Goal: Task Accomplishment & Management: Manage account settings

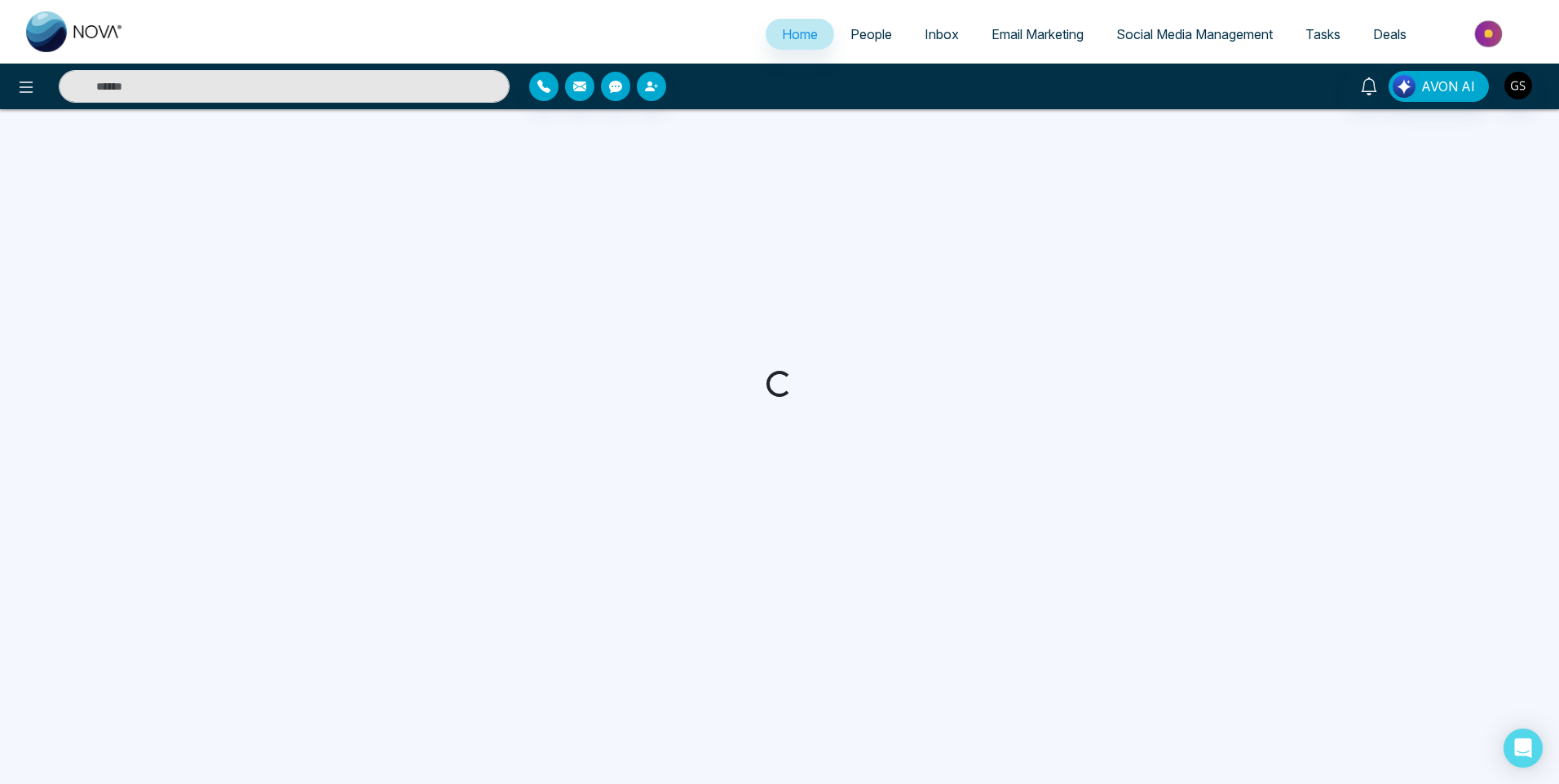
select select "*"
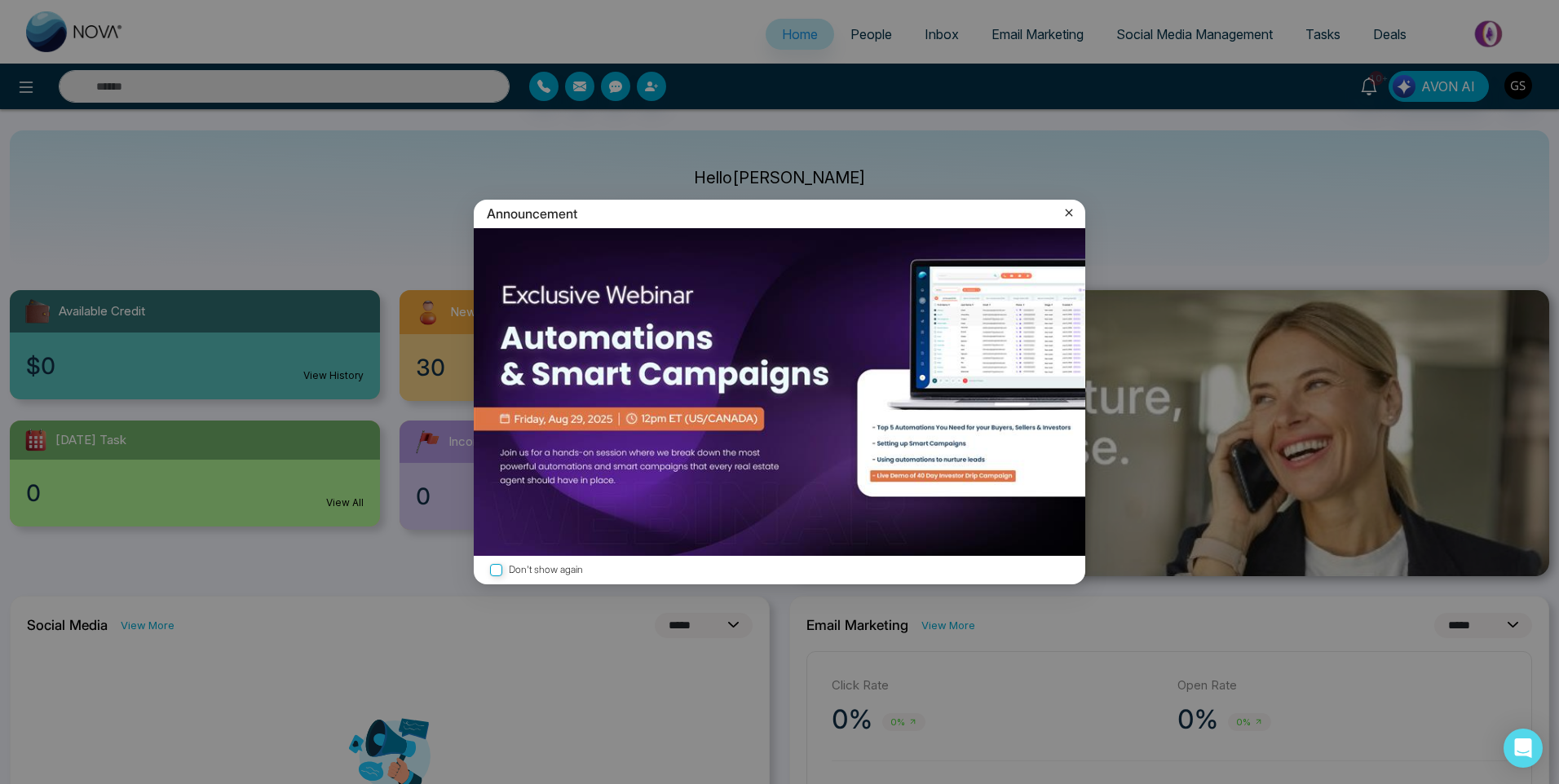
click at [574, 567] on label "Don't show again" at bounding box center [780, 570] width 586 height 16
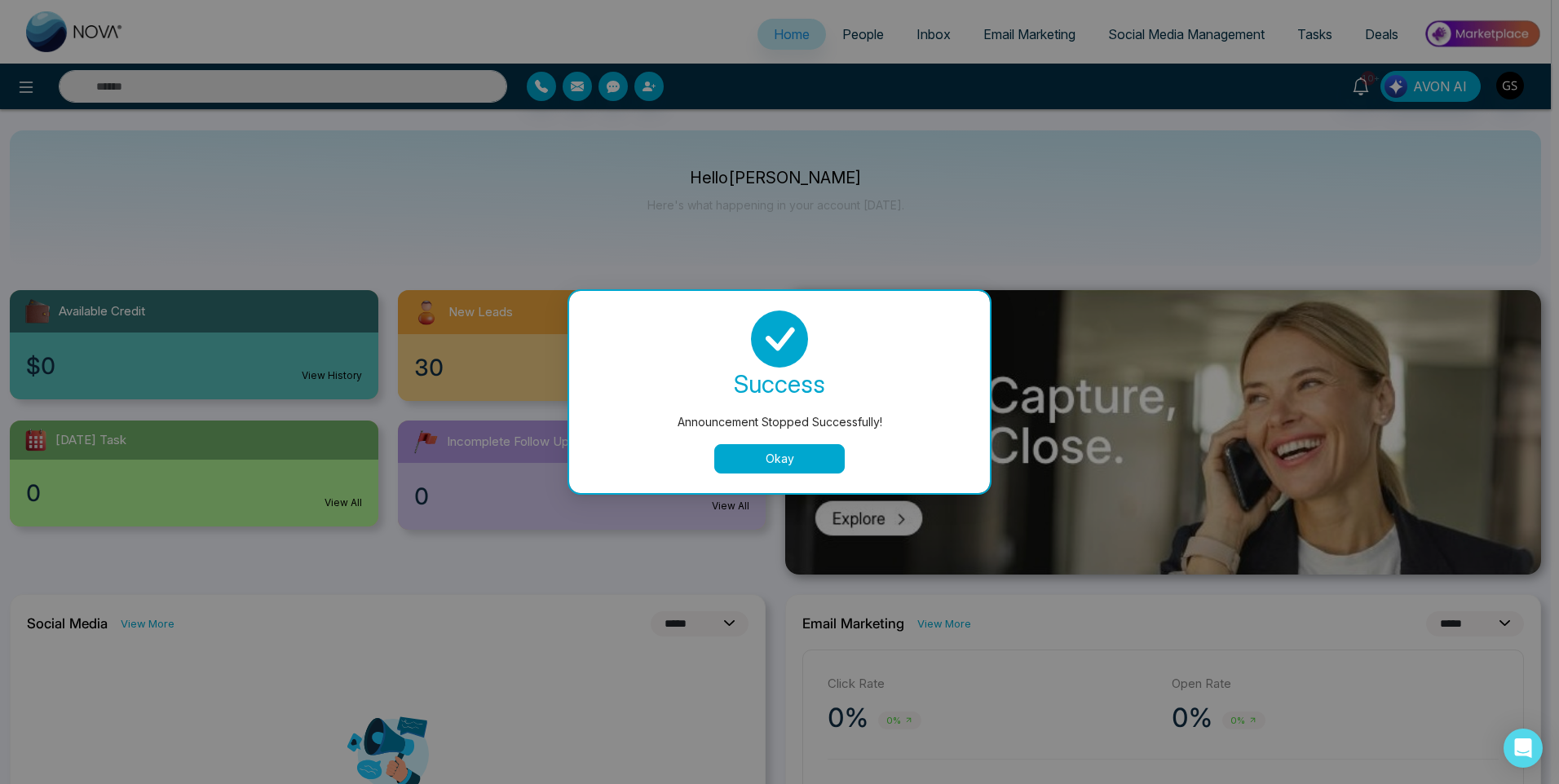
click at [798, 449] on button "Okay" at bounding box center [779, 459] width 130 height 30
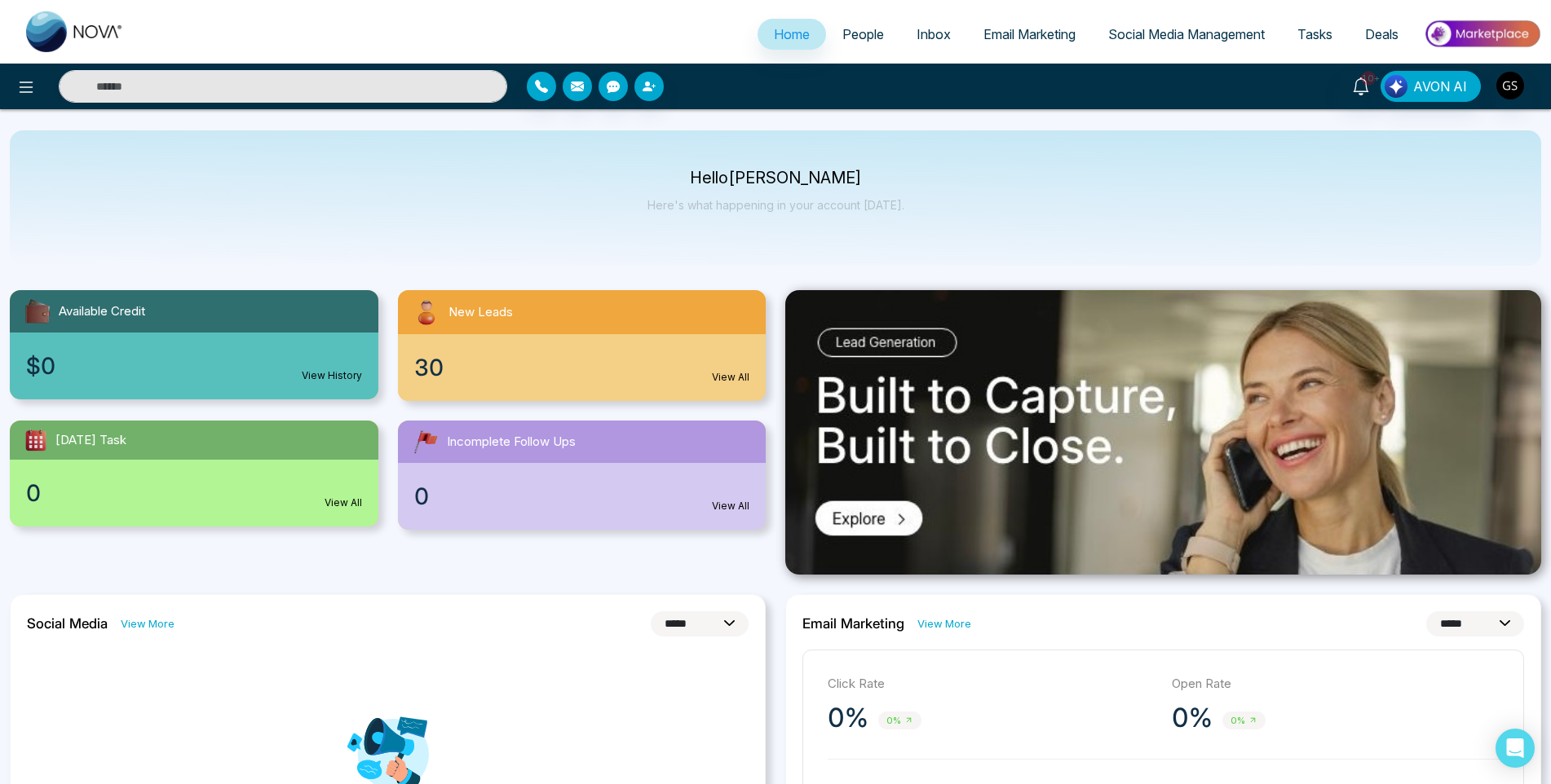
click at [868, 38] on span "People" at bounding box center [863, 34] width 42 height 17
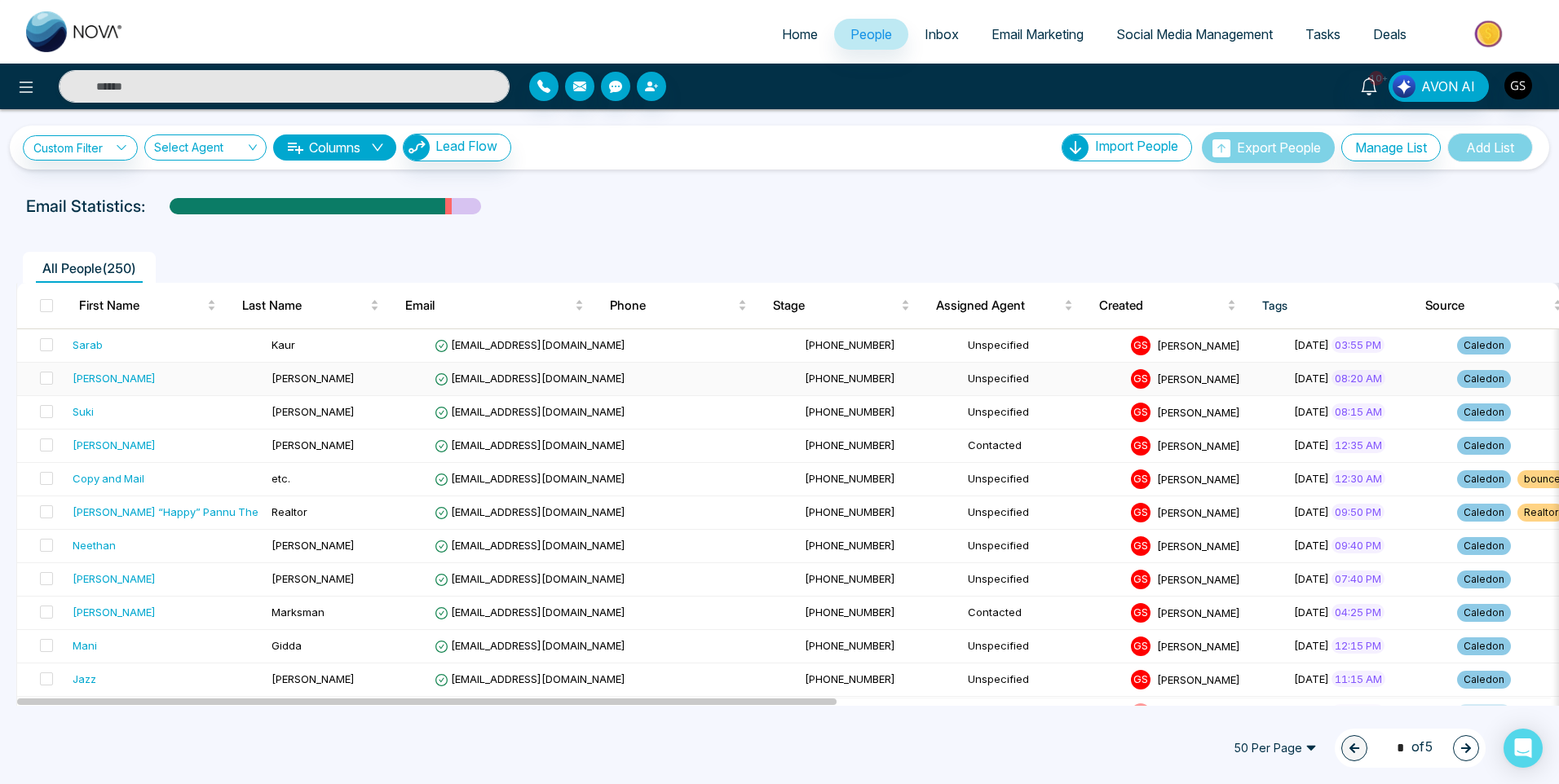
click at [961, 377] on td "Unspecified" at bounding box center [1043, 380] width 163 height 33
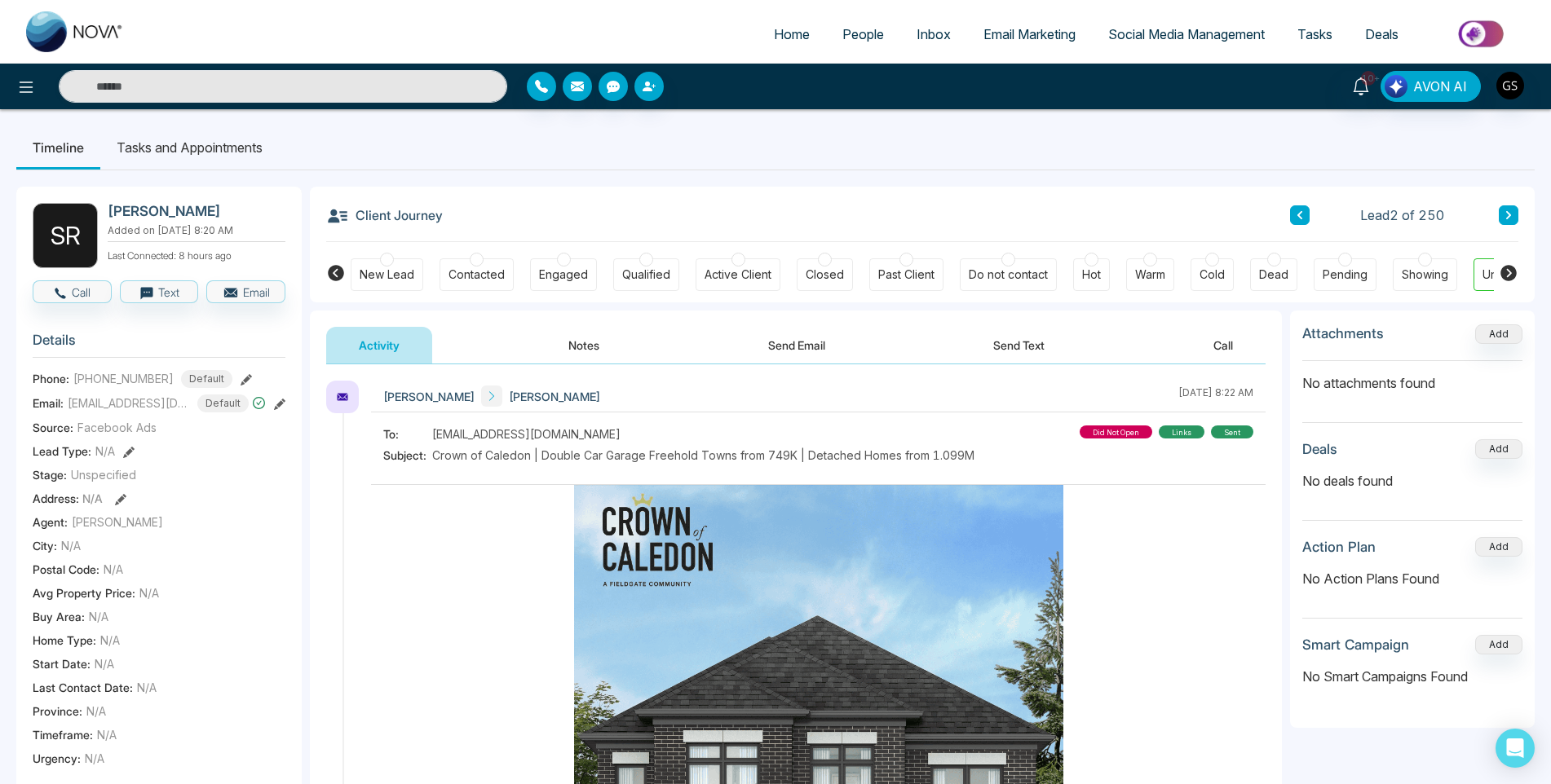
click at [1509, 278] on icon at bounding box center [1509, 273] width 17 height 17
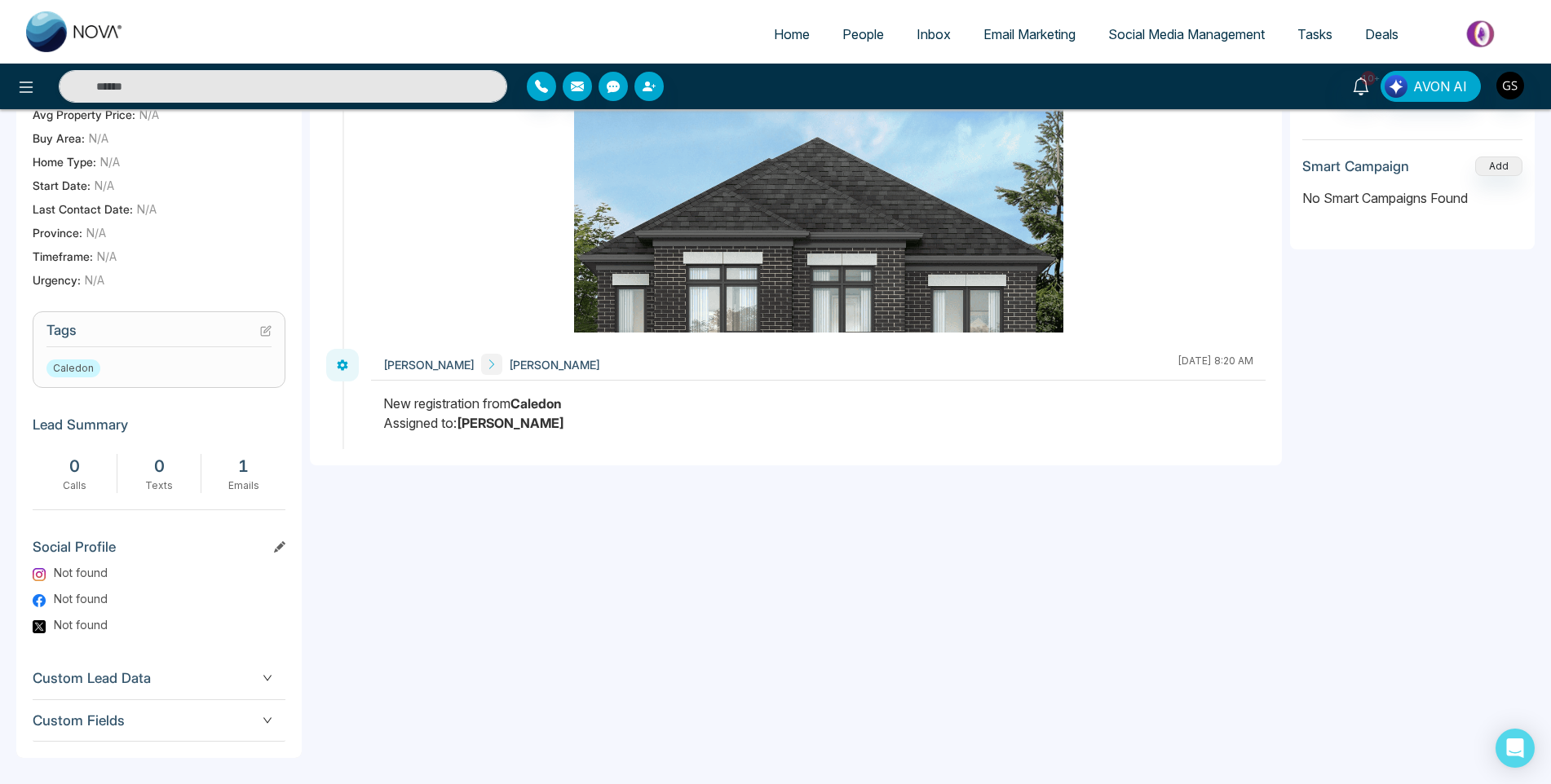
scroll to position [485, 0]
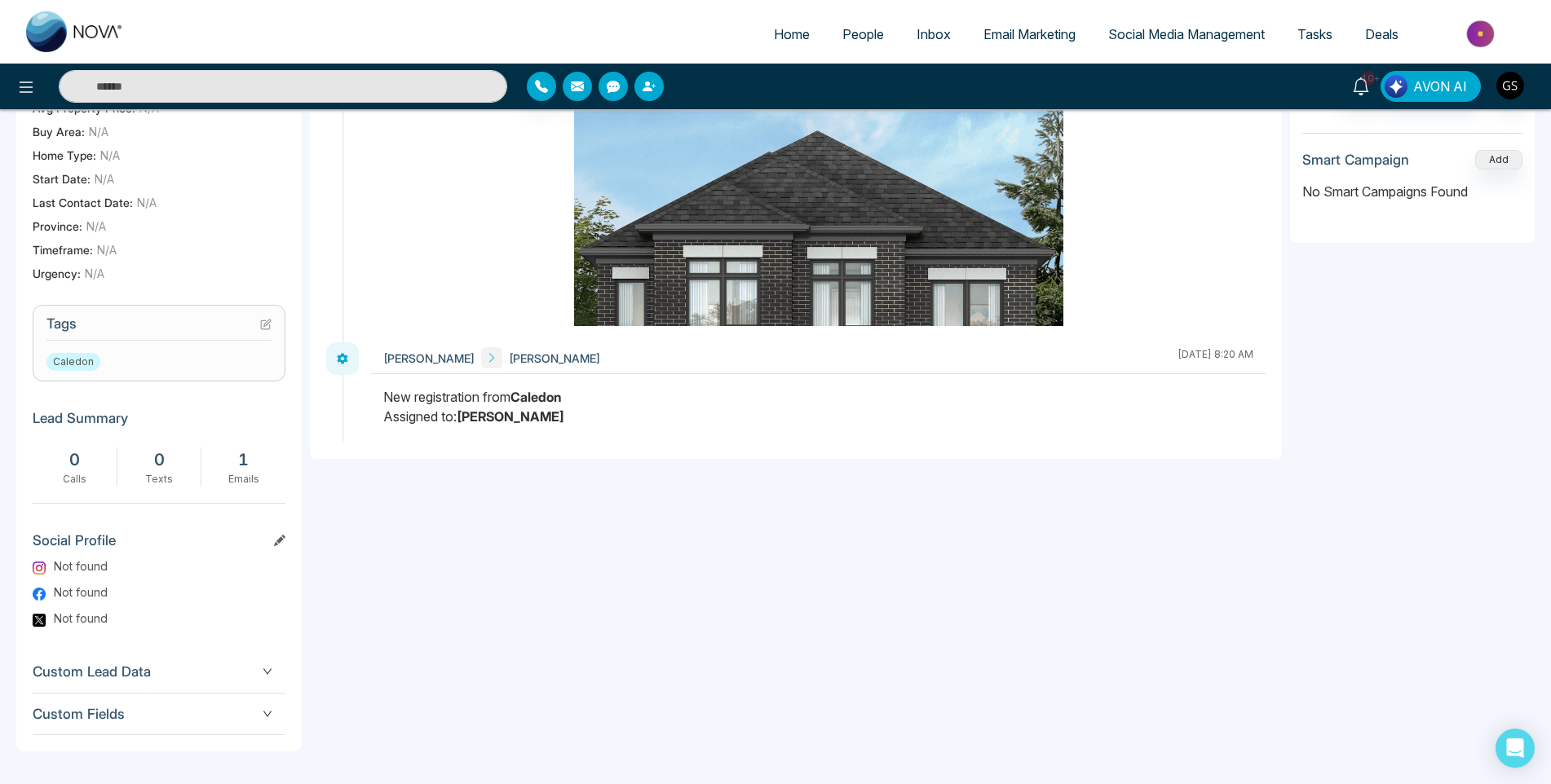
click at [264, 326] on icon at bounding box center [267, 322] width 6 height 6
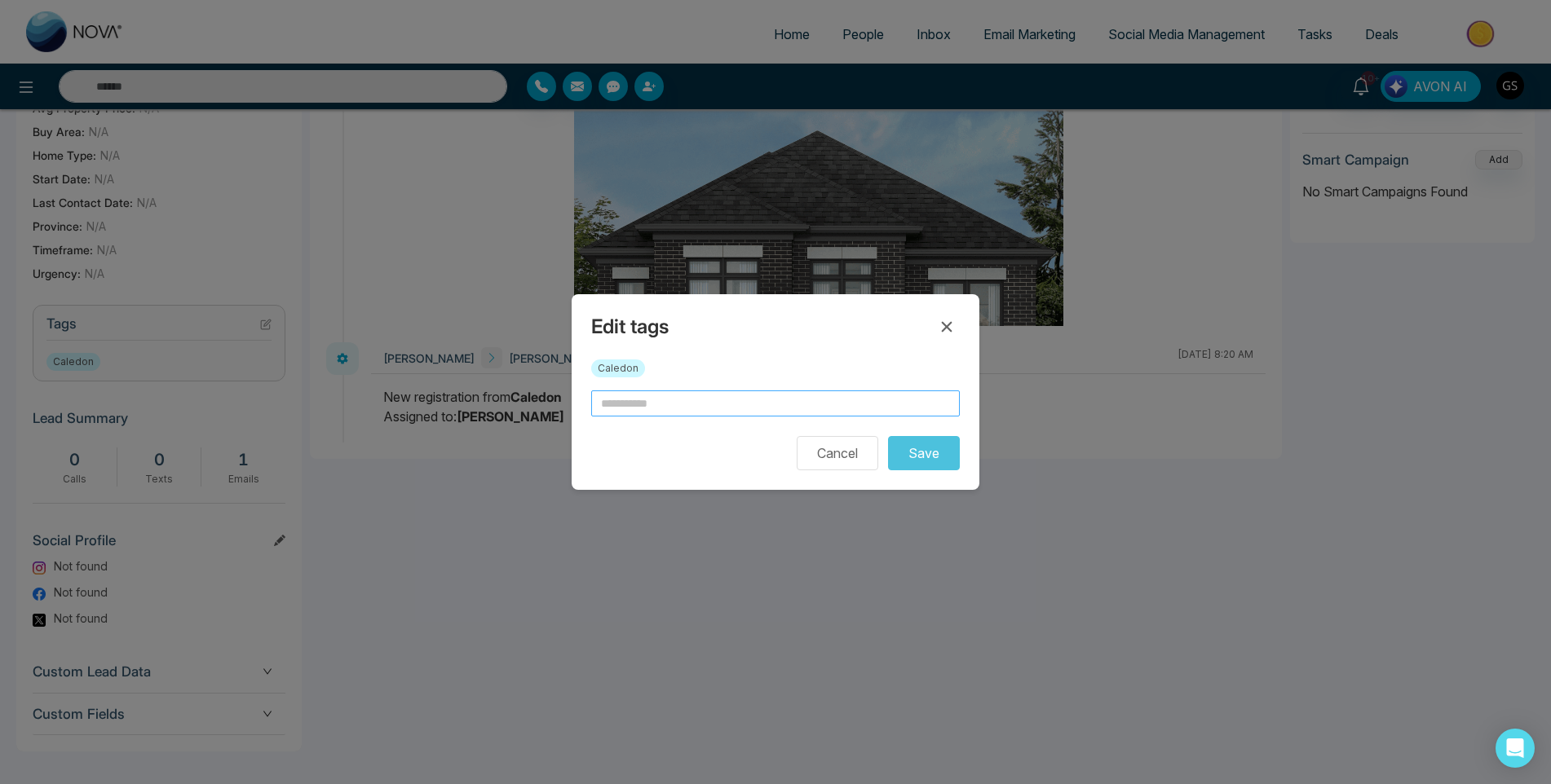
click at [774, 409] on input "text" at bounding box center [775, 404] width 369 height 26
click at [944, 324] on icon at bounding box center [947, 327] width 10 height 10
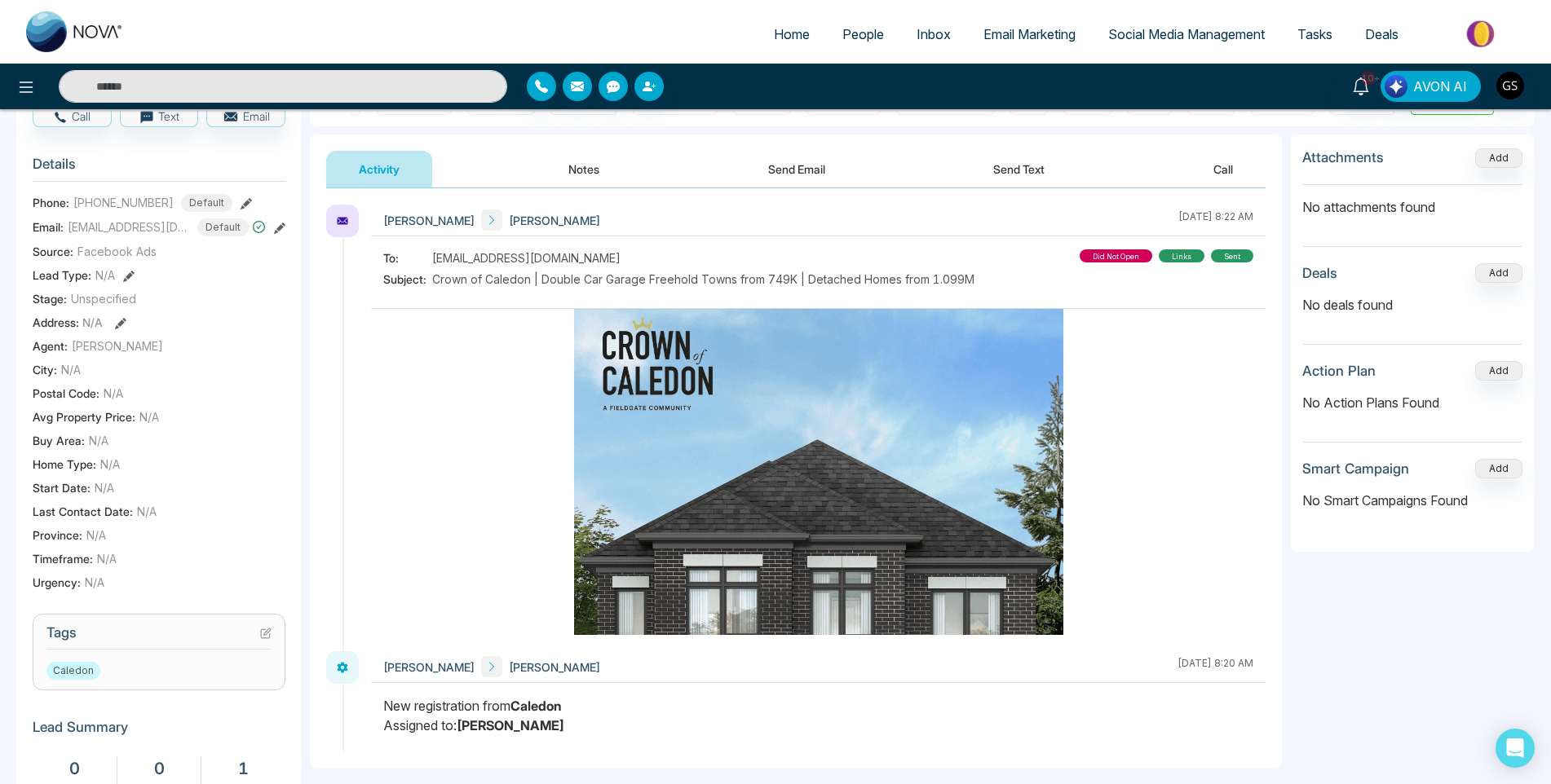
scroll to position [0, 0]
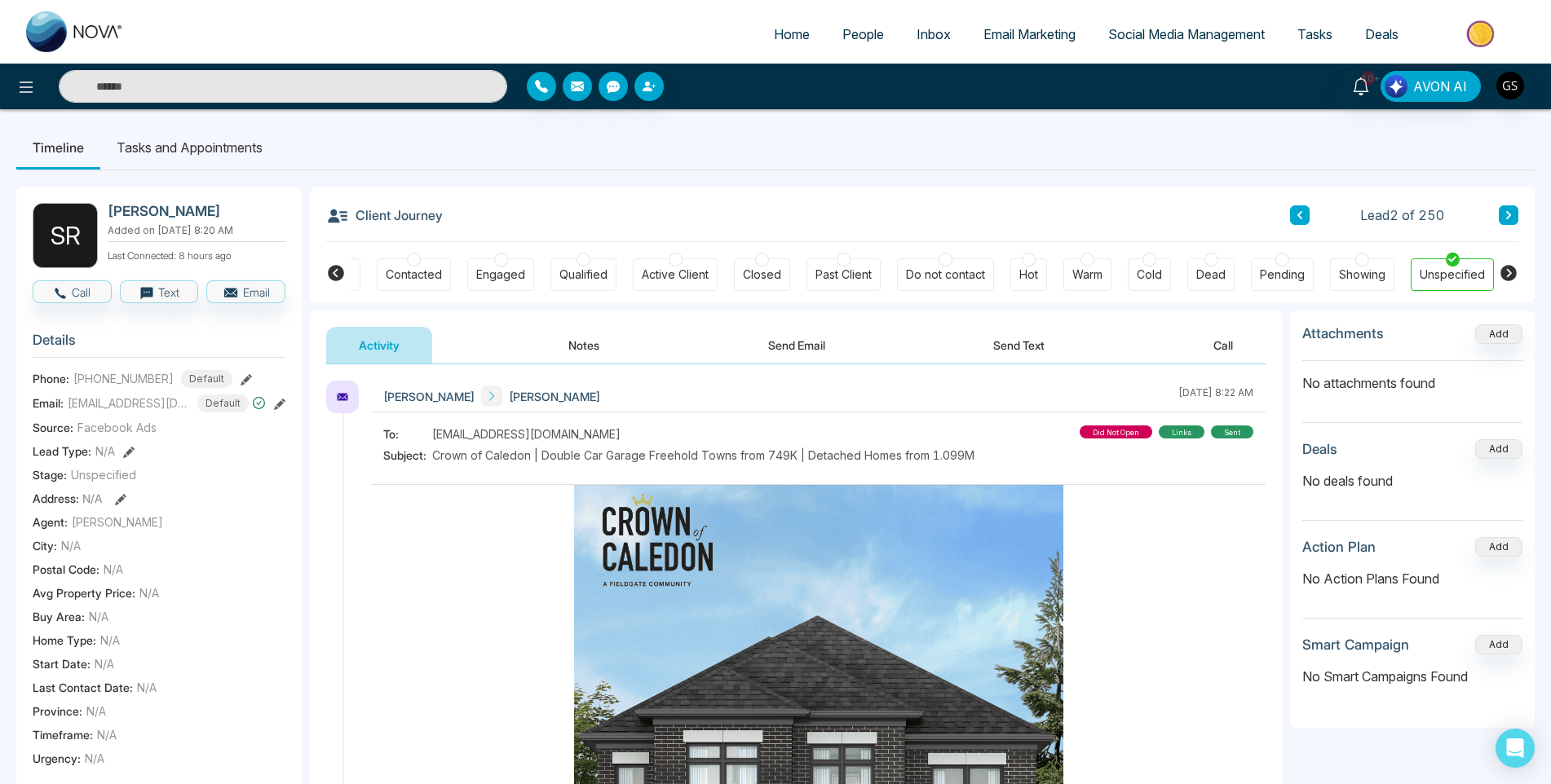
click at [340, 277] on icon at bounding box center [336, 273] width 17 height 17
click at [853, 30] on span "People" at bounding box center [863, 34] width 42 height 17
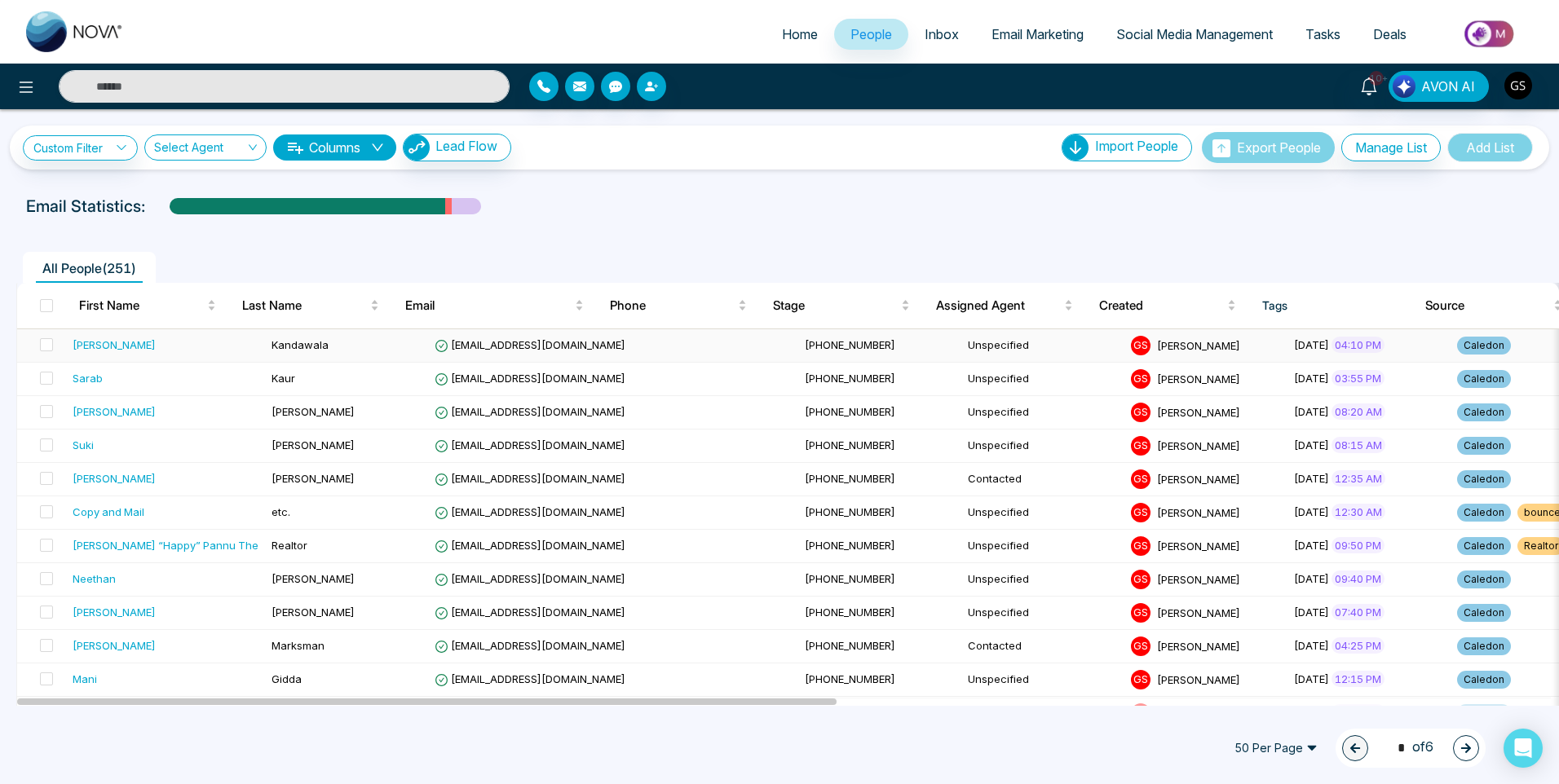
click at [798, 345] on td "[PHONE_NUMBER]" at bounding box center [879, 346] width 163 height 33
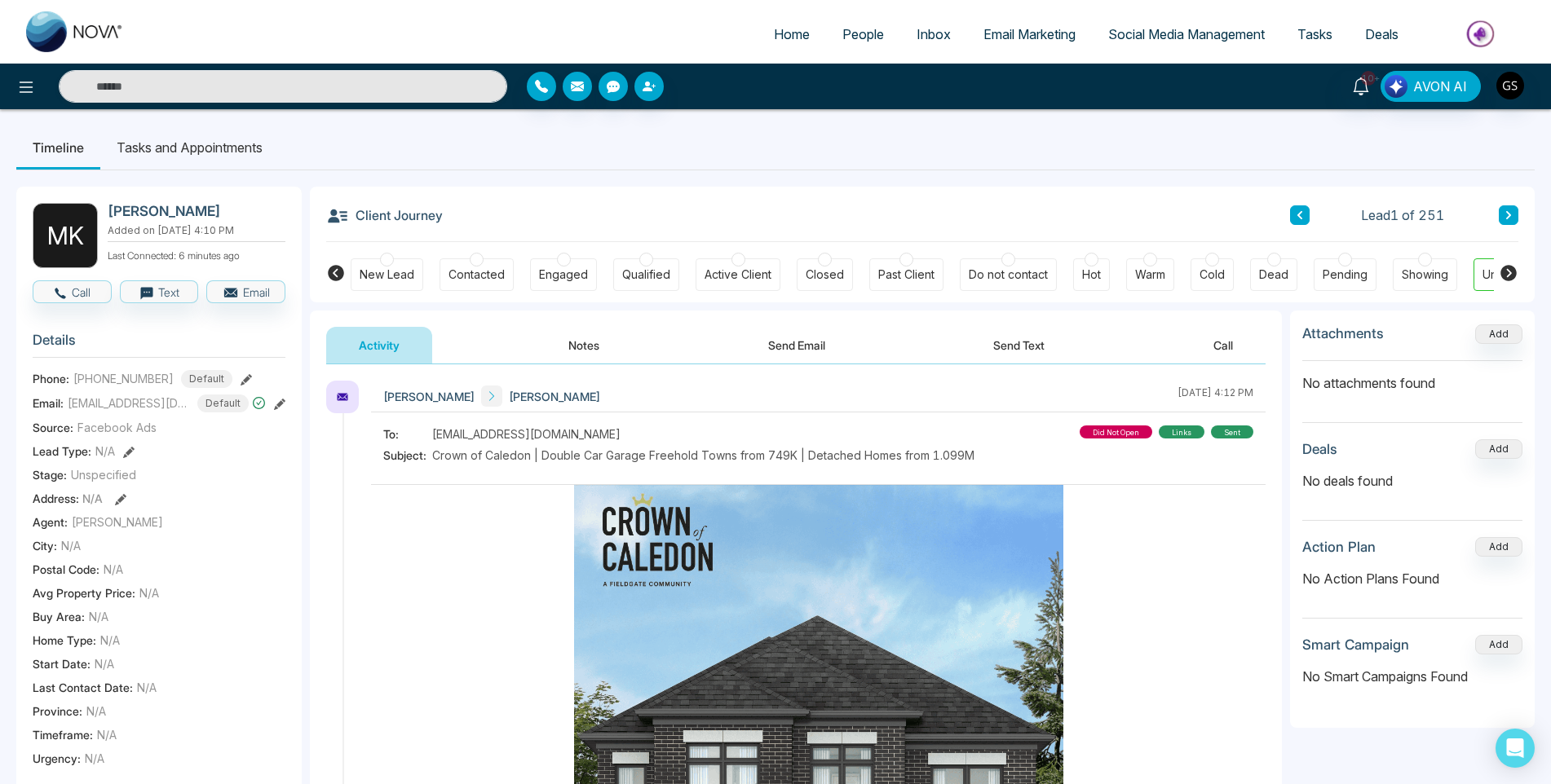
click at [1508, 215] on icon at bounding box center [1509, 215] width 8 height 10
click at [1296, 211] on button at bounding box center [1300, 214] width 19 height 19
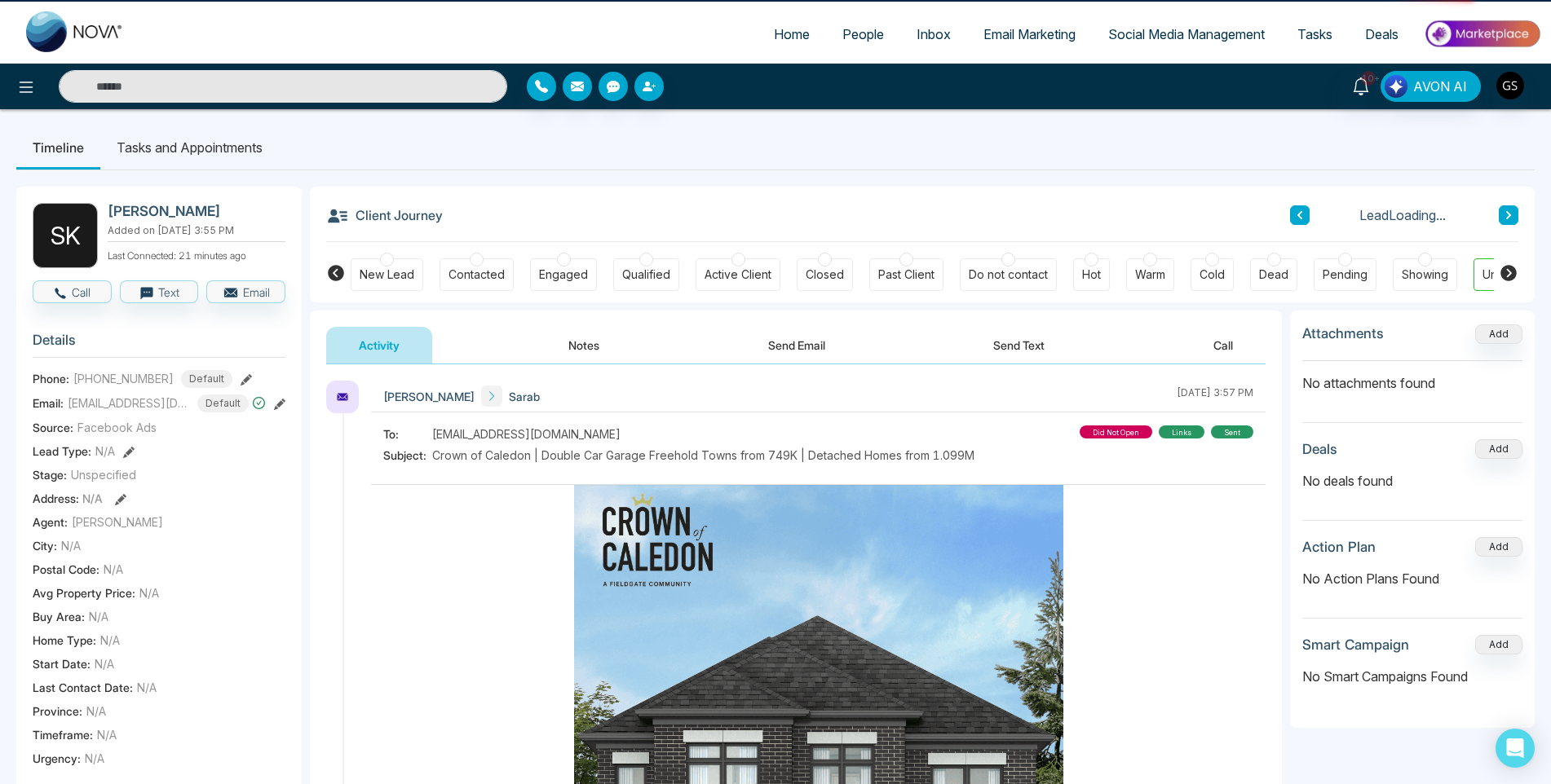
click at [1296, 211] on icon at bounding box center [1300, 215] width 8 height 10
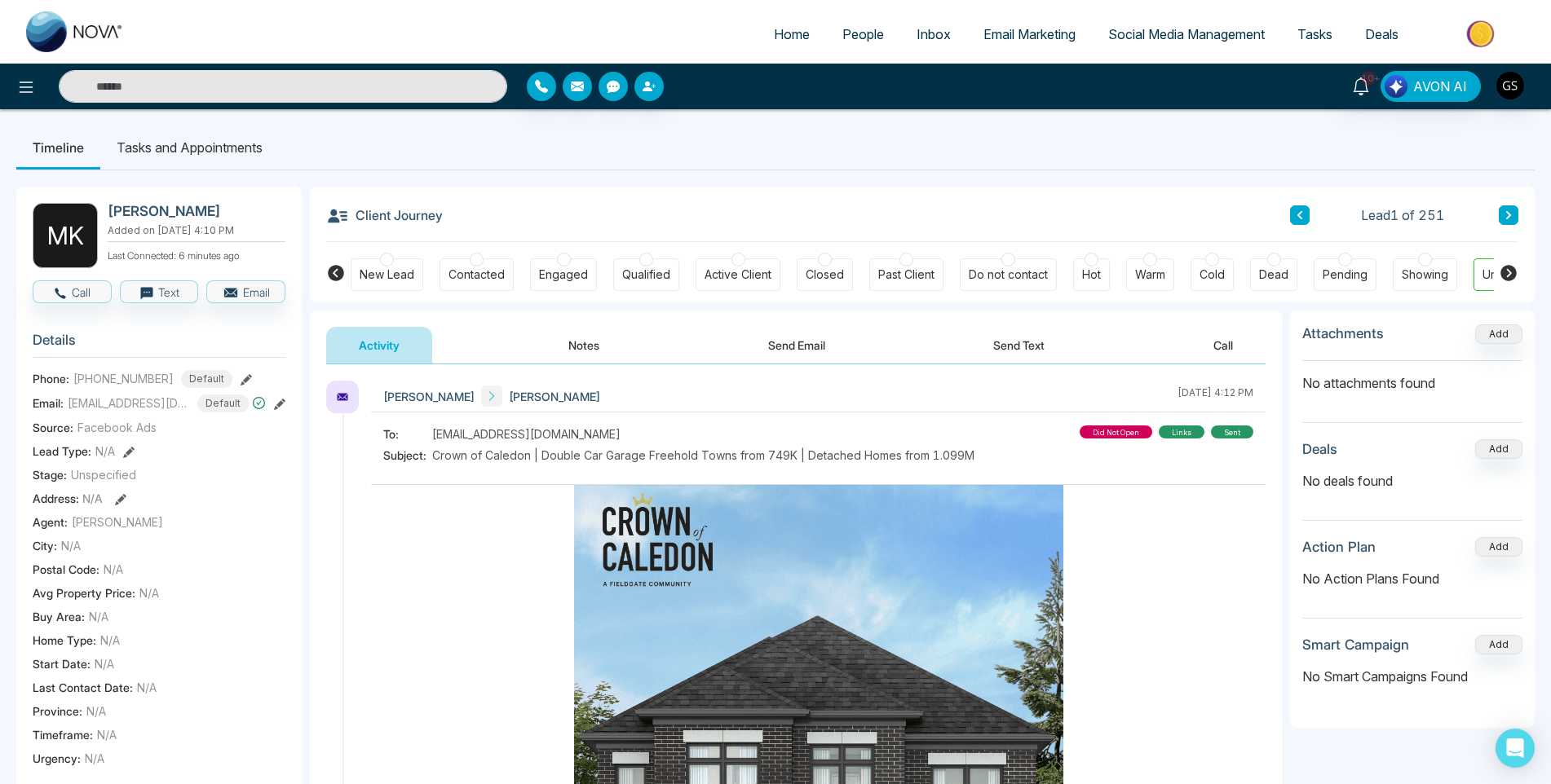
click at [846, 28] on span "People" at bounding box center [863, 34] width 42 height 17
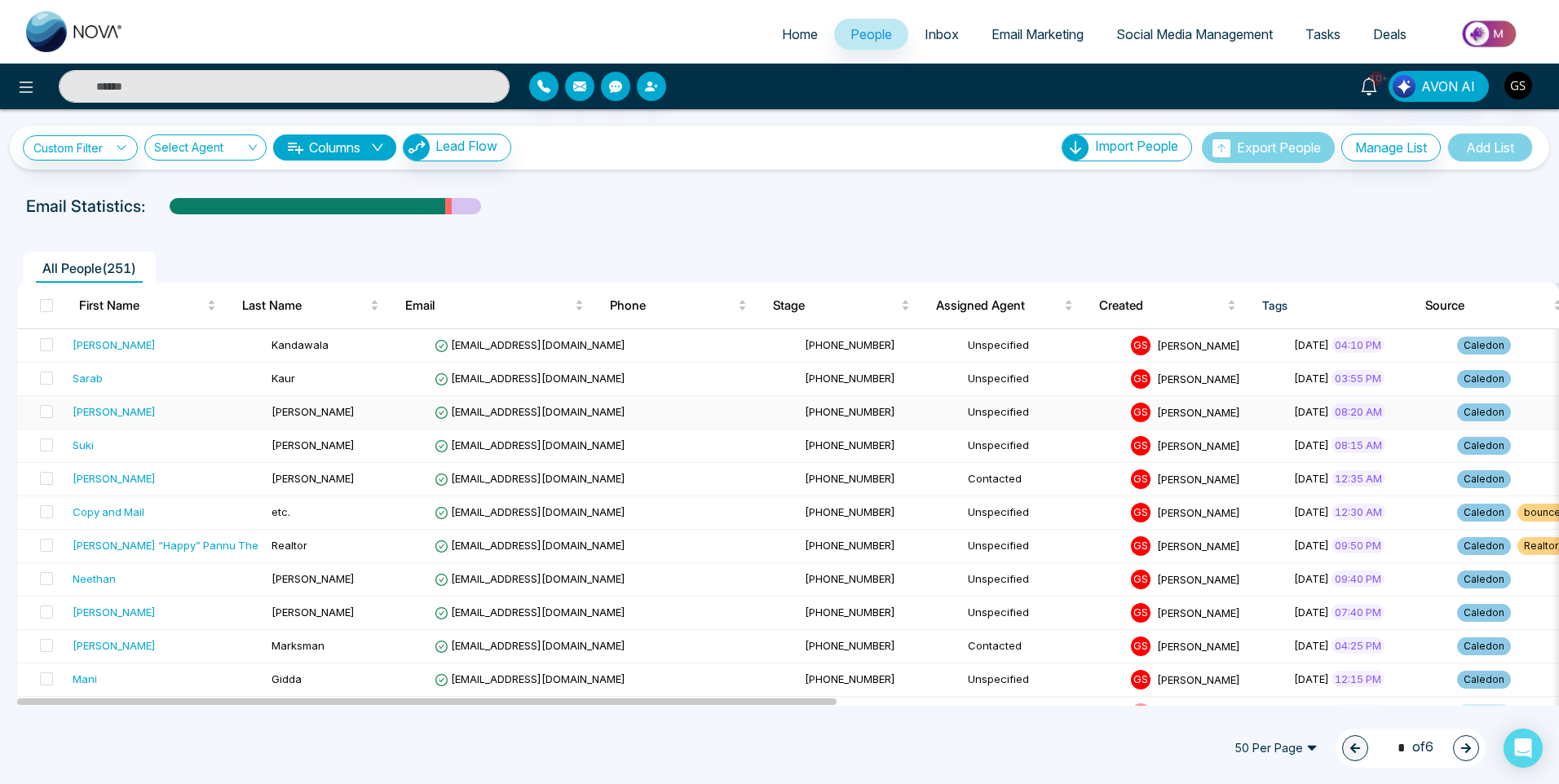
click at [435, 416] on span "[EMAIL_ADDRESS][DOMAIN_NAME]" at bounding box center [530, 412] width 191 height 13
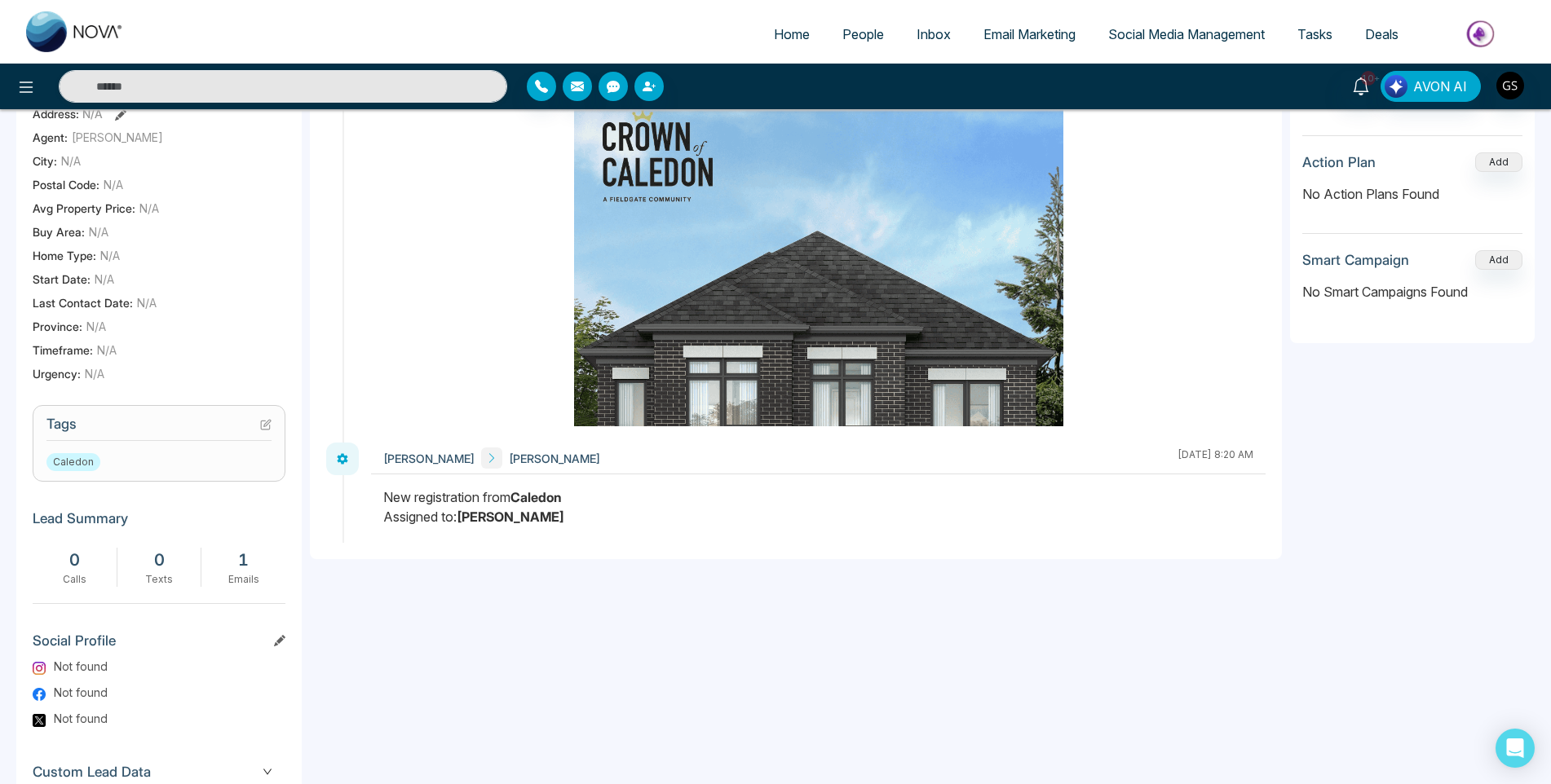
scroll to position [485, 0]
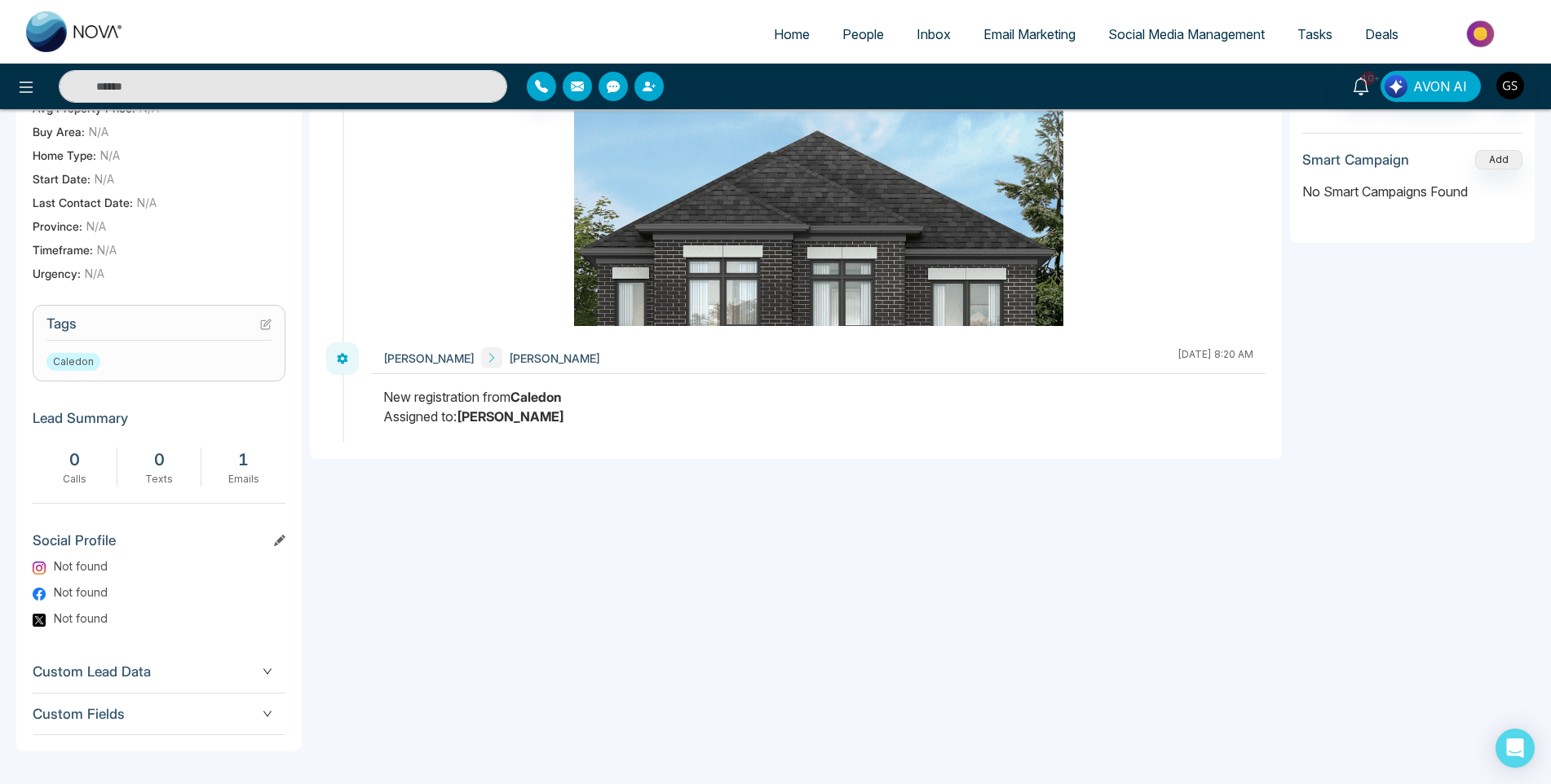
click at [271, 325] on section "Tags Caledon" at bounding box center [159, 343] width 253 height 77
click at [269, 324] on icon at bounding box center [266, 324] width 11 height 11
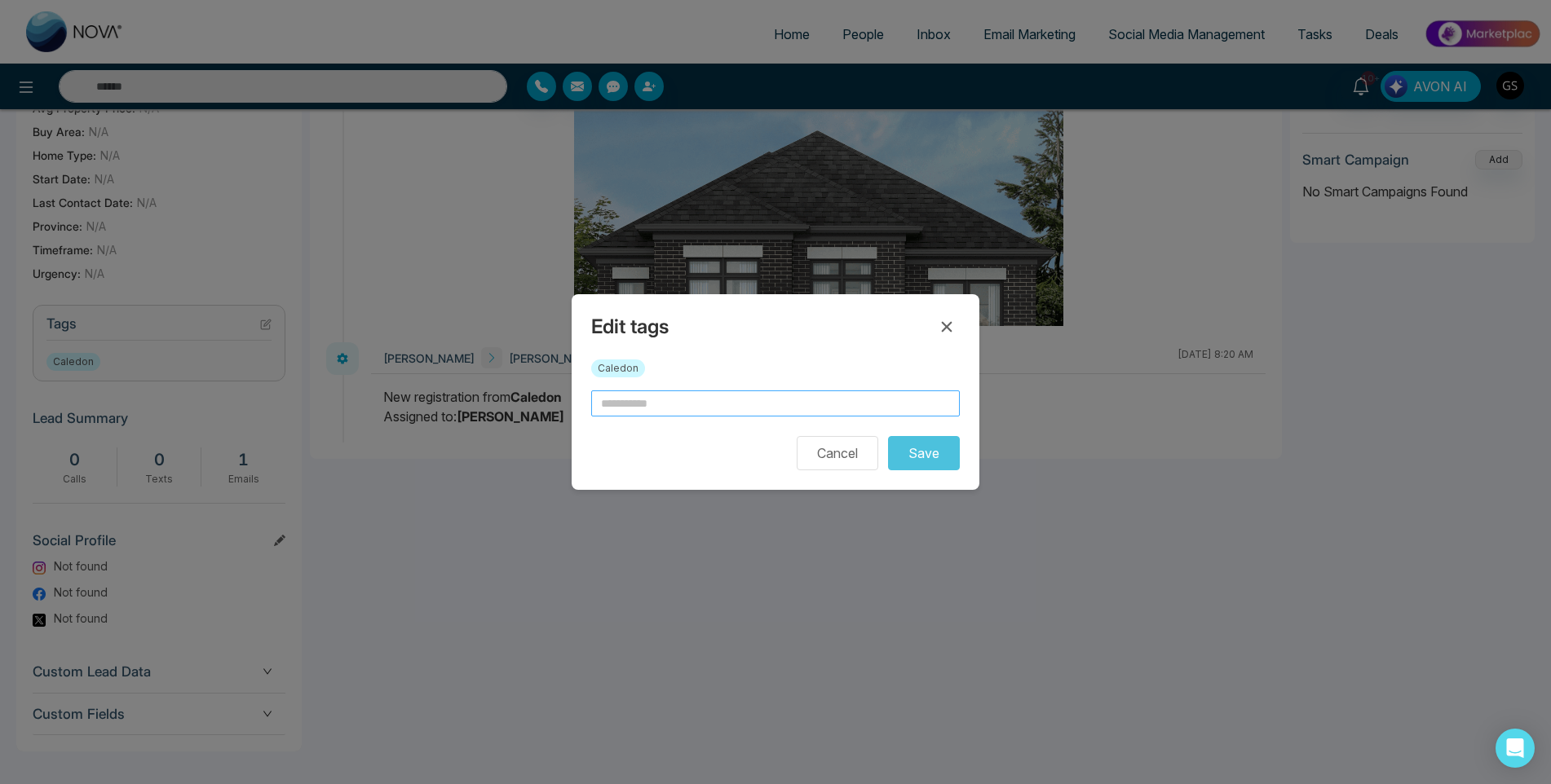
click at [697, 406] on input "text" at bounding box center [775, 404] width 369 height 26
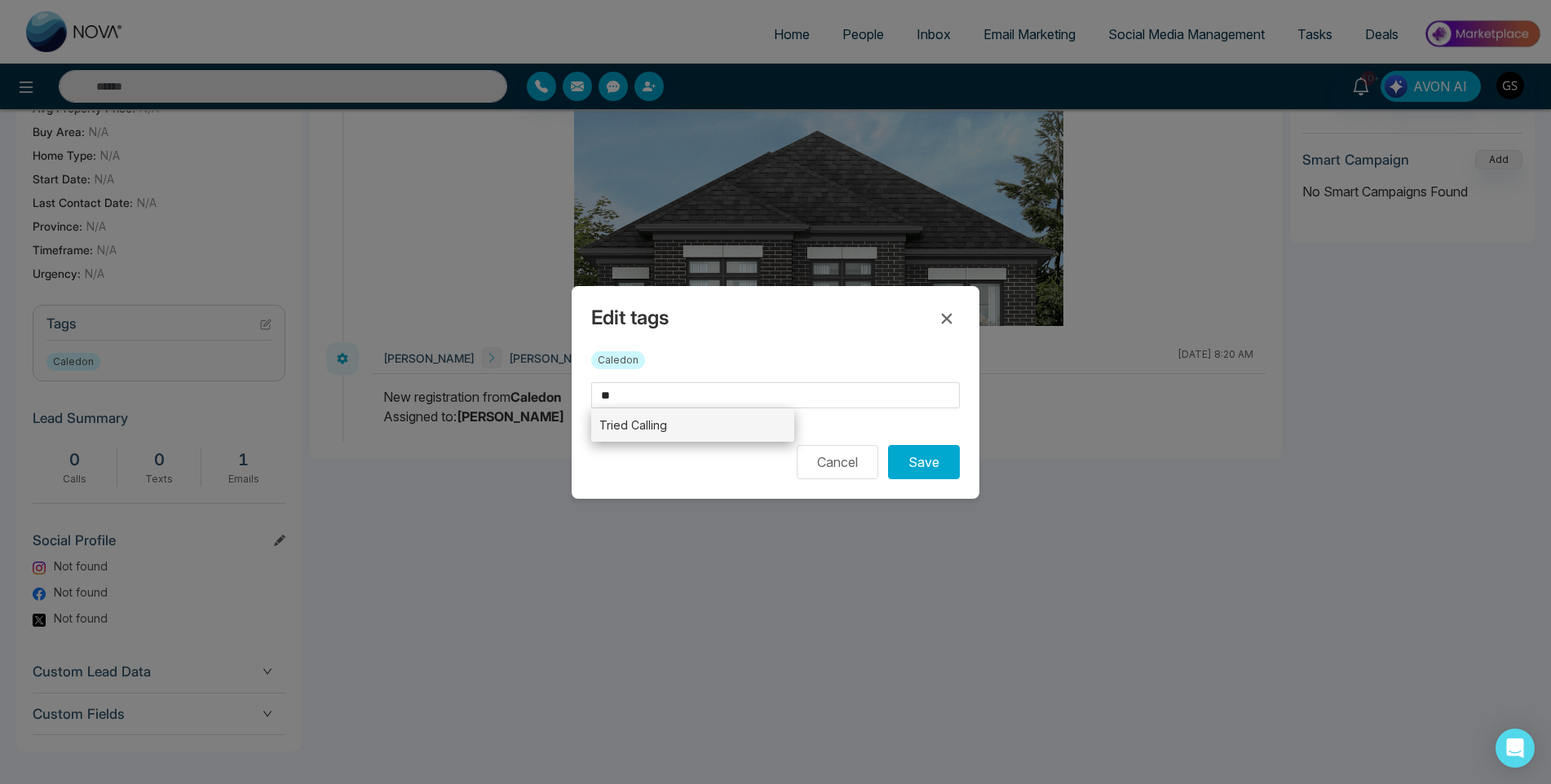
click at [693, 429] on li "Tried Calling" at bounding box center [693, 425] width 203 height 33
type input "**********"
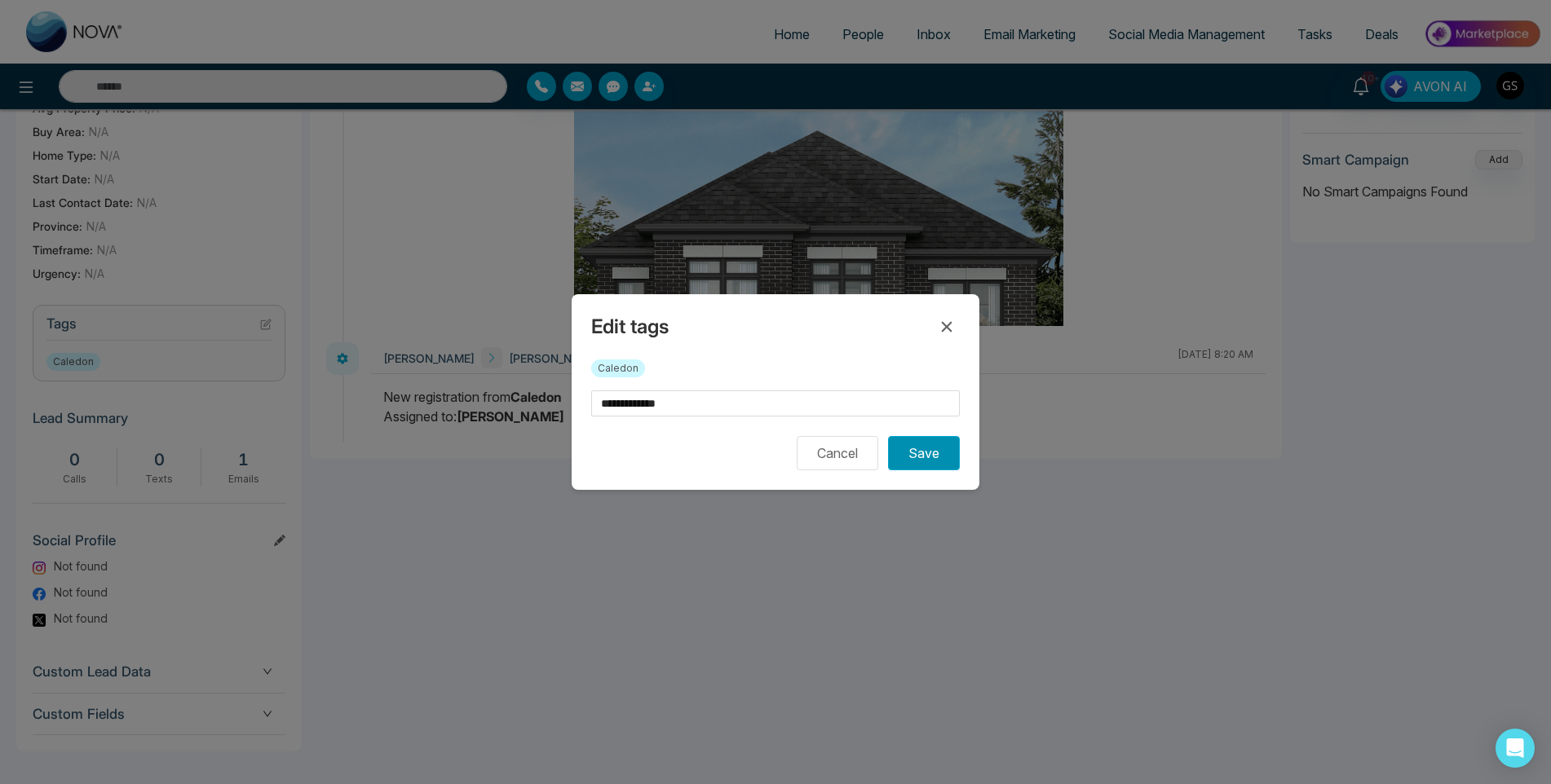
click at [923, 456] on button "Save" at bounding box center [924, 452] width 72 height 34
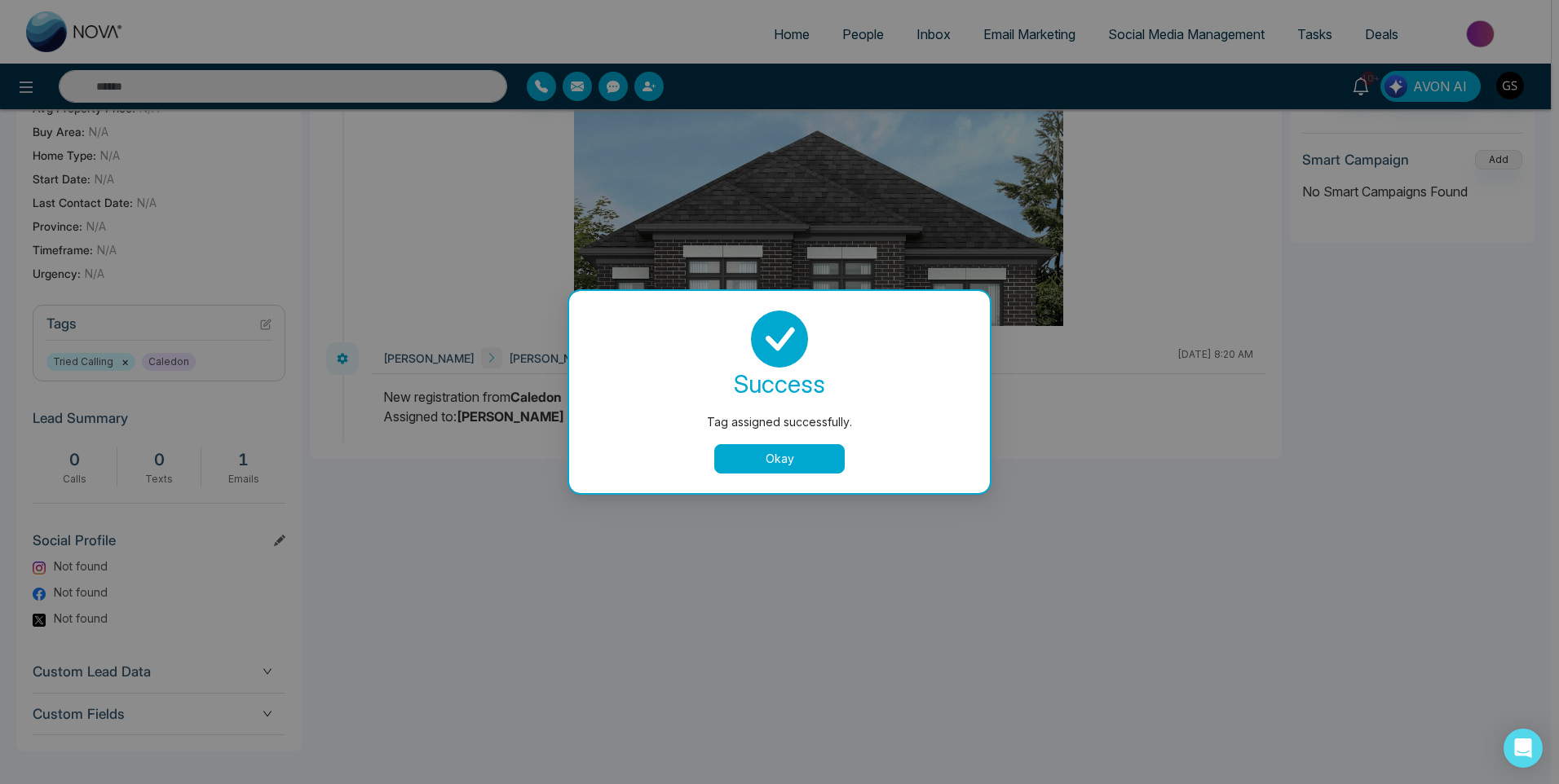
click at [809, 469] on button "Okay" at bounding box center [779, 459] width 130 height 30
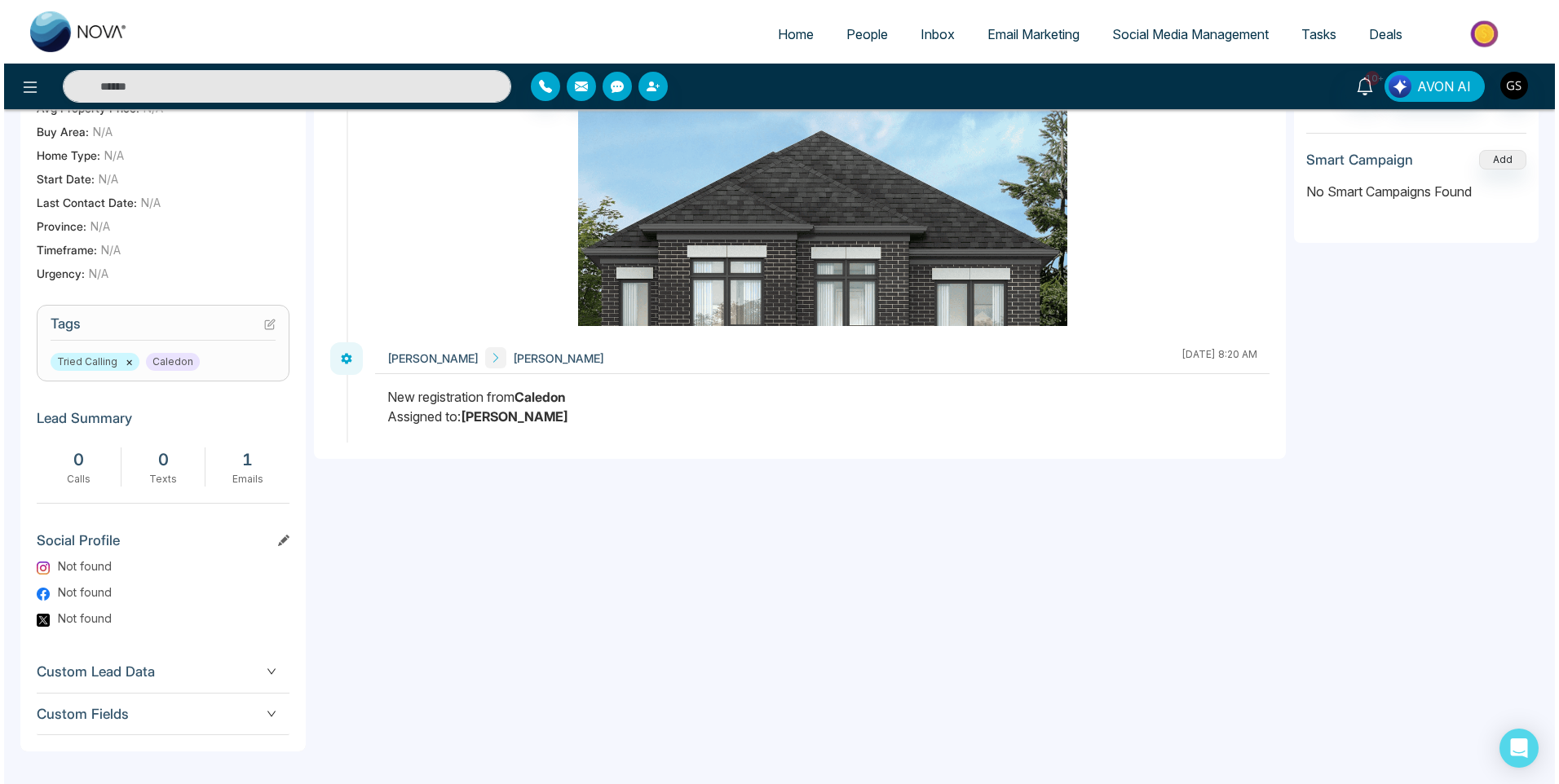
scroll to position [0, 0]
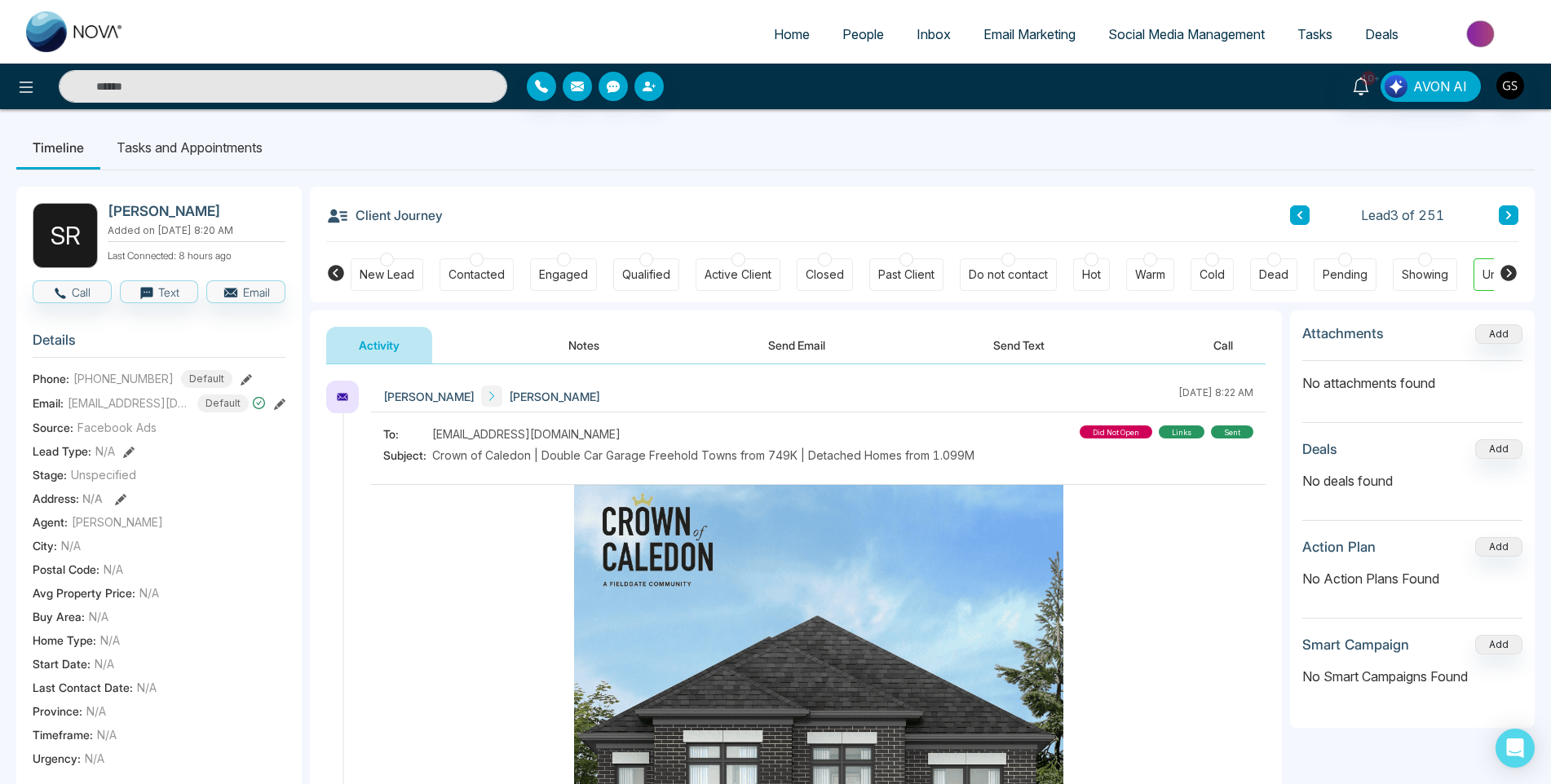
click at [852, 32] on span "People" at bounding box center [863, 34] width 42 height 17
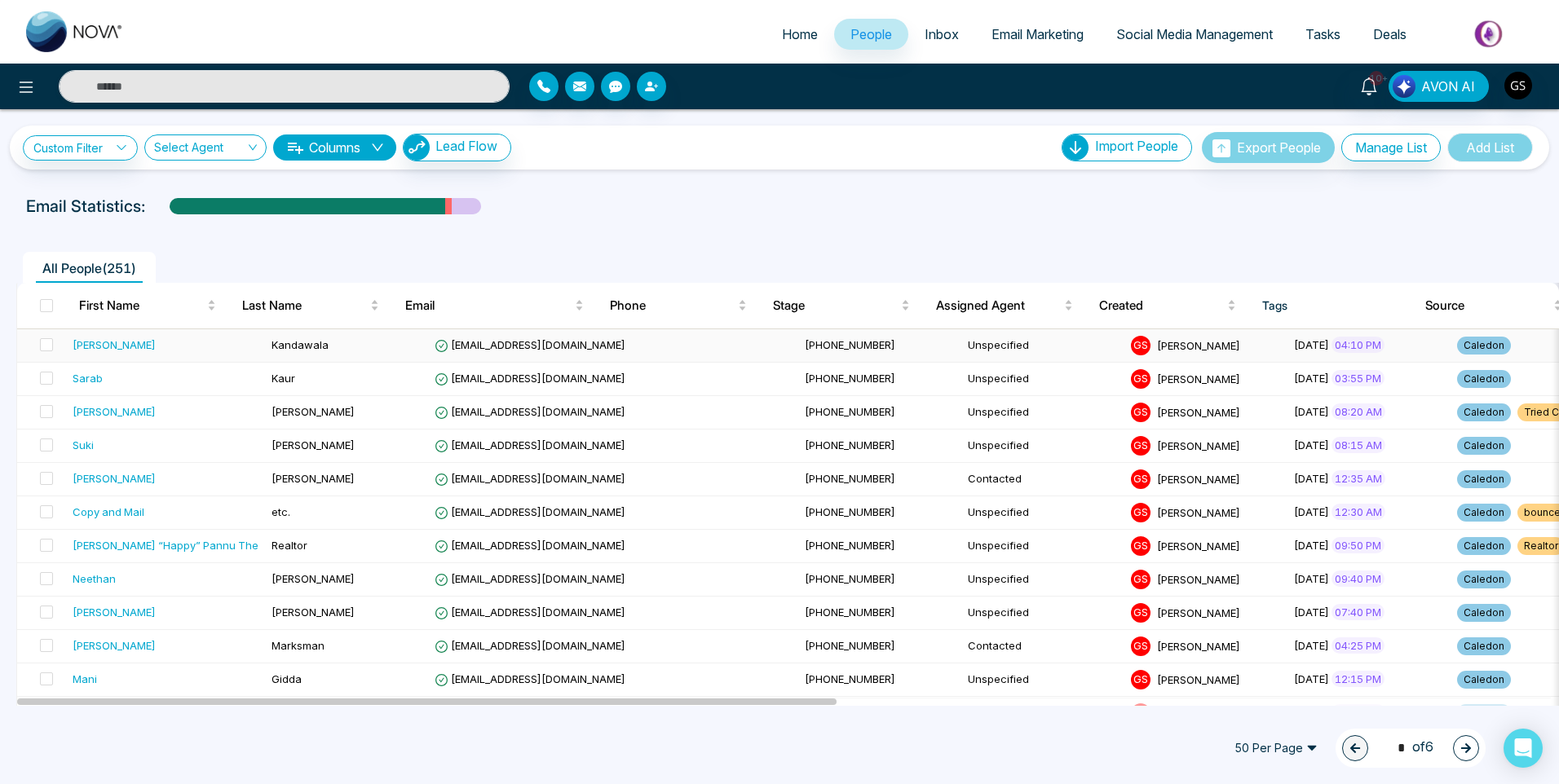
click at [498, 347] on span "[EMAIL_ADDRESS][DOMAIN_NAME]" at bounding box center [530, 344] width 191 height 13
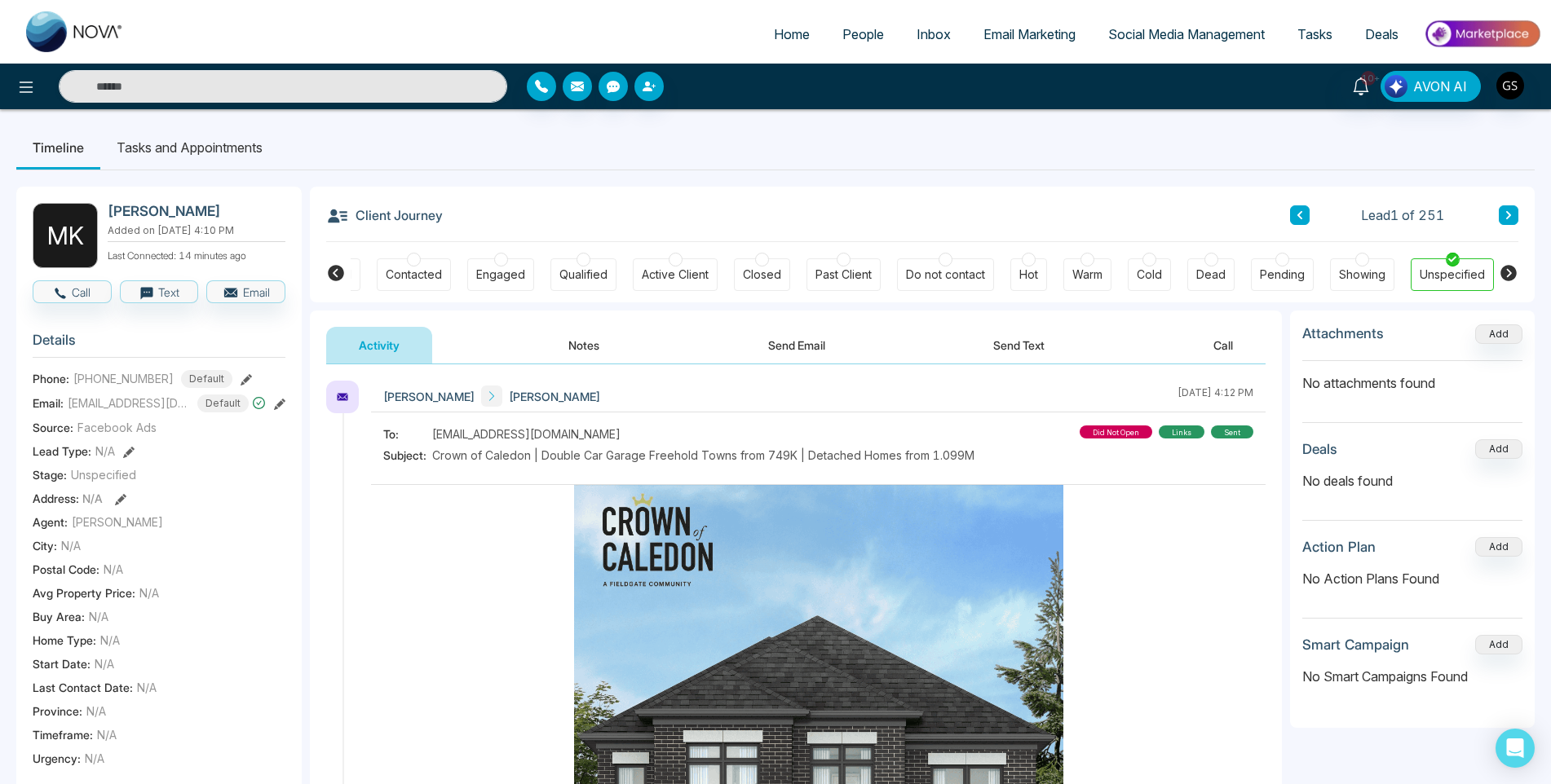
scroll to position [326, 0]
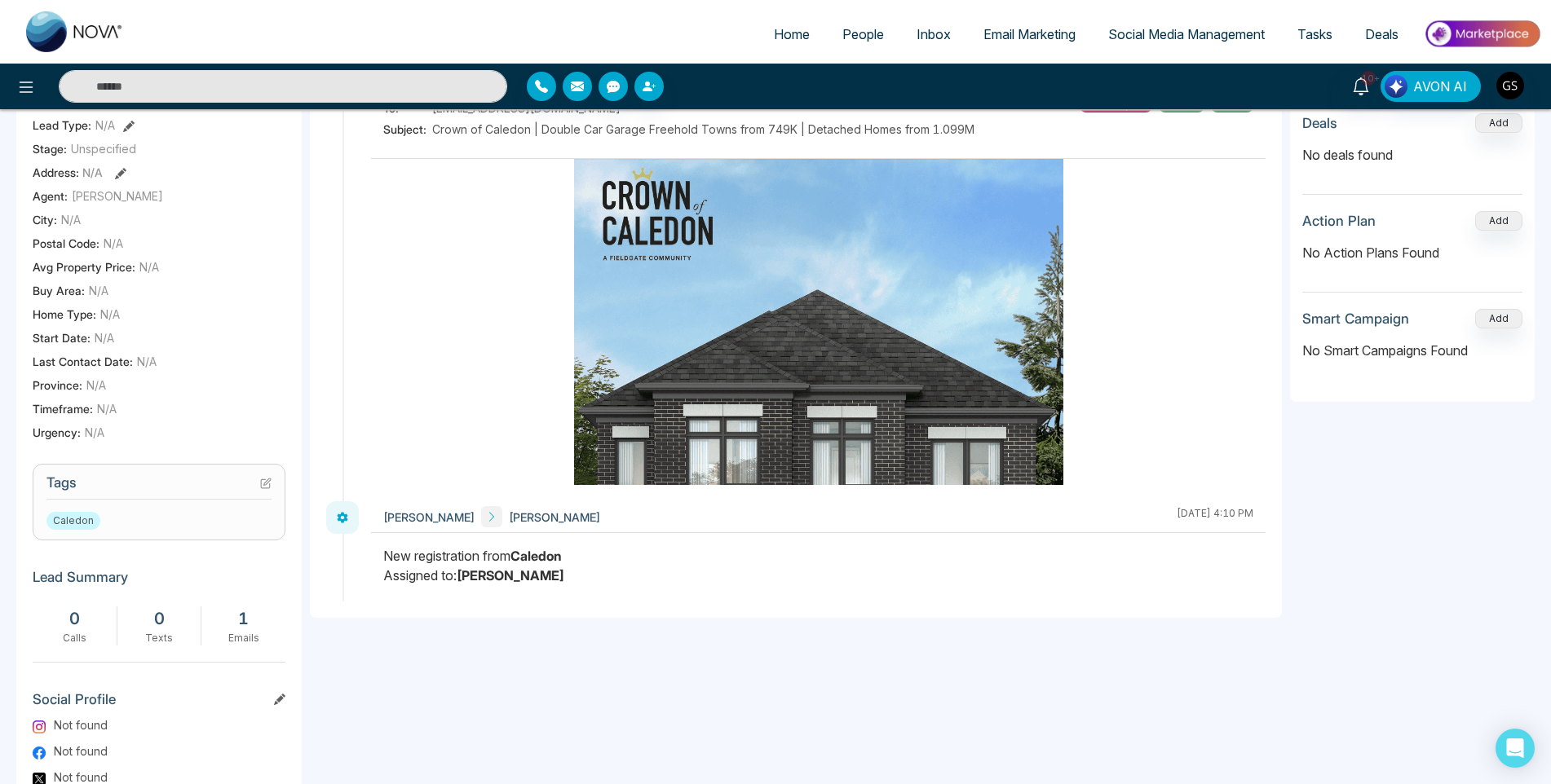
click at [265, 484] on icon at bounding box center [266, 483] width 11 height 11
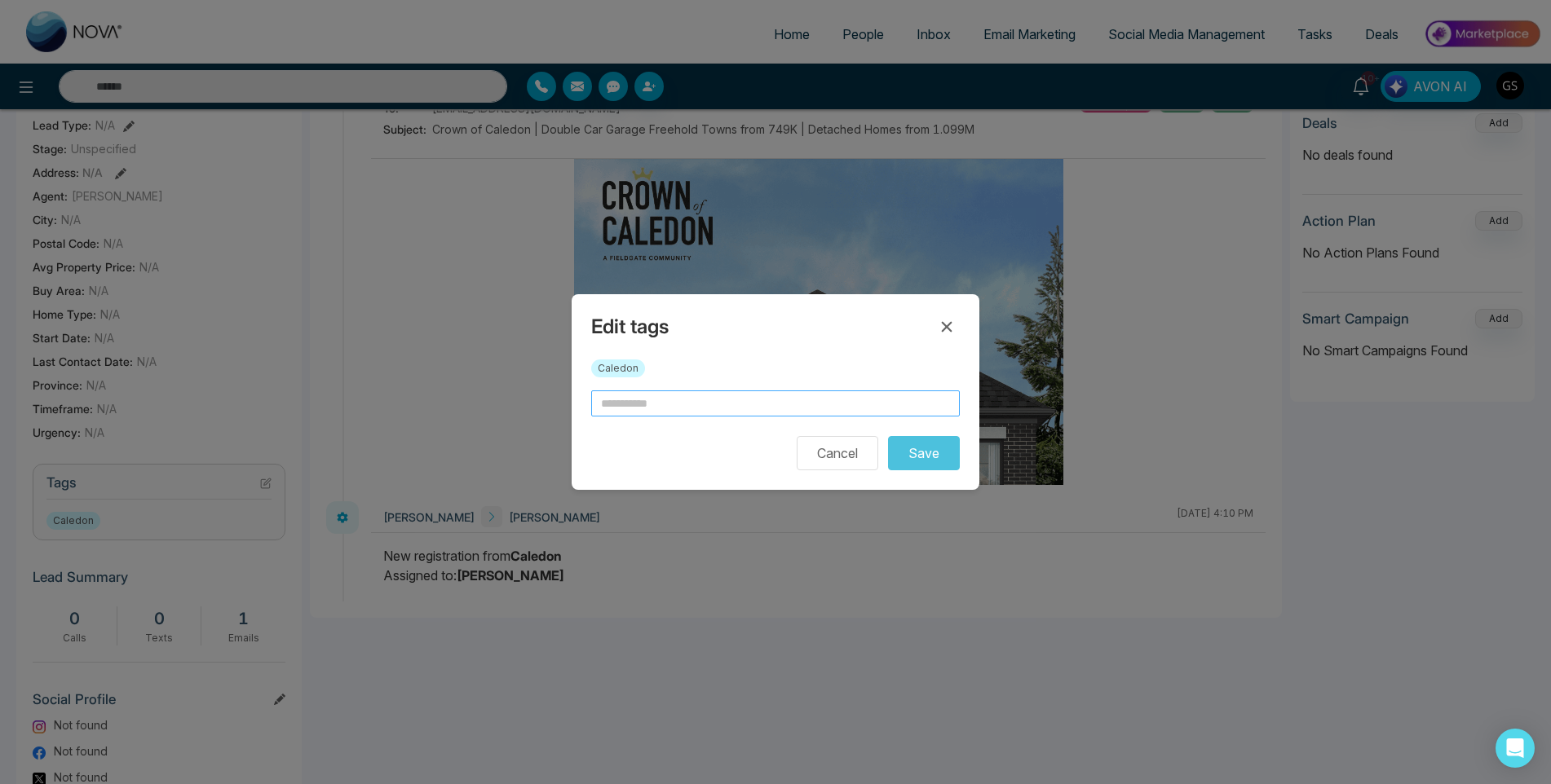
click at [630, 404] on input "text" at bounding box center [775, 404] width 369 height 26
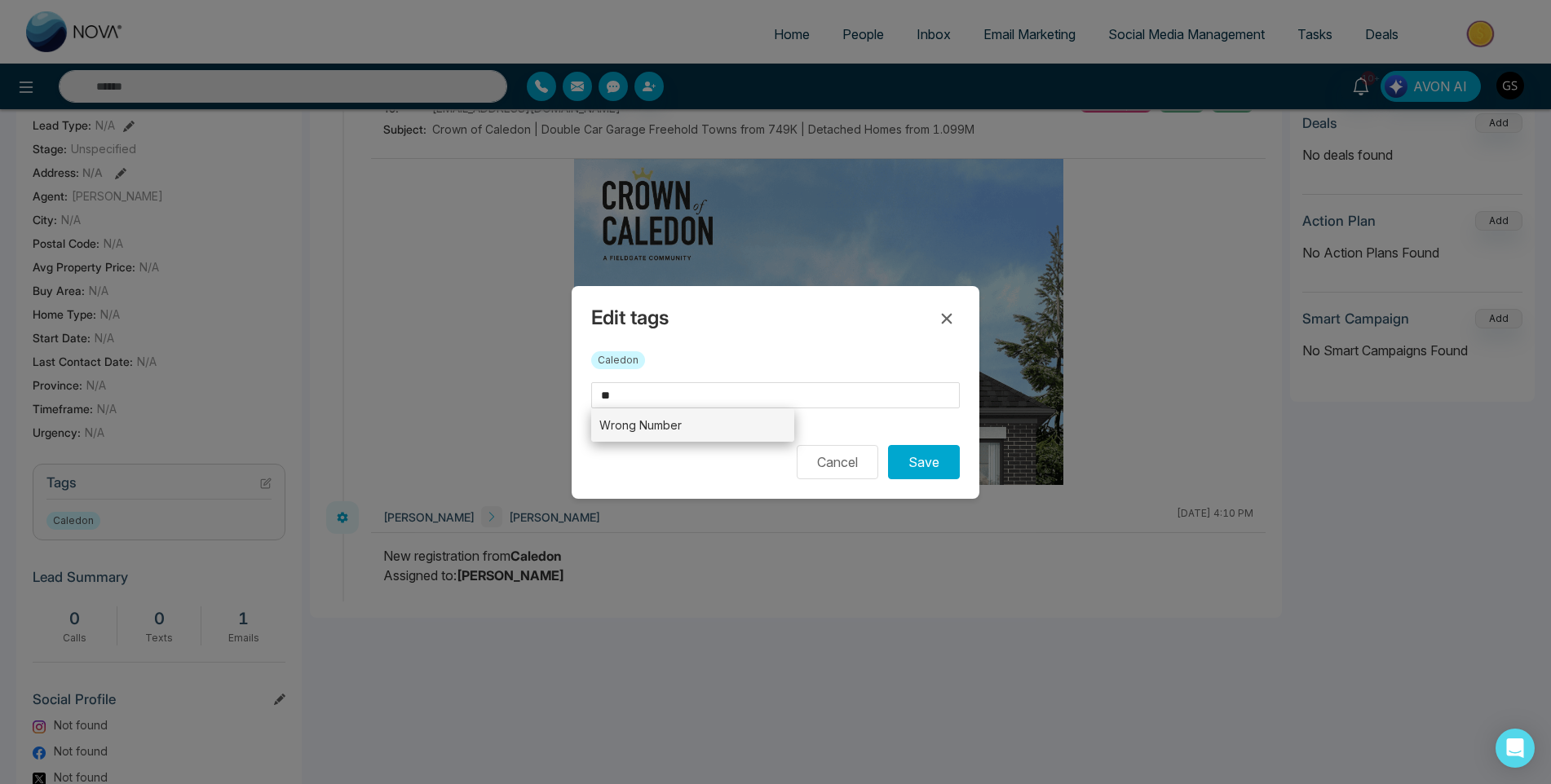
click at [630, 413] on li "Wrong Number" at bounding box center [693, 425] width 203 height 33
type input "**********"
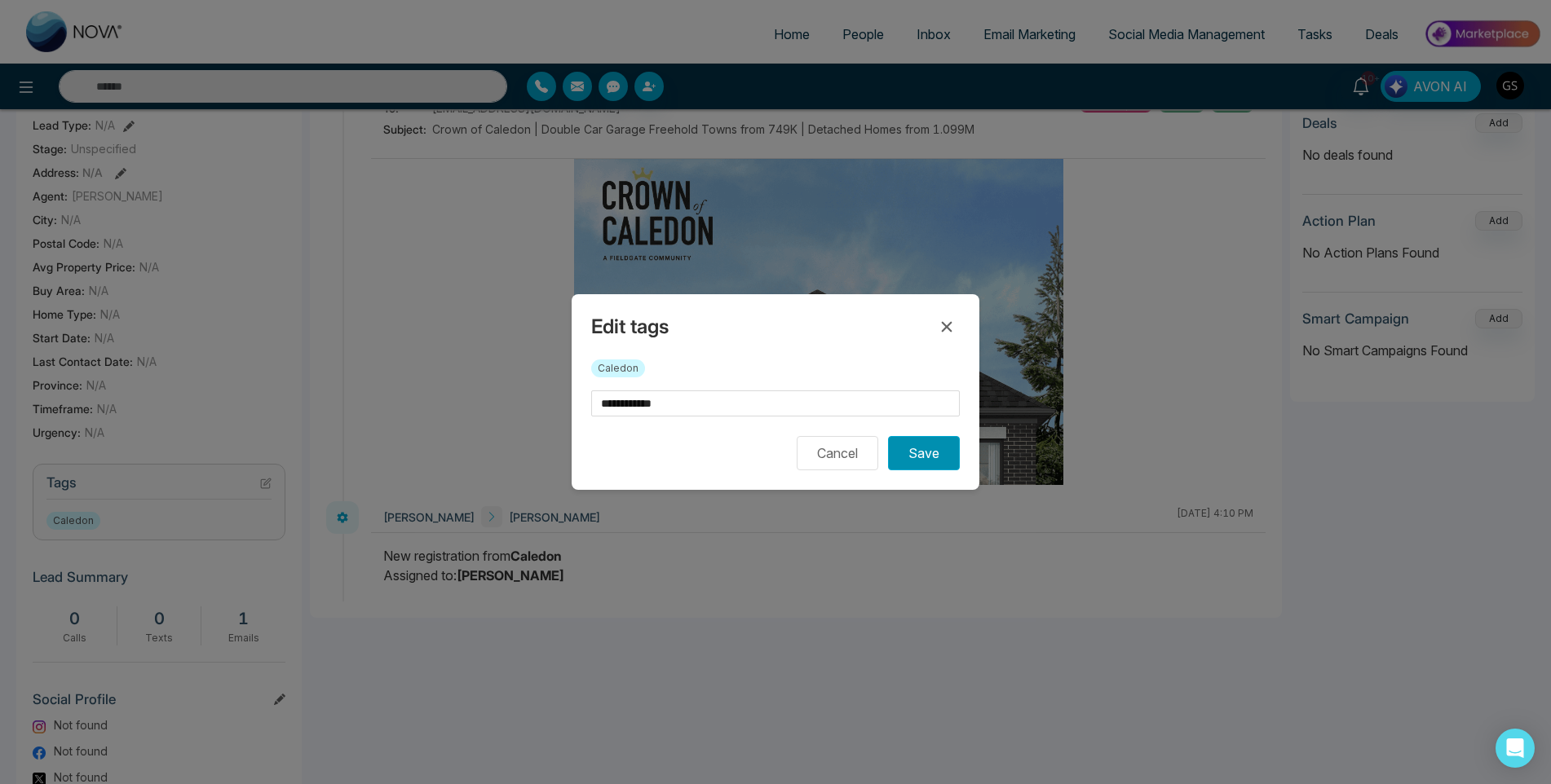
click at [905, 442] on button "Save" at bounding box center [924, 452] width 72 height 34
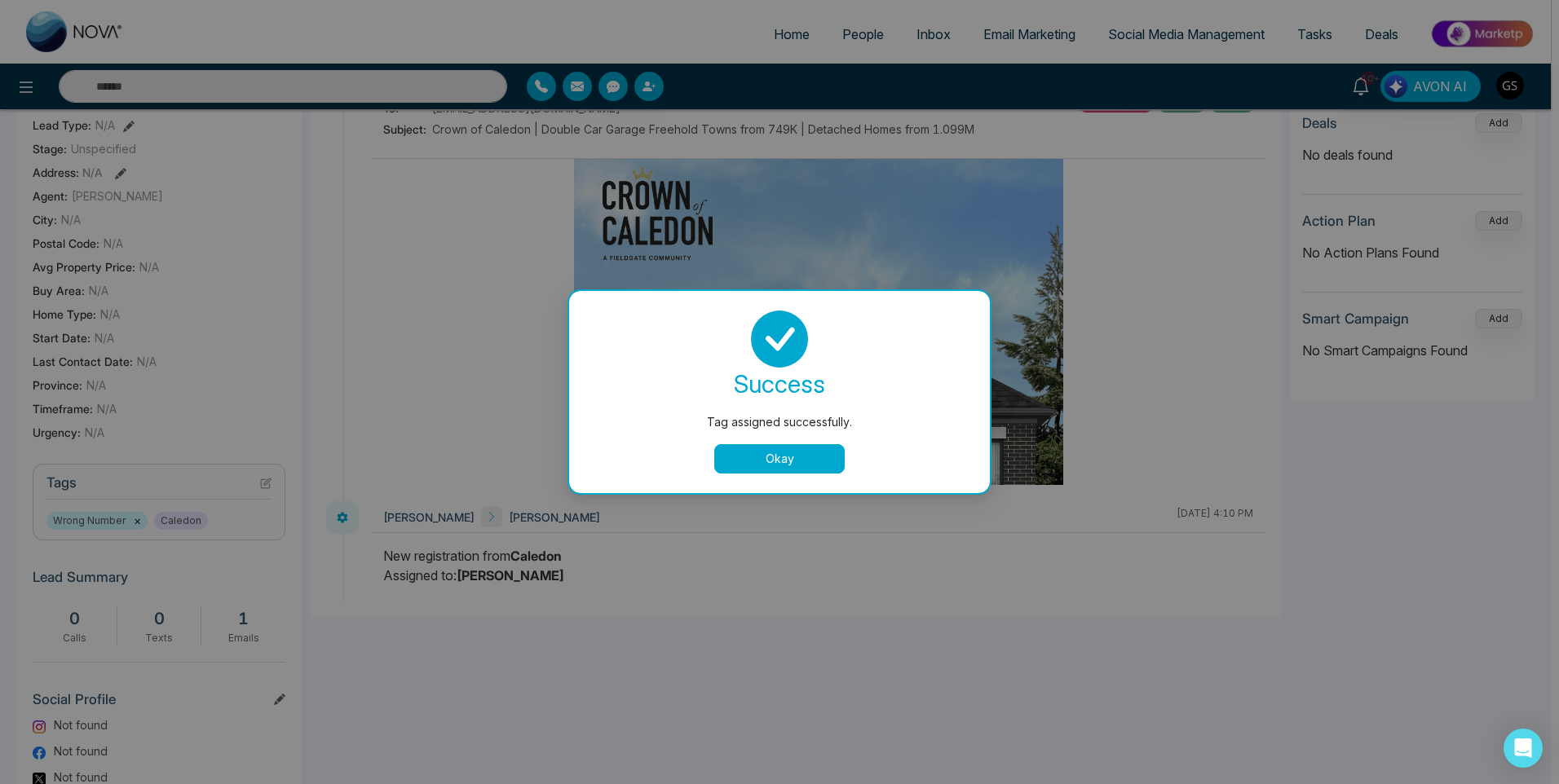
click at [811, 458] on button "Okay" at bounding box center [779, 459] width 130 height 30
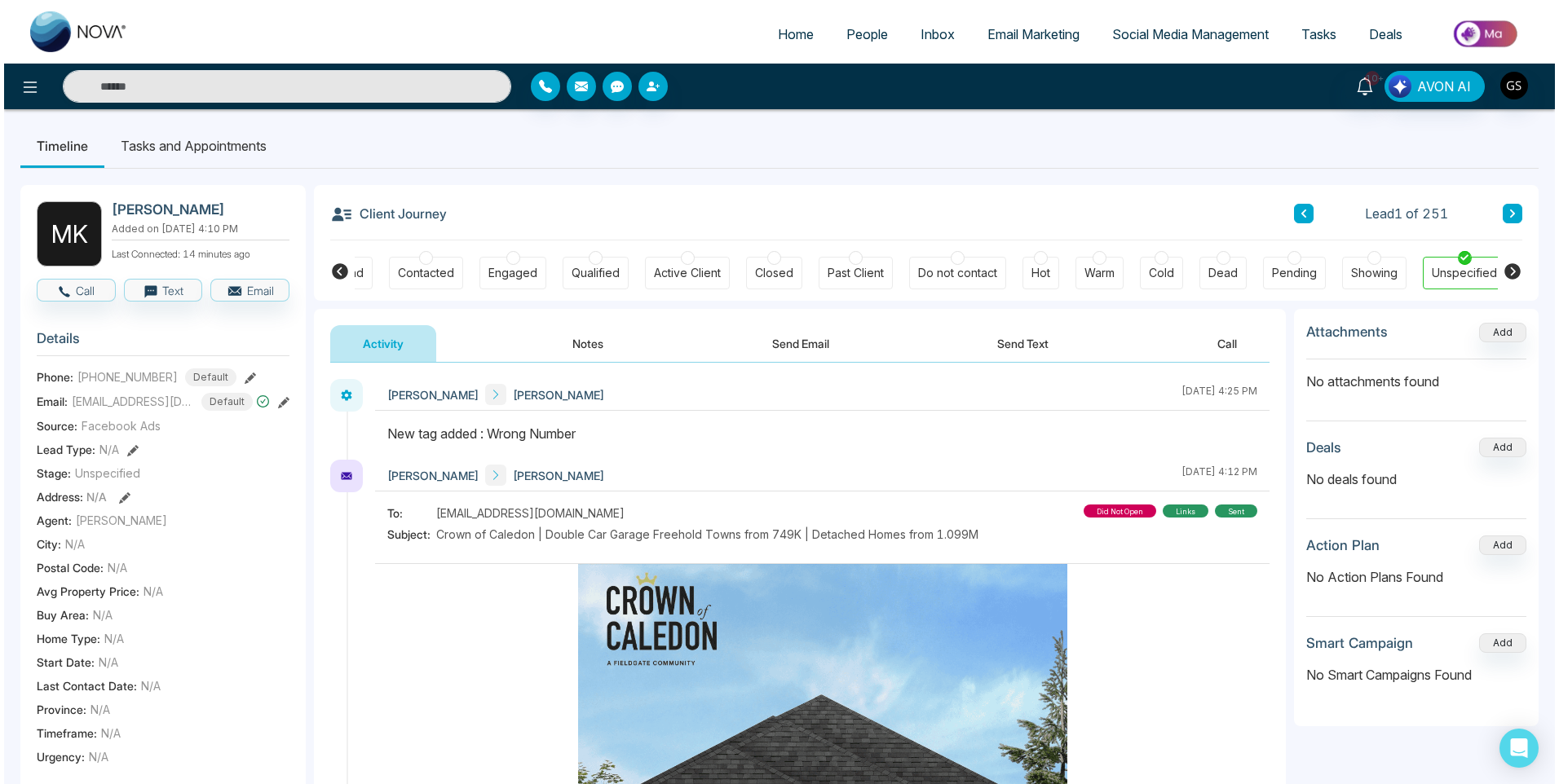
scroll to position [0, 0]
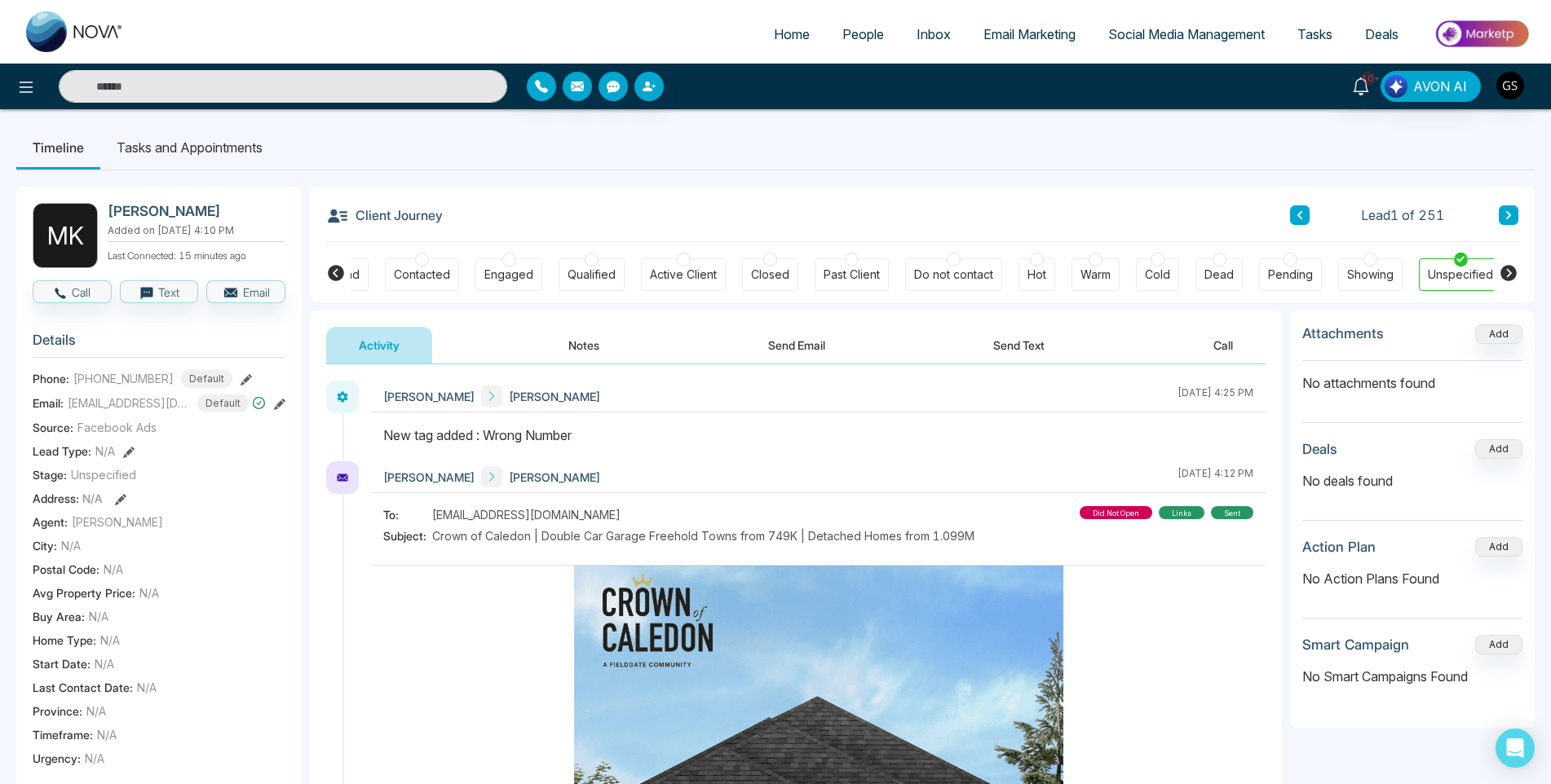
click at [839, 41] on link "People" at bounding box center [863, 34] width 74 height 31
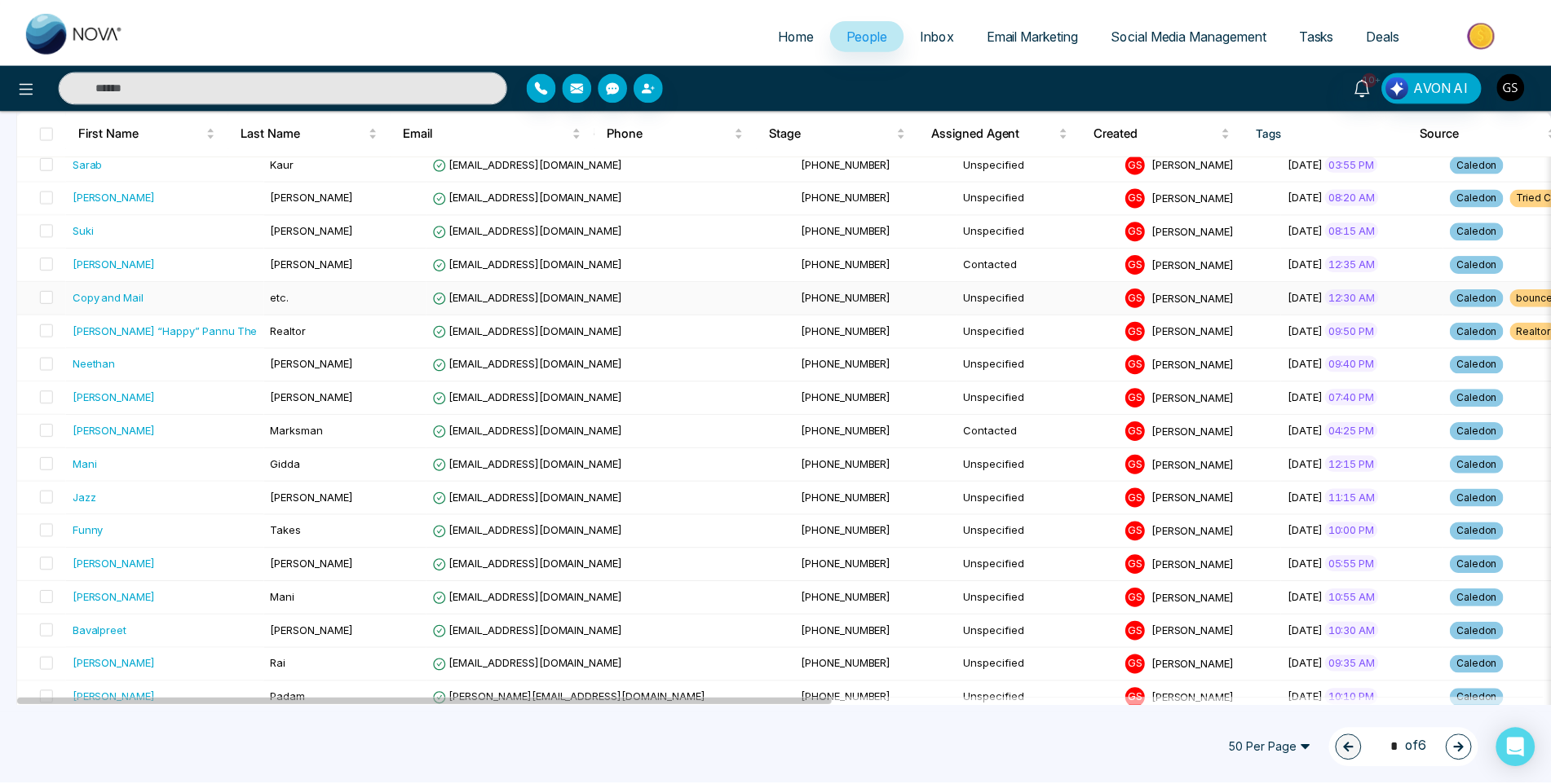
scroll to position [245, 0]
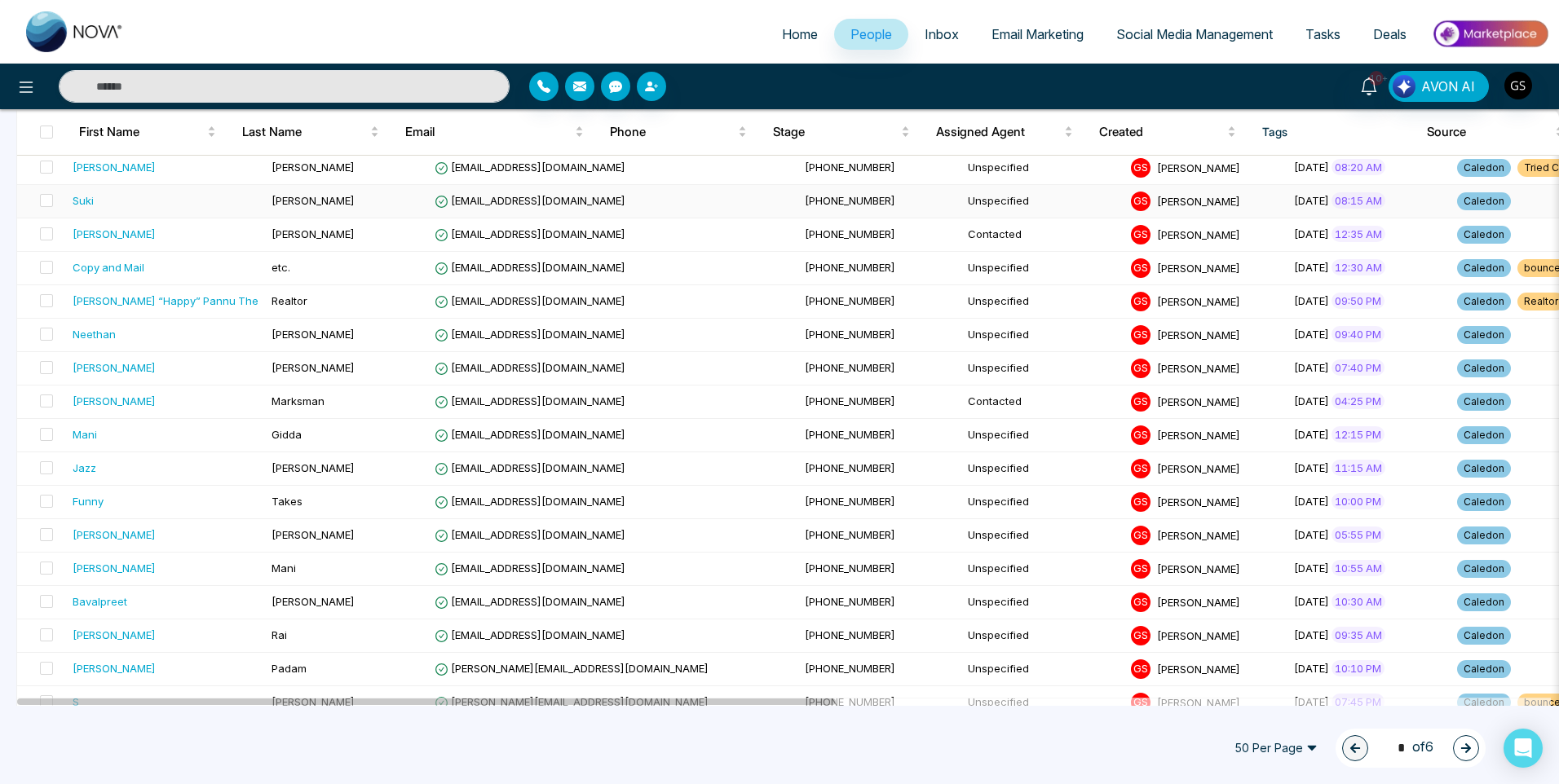
click at [560, 208] on td "[EMAIL_ADDRESS][DOMAIN_NAME]" at bounding box center [612, 201] width 370 height 33
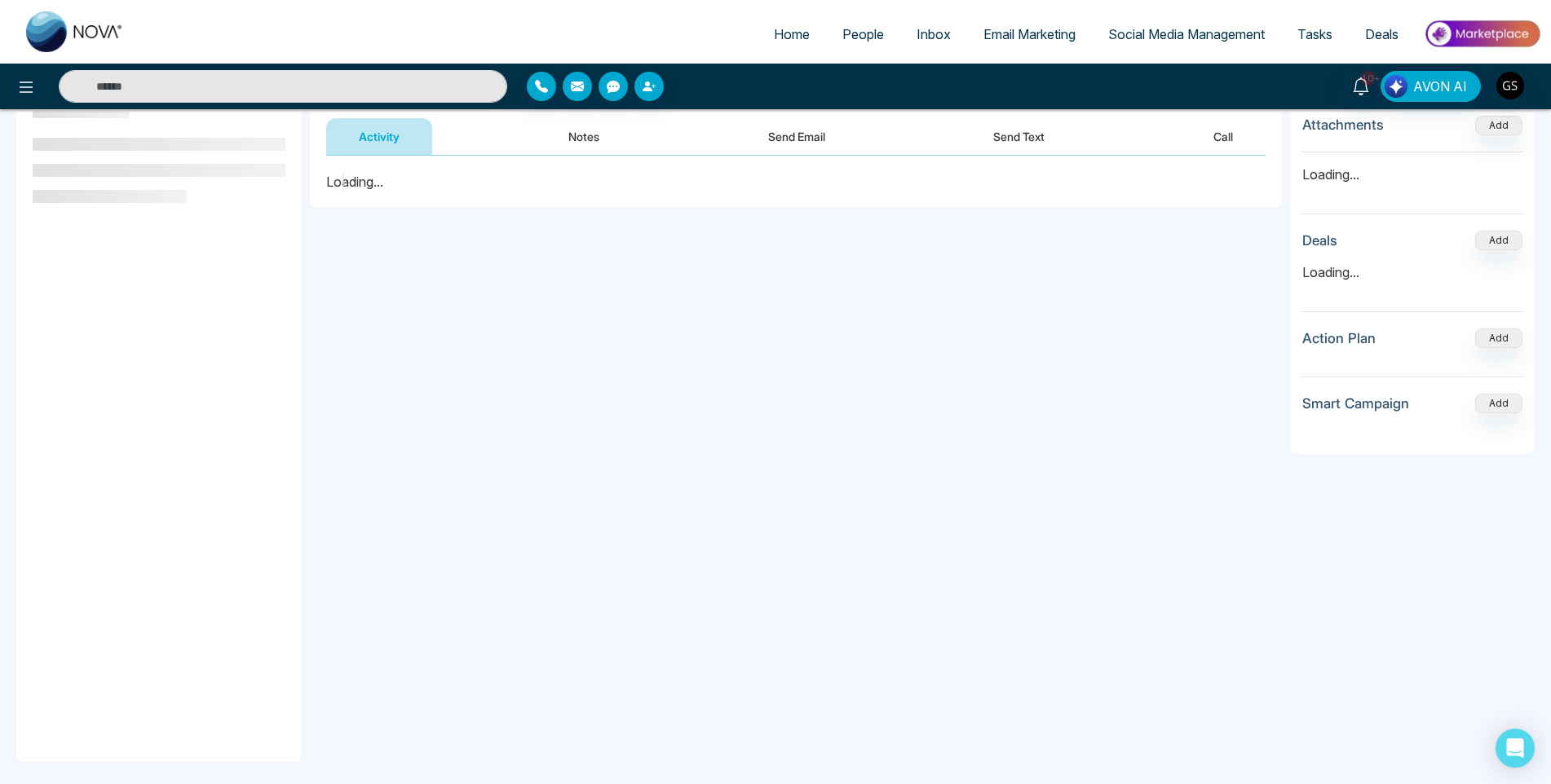
scroll to position [219, 0]
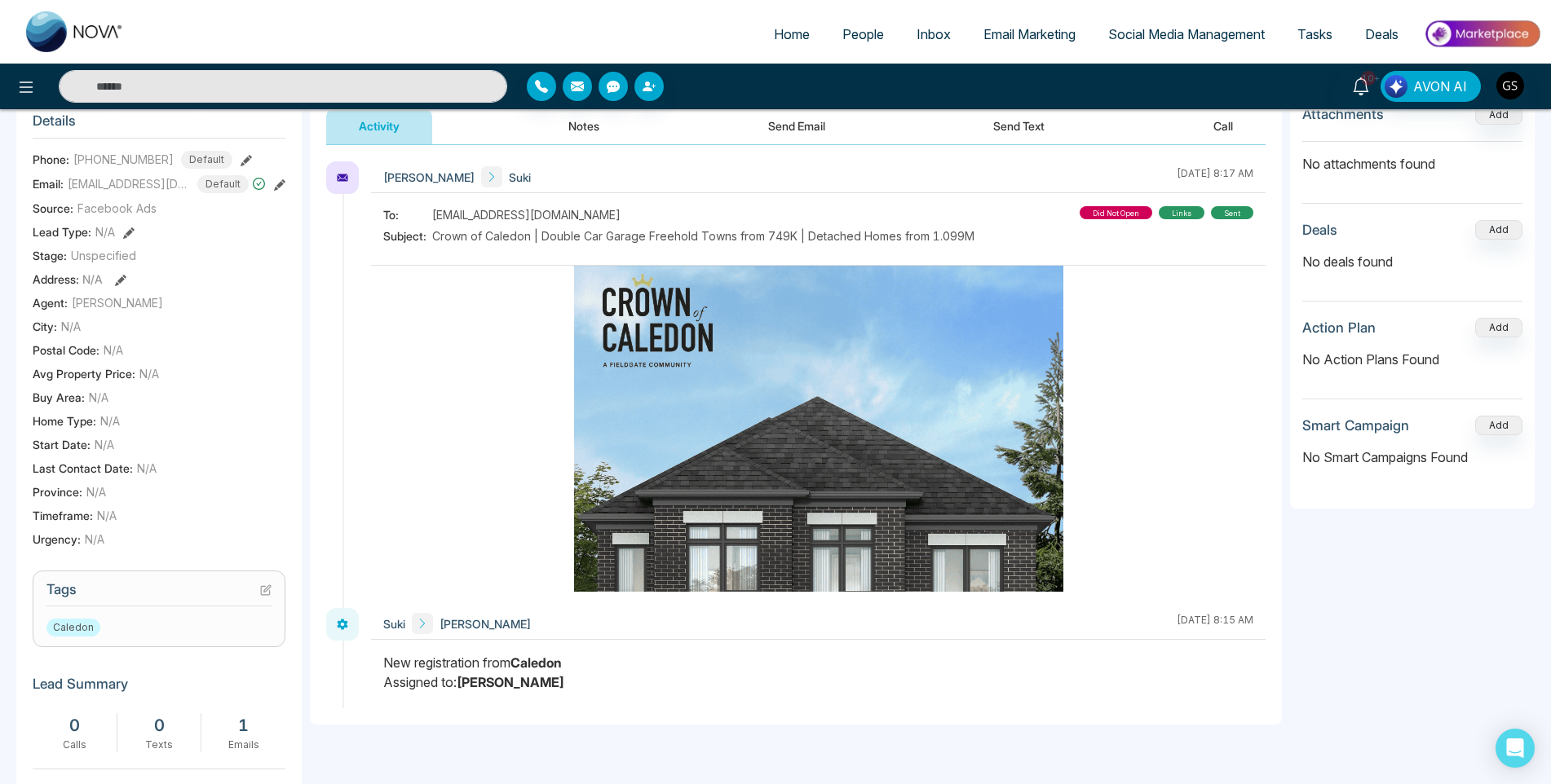
click at [269, 589] on icon at bounding box center [266, 590] width 11 height 11
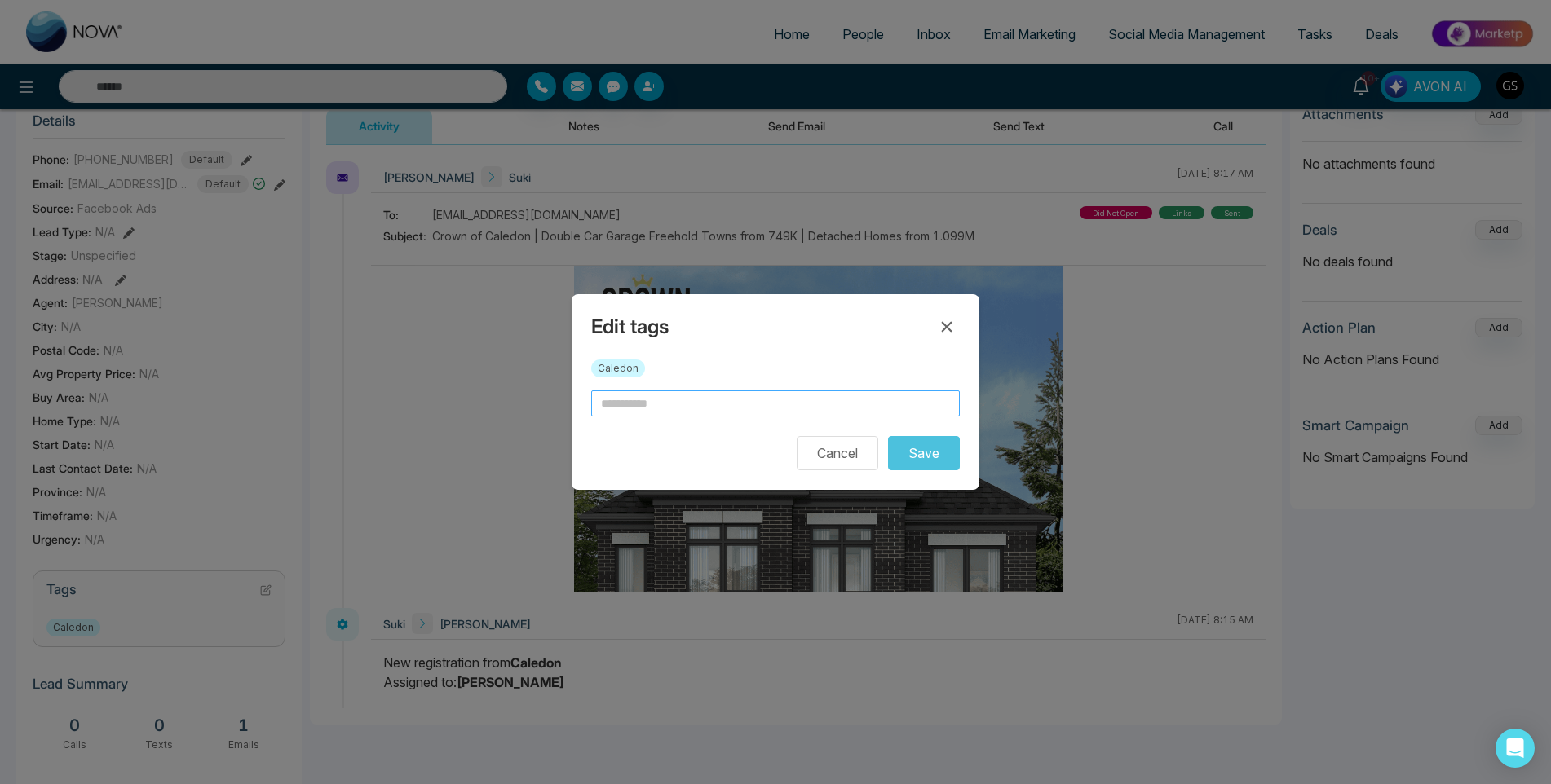
click at [698, 415] on input "text" at bounding box center [775, 404] width 369 height 26
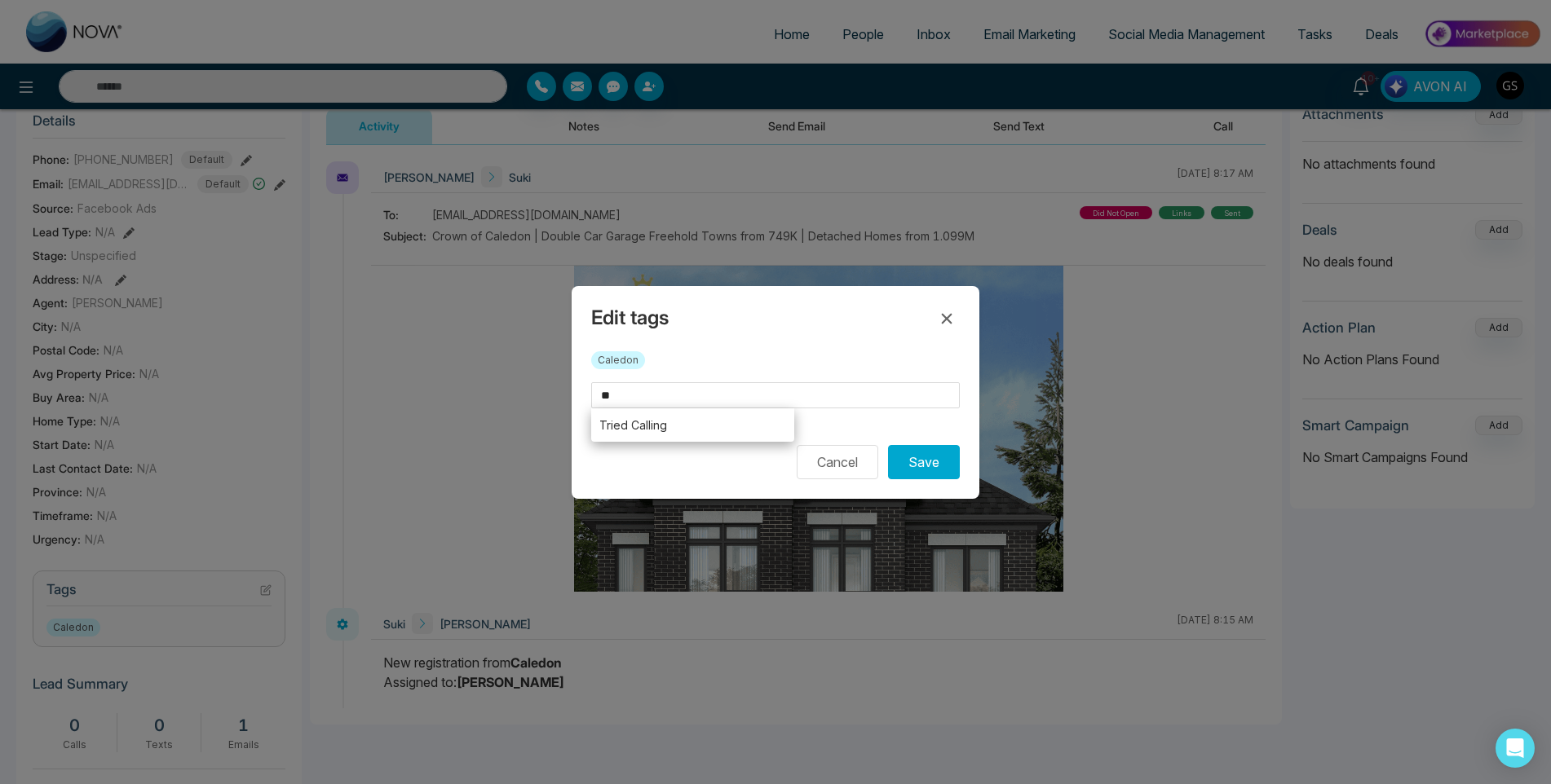
click at [701, 417] on li "Tried Calling" at bounding box center [693, 425] width 203 height 33
type input "**********"
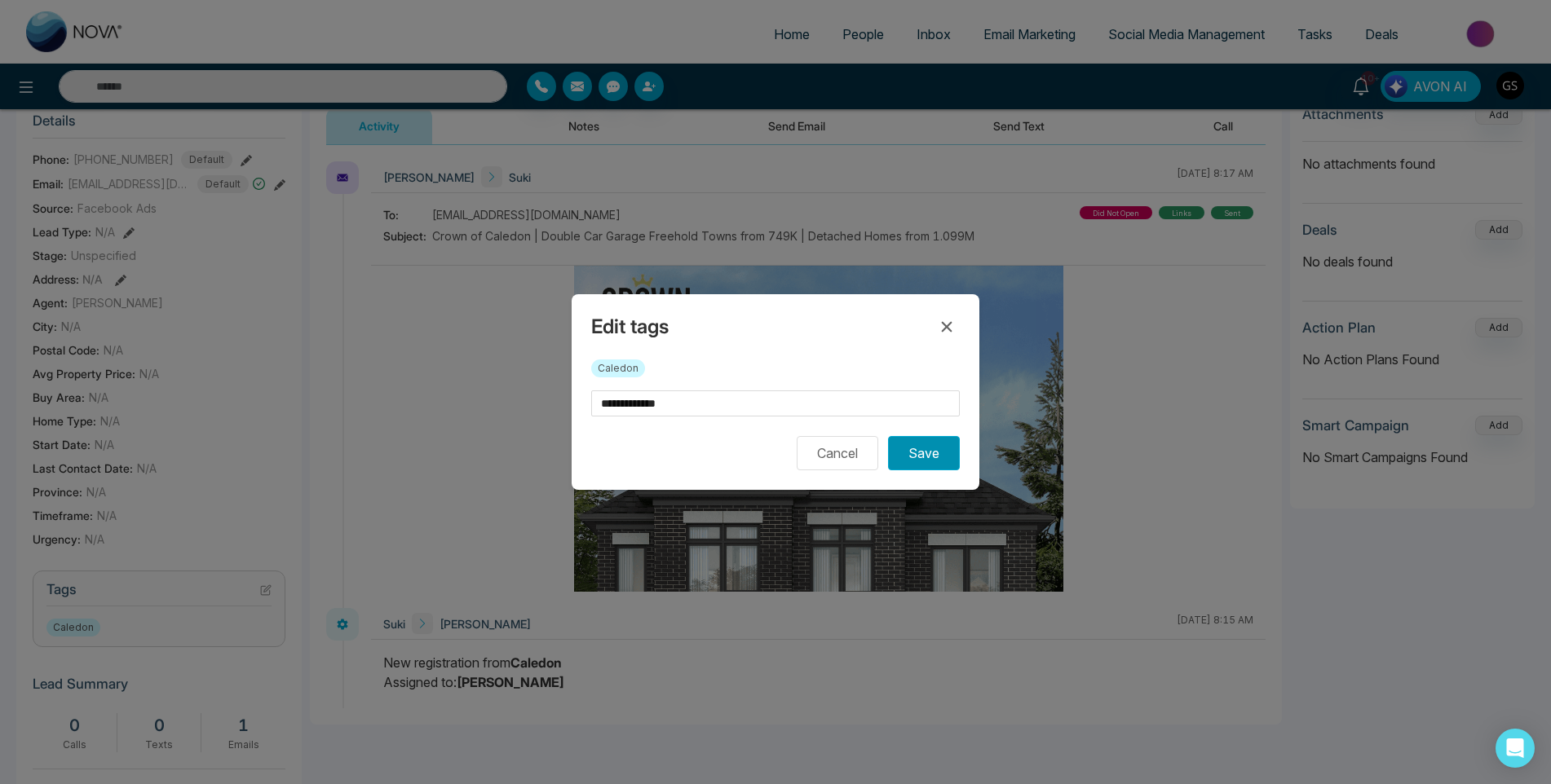
click at [903, 454] on button "Save" at bounding box center [924, 452] width 72 height 34
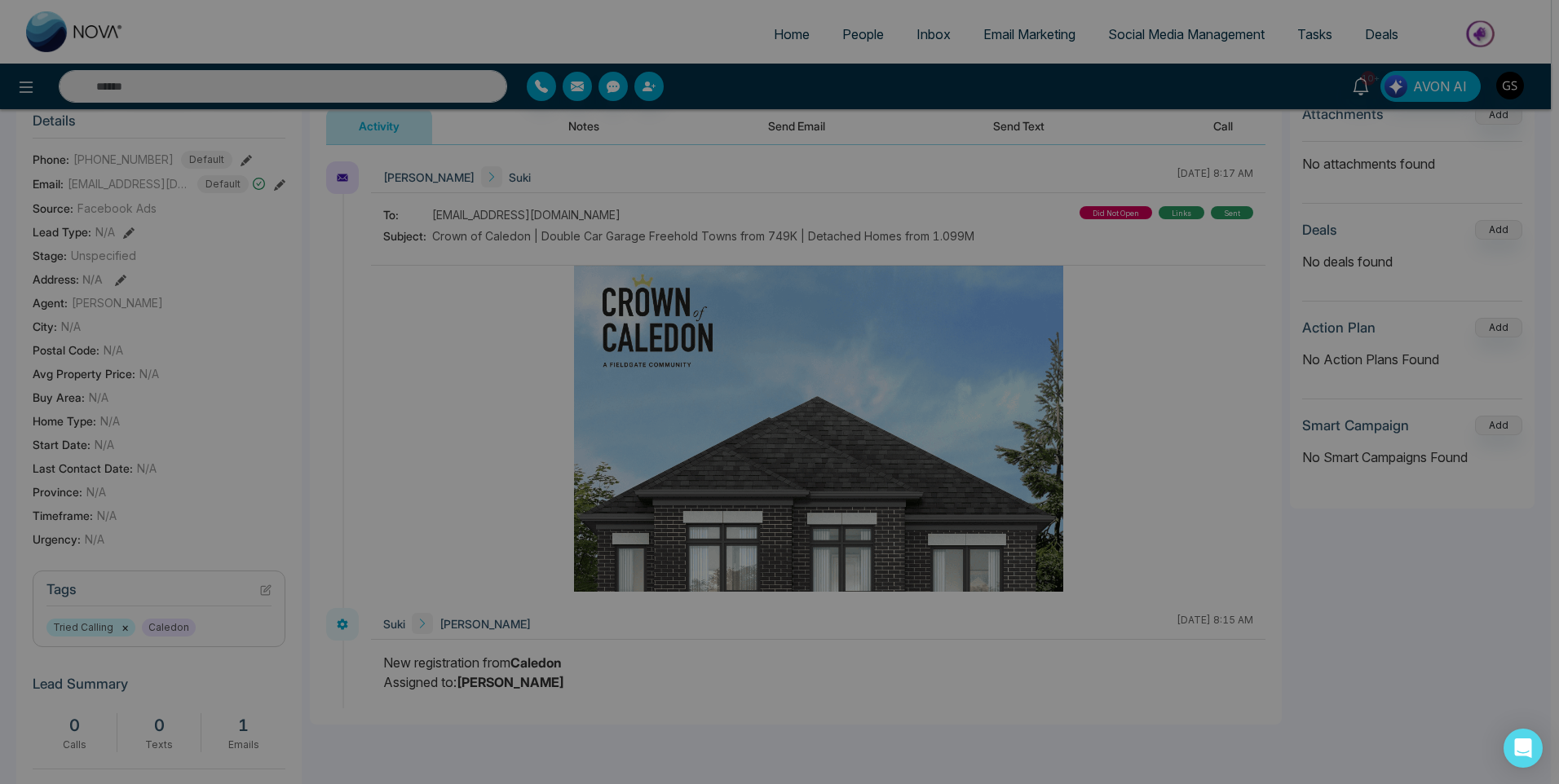
click at [792, 303] on div "Tag assigned successfully. success Tag assigned successfully. Okay" at bounding box center [780, 392] width 1559 height 784
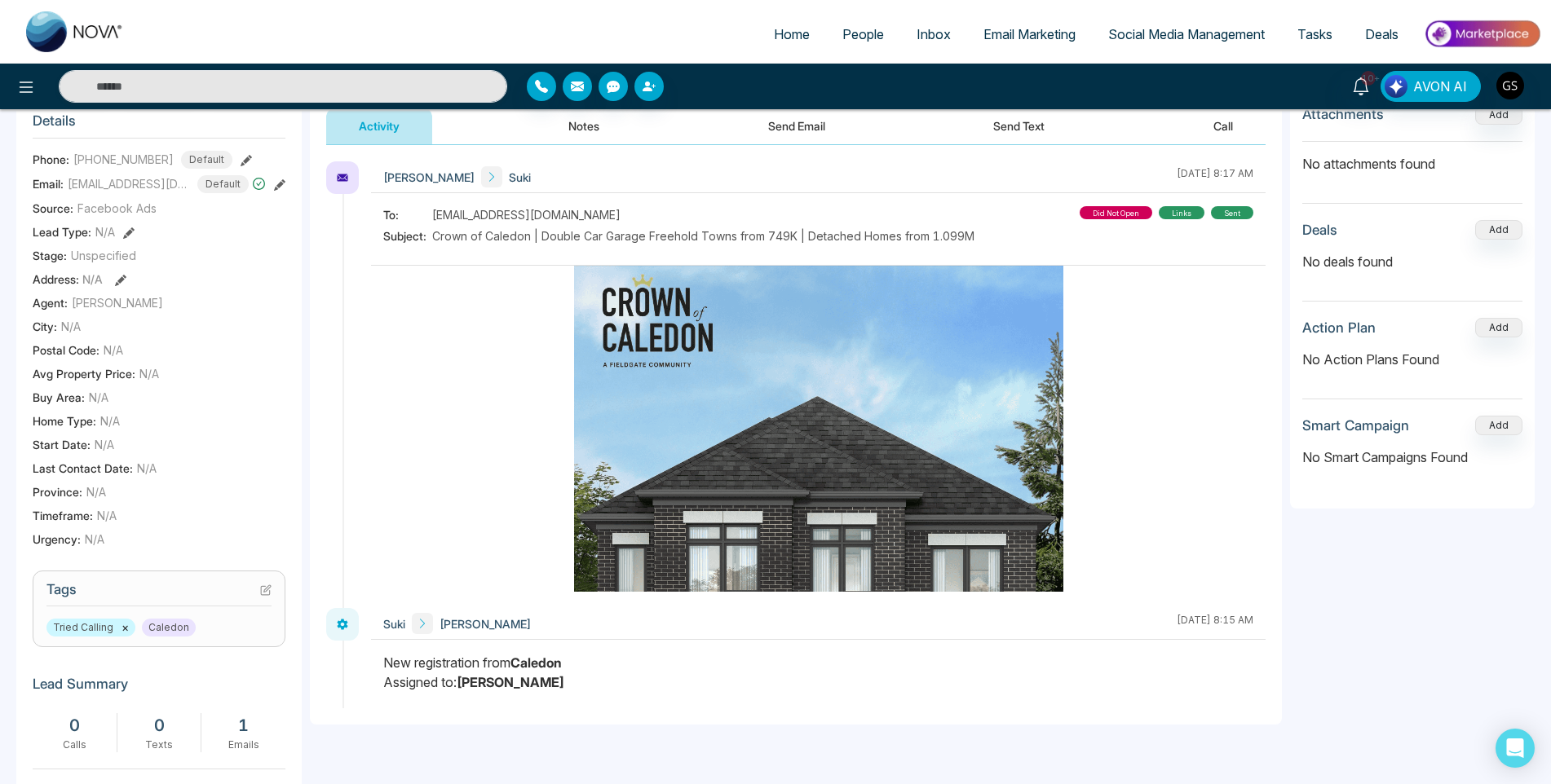
click at [861, 38] on span "People" at bounding box center [863, 34] width 42 height 17
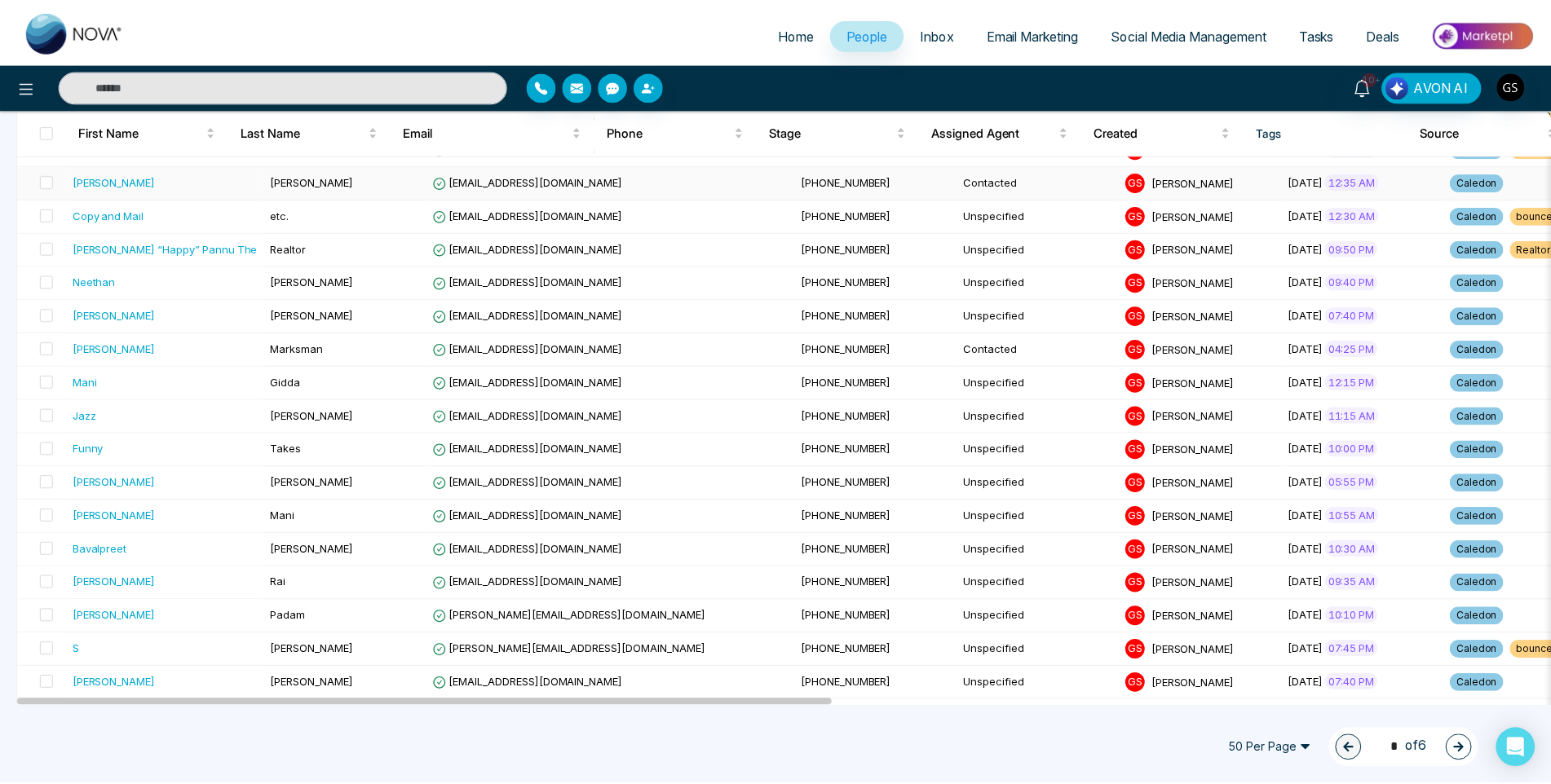
scroll to position [326, 0]
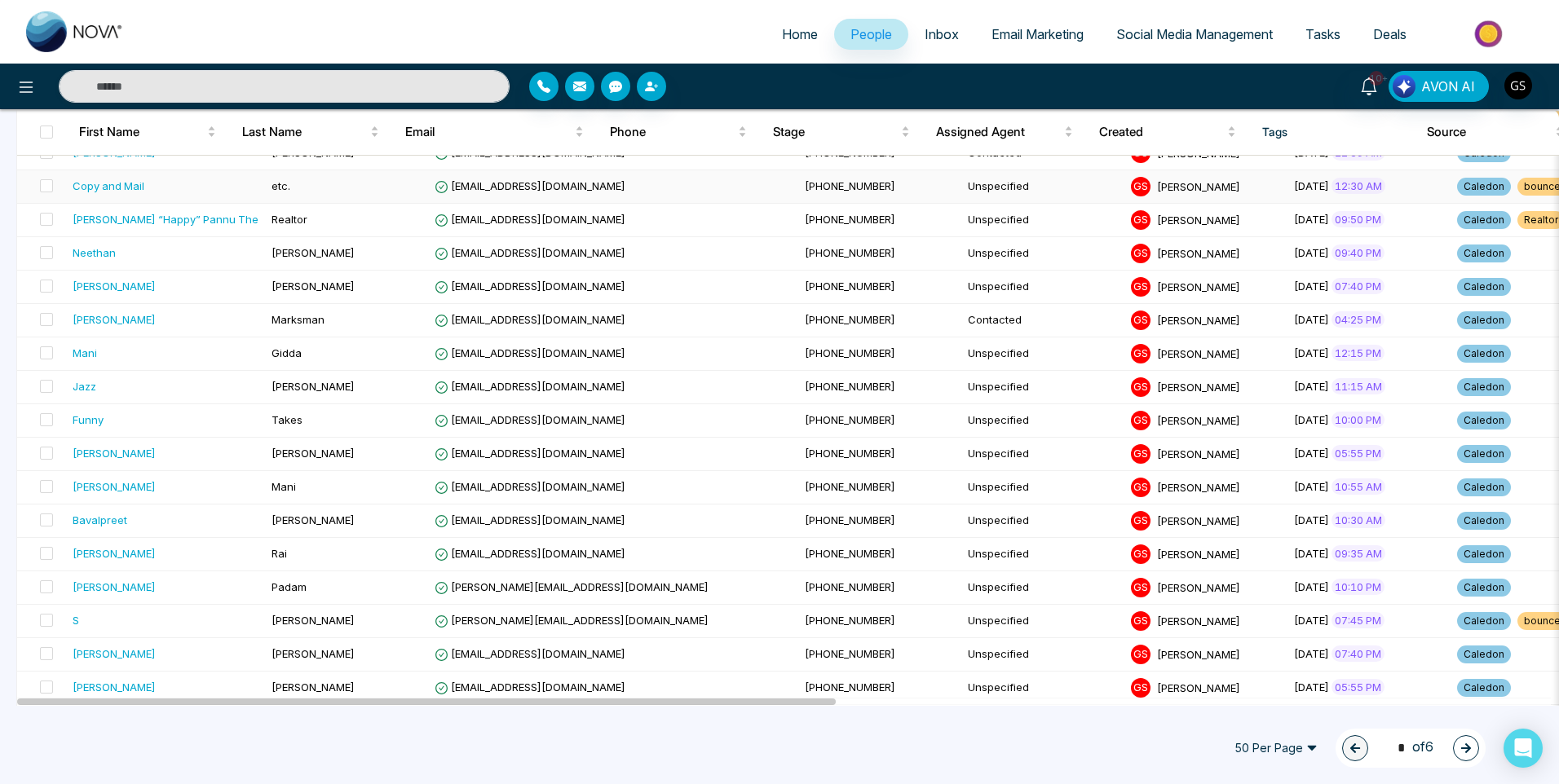
click at [546, 198] on td "[EMAIL_ADDRESS][DOMAIN_NAME]" at bounding box center [612, 187] width 370 height 33
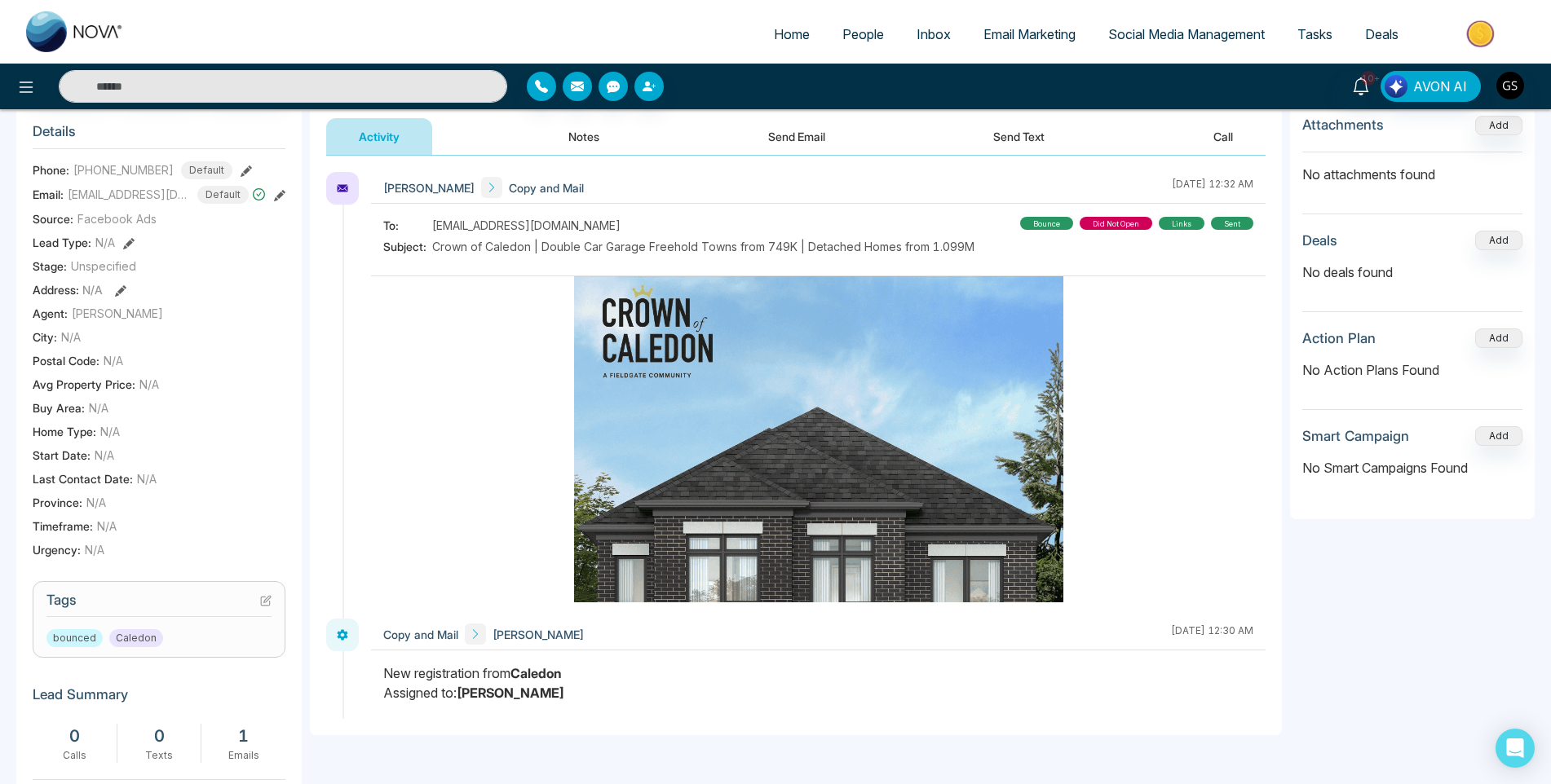
scroll to position [245, 0]
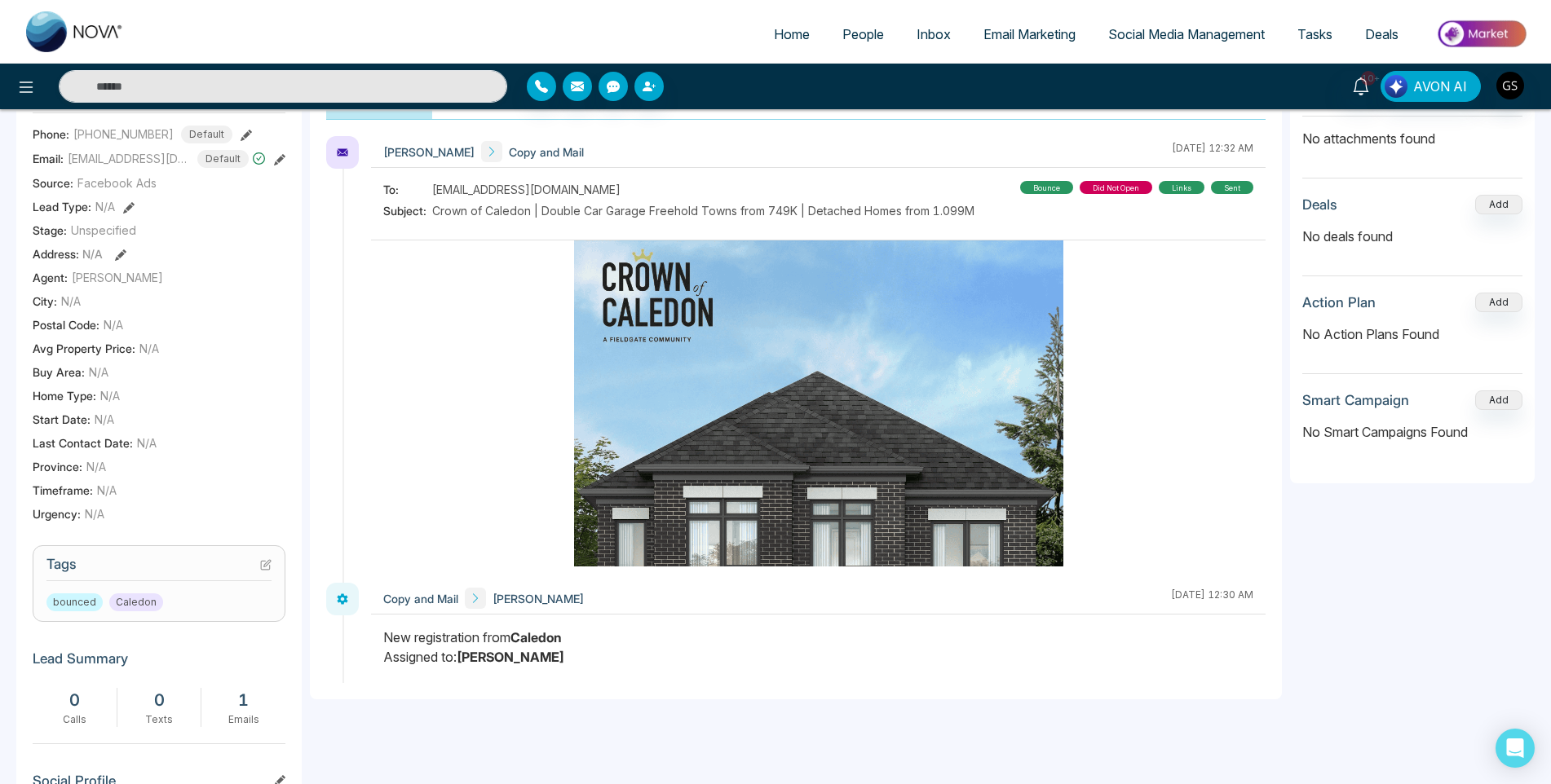
click at [271, 571] on icon at bounding box center [266, 565] width 11 height 11
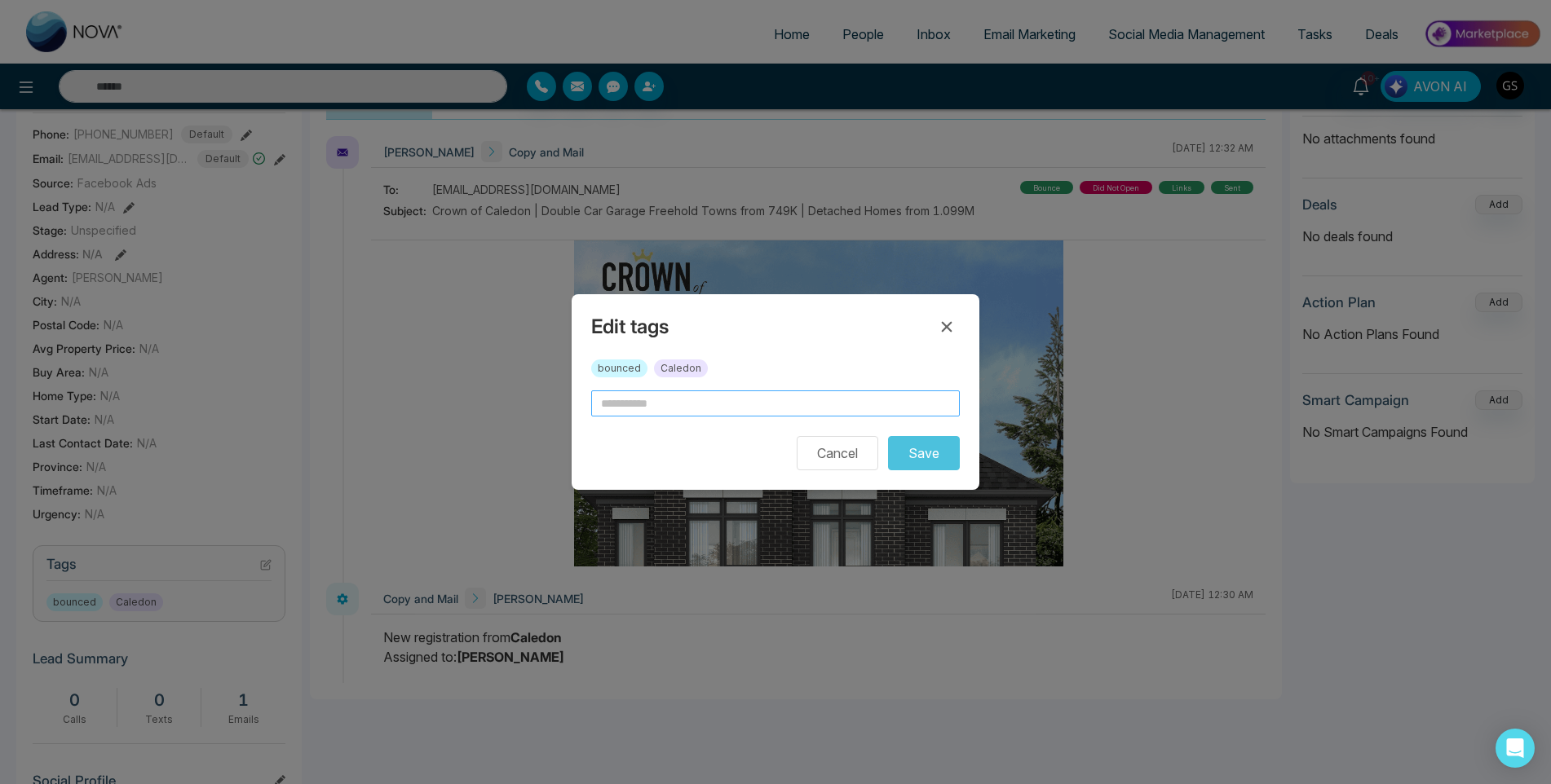
click at [659, 400] on input "text" at bounding box center [775, 404] width 369 height 26
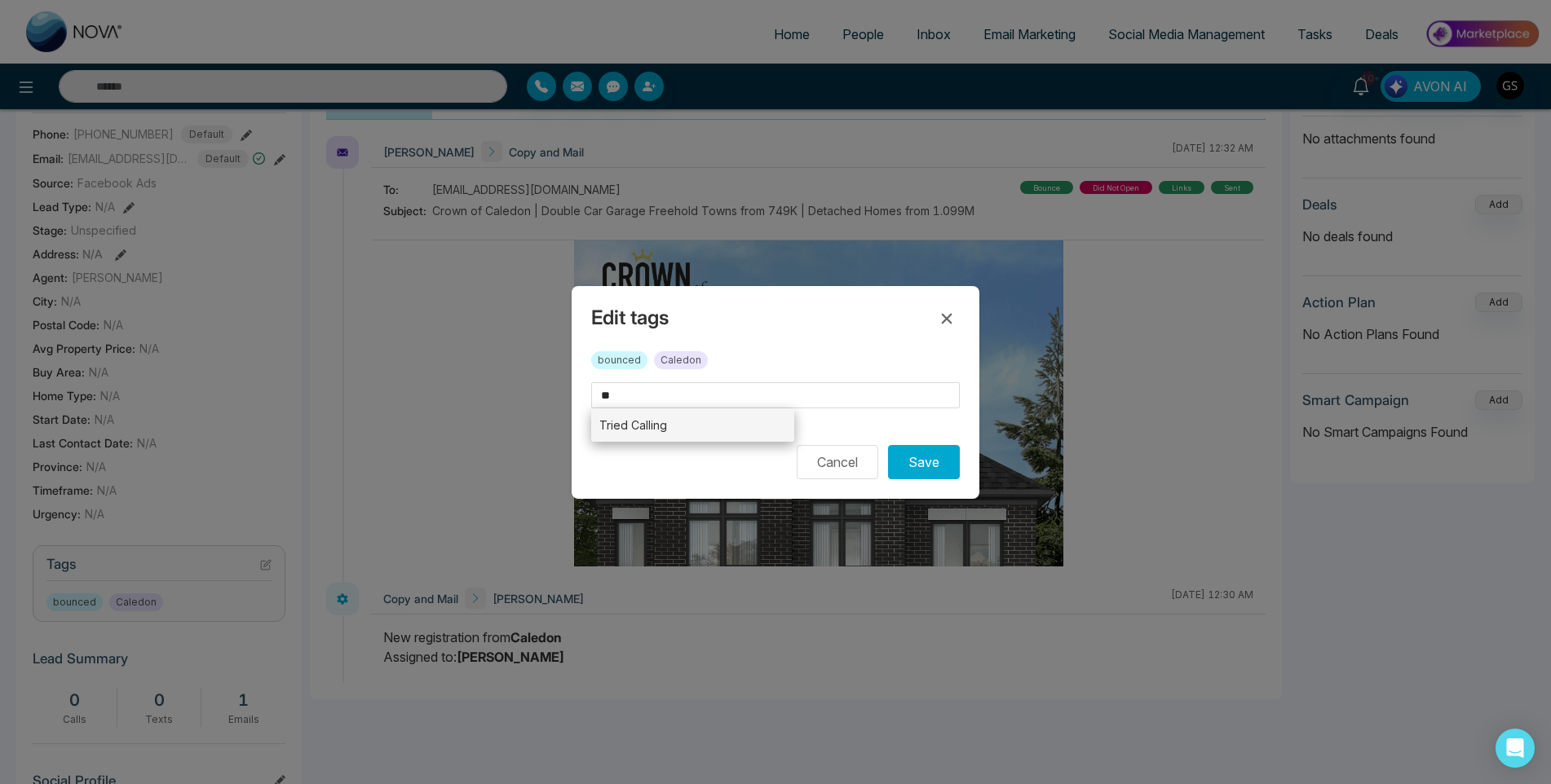
click at [663, 428] on li "Tried Calling" at bounding box center [693, 425] width 203 height 33
type input "**********"
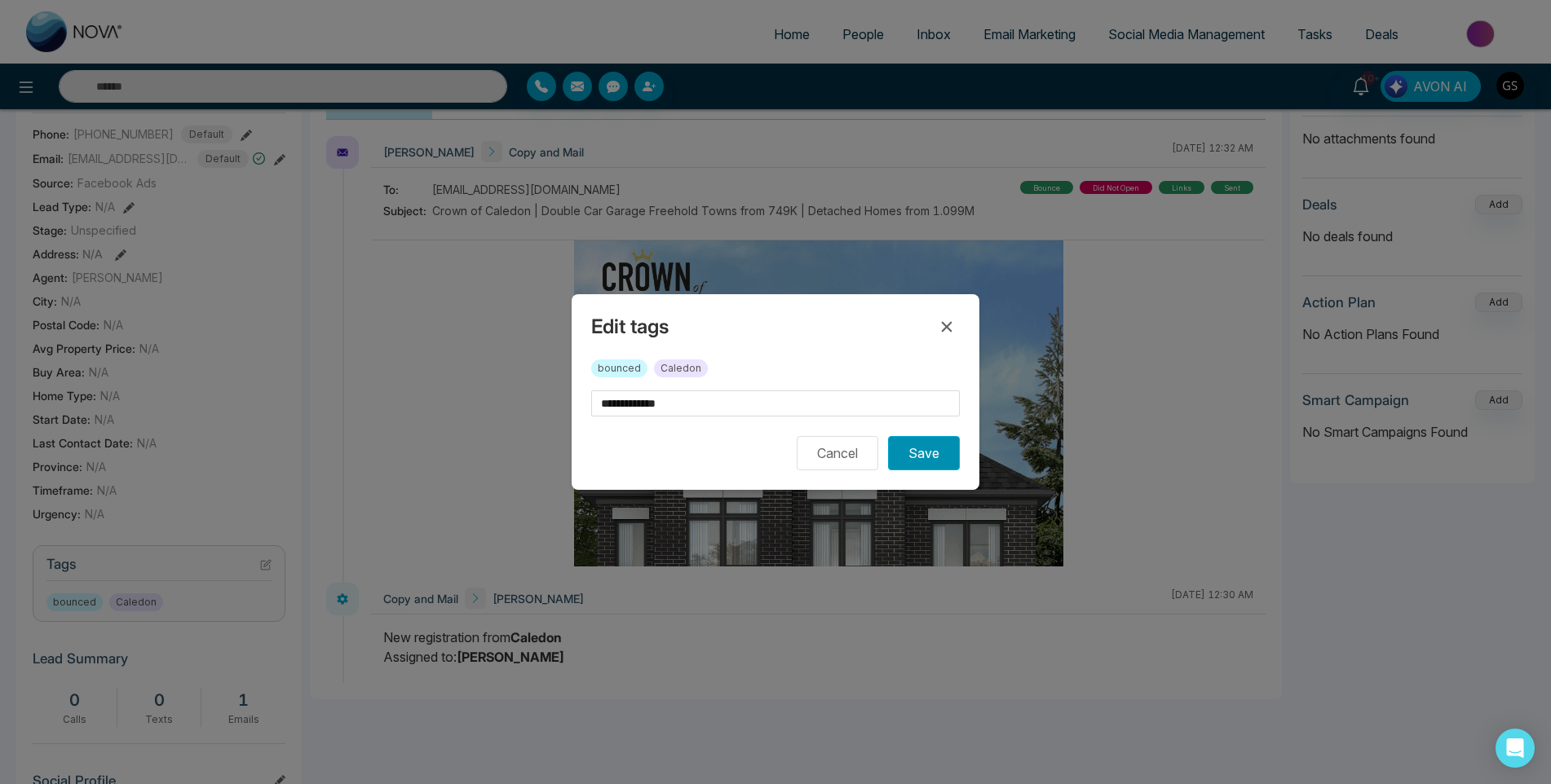
click at [931, 459] on button "Save" at bounding box center [924, 452] width 72 height 34
click at [1097, 212] on div "**********" at bounding box center [775, 392] width 1551 height 784
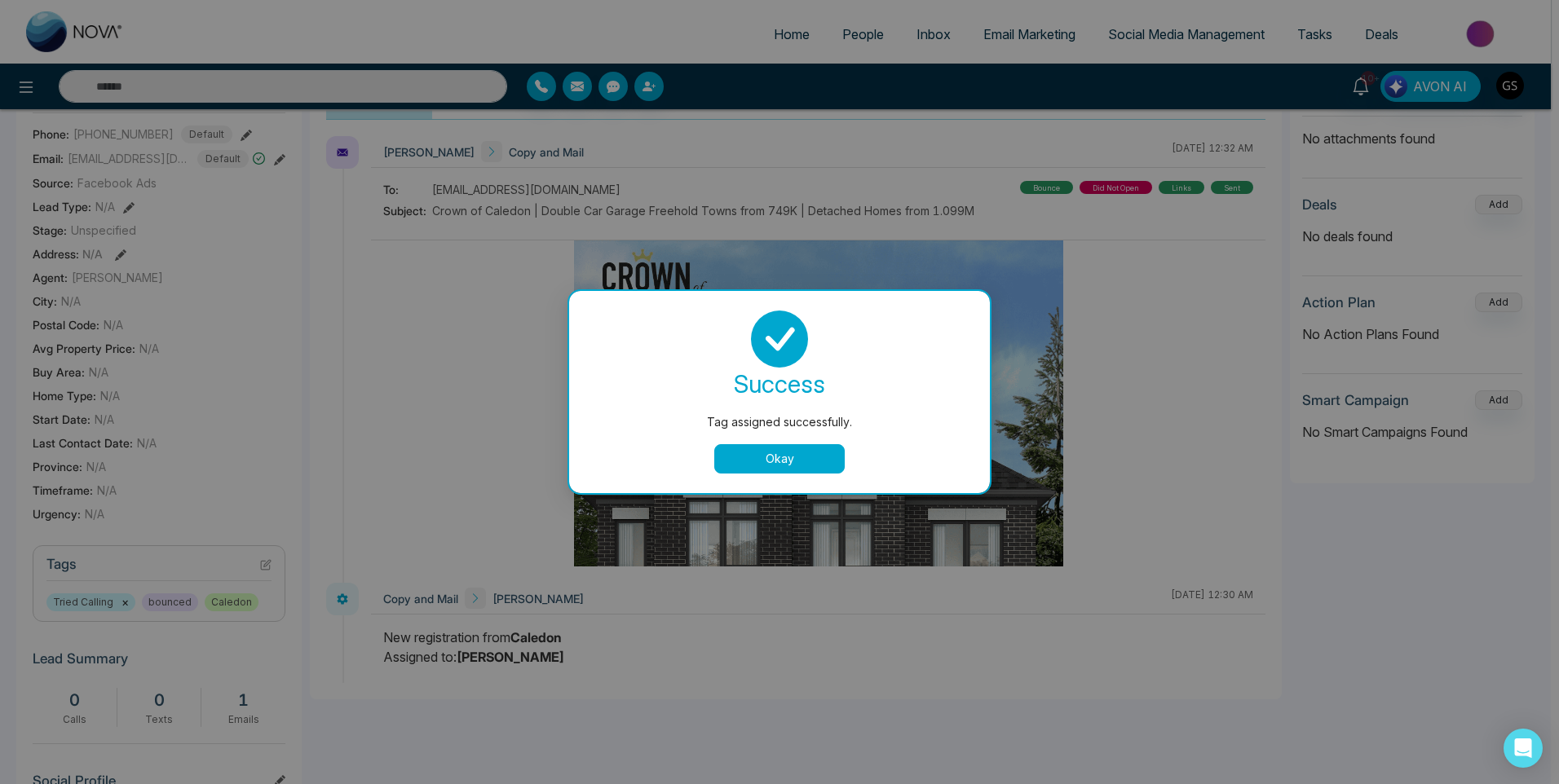
click at [915, 86] on div "Tag assigned successfully. success Tag assigned successfully. Okay" at bounding box center [780, 392] width 1559 height 784
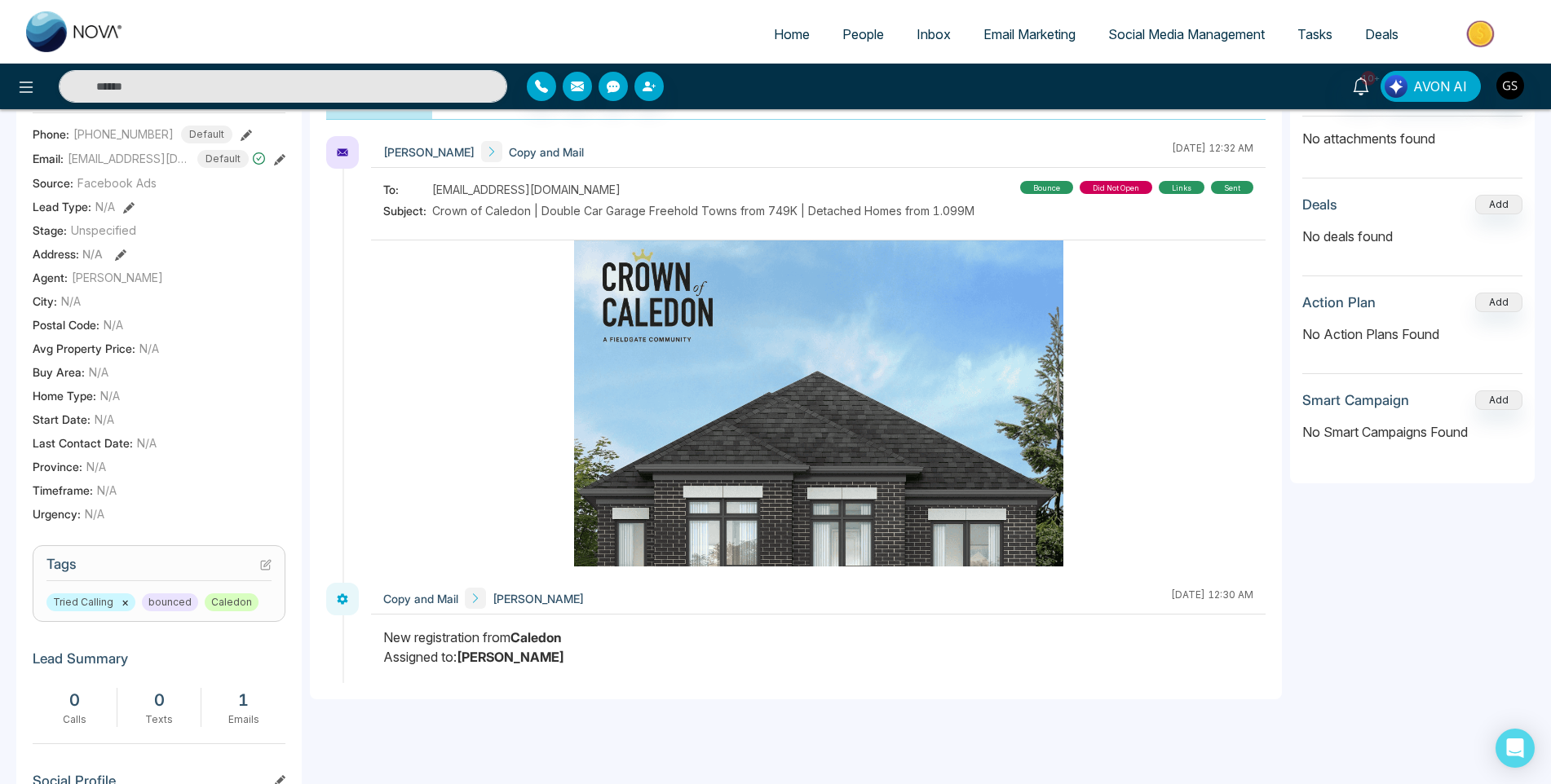
click at [875, 31] on span "People" at bounding box center [863, 34] width 42 height 17
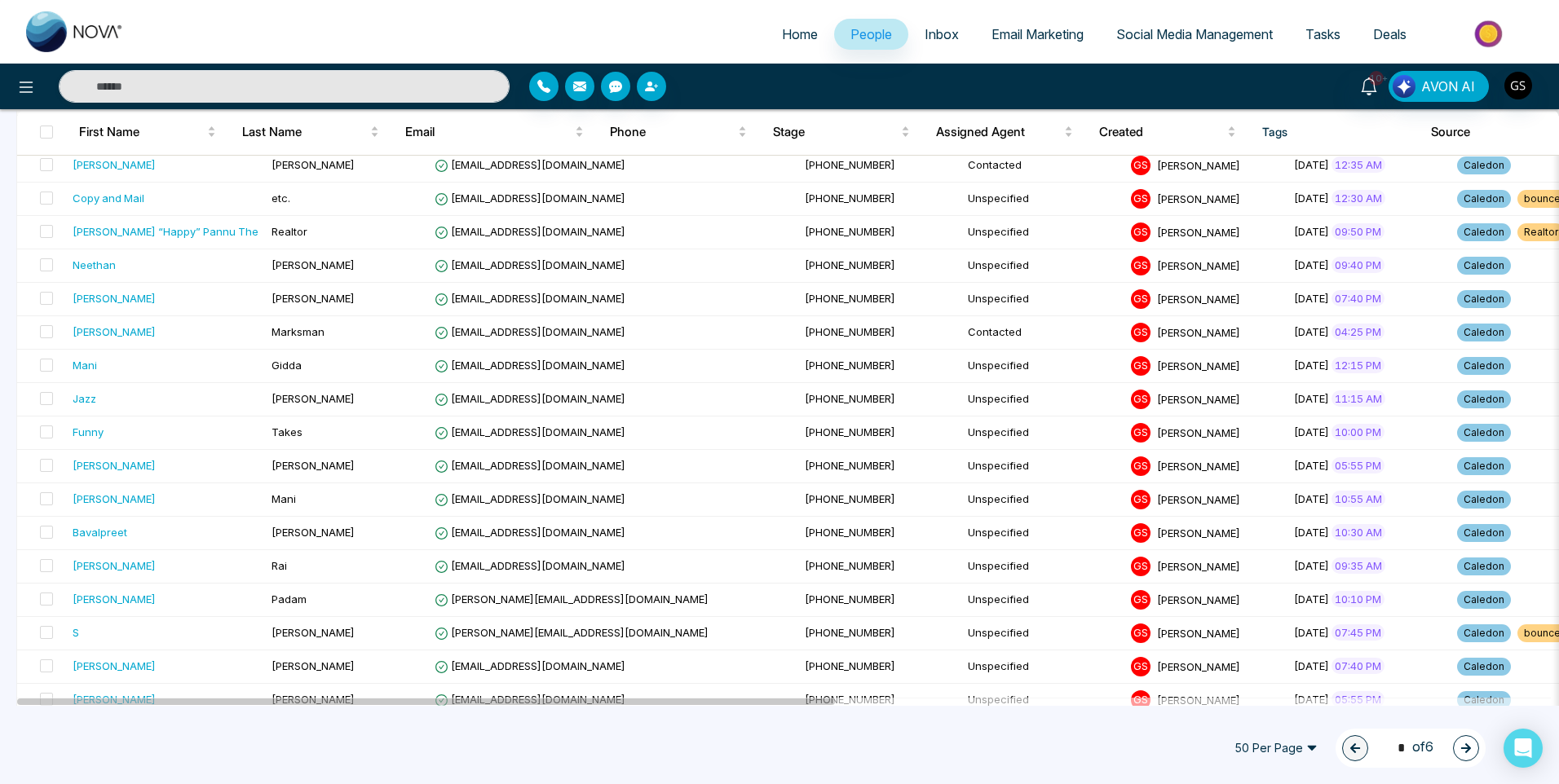
scroll to position [326, 0]
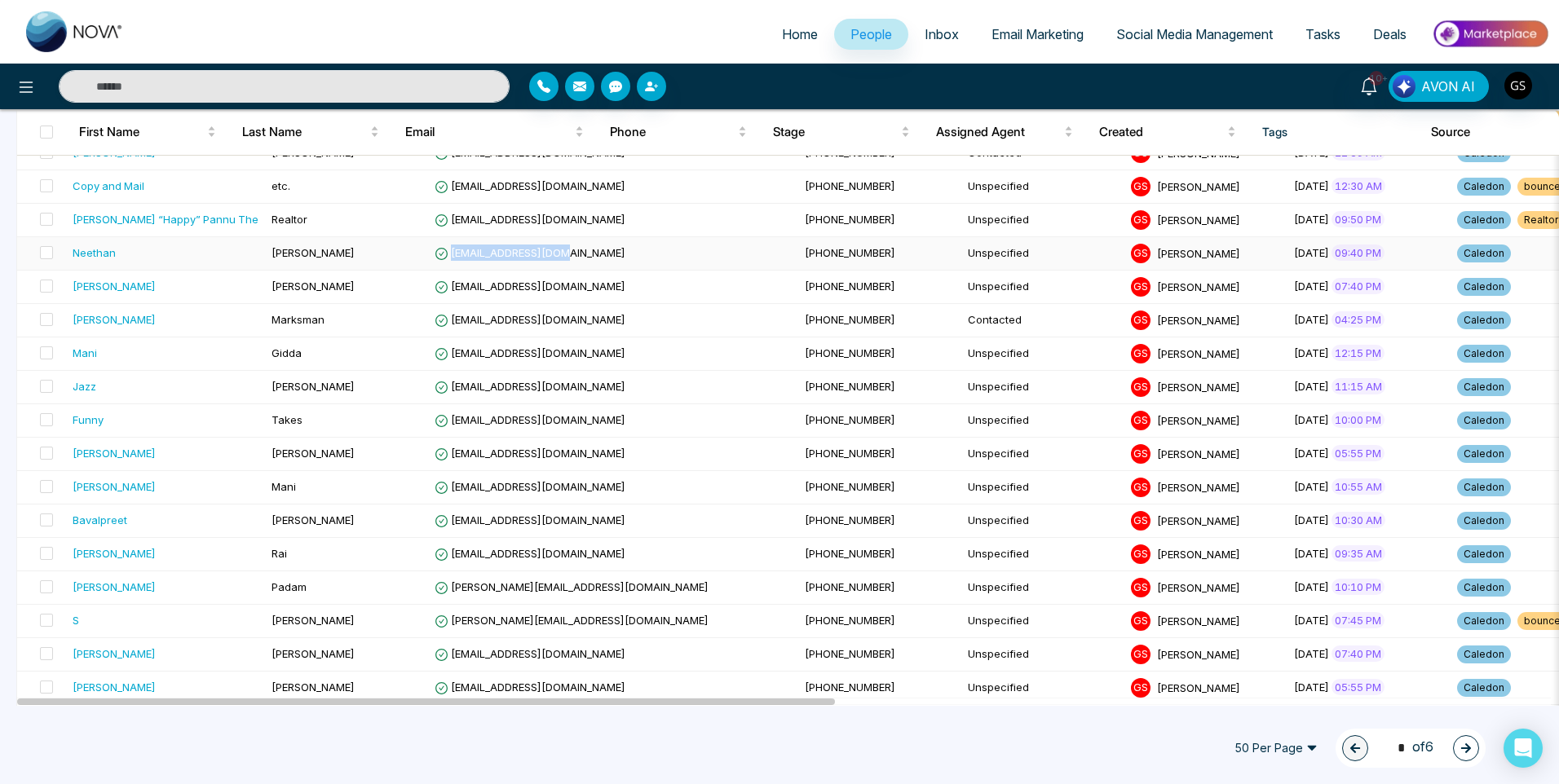
drag, startPoint x: 531, startPoint y: 250, endPoint x: 417, endPoint y: 251, distance: 114.0
click at [435, 251] on span "[EMAIL_ADDRESS][DOMAIN_NAME]" at bounding box center [530, 253] width 191 height 13
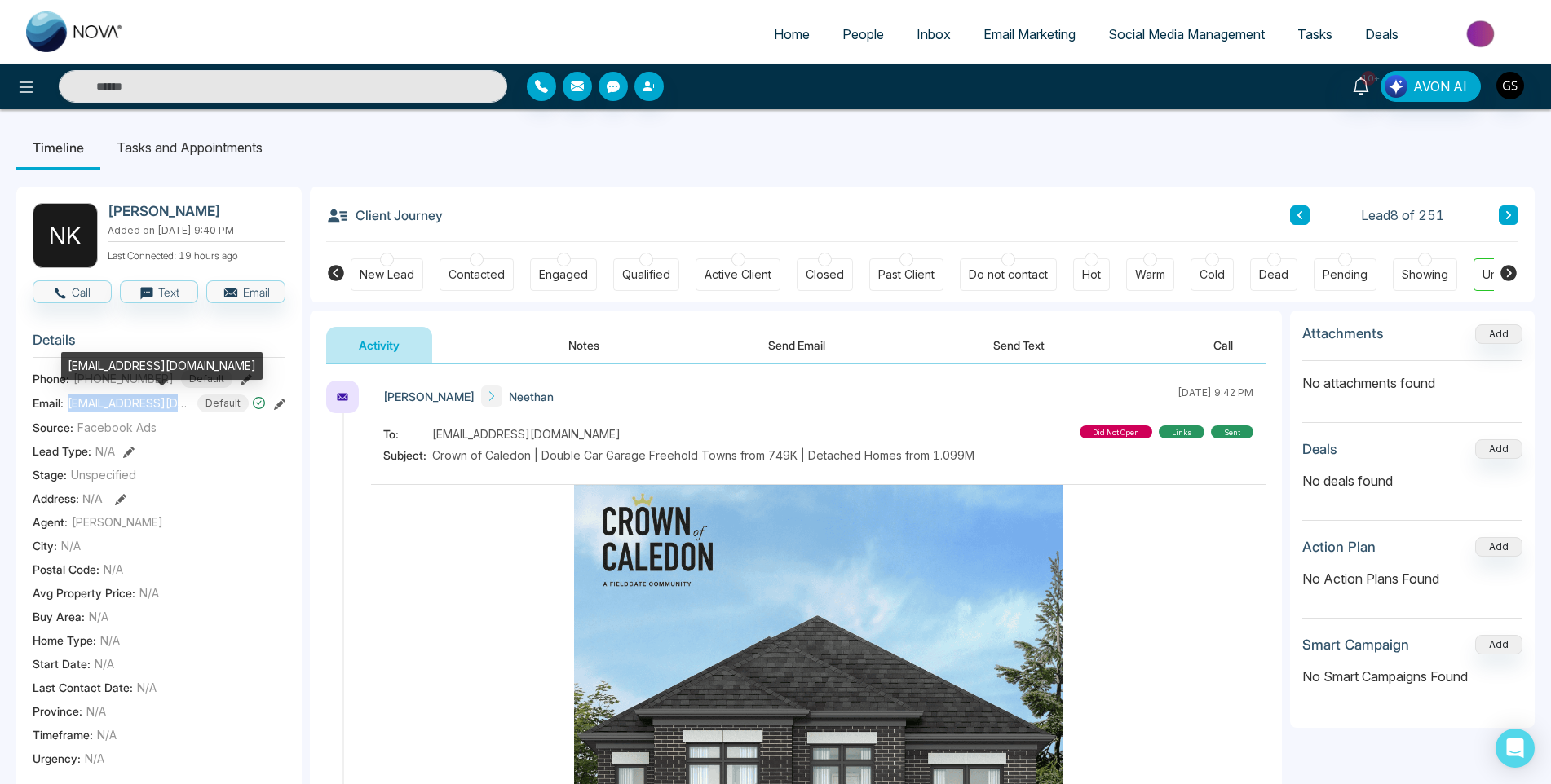
drag, startPoint x: 188, startPoint y: 407, endPoint x: 69, endPoint y: 403, distance: 119.1
click at [69, 403] on span "[EMAIL_ADDRESS][DOMAIN_NAME]" at bounding box center [128, 403] width 122 height 18
copy span "[EMAIL_ADDRESS][DOMAIN_NAME]"
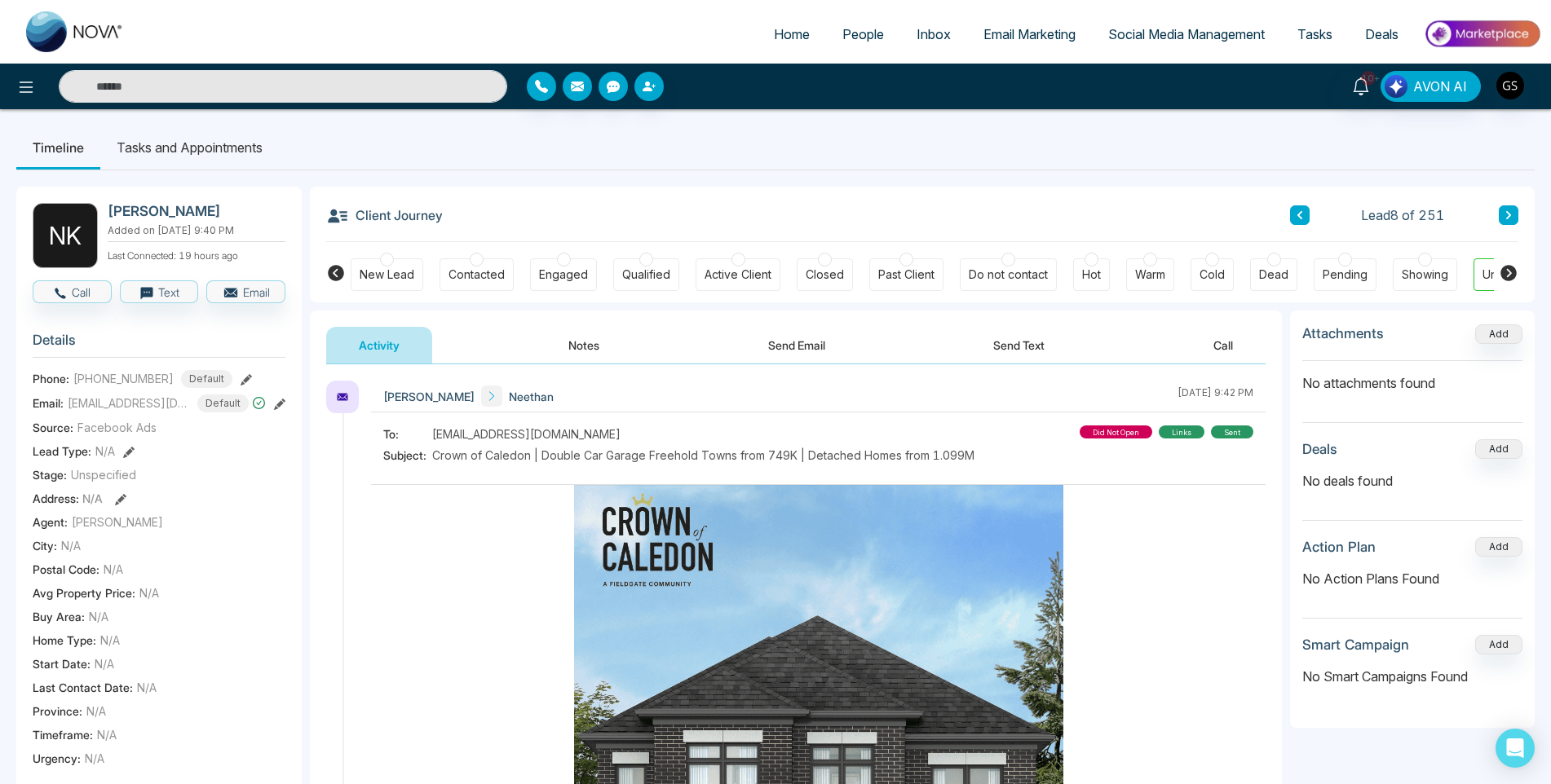
click at [487, 273] on div "Contacted" at bounding box center [477, 275] width 56 height 17
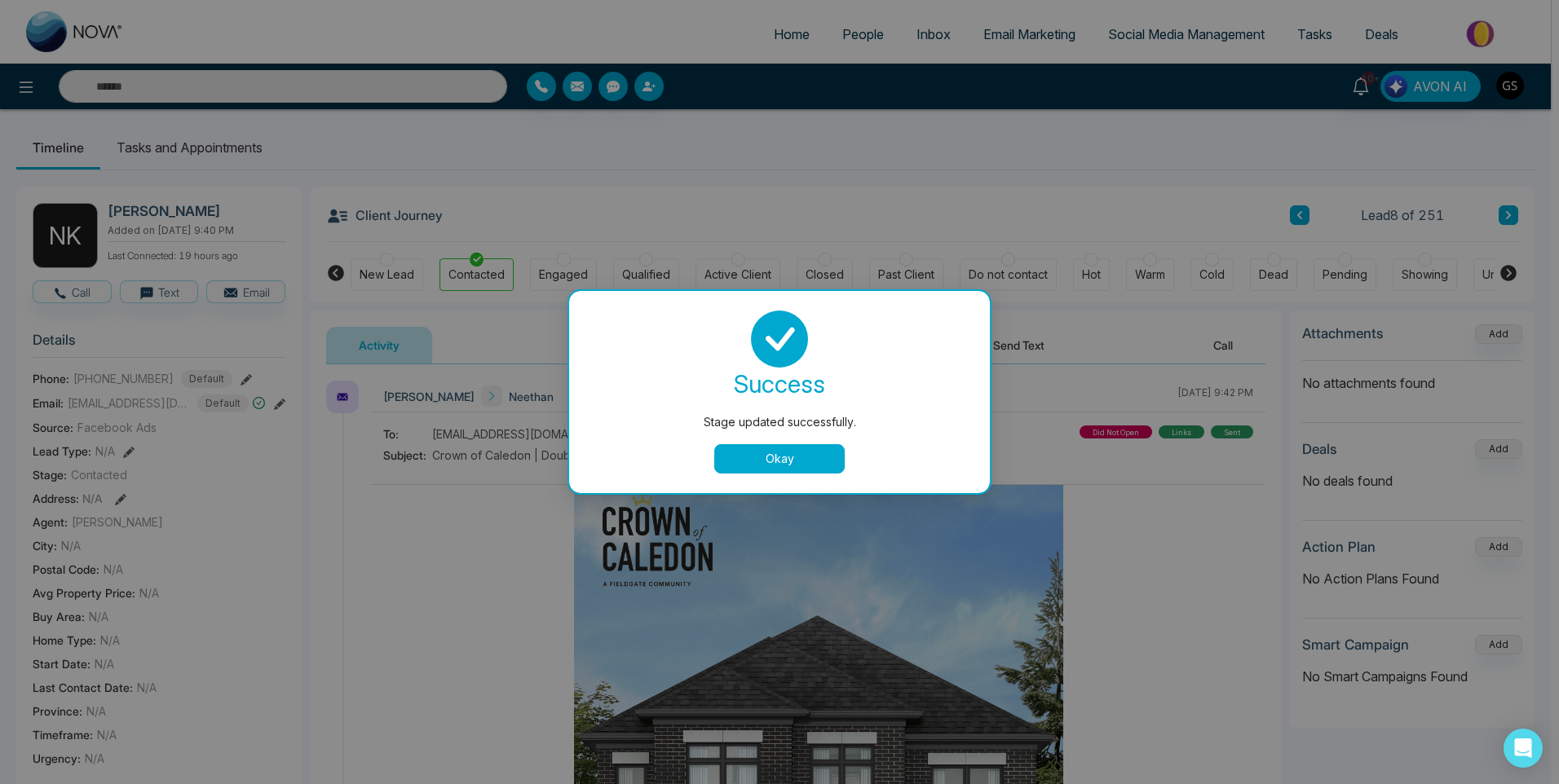
click at [757, 449] on button "Okay" at bounding box center [779, 459] width 130 height 30
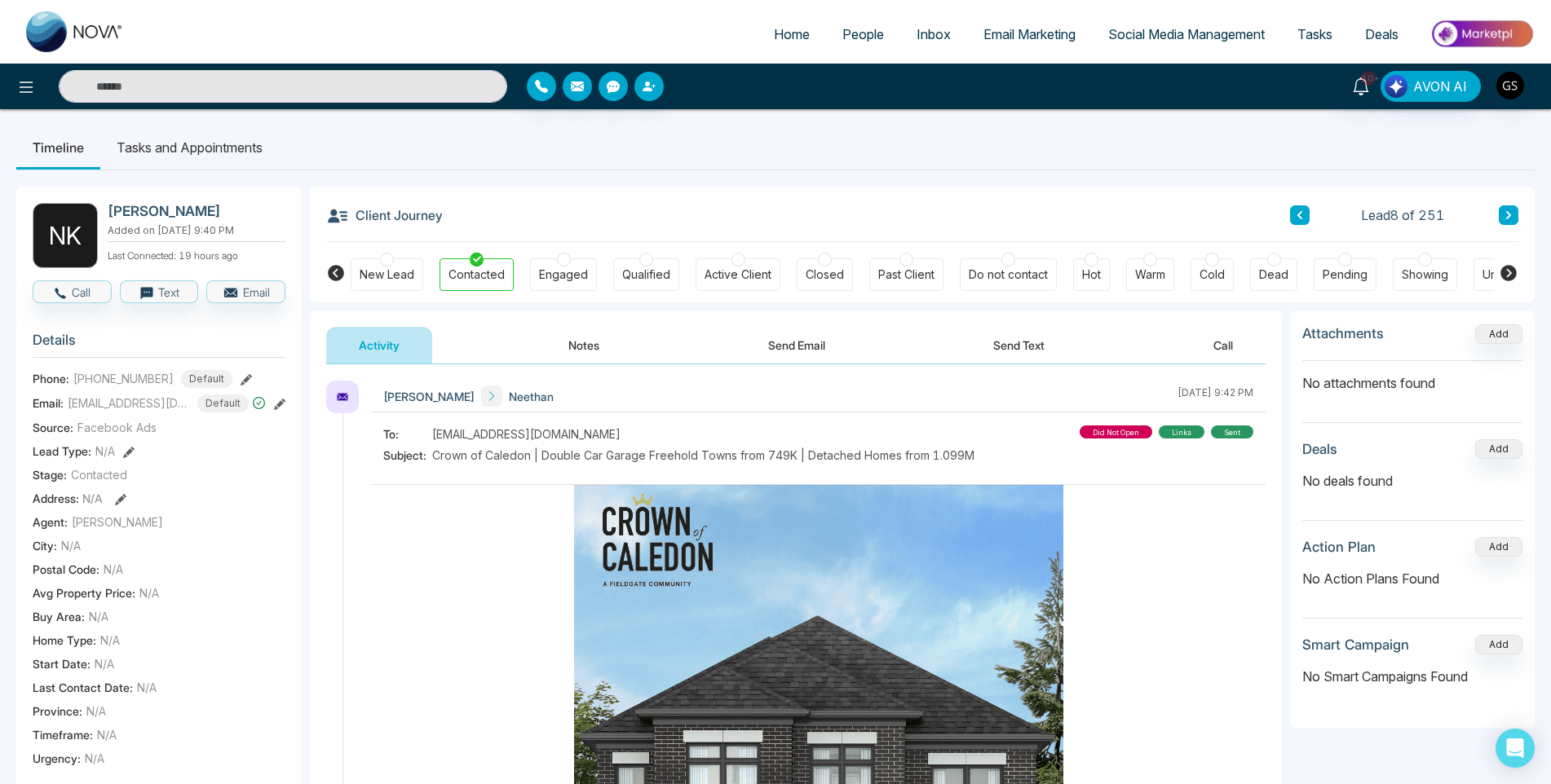
click at [875, 30] on span "People" at bounding box center [863, 34] width 42 height 17
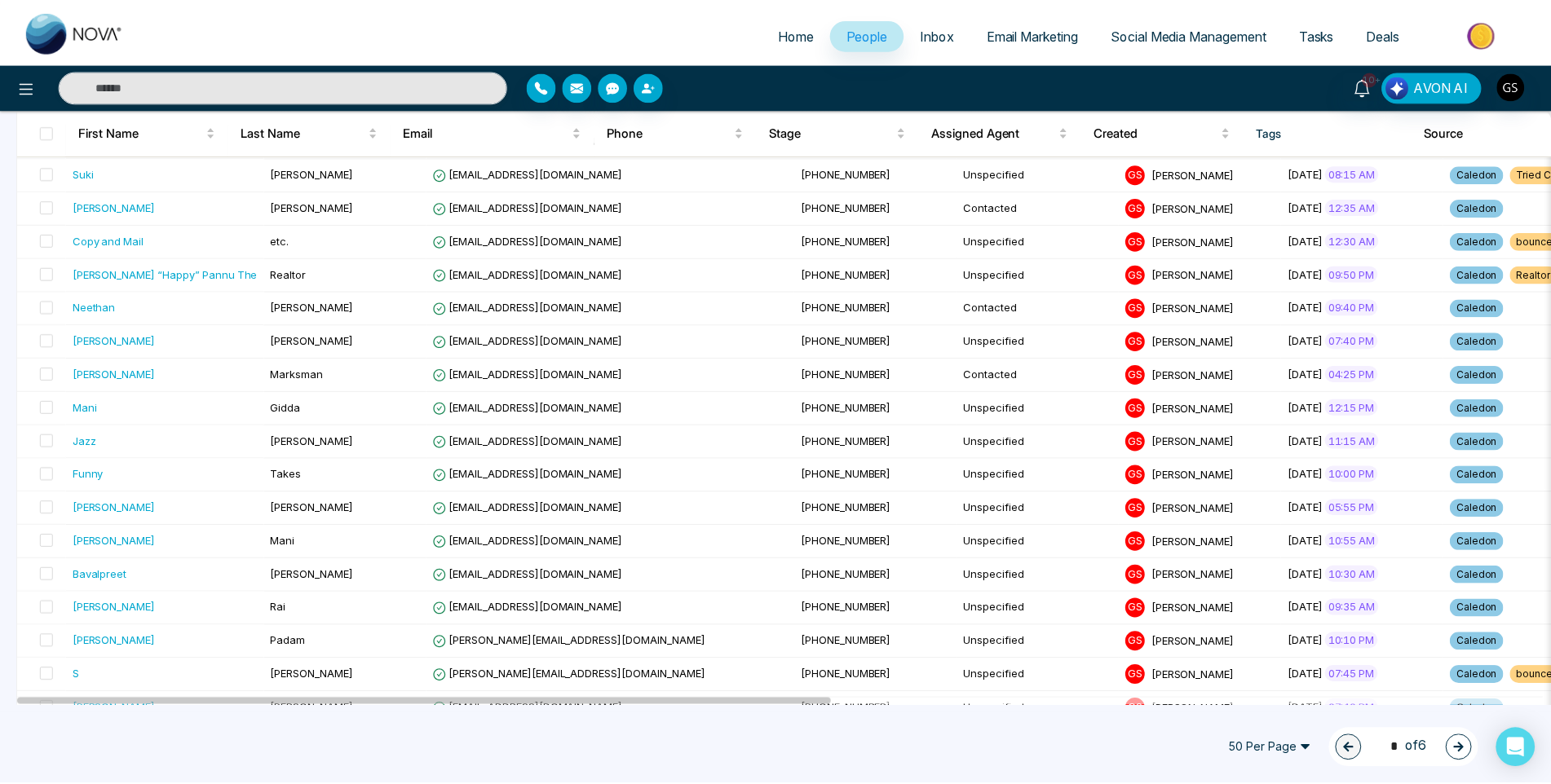
scroll to position [326, 0]
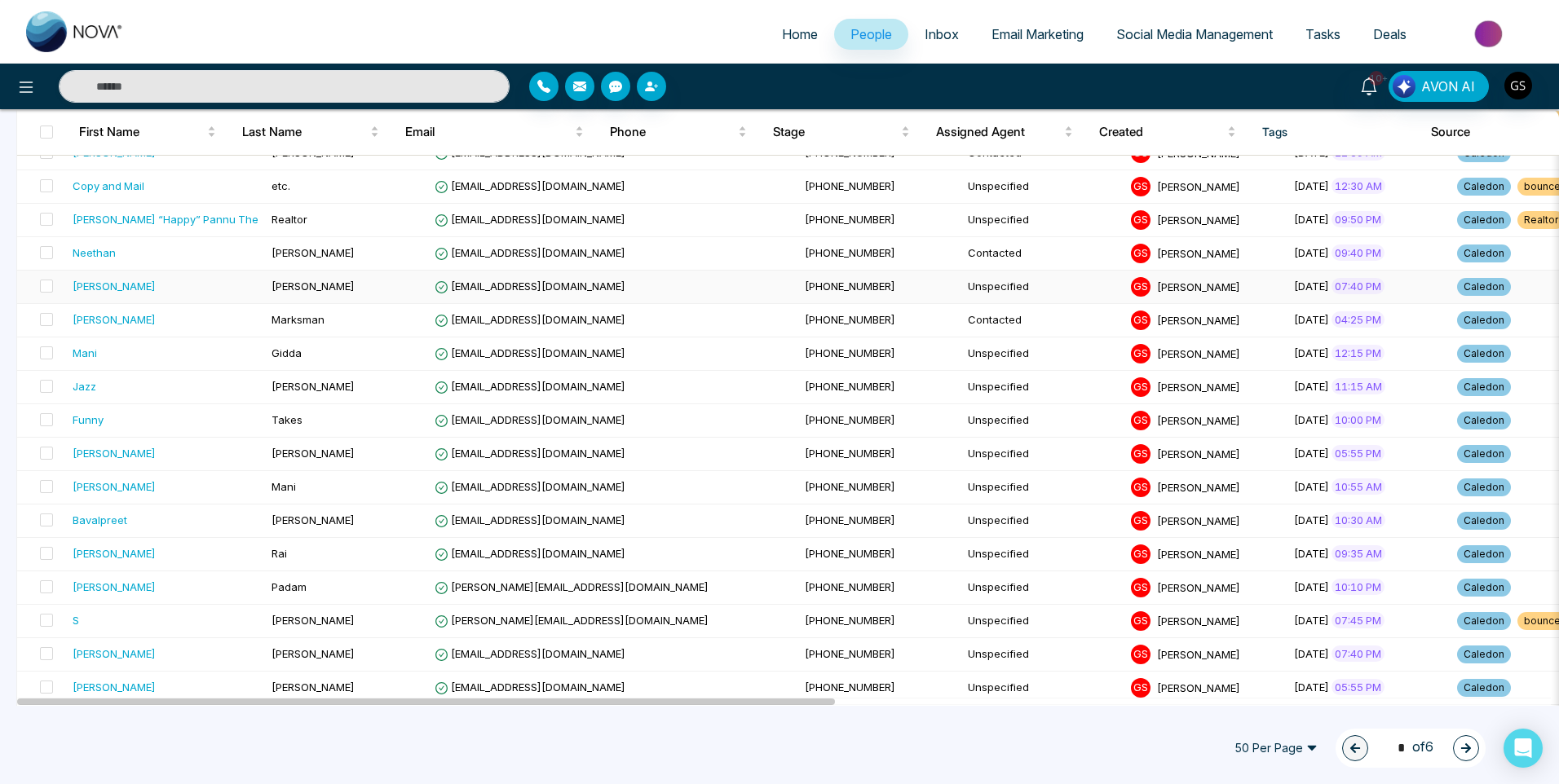
click at [391, 283] on td "[PERSON_NAME]" at bounding box center [346, 287] width 163 height 33
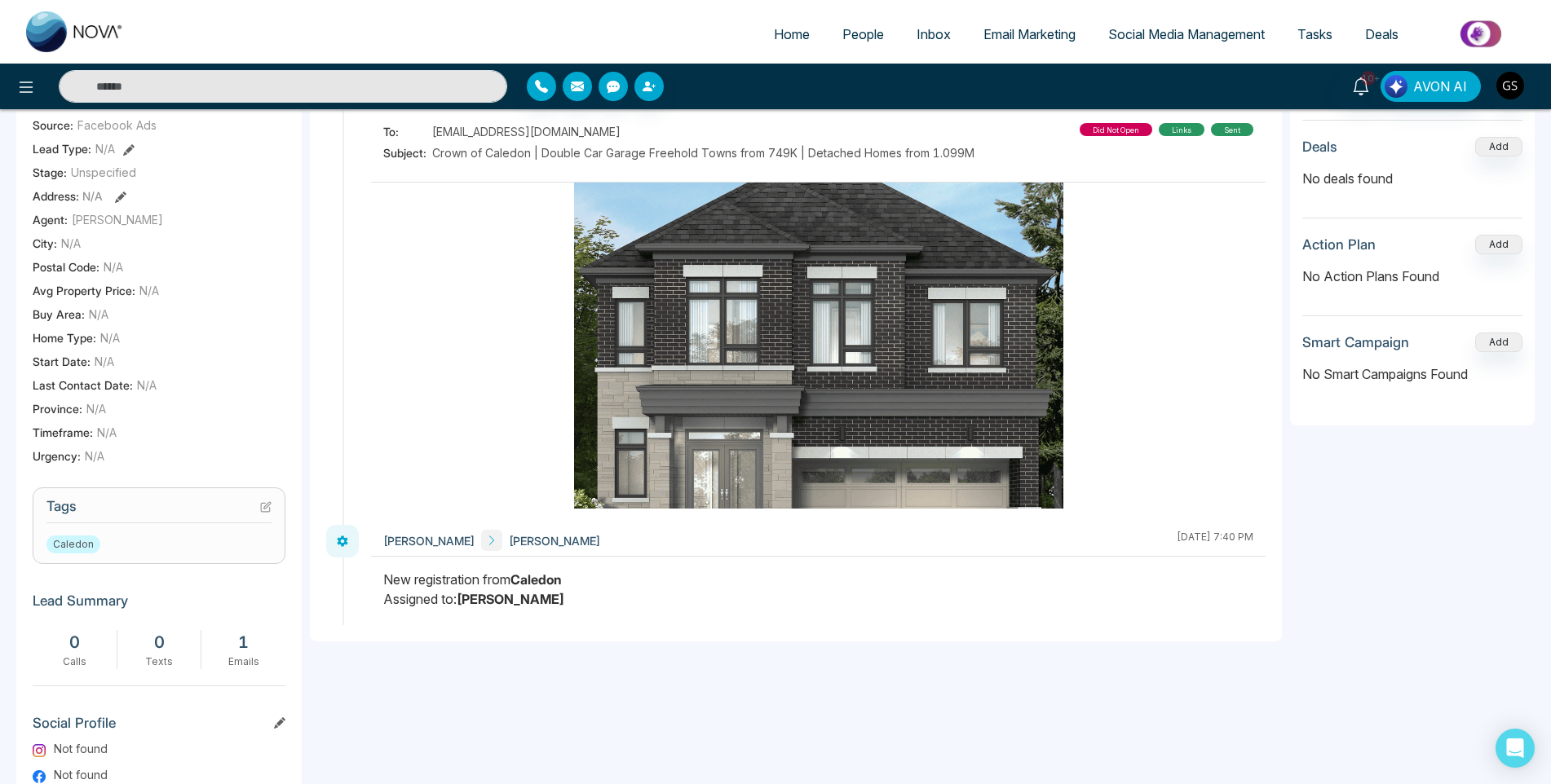
scroll to position [163, 0]
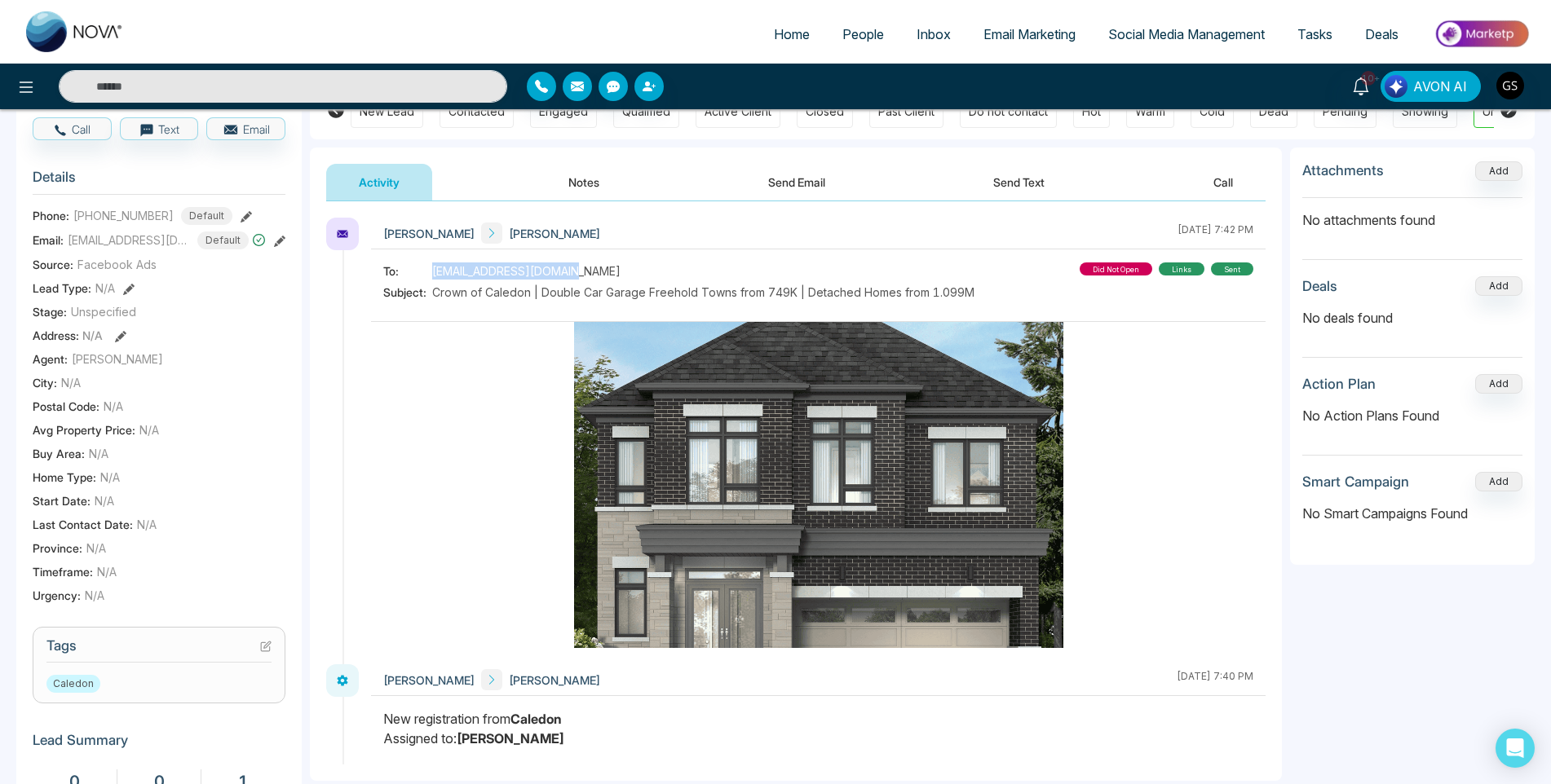
drag, startPoint x: 574, startPoint y: 270, endPoint x: 432, endPoint y: 266, distance: 142.1
click at [432, 266] on span "[EMAIL_ADDRESS][DOMAIN_NAME]" at bounding box center [527, 271] width 188 height 18
copy span "[EMAIL_ADDRESS][DOMAIN_NAME]"
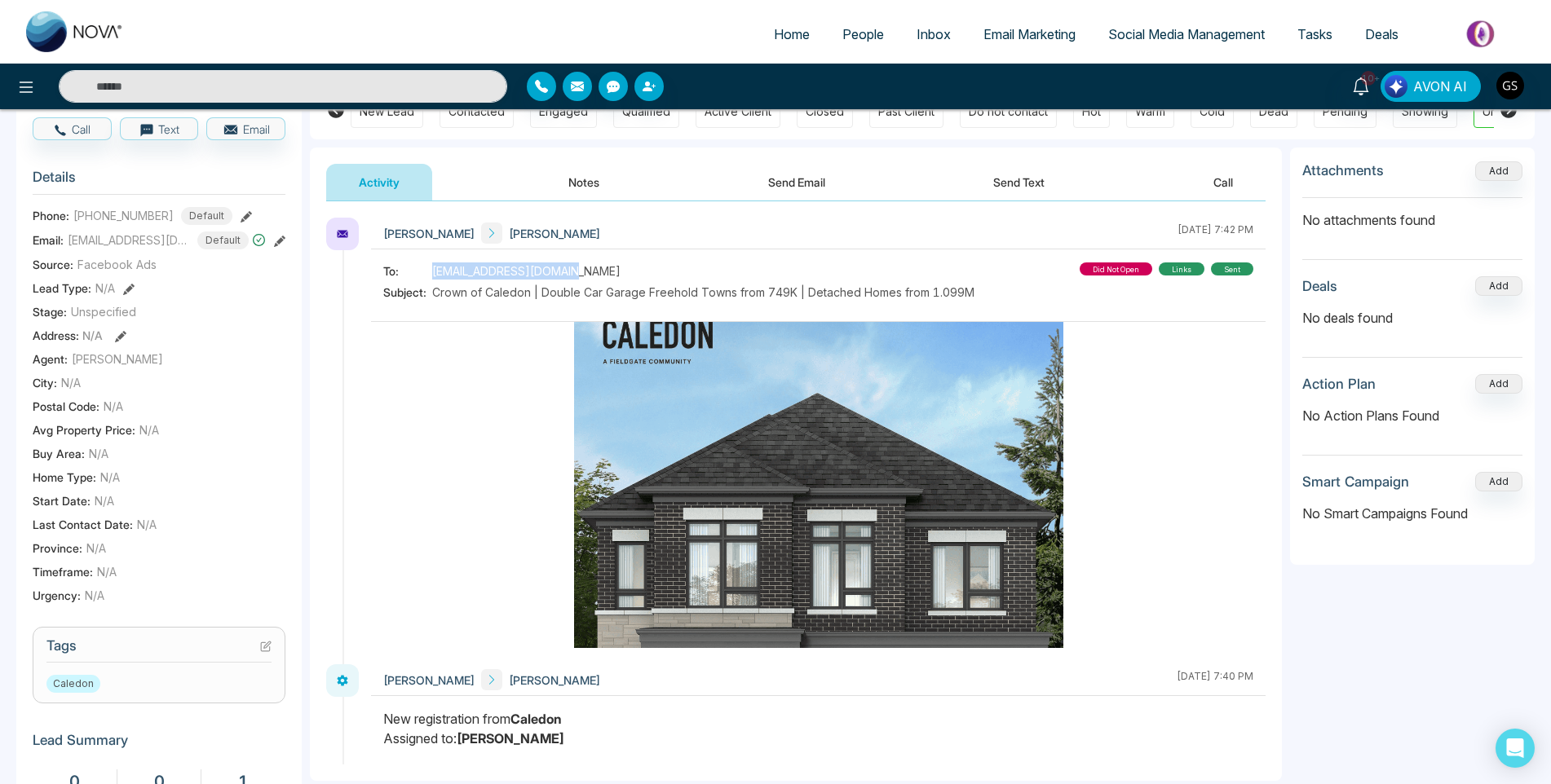
scroll to position [0, 0]
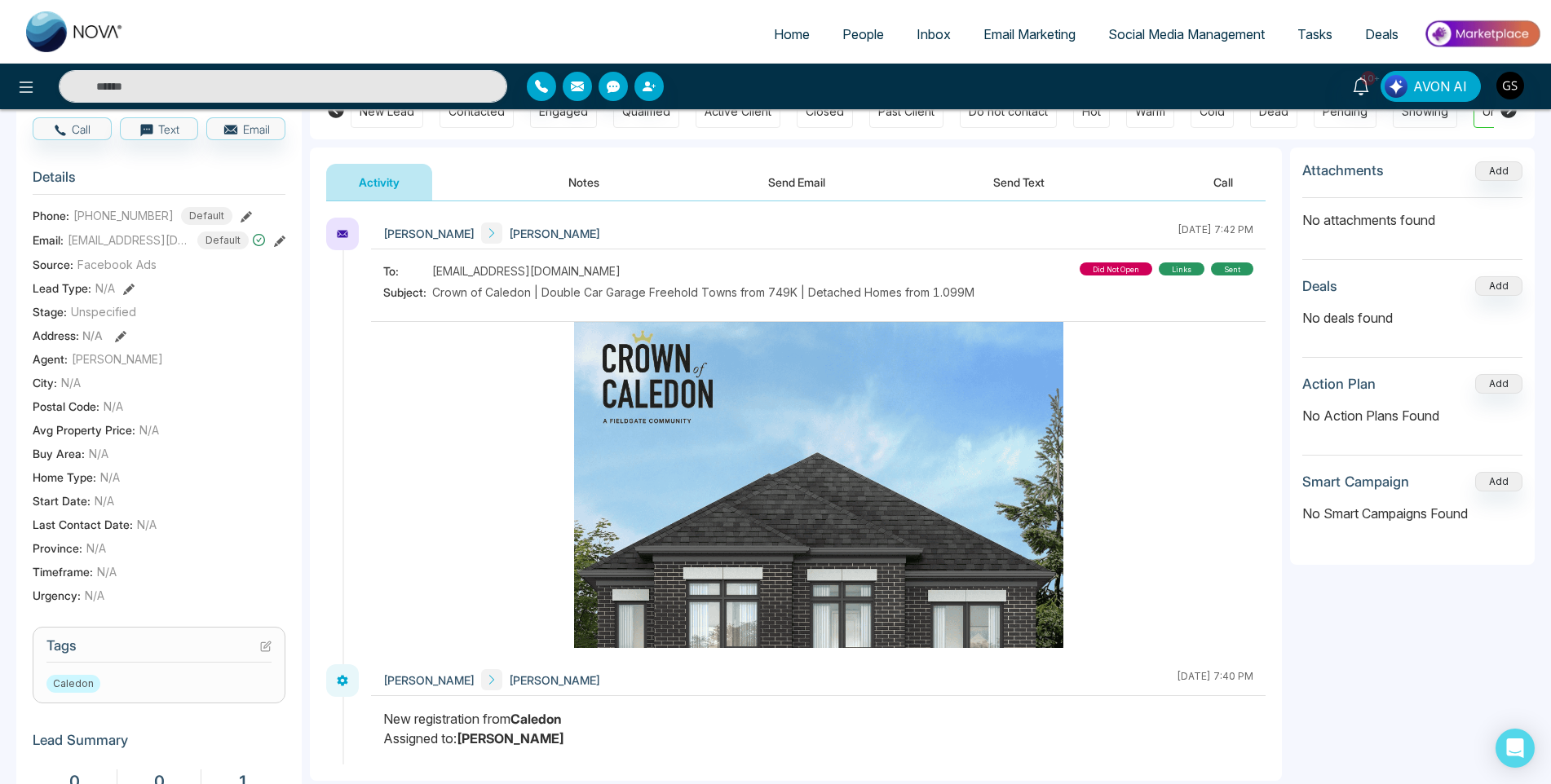
click at [496, 122] on div "Contacted" at bounding box center [477, 111] width 74 height 32
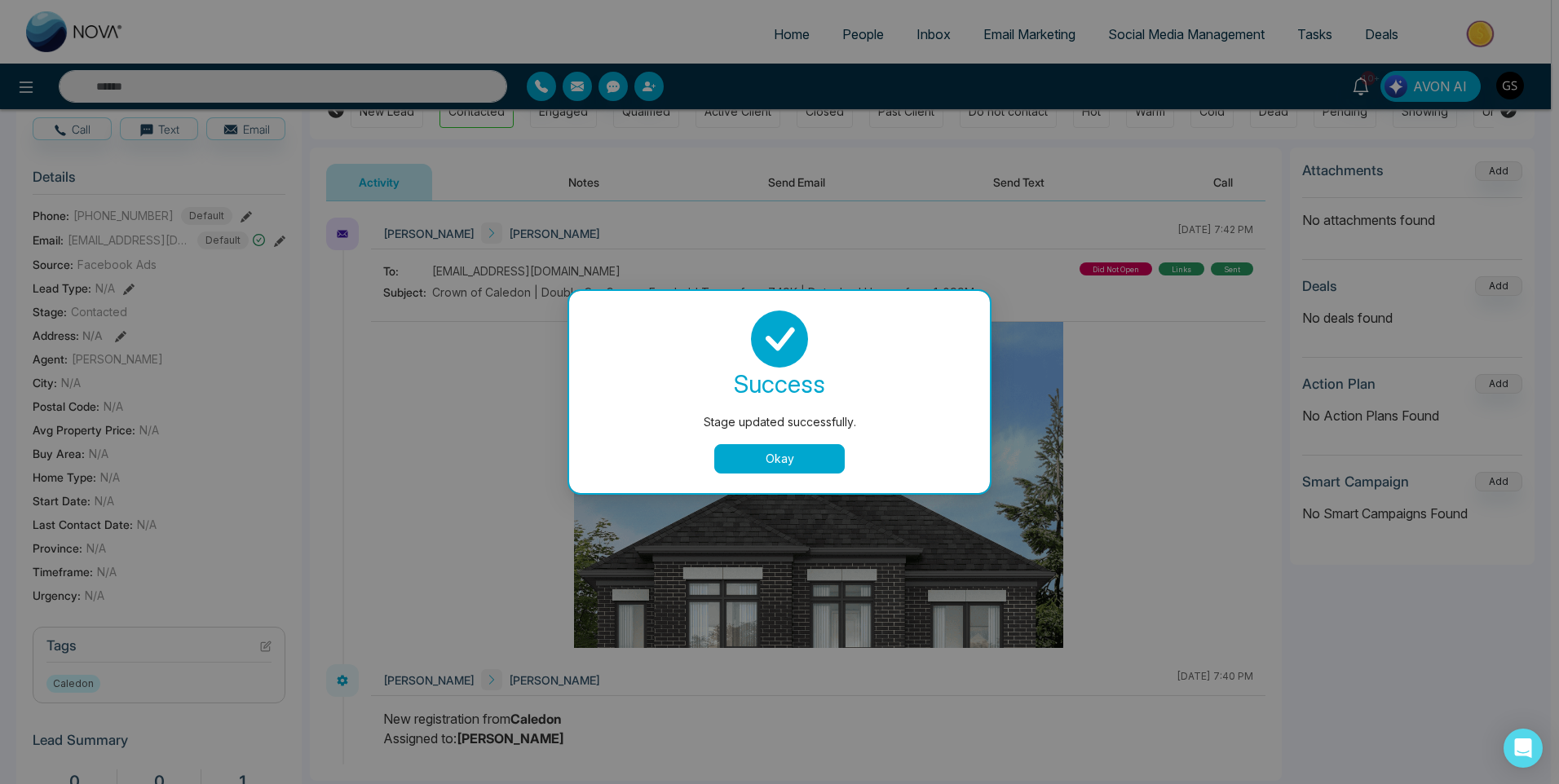
click at [730, 454] on button "Okay" at bounding box center [779, 459] width 130 height 30
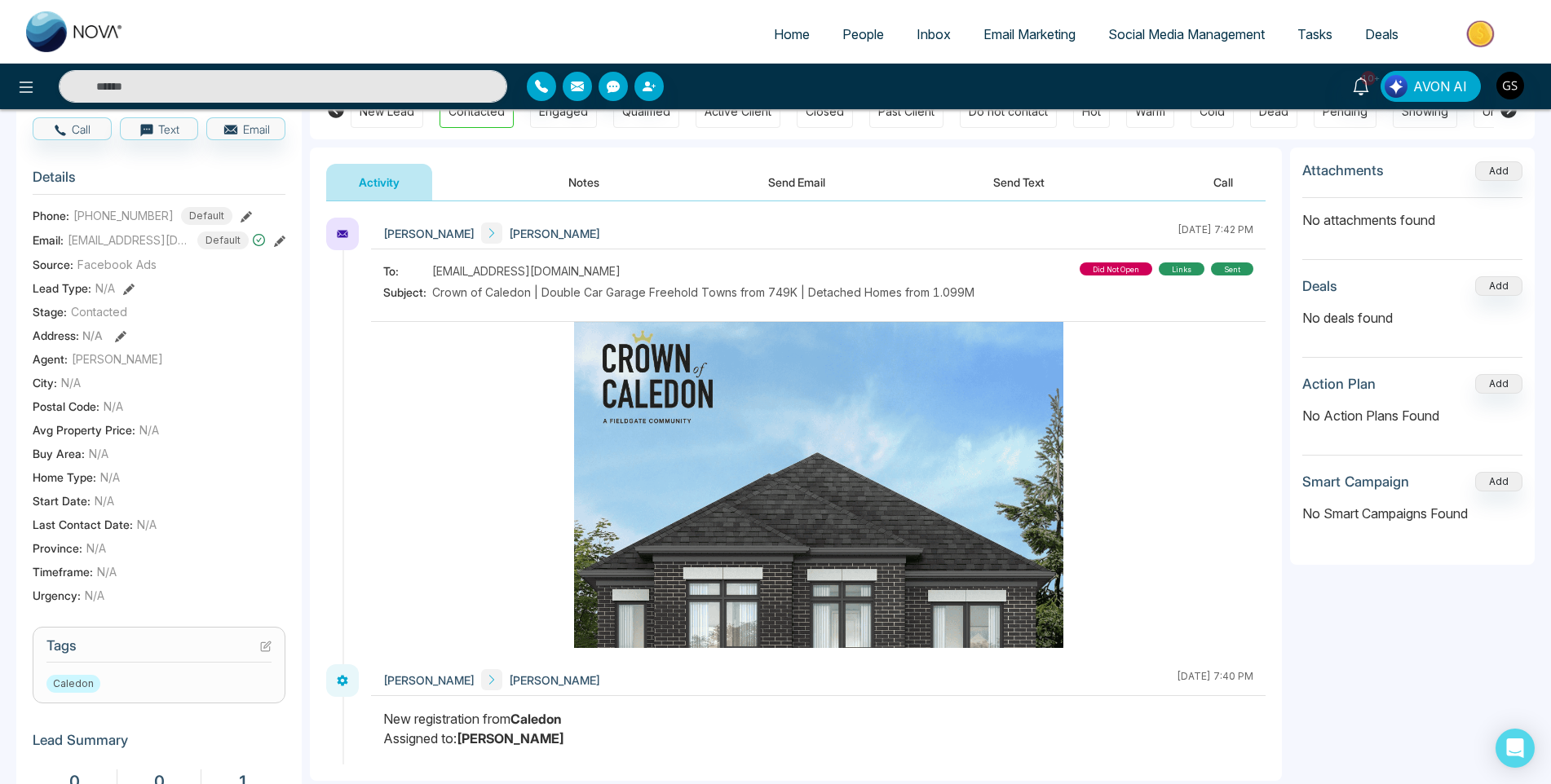
click at [865, 39] on span "People" at bounding box center [863, 34] width 42 height 17
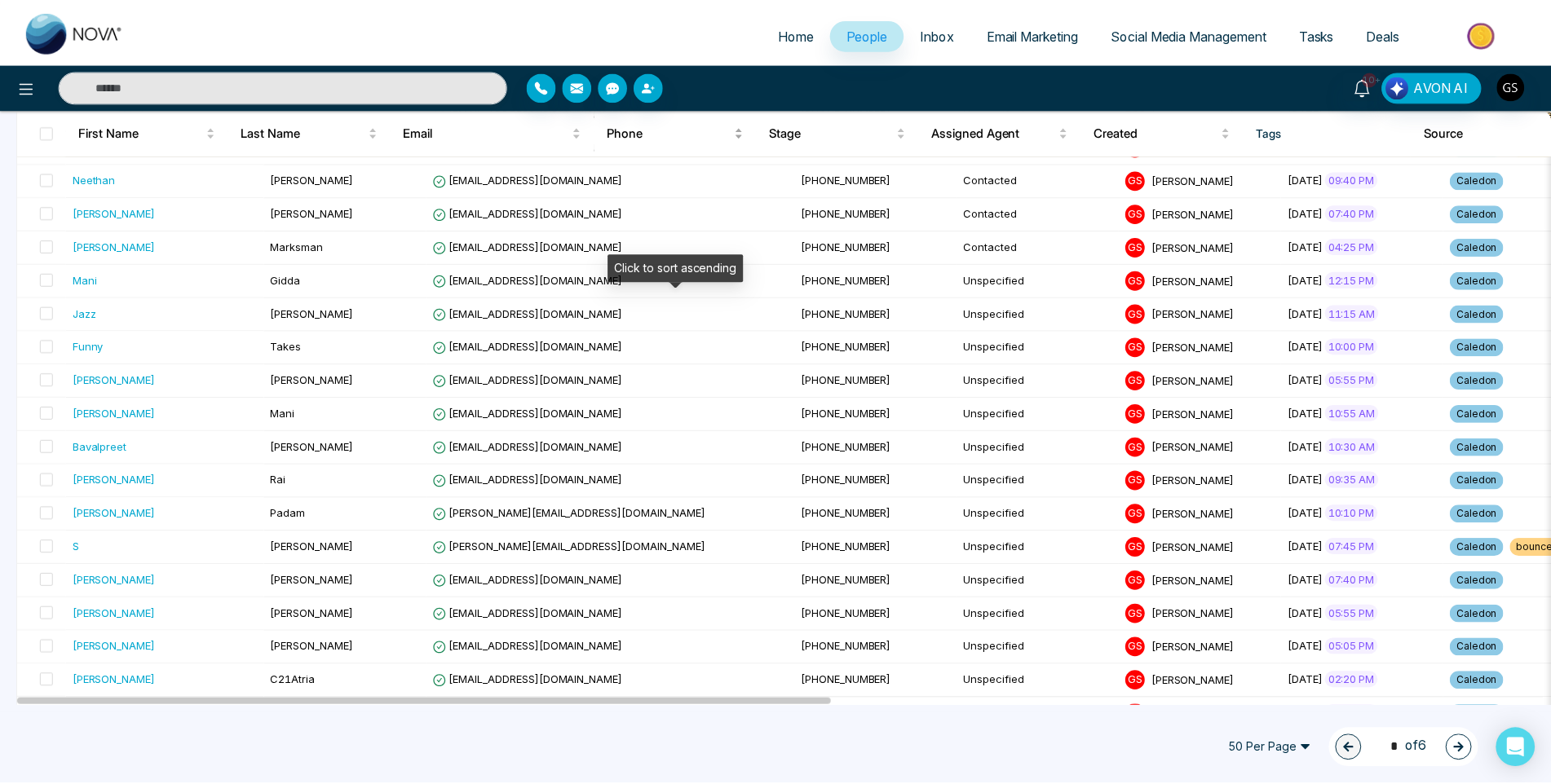
scroll to position [489, 0]
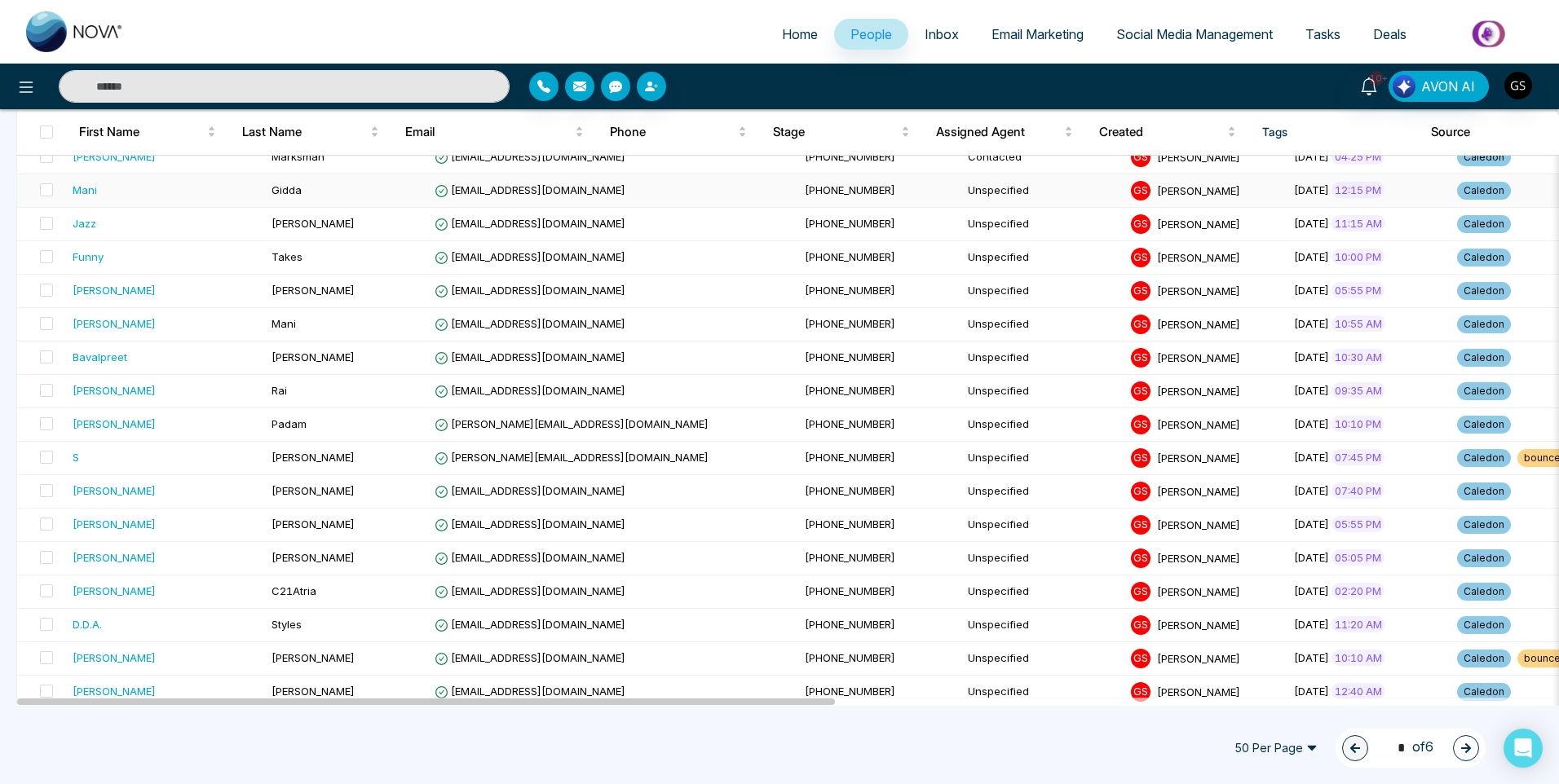
click at [798, 200] on td "[PHONE_NUMBER]" at bounding box center [879, 191] width 163 height 33
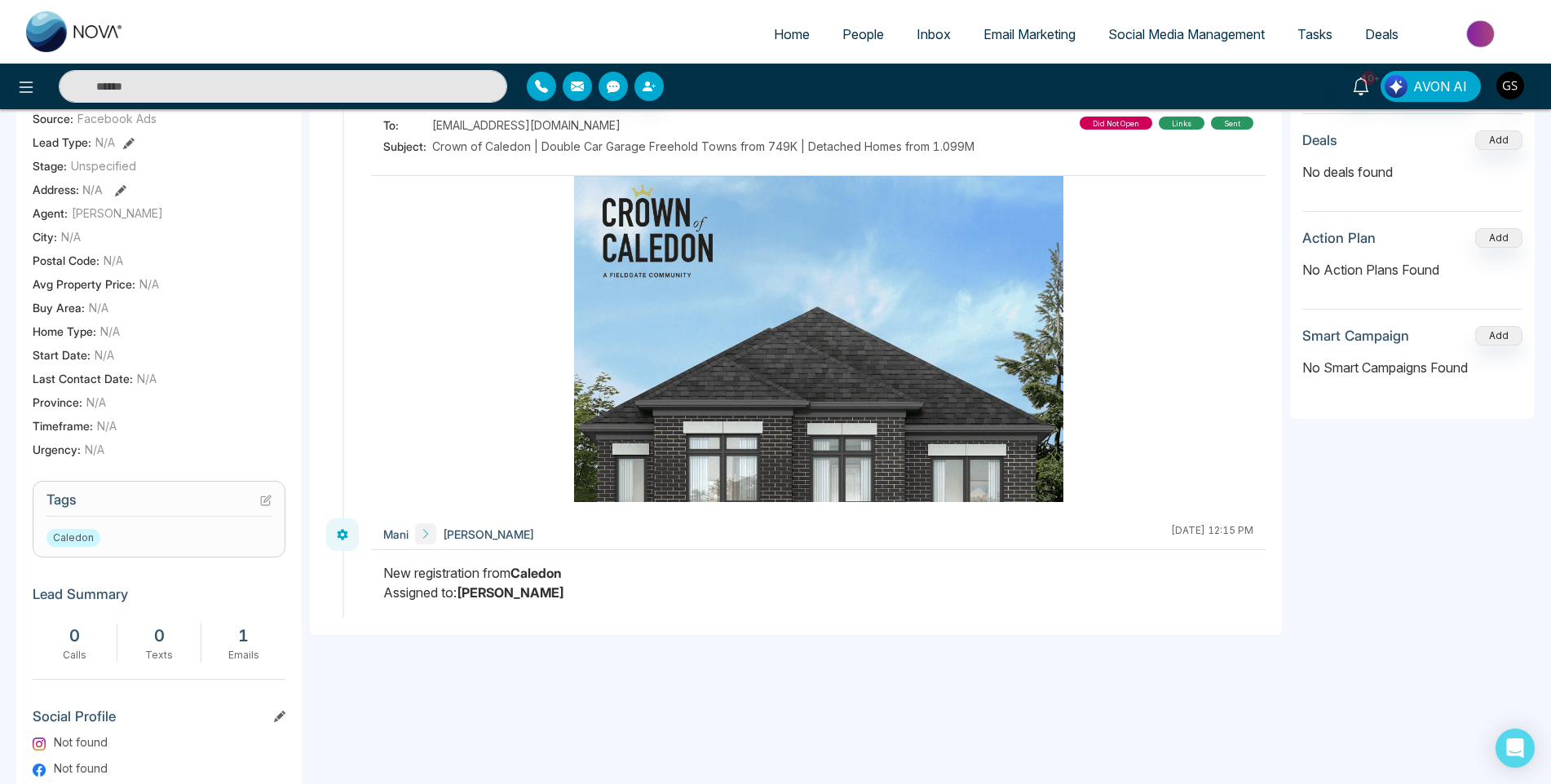
scroll to position [326, 0]
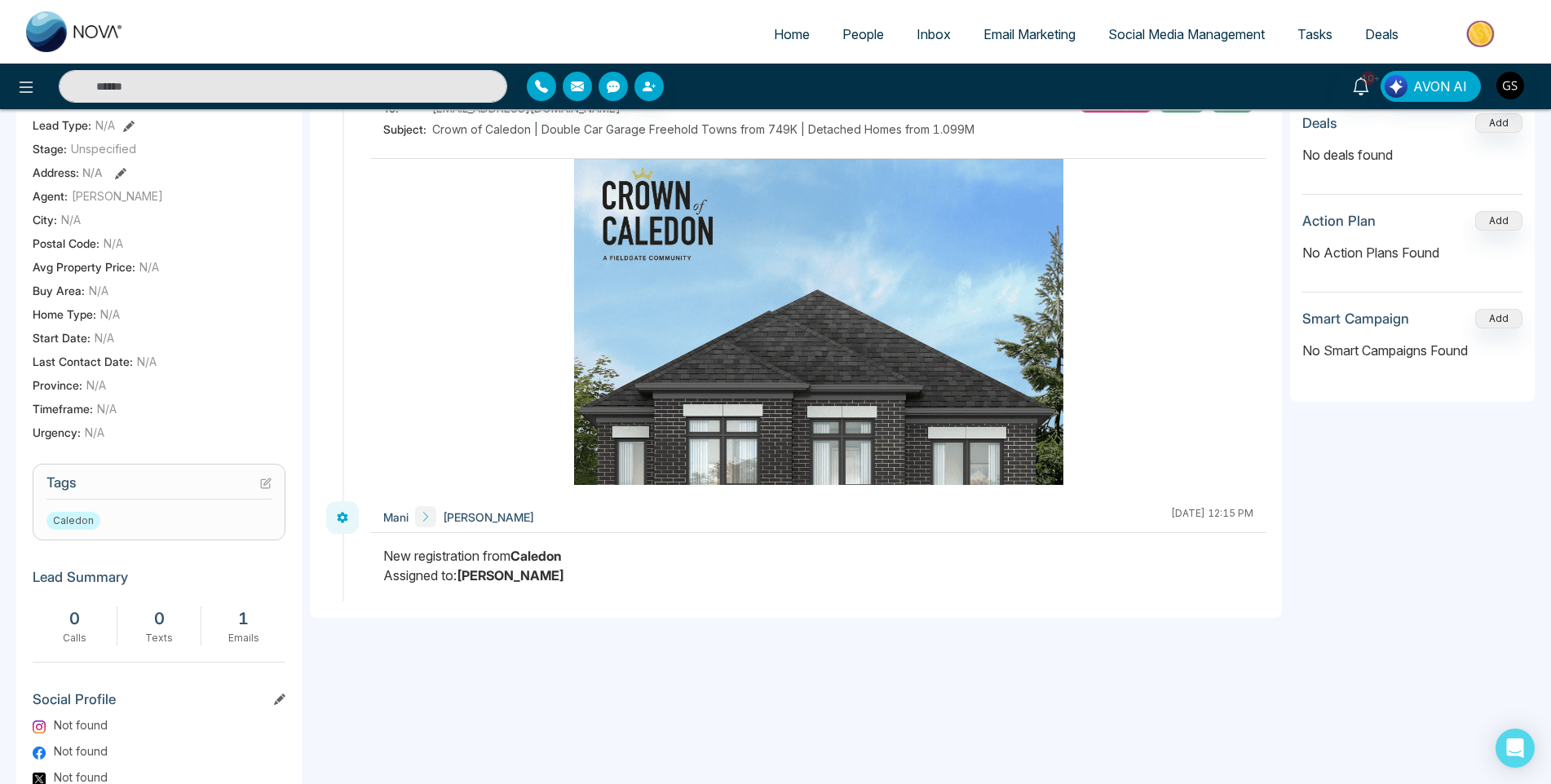
click at [264, 488] on icon at bounding box center [265, 484] width 9 height 9
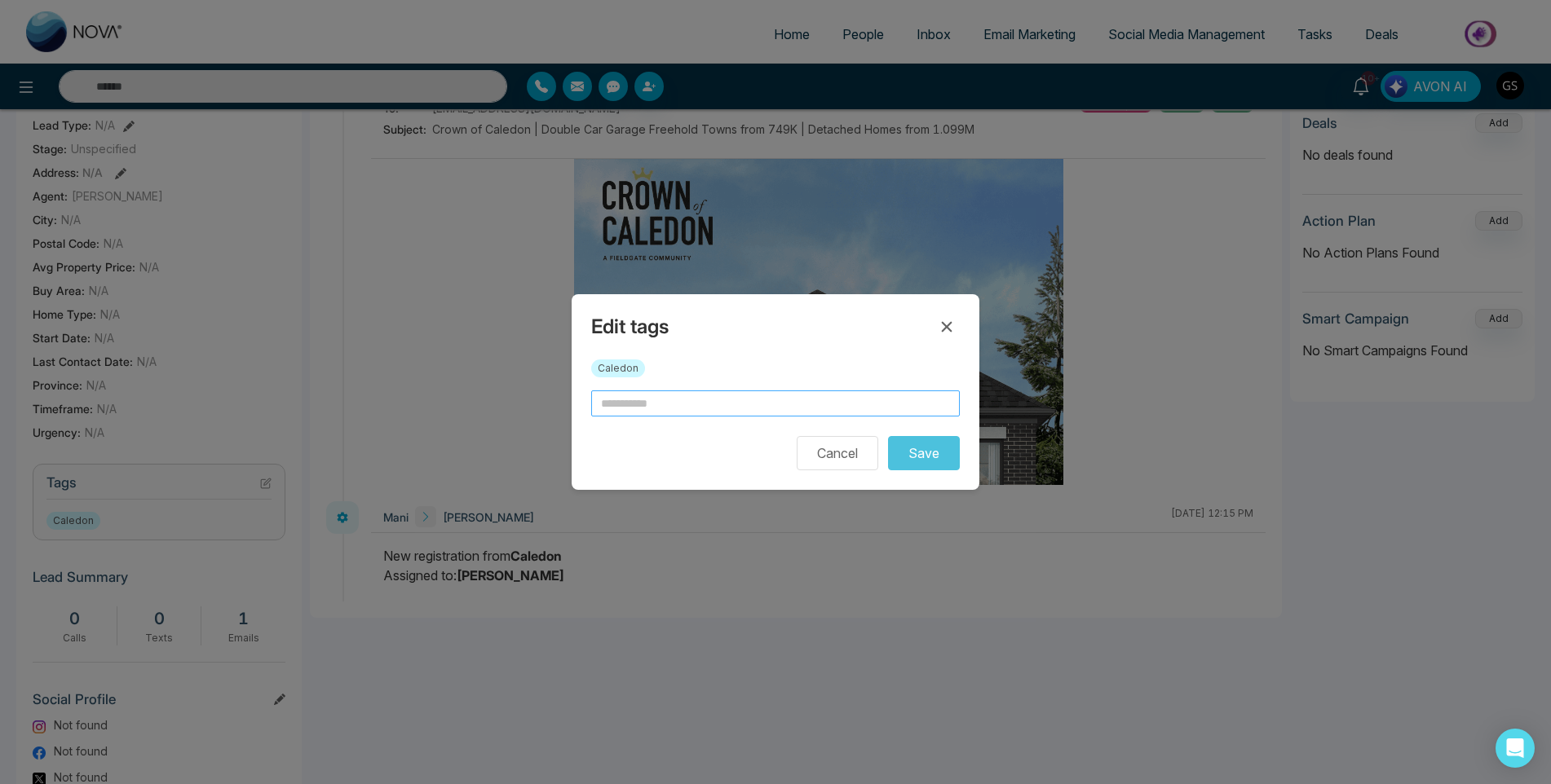
click at [634, 402] on input "text" at bounding box center [775, 404] width 369 height 26
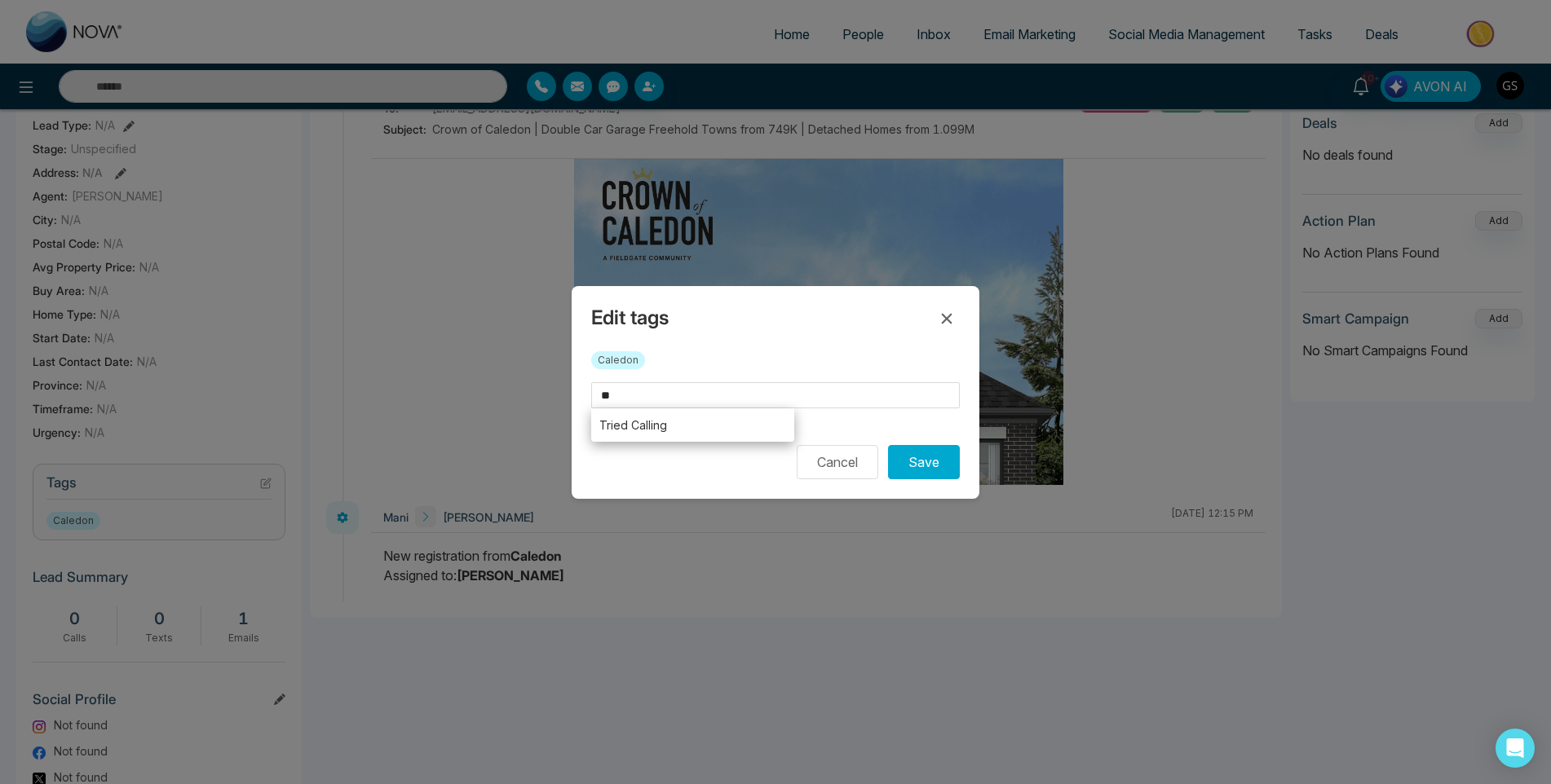
click at [623, 424] on li "Tried Calling" at bounding box center [693, 425] width 203 height 33
type input "**********"
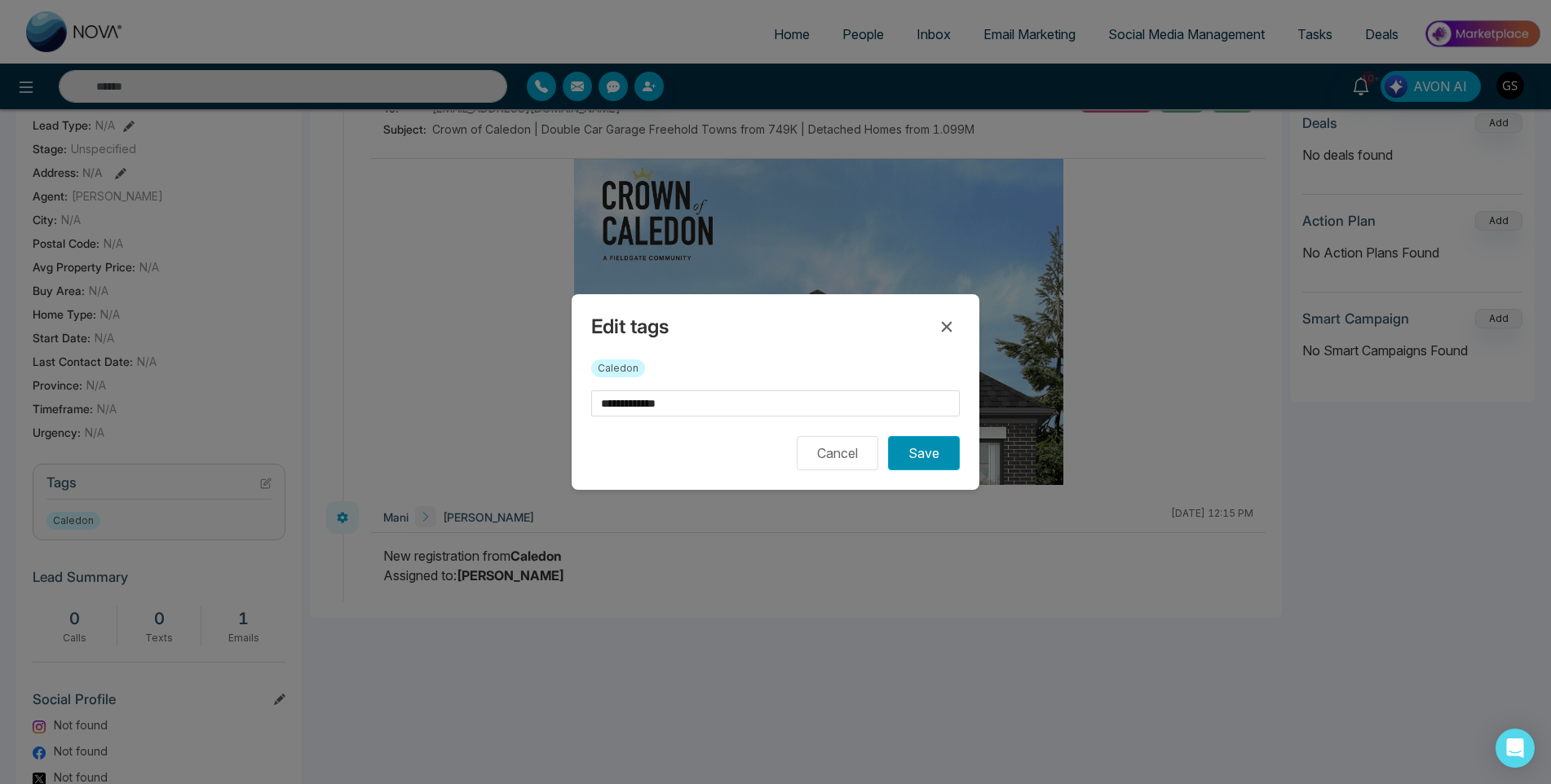
click at [930, 453] on button "Save" at bounding box center [924, 452] width 72 height 34
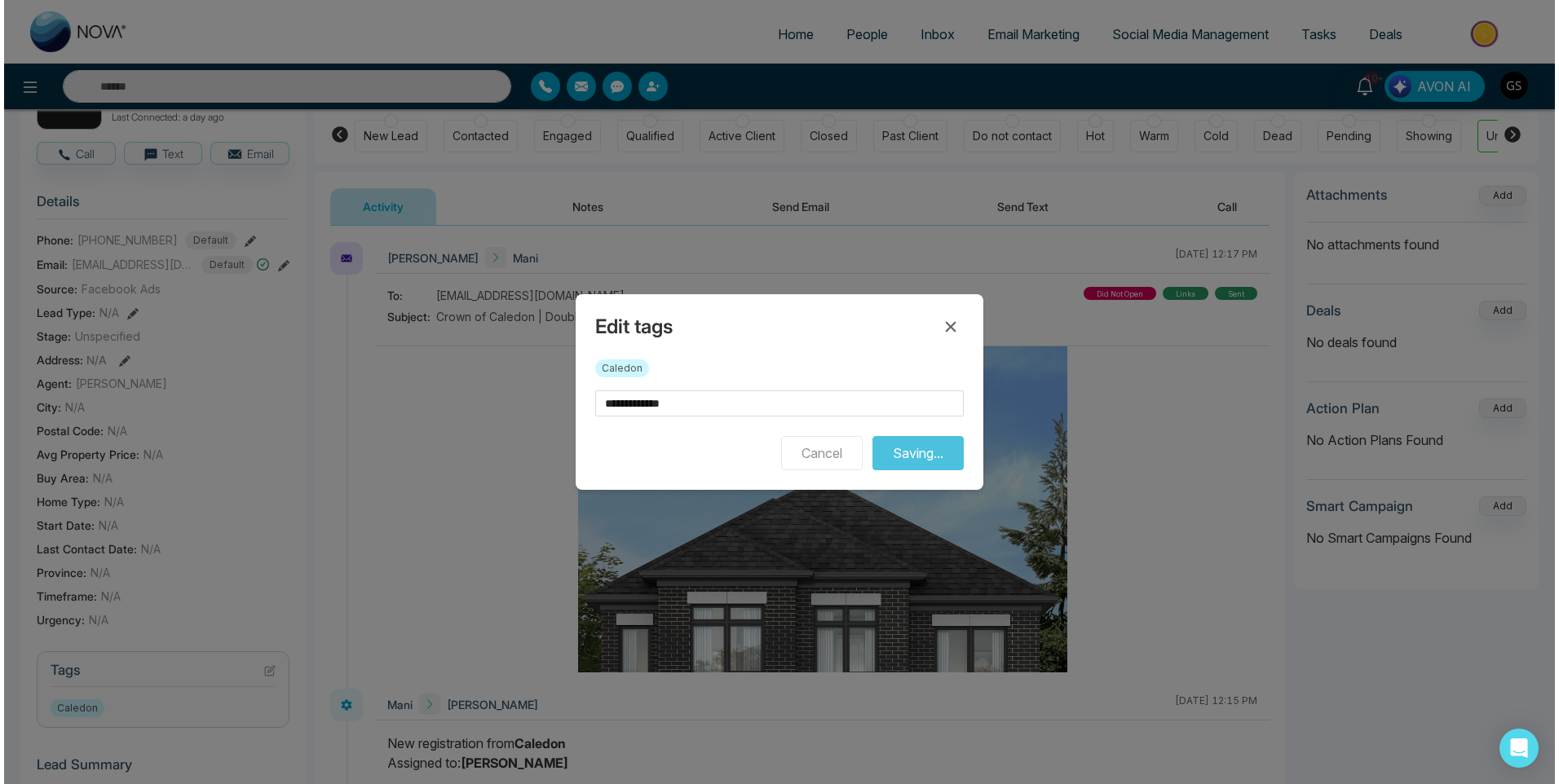
scroll to position [0, 0]
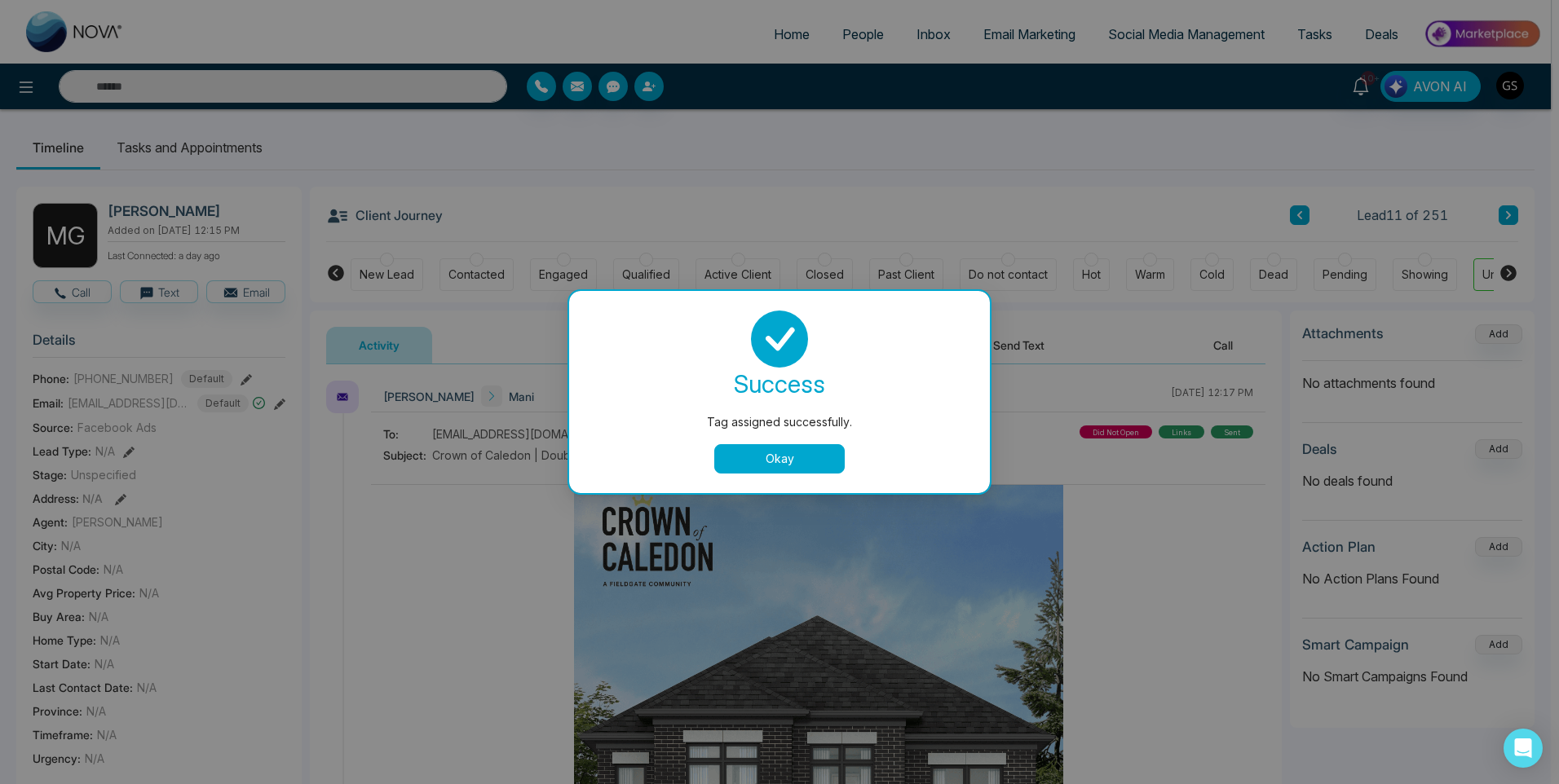
click at [792, 449] on button "Okay" at bounding box center [779, 459] width 130 height 30
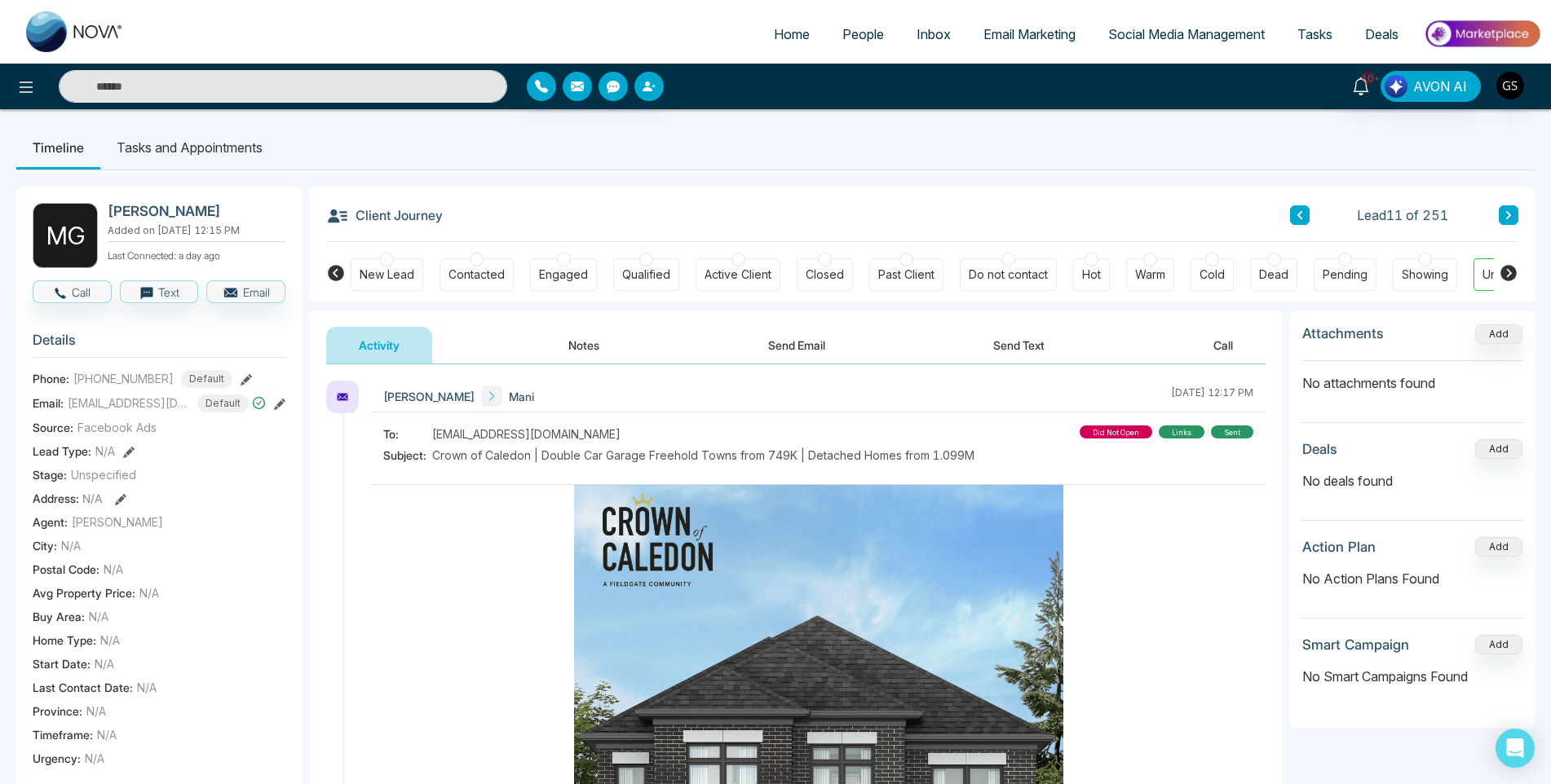
click at [872, 38] on span "People" at bounding box center [863, 34] width 42 height 17
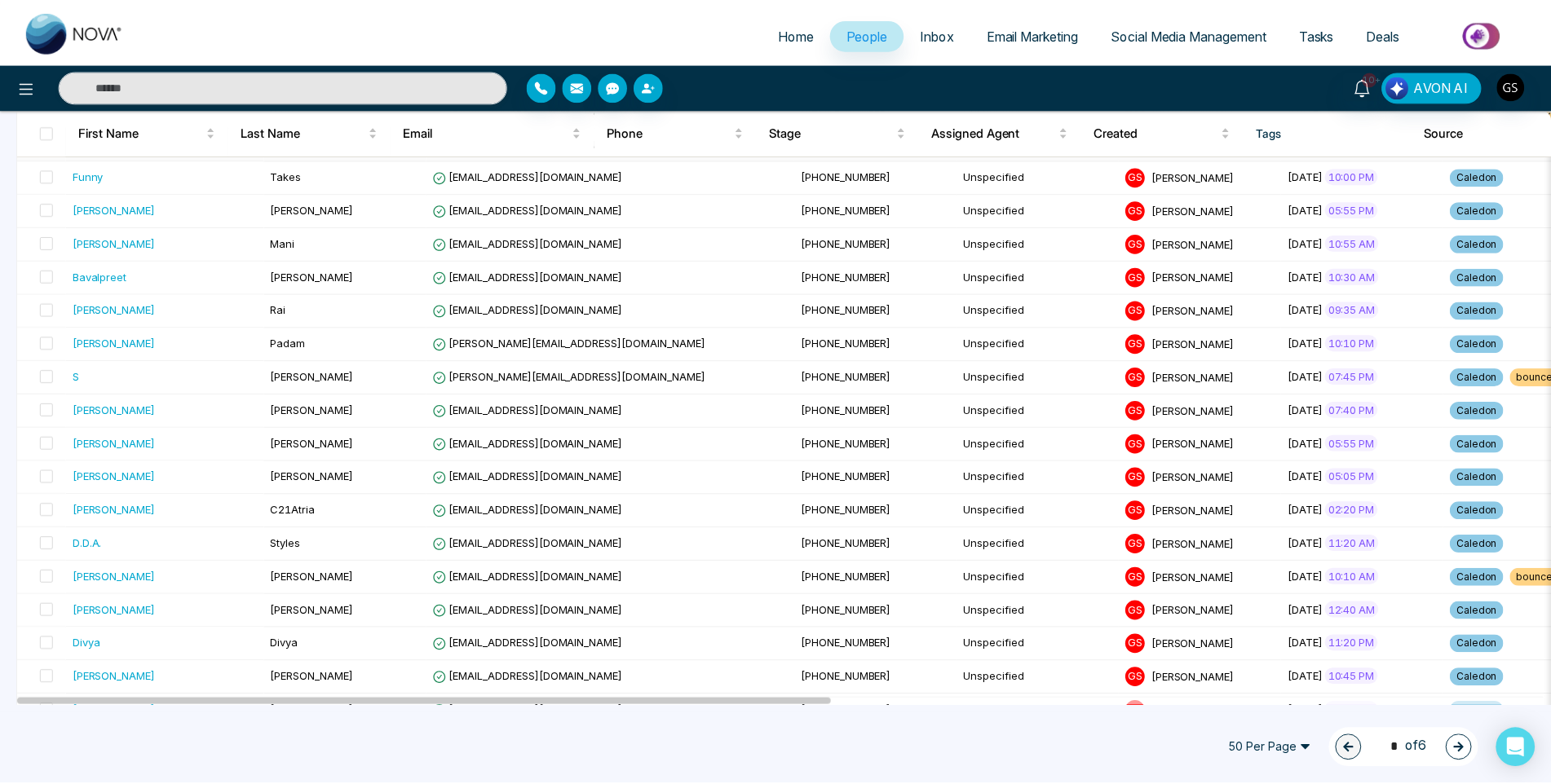
scroll to position [489, 0]
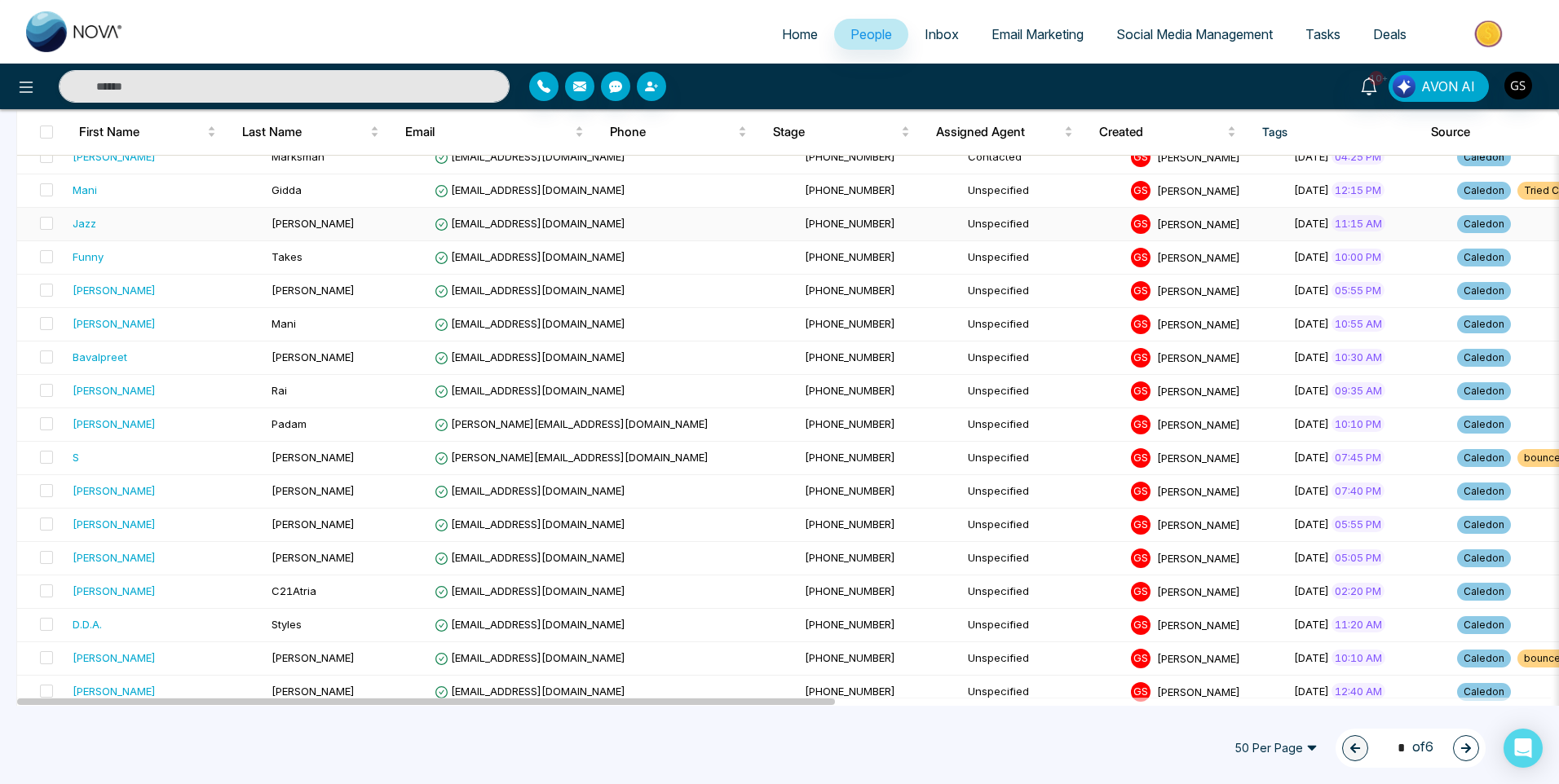
click at [798, 226] on td "[PHONE_NUMBER]" at bounding box center [879, 224] width 163 height 33
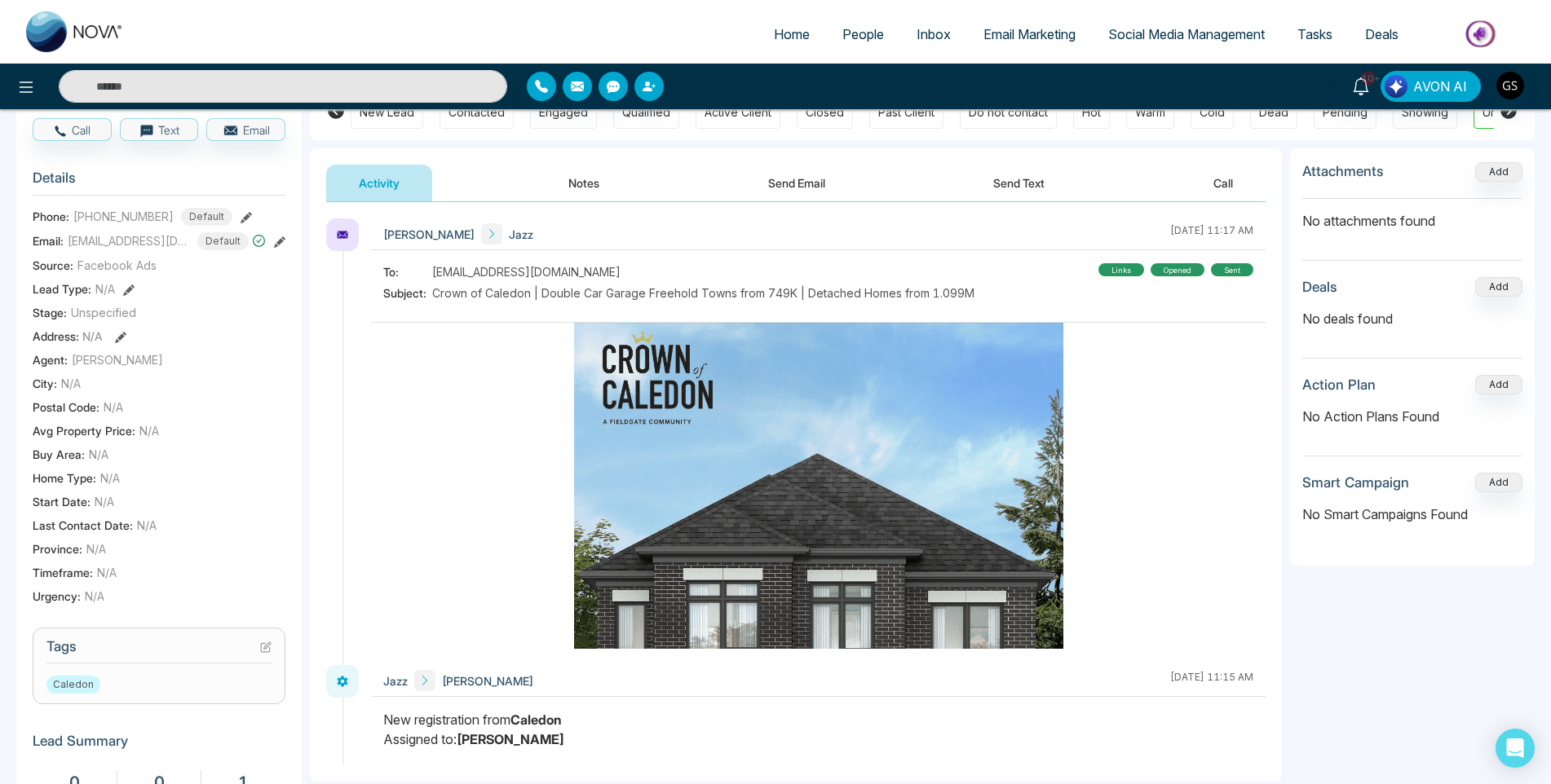
scroll to position [163, 0]
click at [261, 654] on h3 "Tags" at bounding box center [159, 649] width 225 height 25
click at [261, 651] on icon at bounding box center [265, 647] width 9 height 9
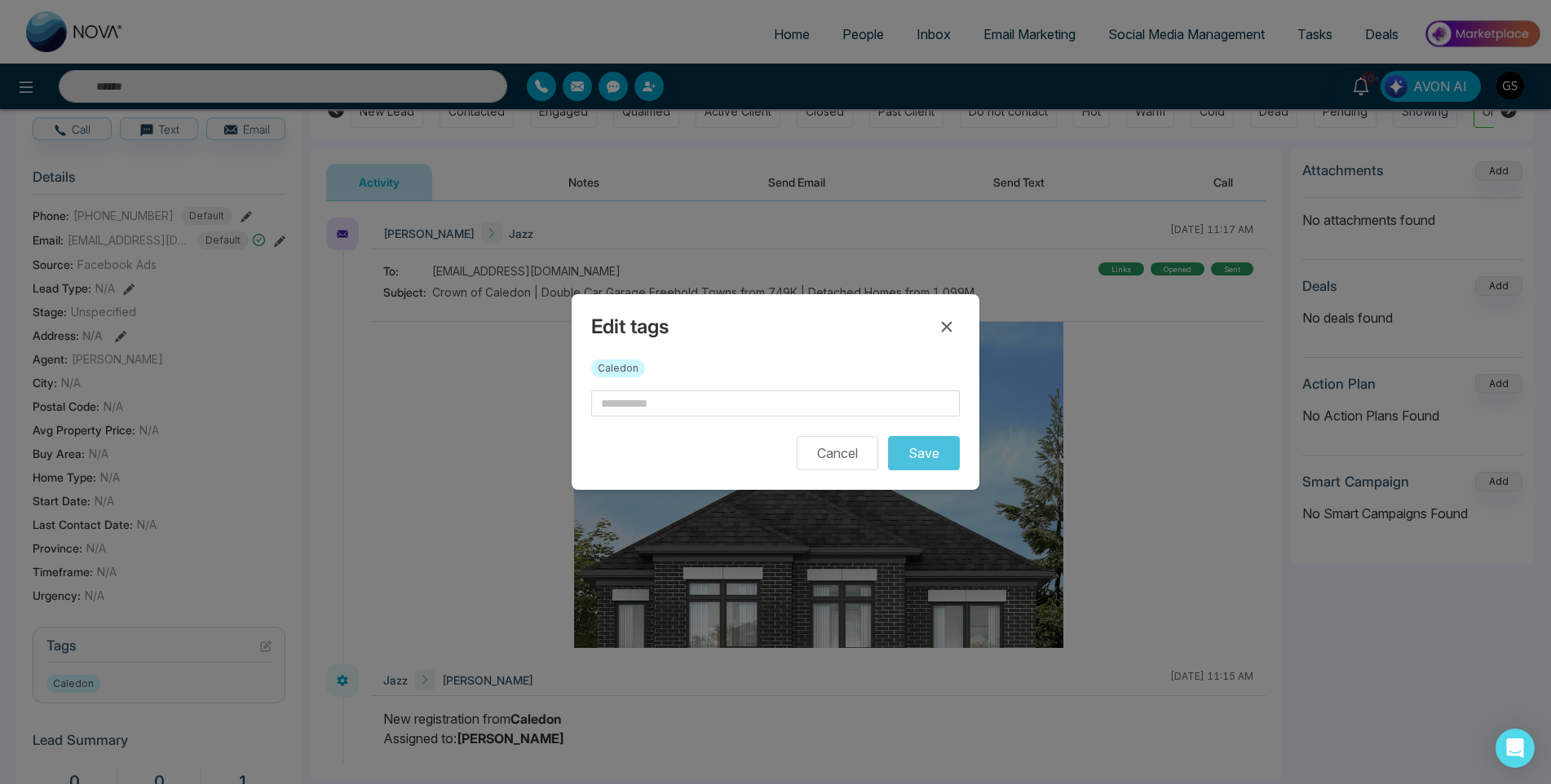
click at [618, 416] on form "Cancel Save" at bounding box center [775, 430] width 369 height 80
click at [623, 408] on input "text" at bounding box center [775, 404] width 369 height 26
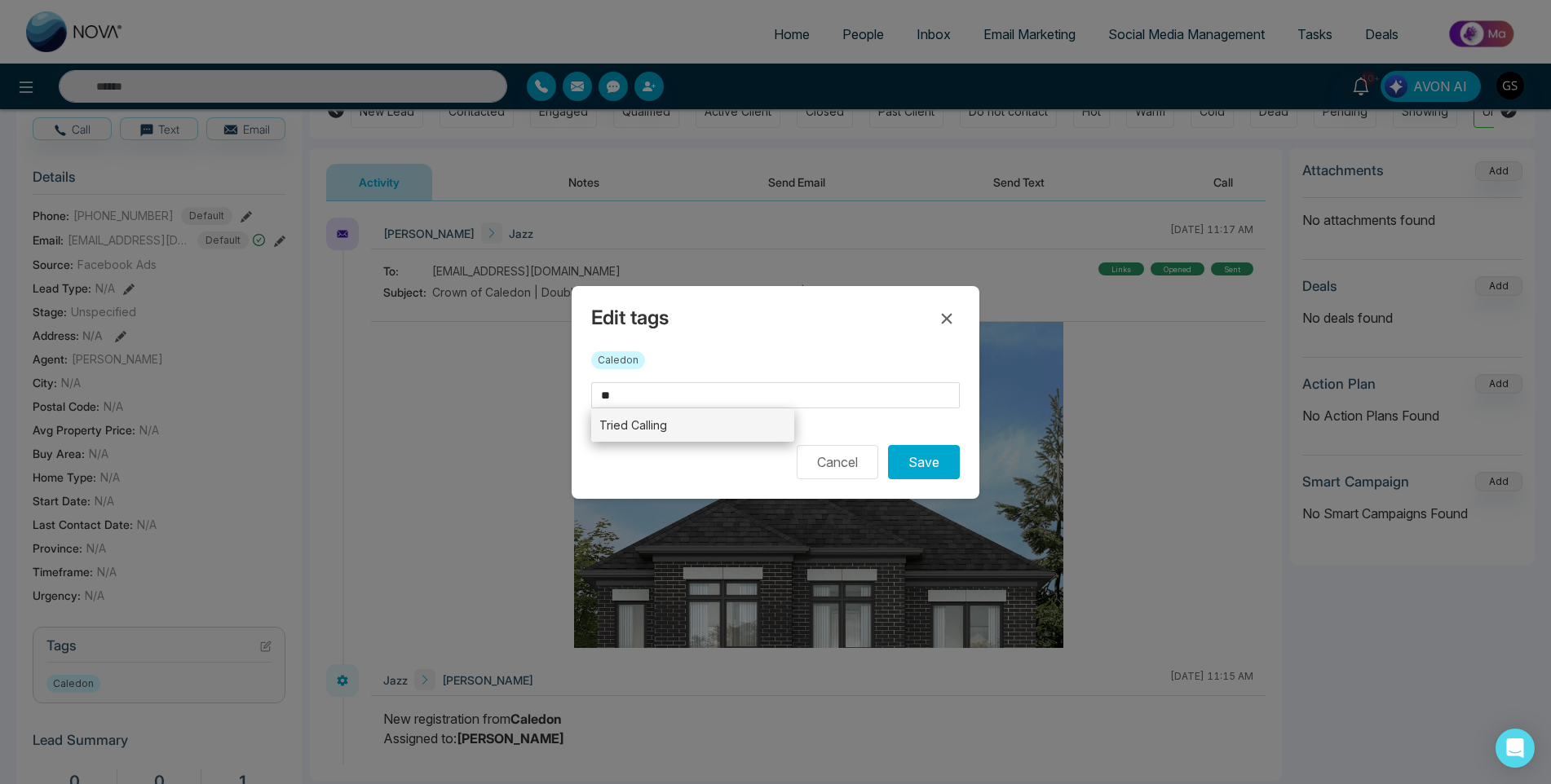
click at [630, 432] on li "Tried Calling" at bounding box center [693, 425] width 203 height 33
type input "**********"
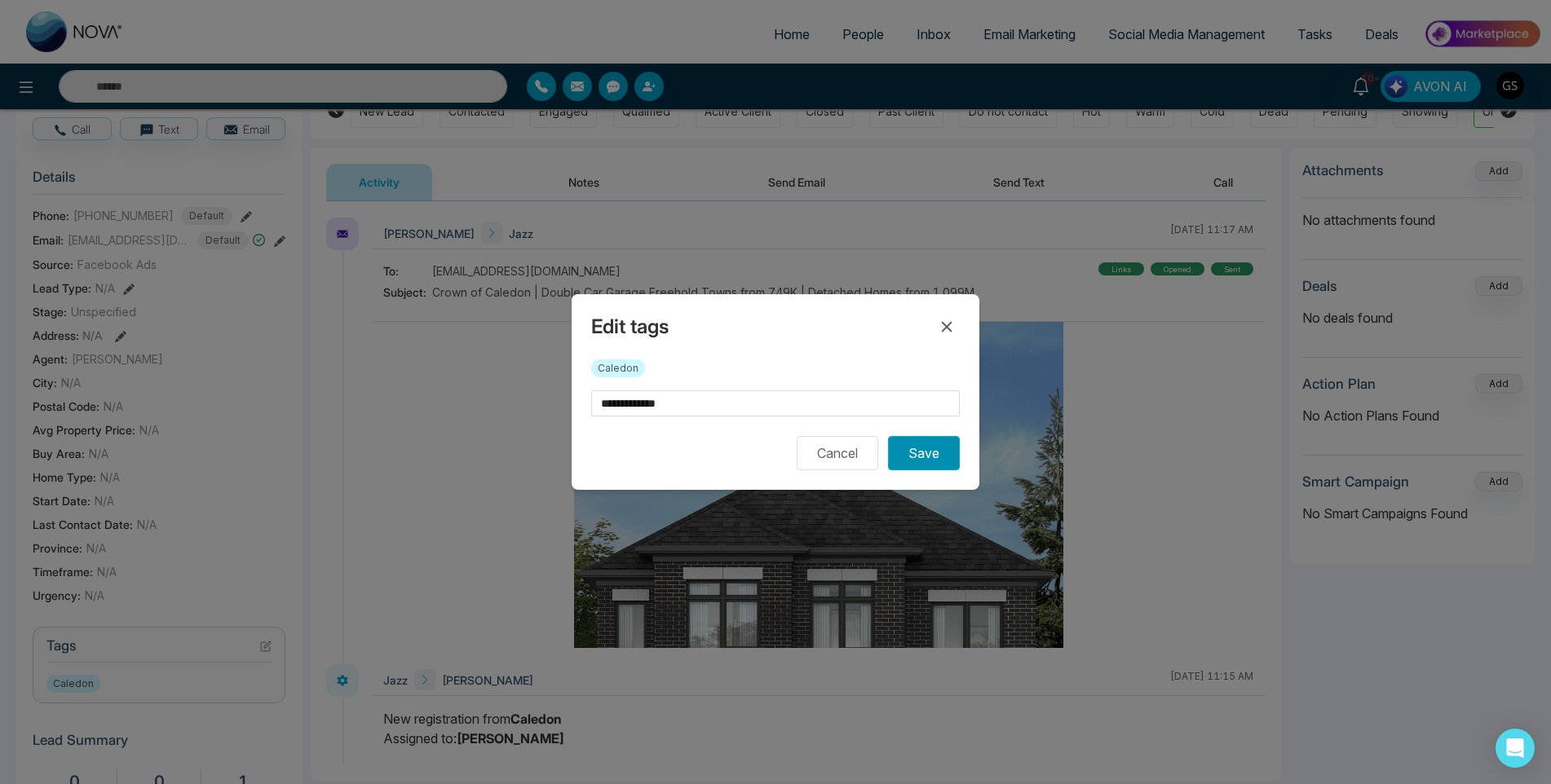
click at [923, 451] on button "Save" at bounding box center [924, 452] width 72 height 34
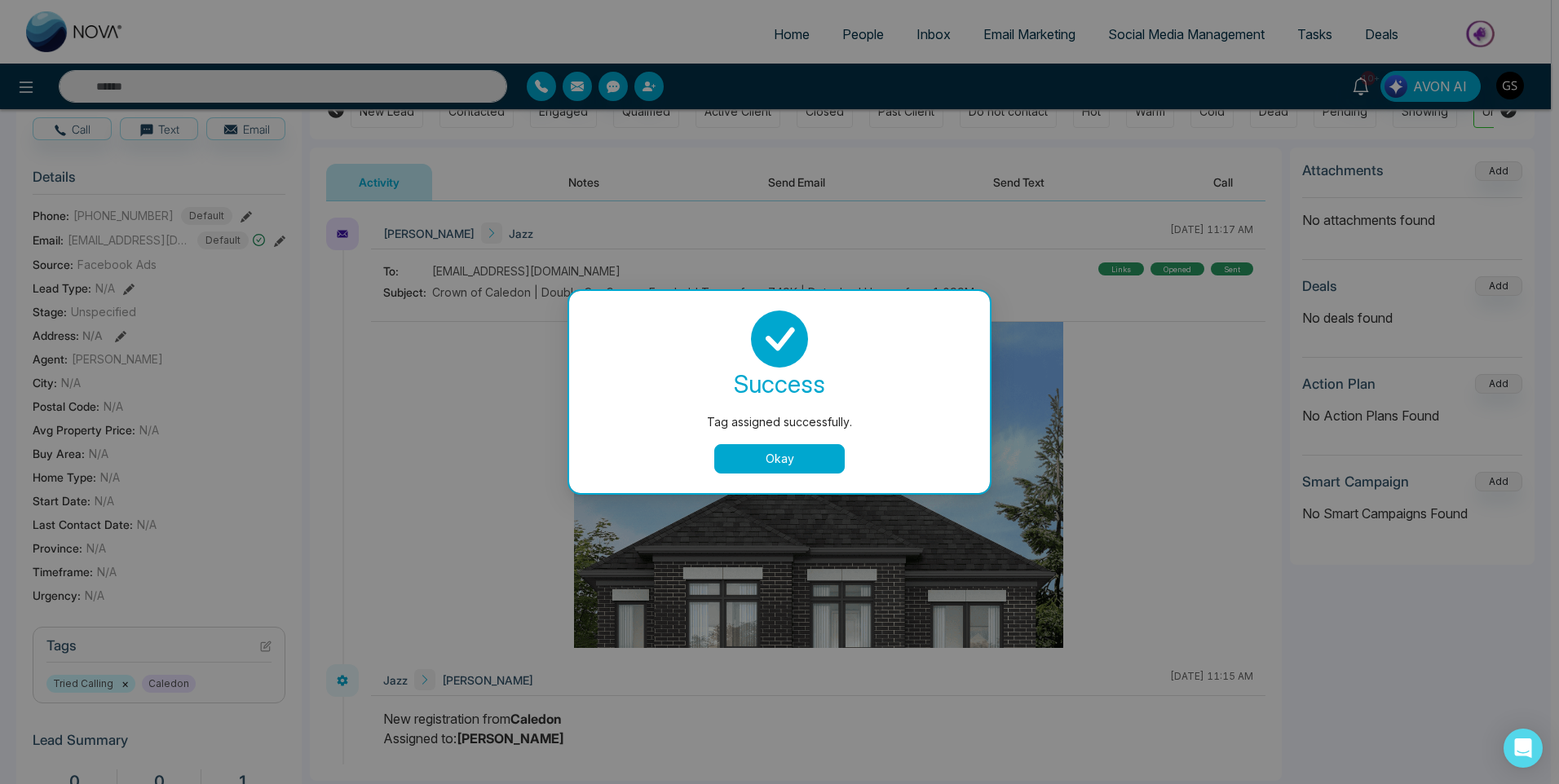
click at [817, 452] on button "Okay" at bounding box center [779, 459] width 130 height 30
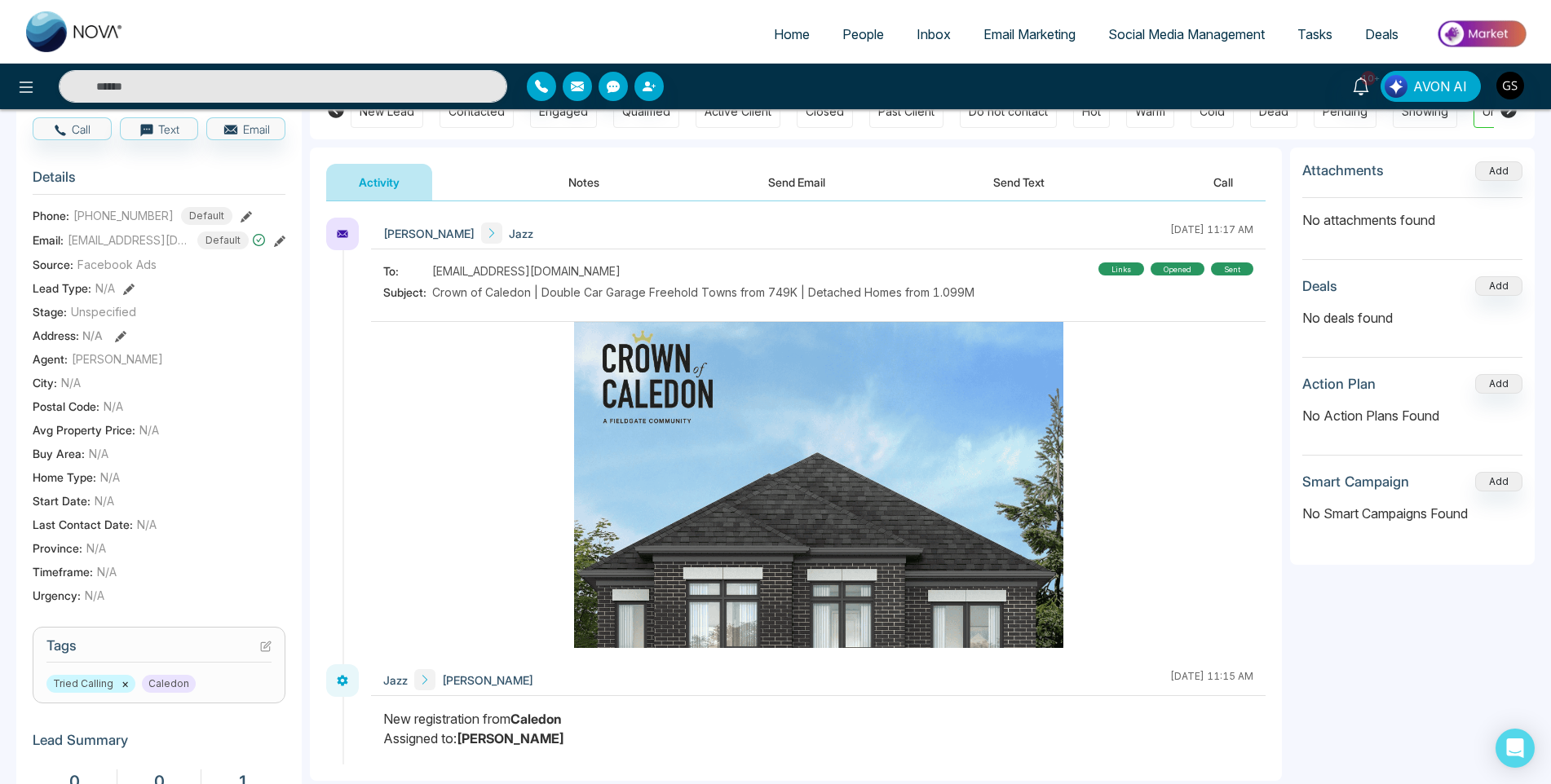
click at [857, 40] on span "People" at bounding box center [863, 34] width 42 height 17
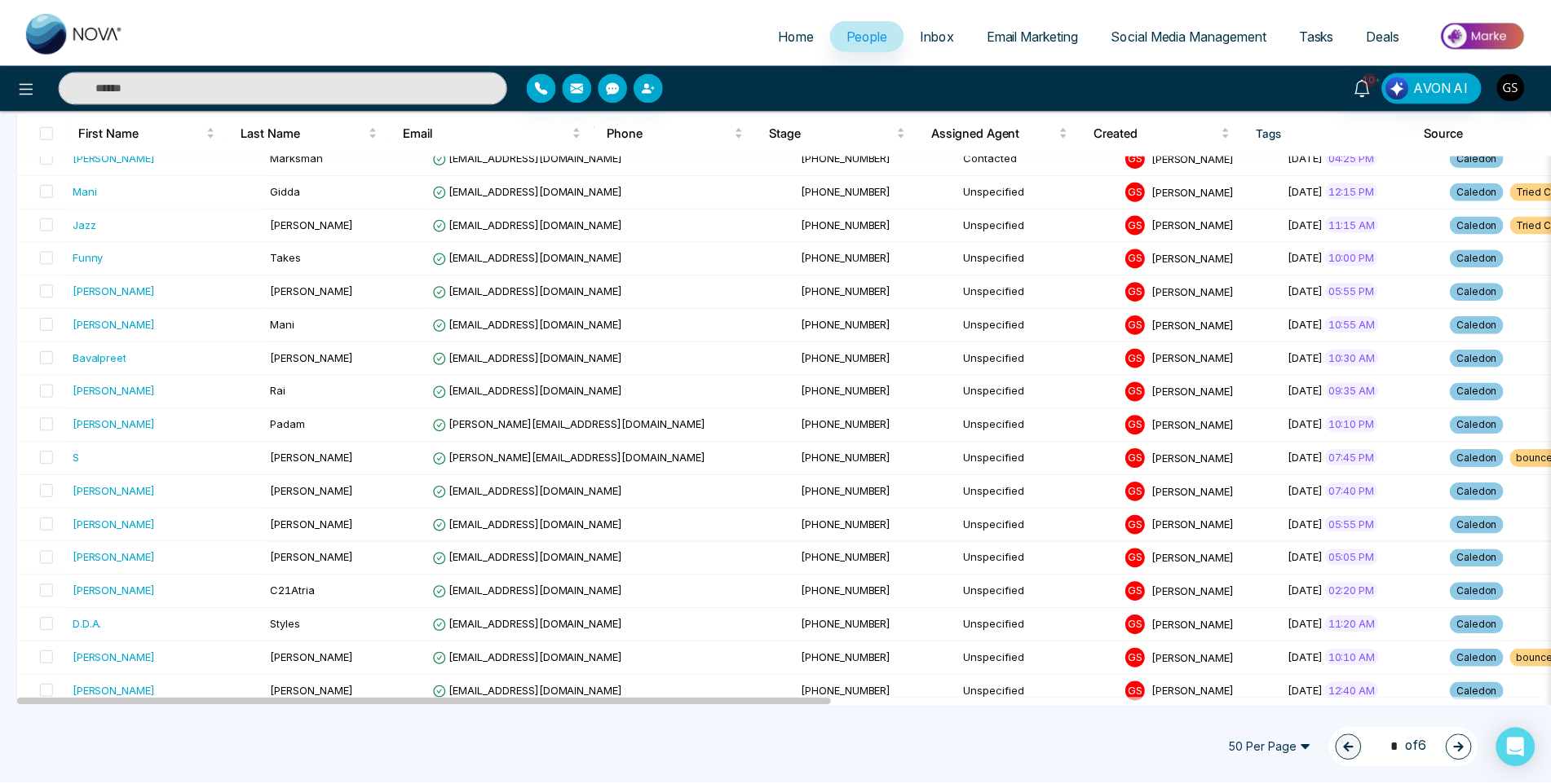
scroll to position [571, 0]
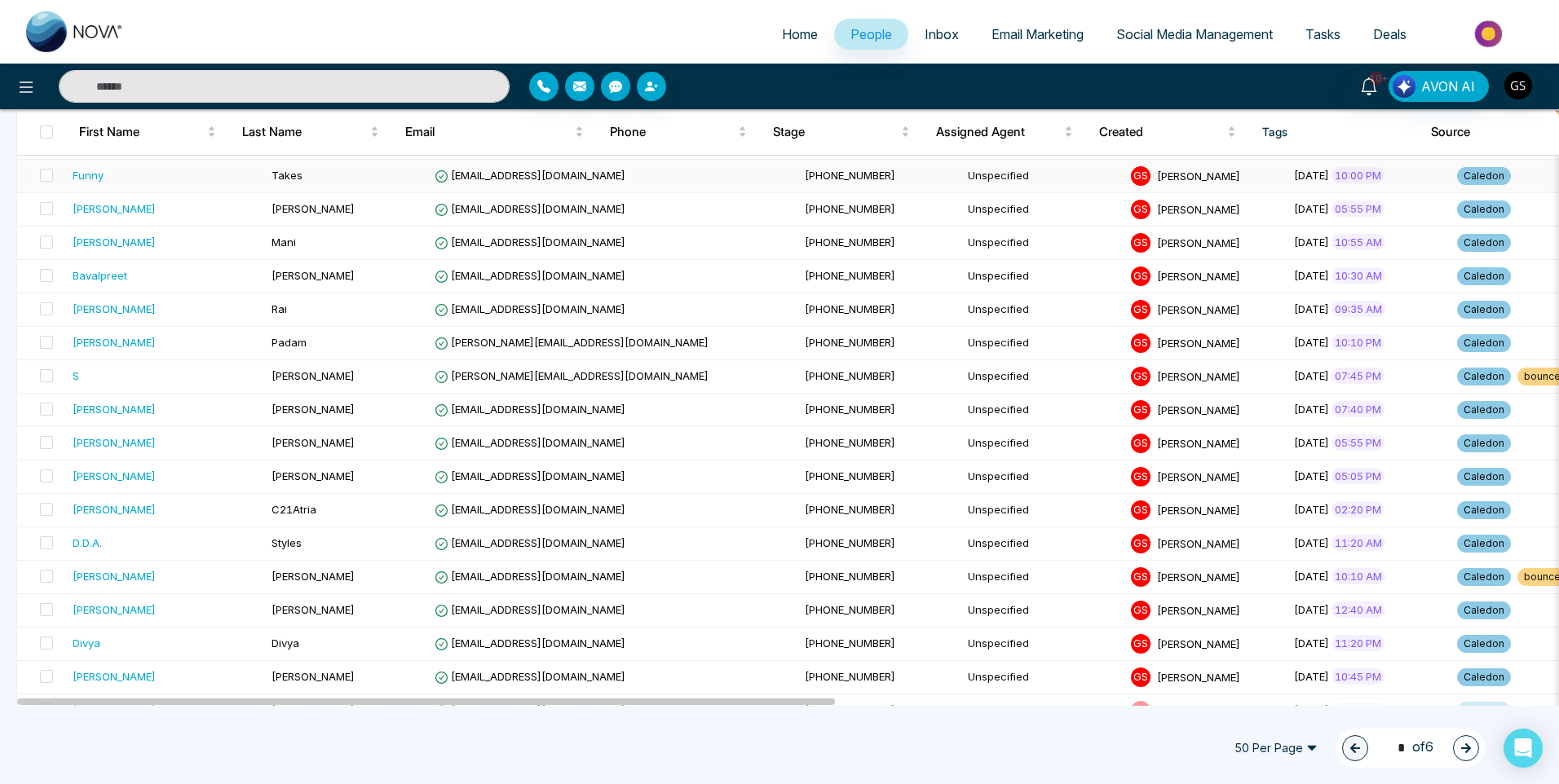
click at [798, 168] on td "[PHONE_NUMBER]" at bounding box center [879, 176] width 163 height 33
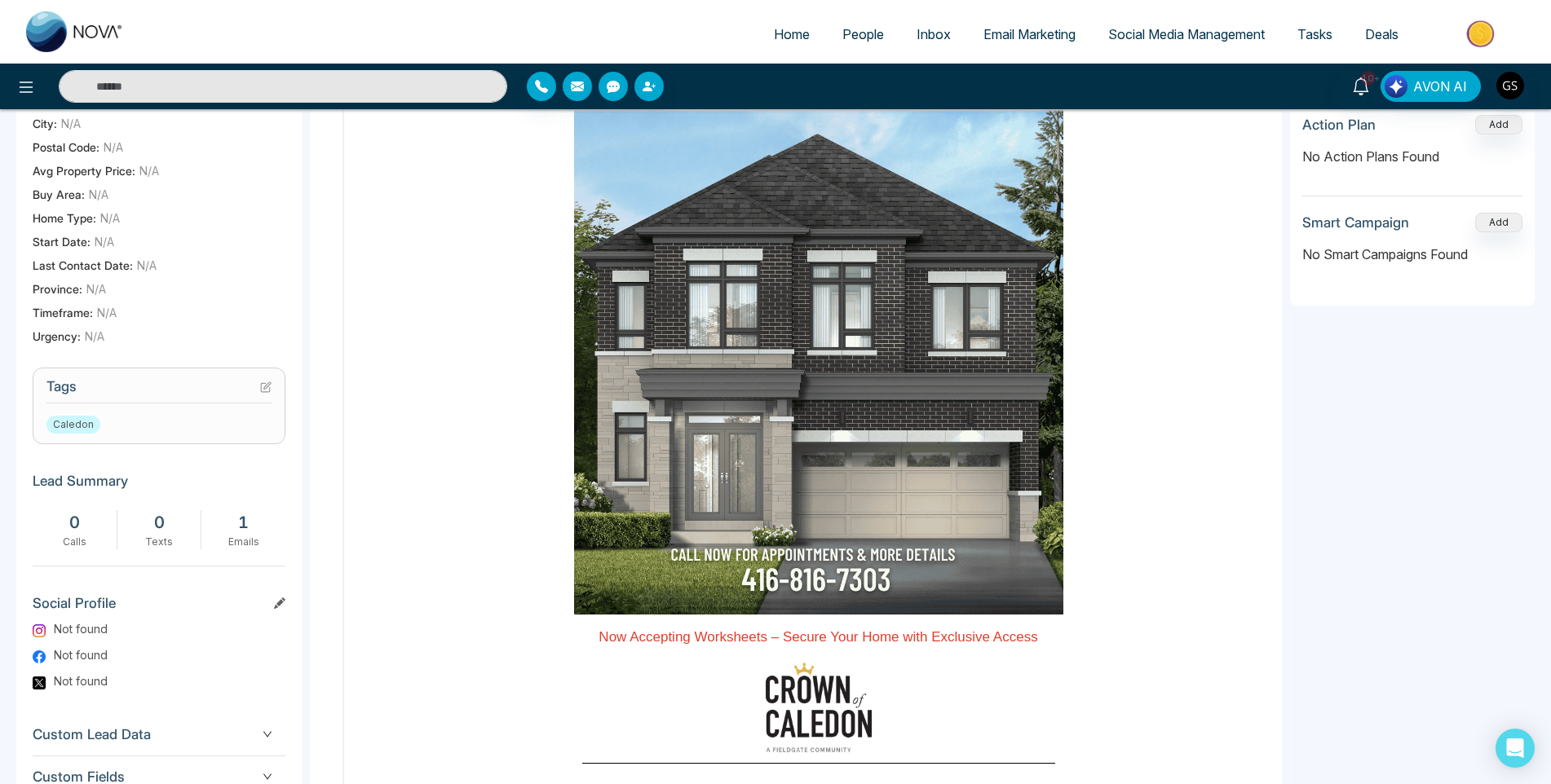
scroll to position [489, 0]
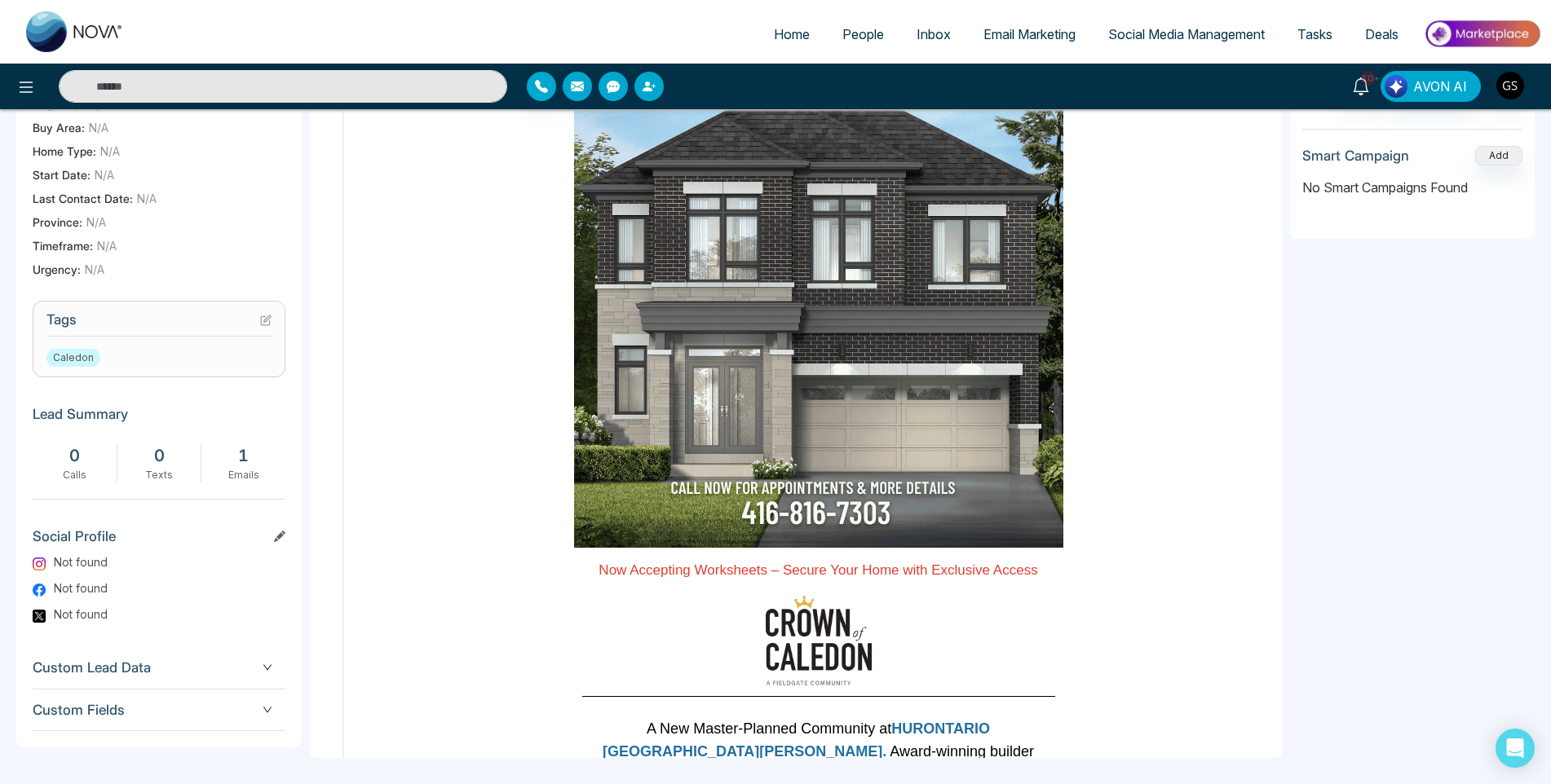
click at [267, 326] on icon at bounding box center [266, 320] width 11 height 11
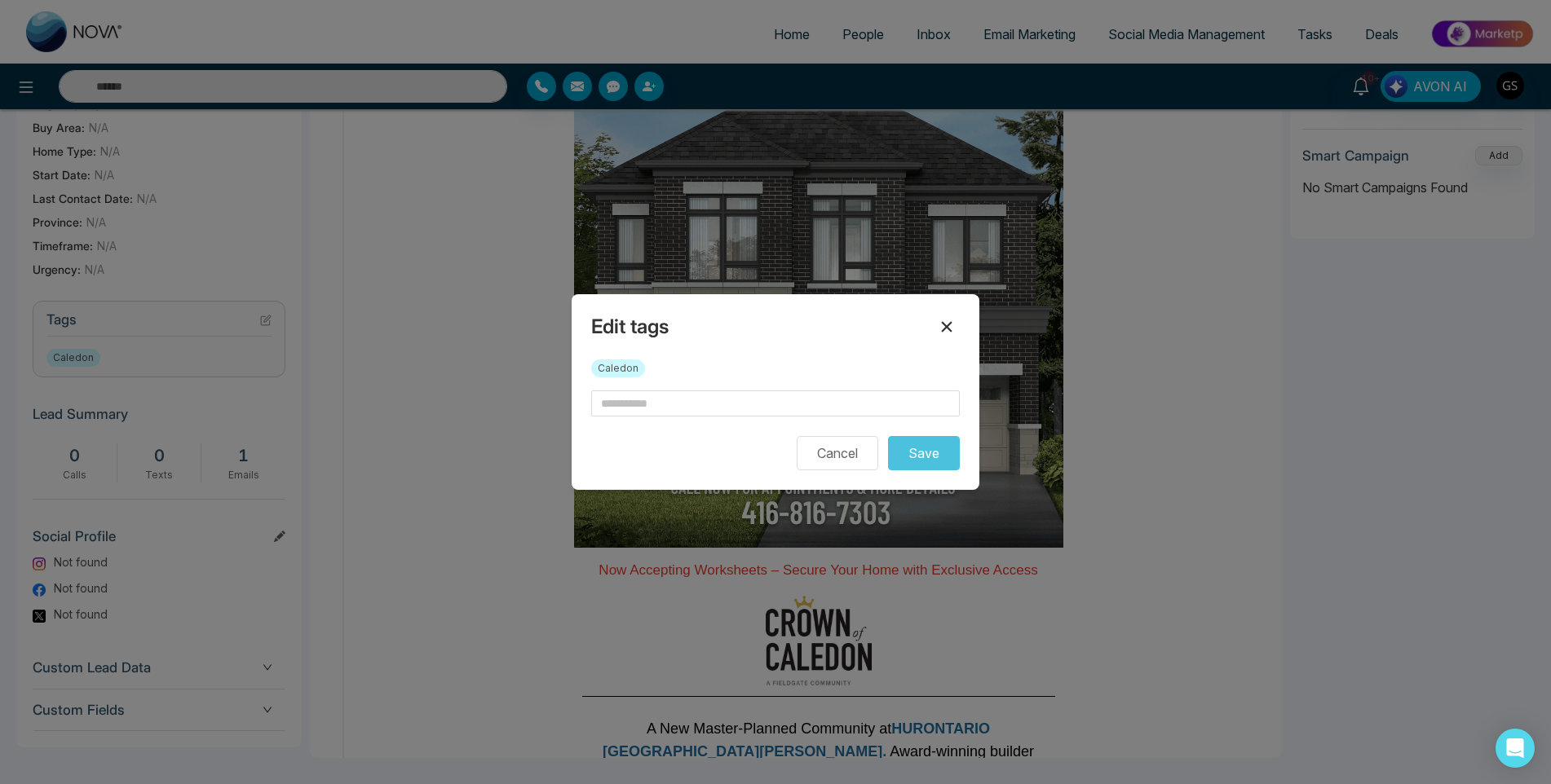
click at [949, 330] on icon at bounding box center [947, 327] width 10 height 10
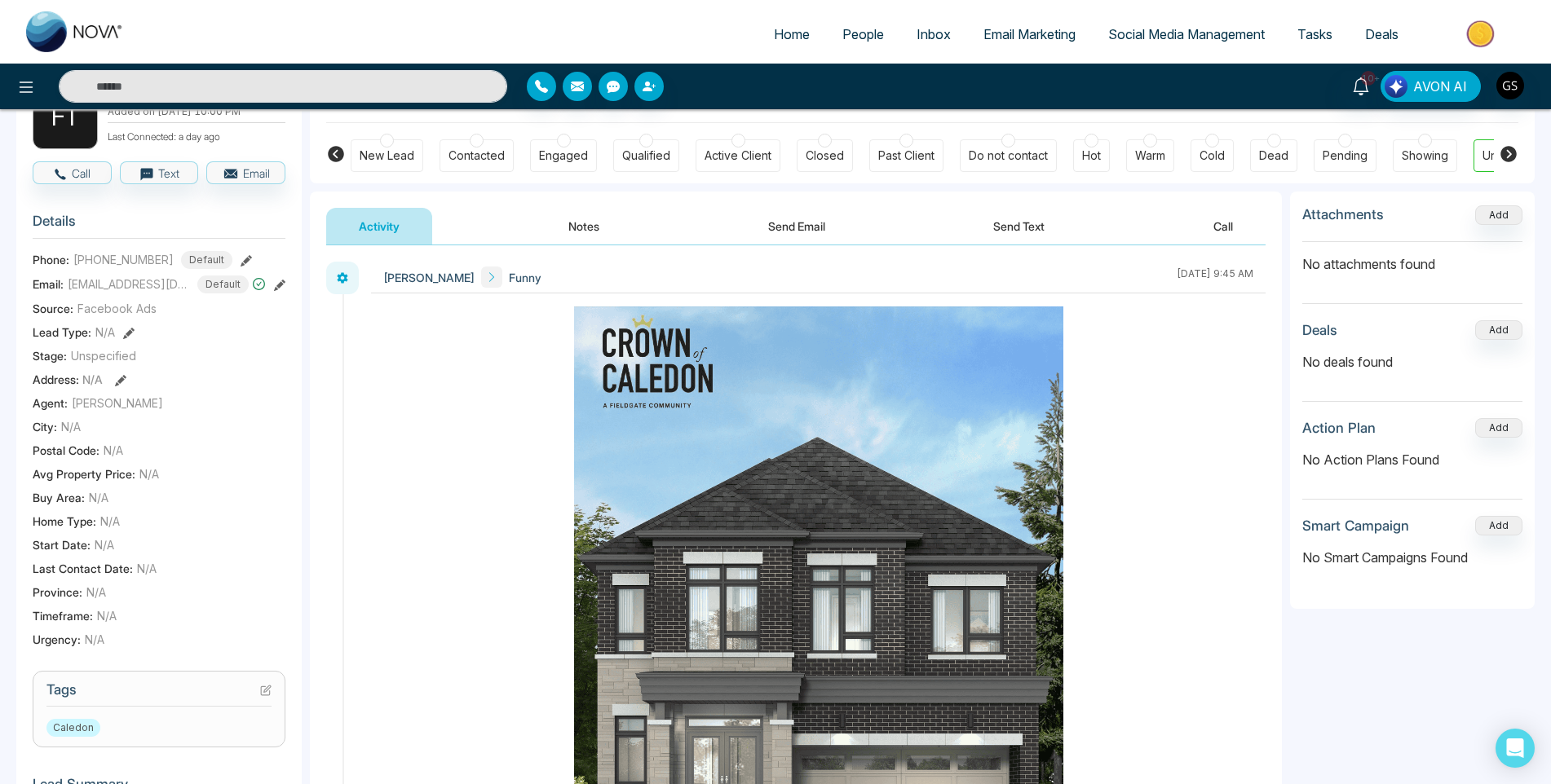
scroll to position [163, 0]
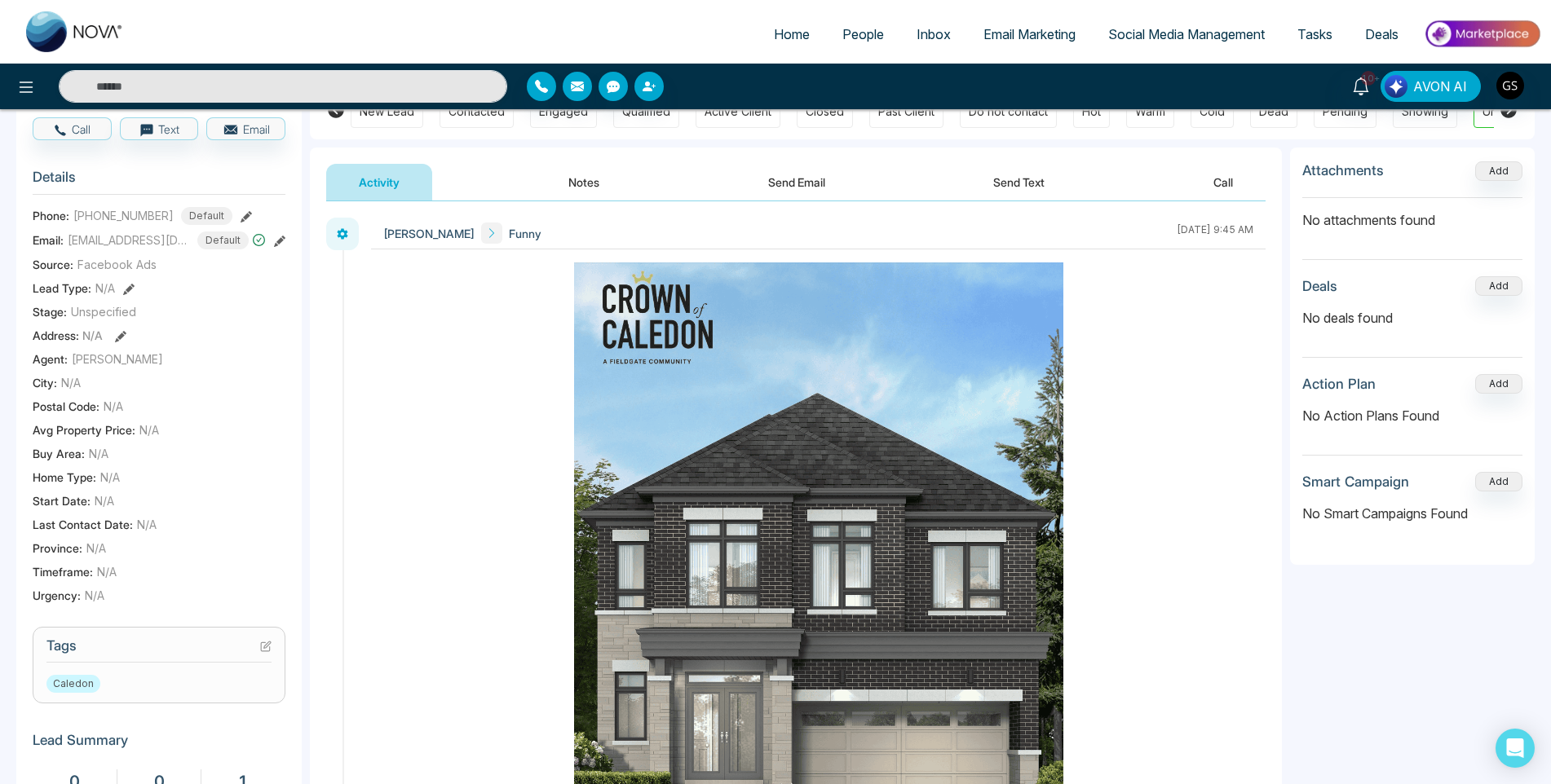
click at [266, 652] on icon at bounding box center [266, 646] width 11 height 11
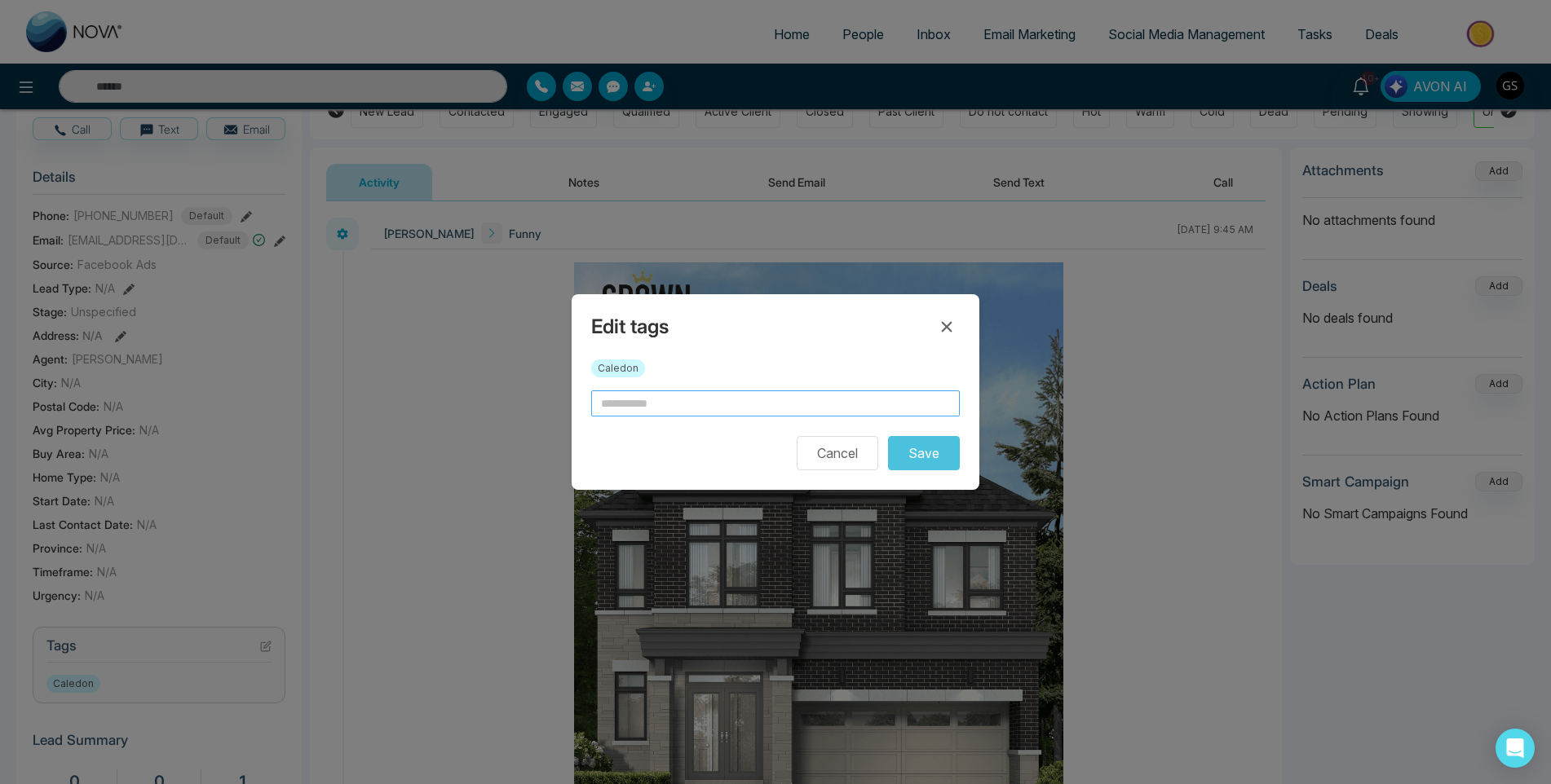
drag, startPoint x: 693, startPoint y: 416, endPoint x: 690, endPoint y: 402, distance: 14.3
click at [690, 402] on form "Cancel Save" at bounding box center [775, 430] width 369 height 80
click at [690, 402] on input "text" at bounding box center [775, 404] width 369 height 26
click at [658, 446] on div "Cancel Save" at bounding box center [775, 452] width 369 height 34
click at [734, 403] on input "*****" at bounding box center [775, 404] width 369 height 26
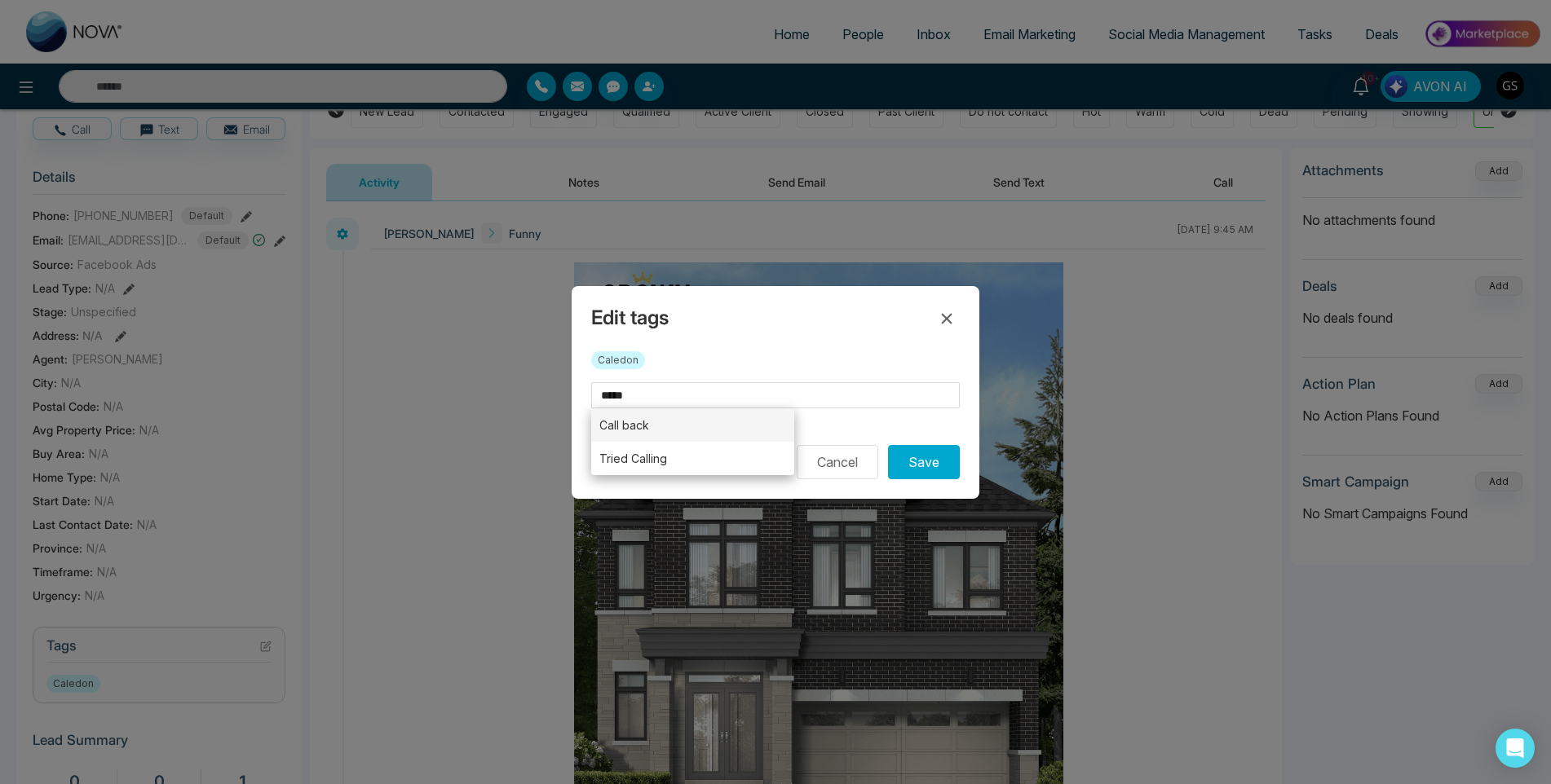
click at [673, 428] on li "Call back" at bounding box center [693, 425] width 203 height 33
type input "*********"
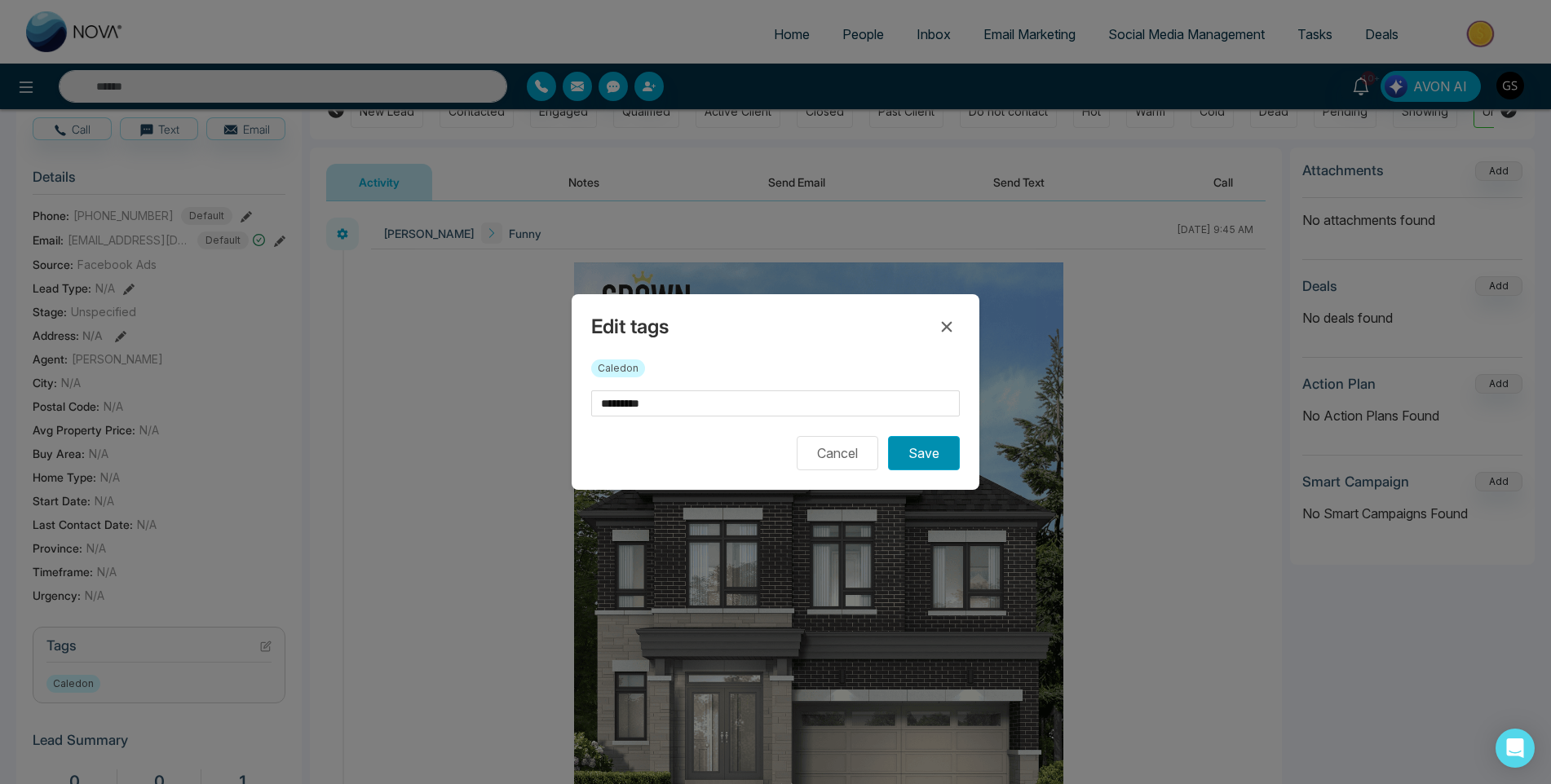
click at [918, 445] on button "Save" at bounding box center [924, 452] width 72 height 34
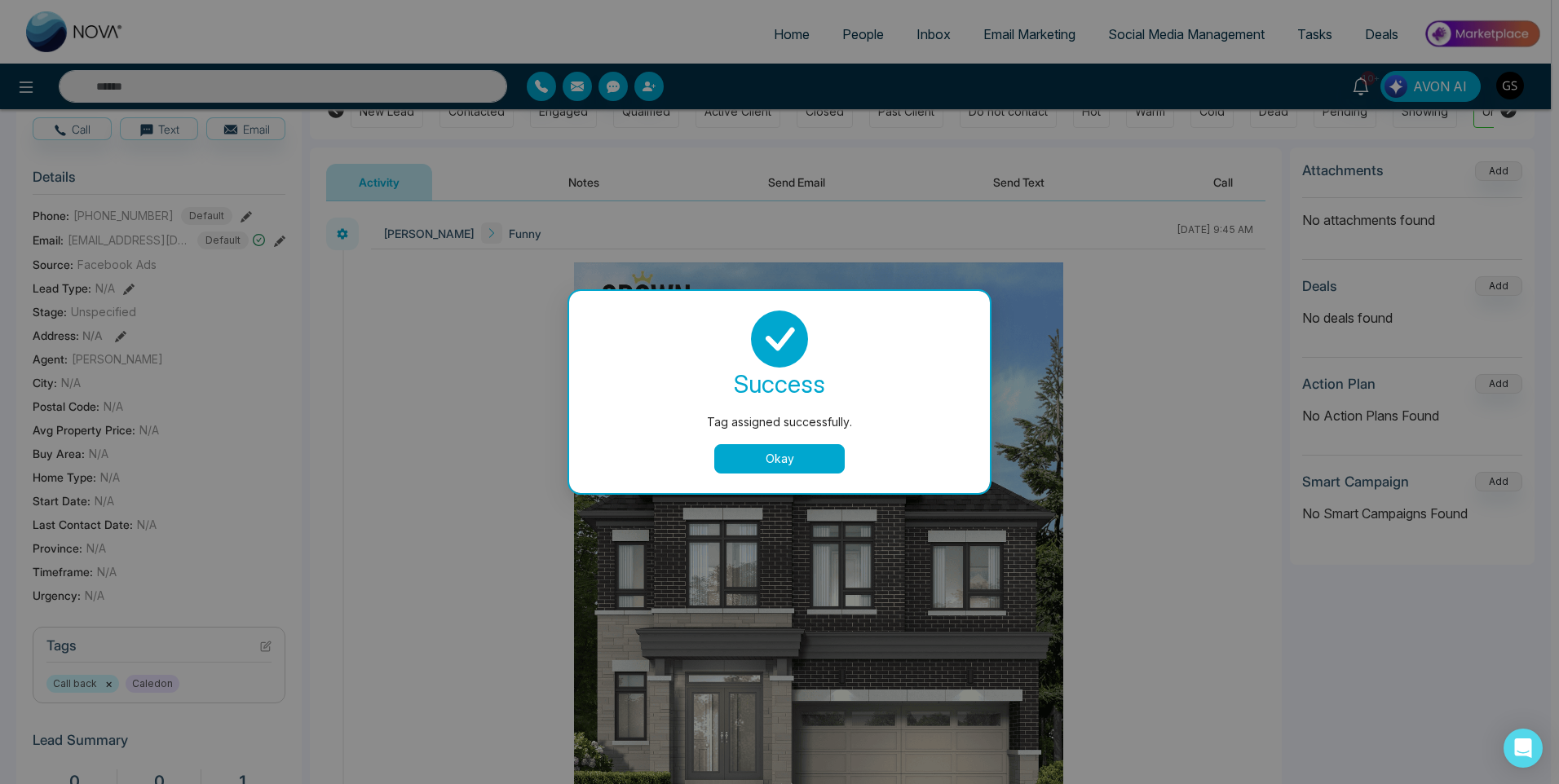
click at [814, 466] on button "Okay" at bounding box center [779, 459] width 130 height 30
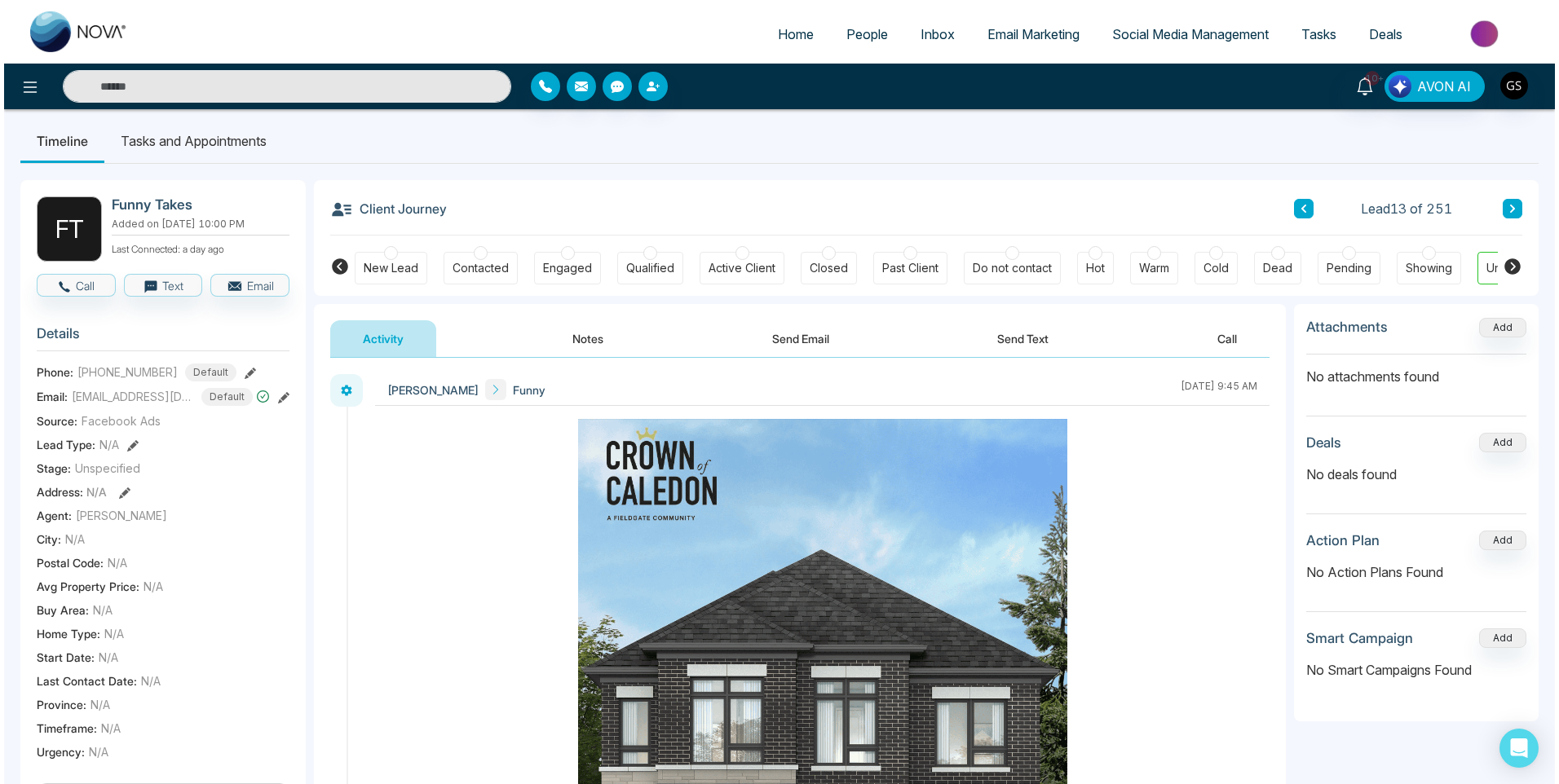
scroll to position [0, 0]
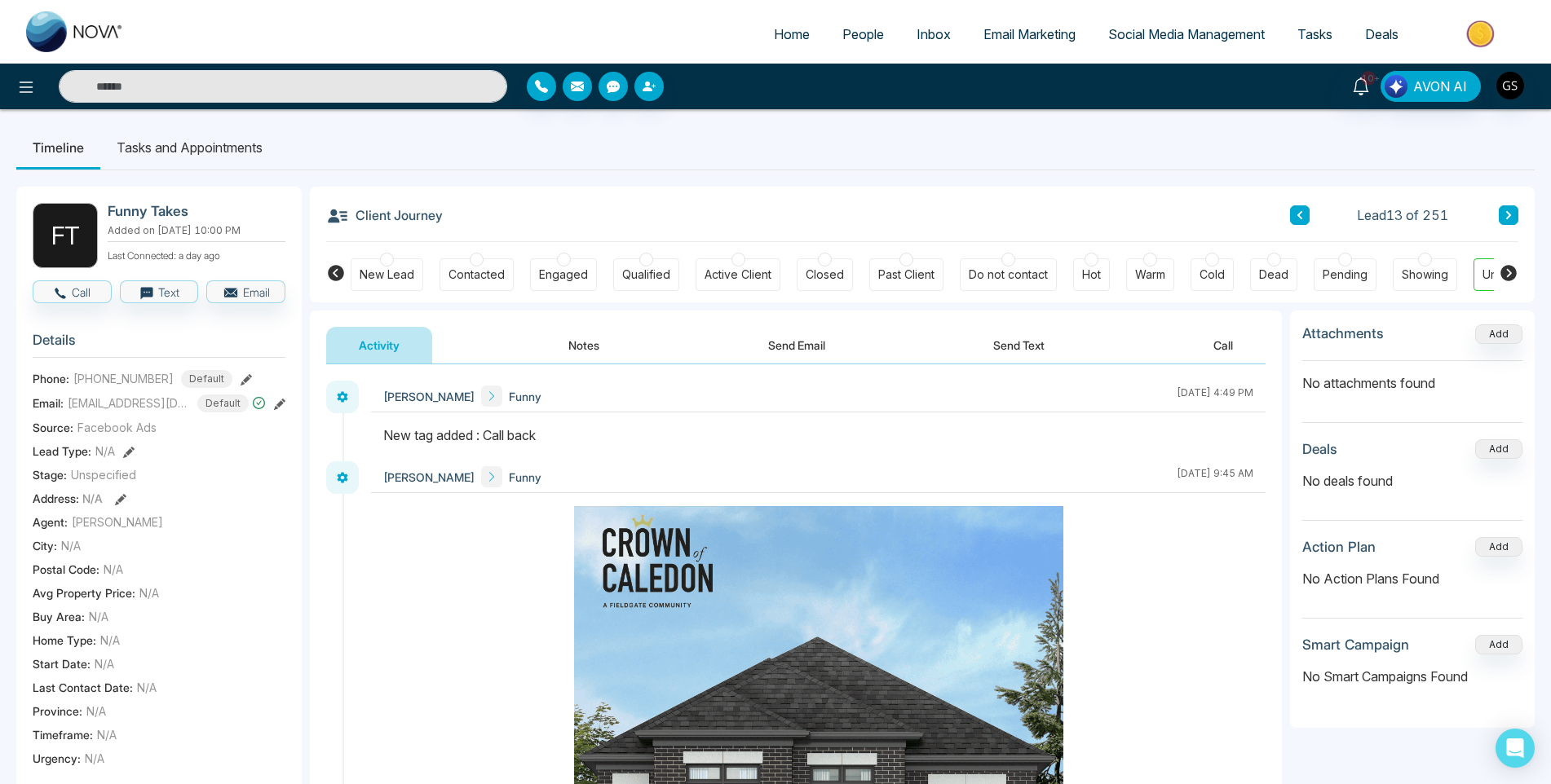
click at [856, 21] on link "People" at bounding box center [863, 34] width 74 height 31
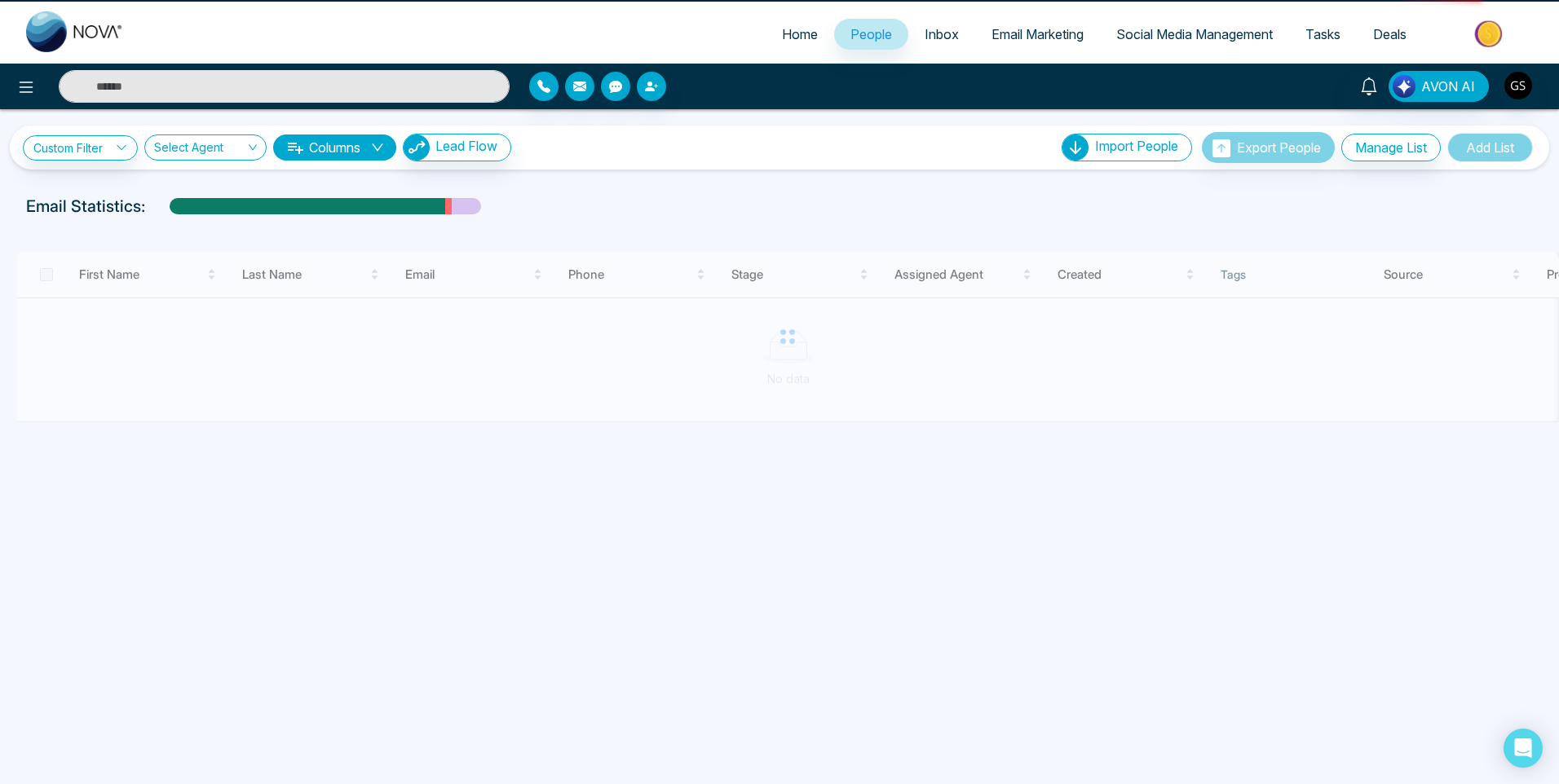
click at [856, 26] on span "People" at bounding box center [871, 34] width 42 height 17
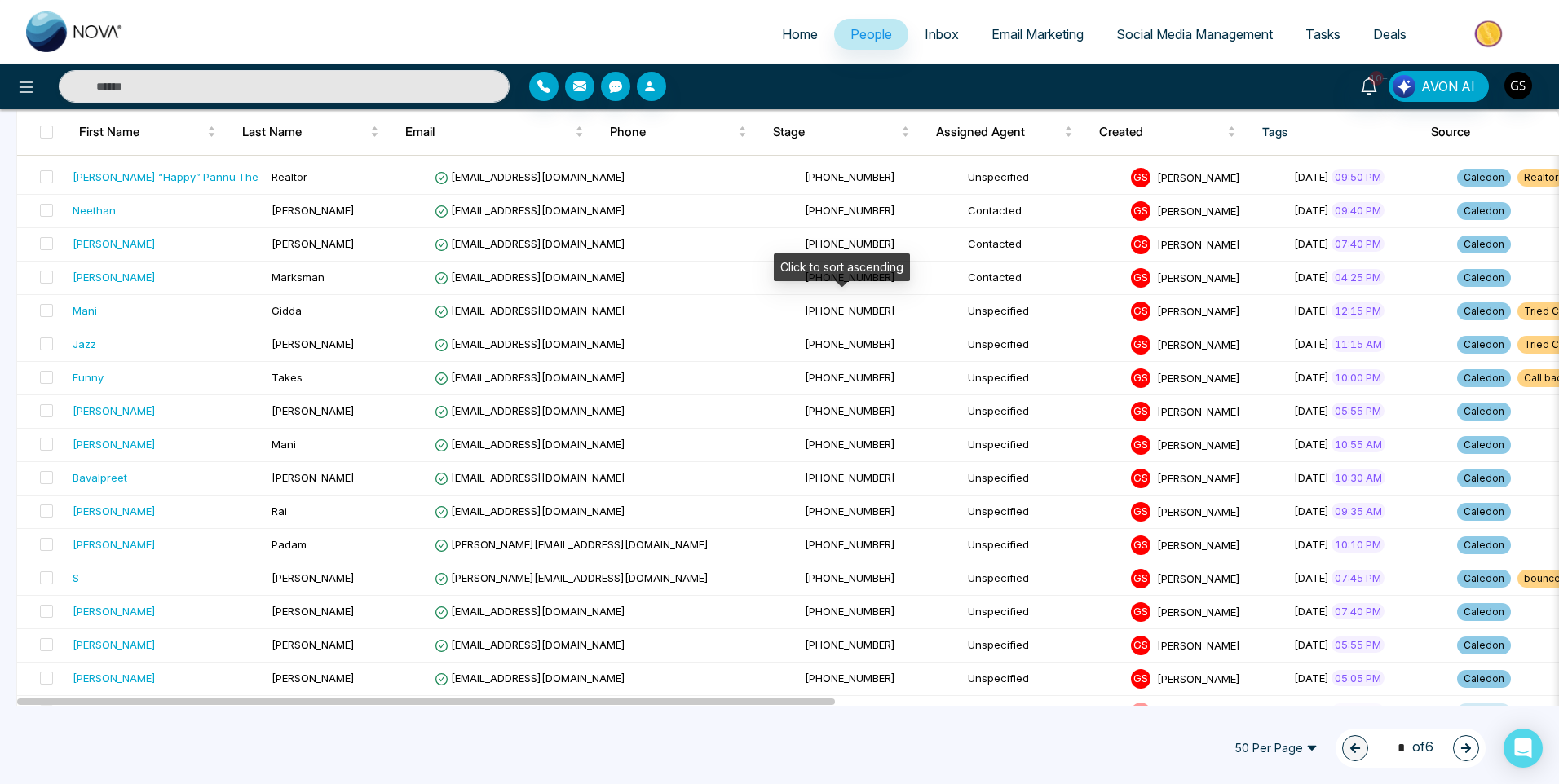
scroll to position [407, 0]
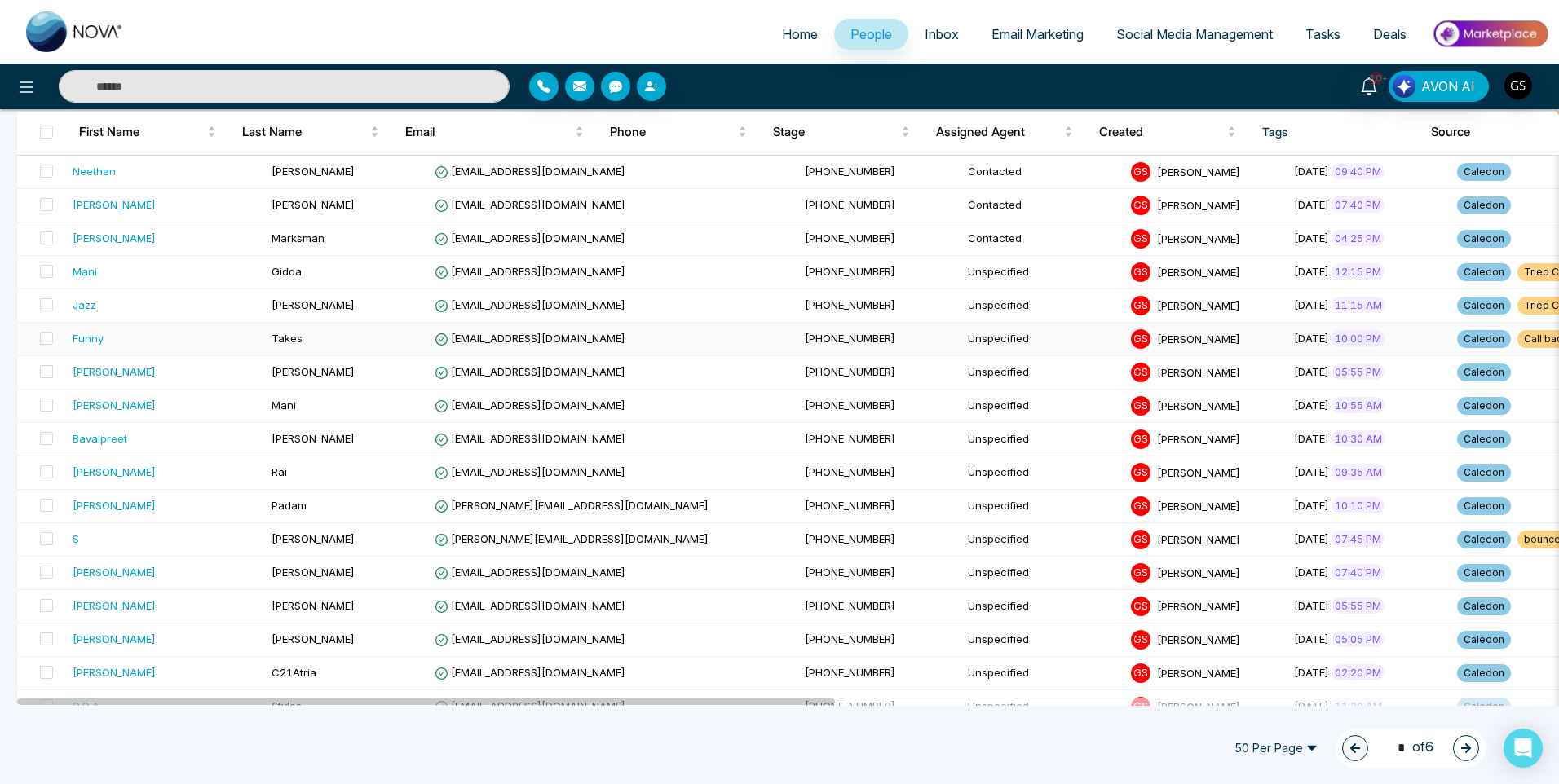
click at [798, 339] on td "[PHONE_NUMBER]" at bounding box center [879, 340] width 163 height 33
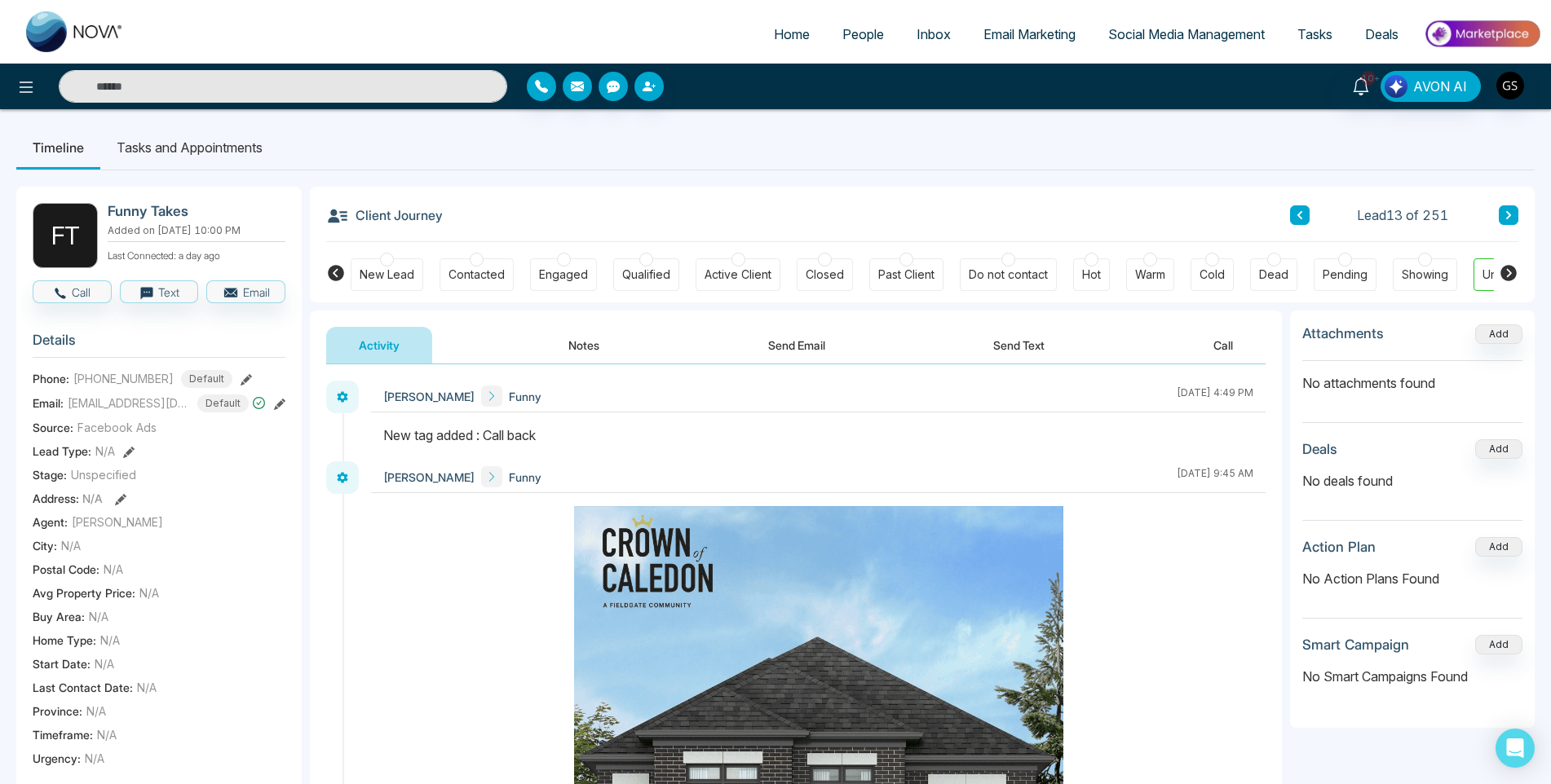
click at [600, 344] on button "Notes" at bounding box center [584, 345] width 96 height 37
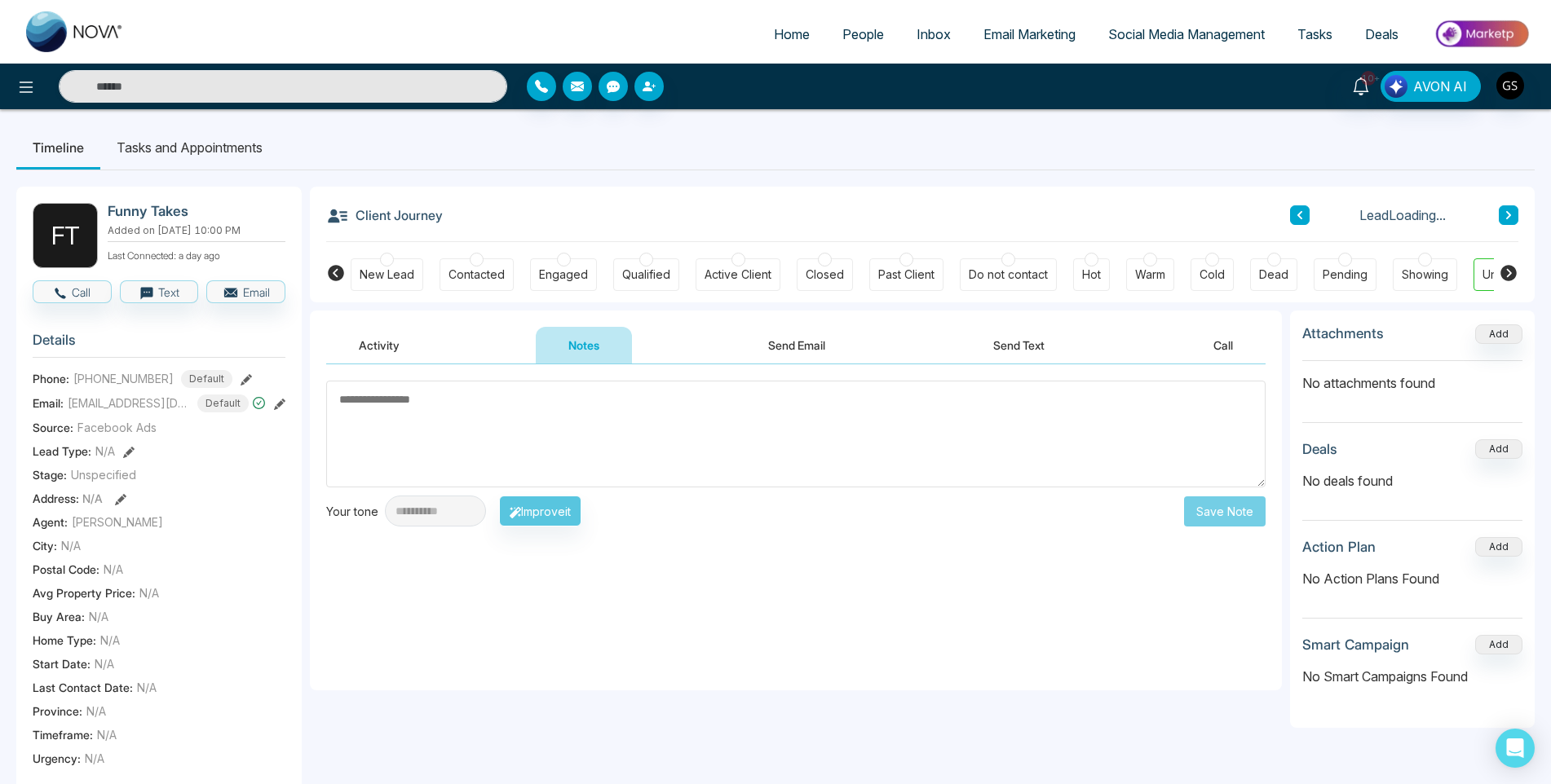
click at [586, 450] on textarea at bounding box center [795, 434] width 939 height 107
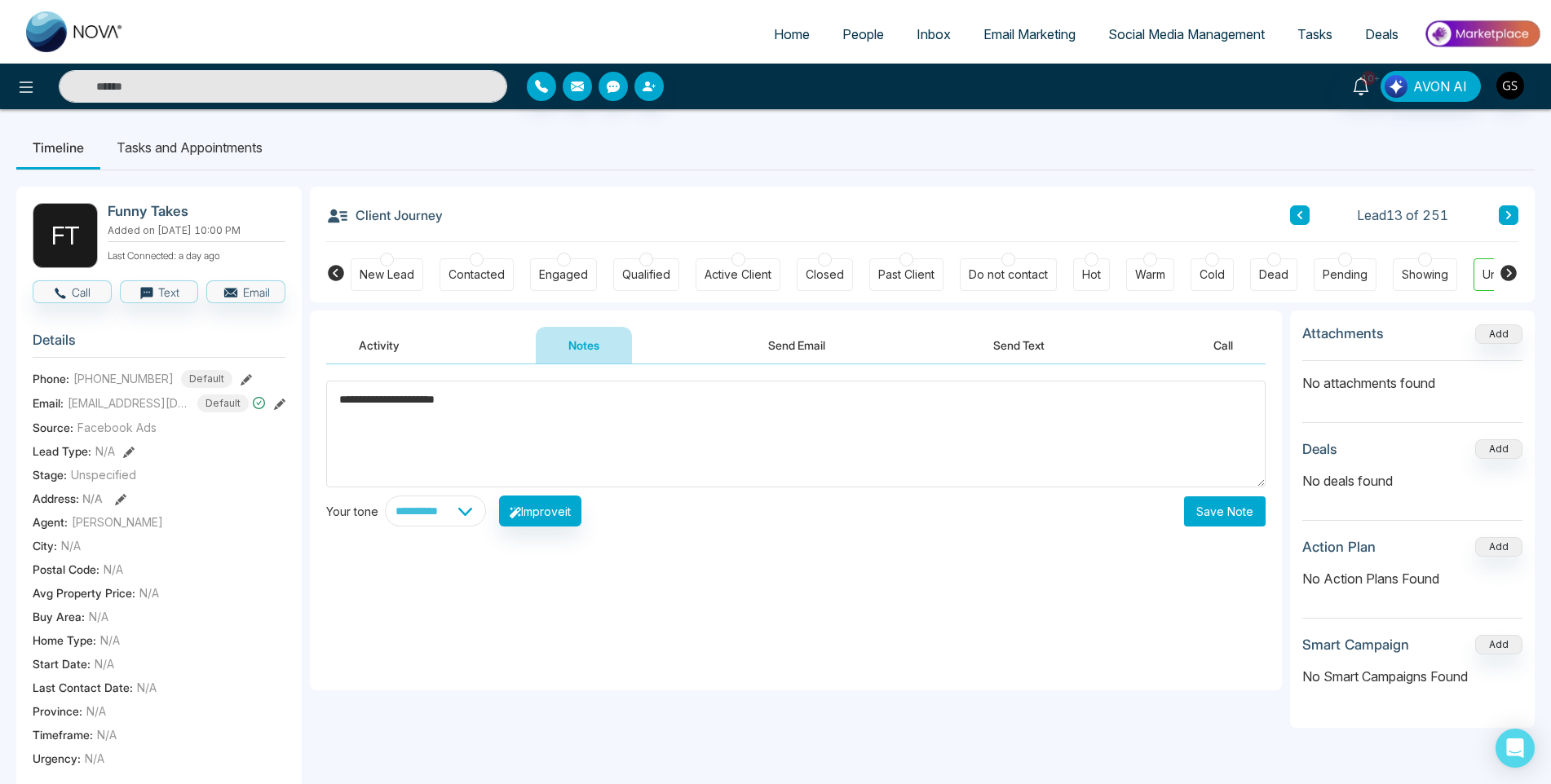
type textarea "**********"
click at [1236, 505] on button "Save Note" at bounding box center [1225, 512] width 81 height 30
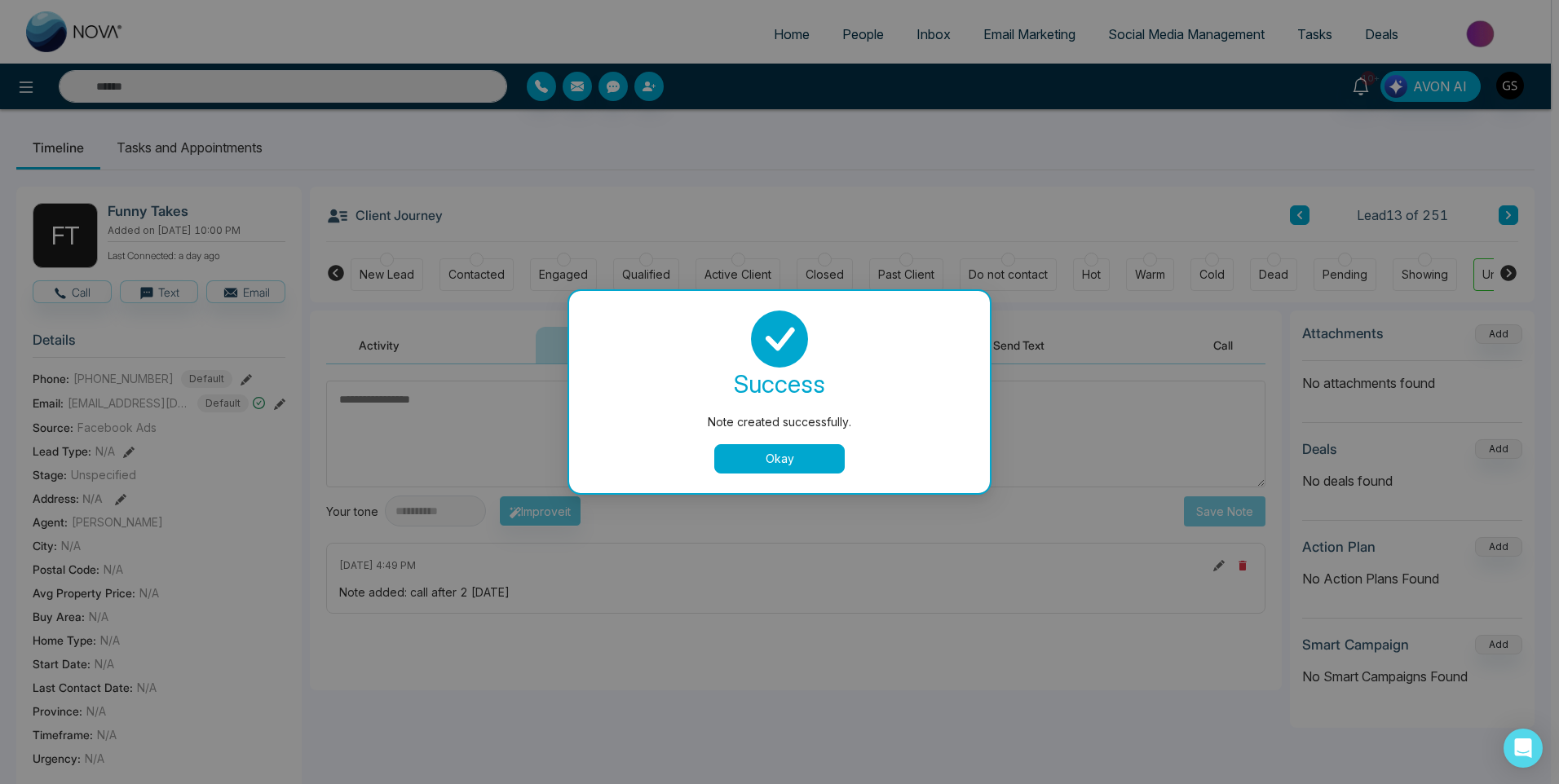
click at [825, 461] on button "Okay" at bounding box center [779, 459] width 130 height 30
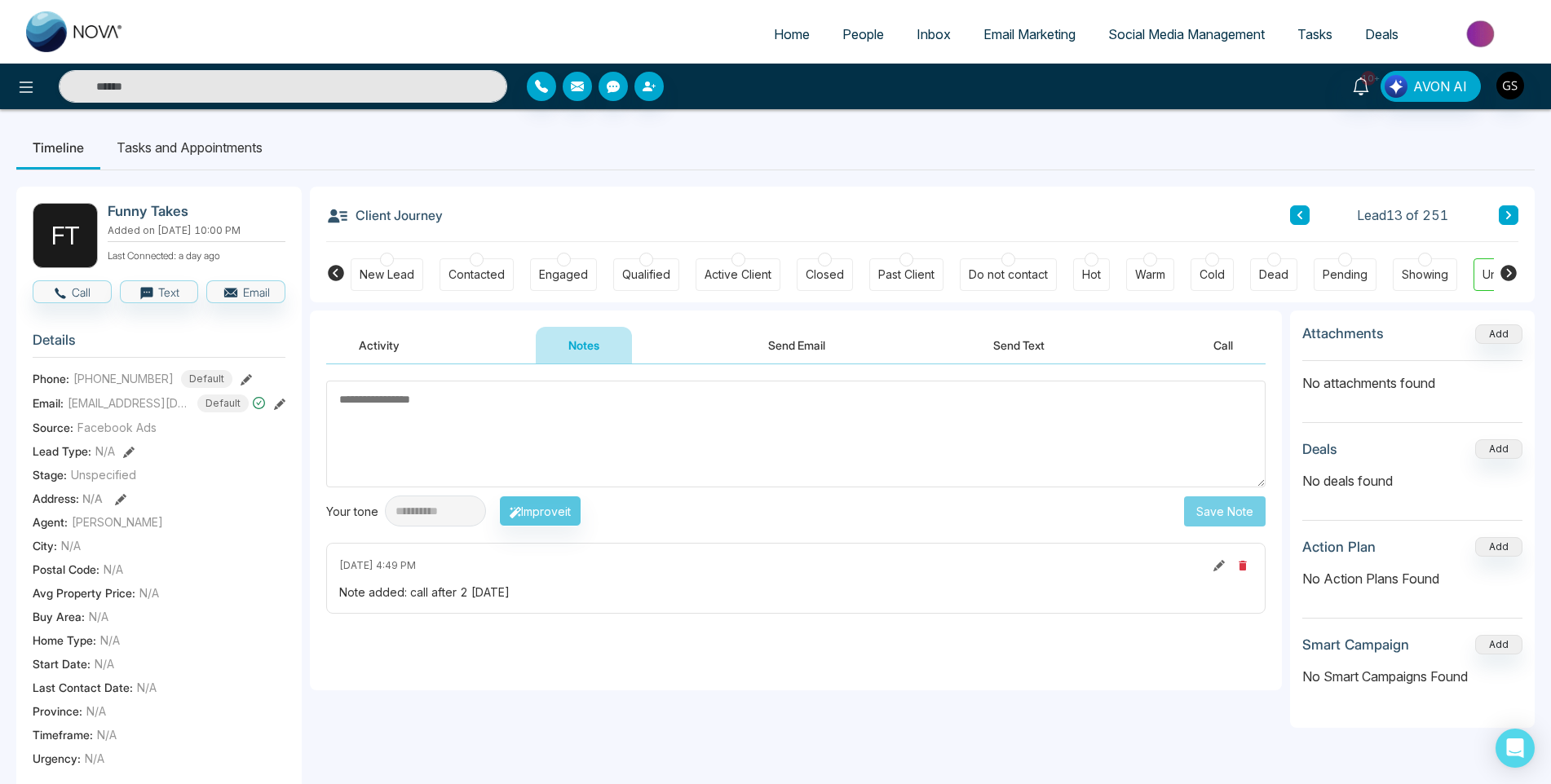
click at [884, 33] on span "People" at bounding box center [863, 34] width 42 height 17
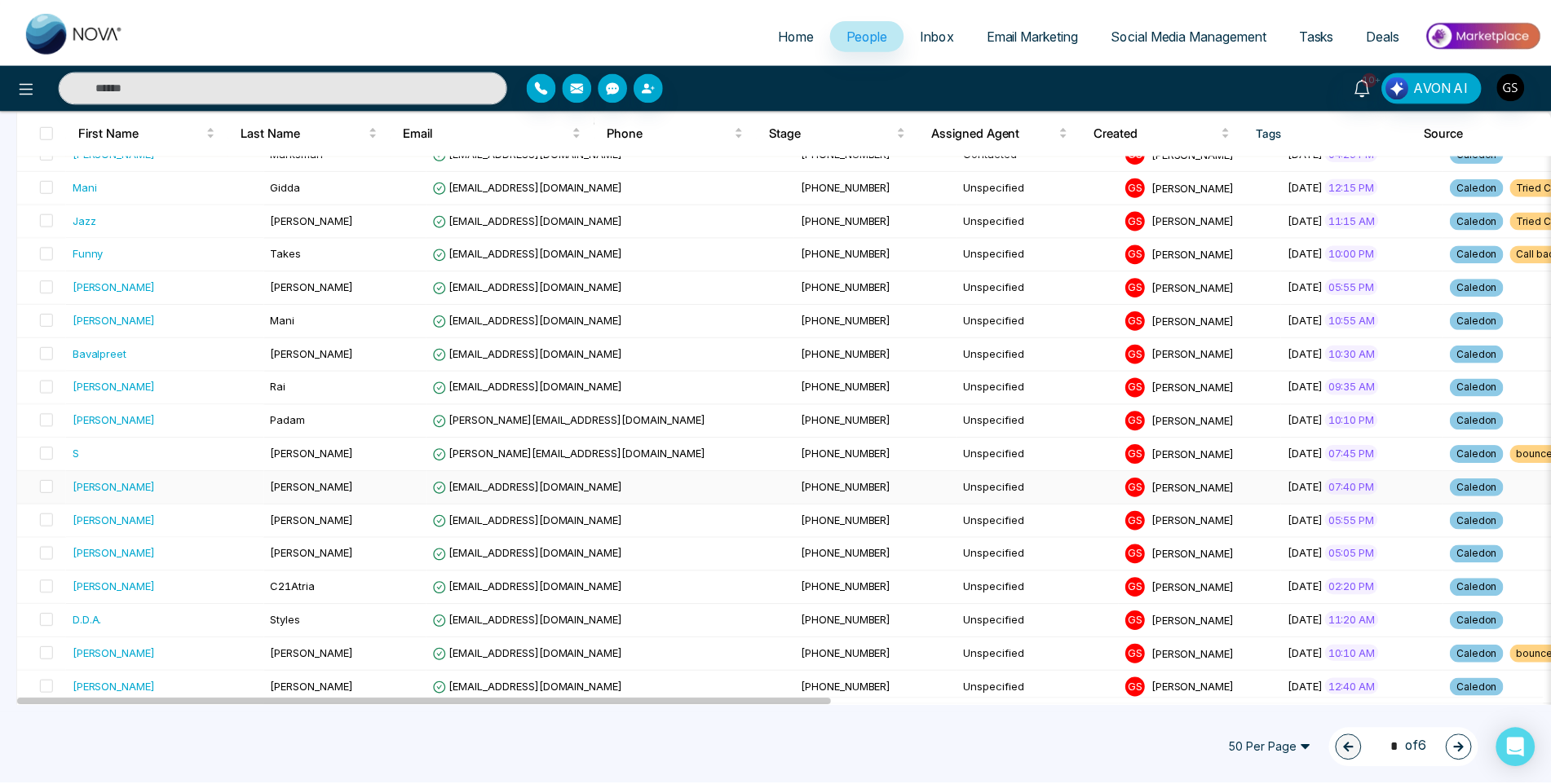
scroll to position [489, 0]
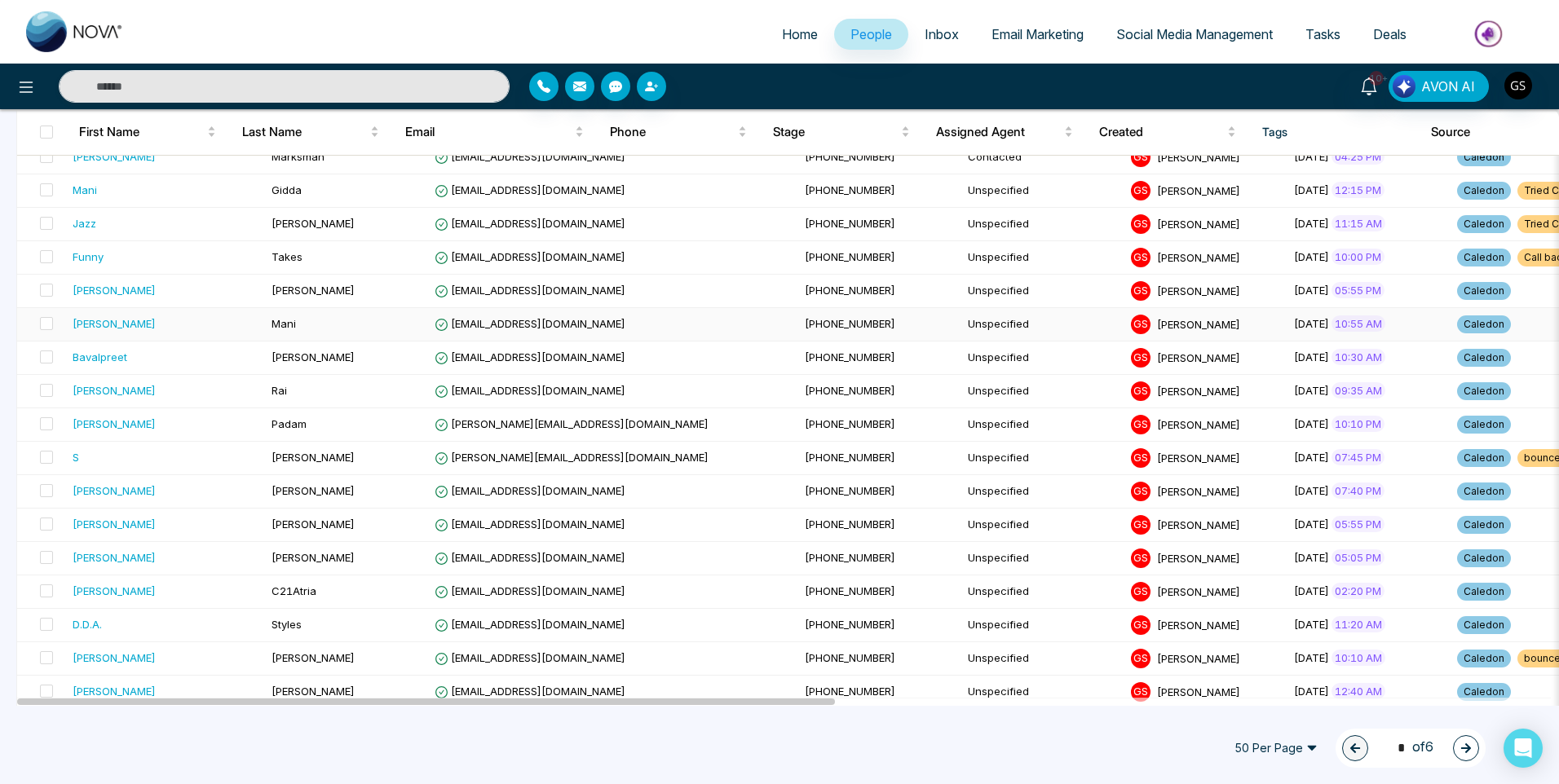
click at [961, 328] on td "Unspecified" at bounding box center [1043, 325] width 163 height 33
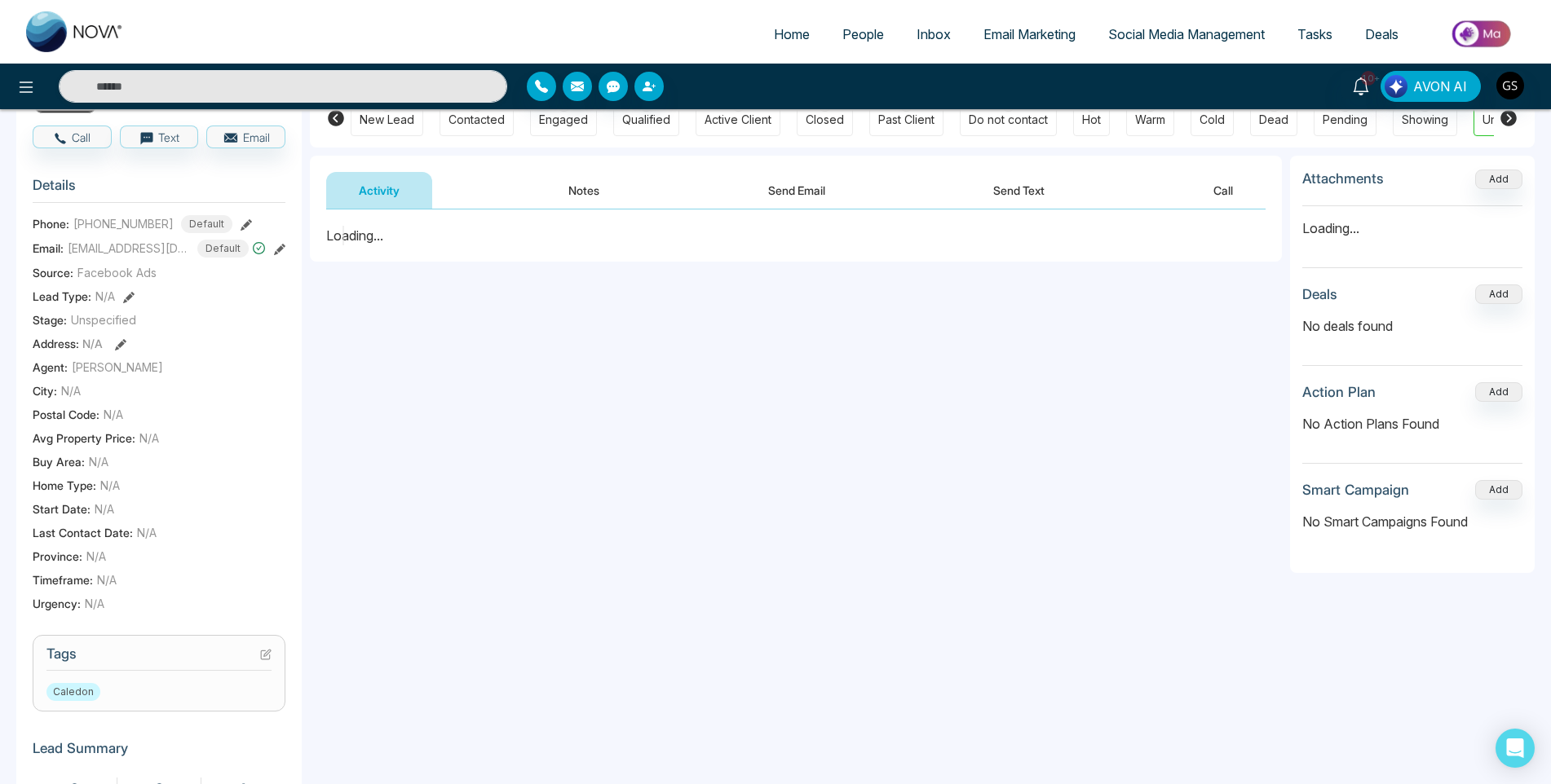
scroll to position [163, 0]
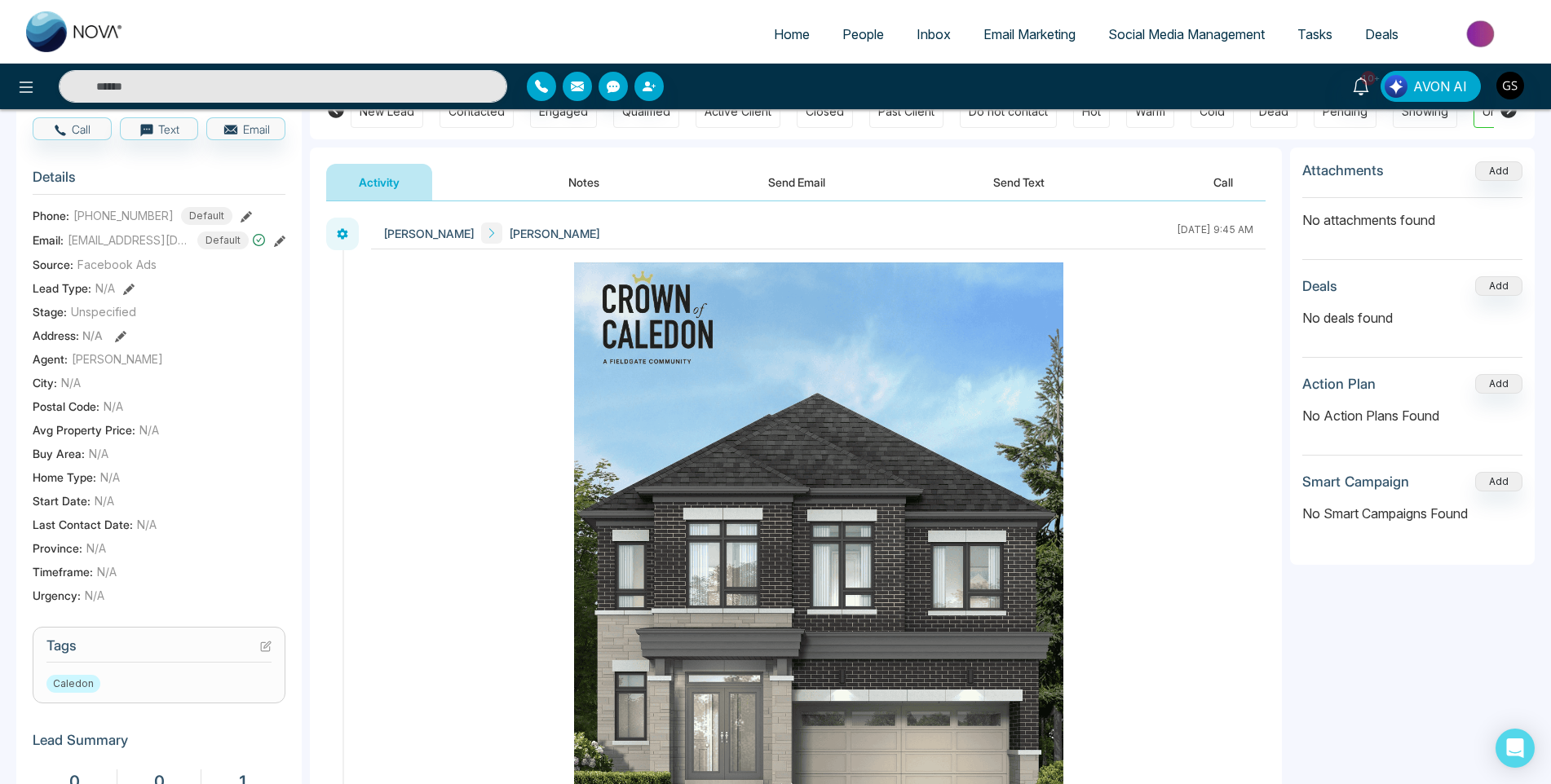
click at [260, 655] on h3 "Tags" at bounding box center [159, 649] width 225 height 25
click at [264, 648] on icon at bounding box center [267, 645] width 6 height 6
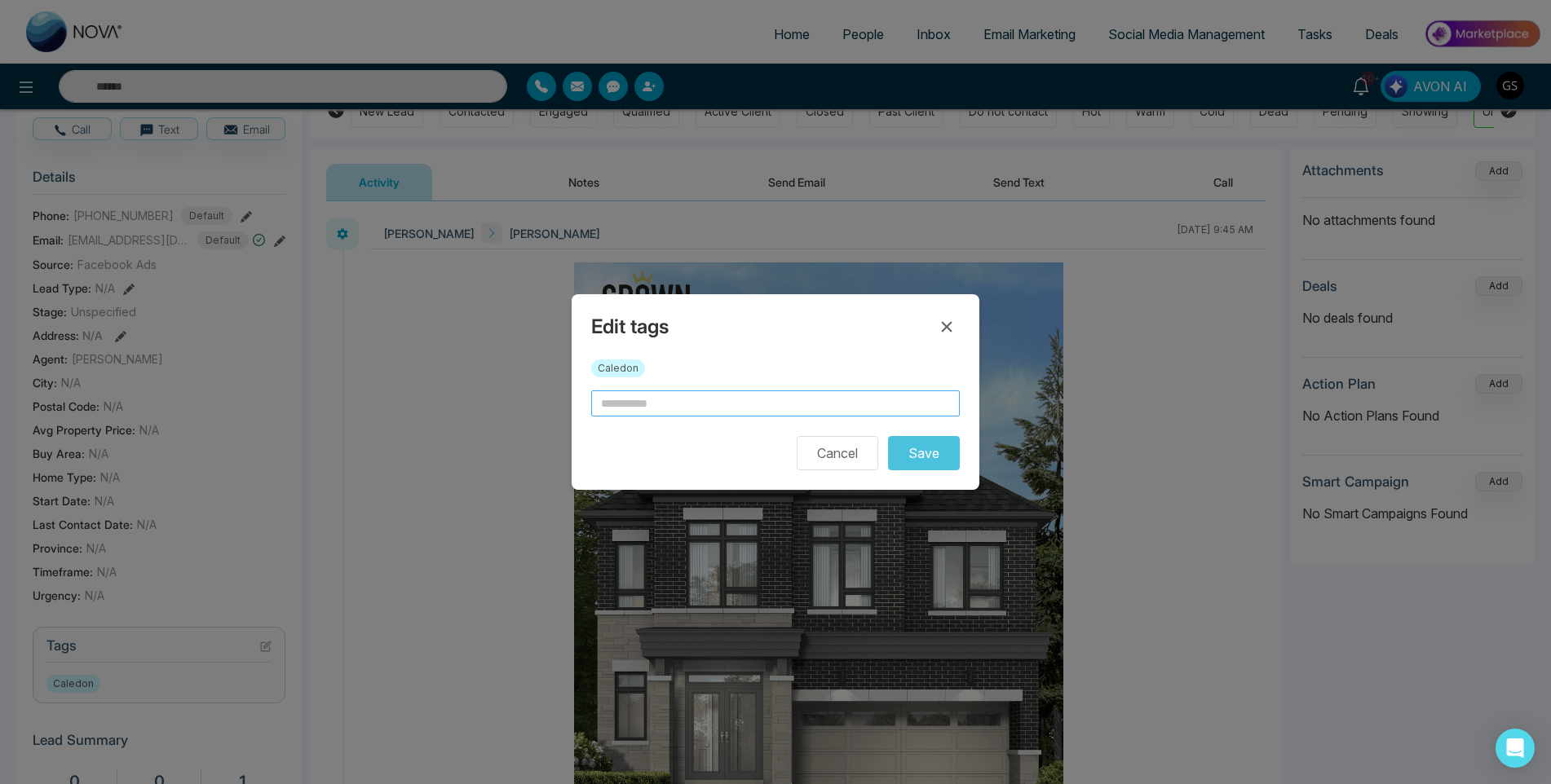
click at [614, 393] on input "text" at bounding box center [775, 404] width 369 height 26
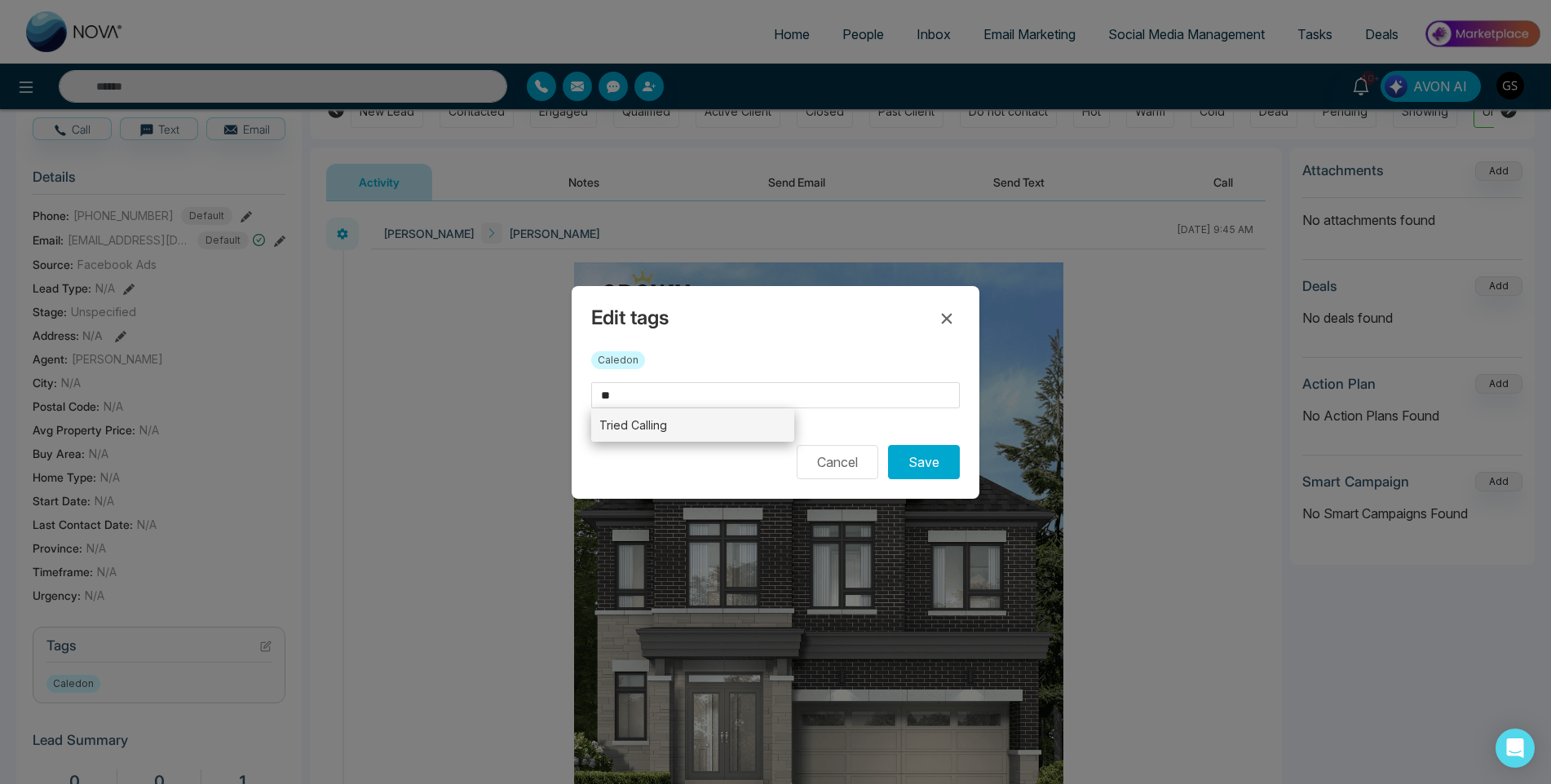
click at [642, 426] on li "Tried Calling" at bounding box center [693, 425] width 203 height 33
type input "**********"
click at [927, 458] on button "Save" at bounding box center [924, 462] width 72 height 34
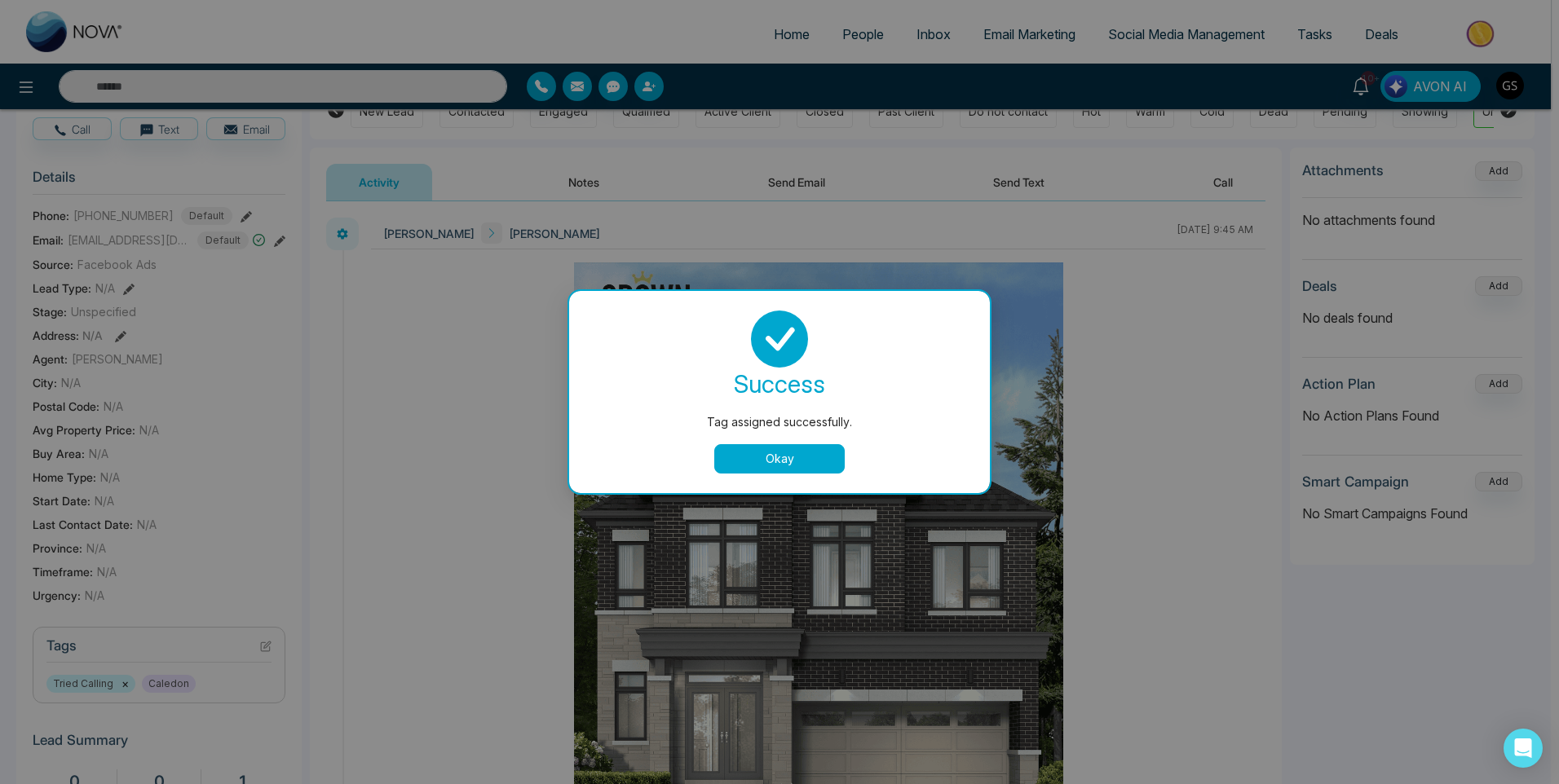
click at [866, 30] on div "Tag assigned successfully. success Tag assigned successfully. Okay" at bounding box center [780, 392] width 1559 height 784
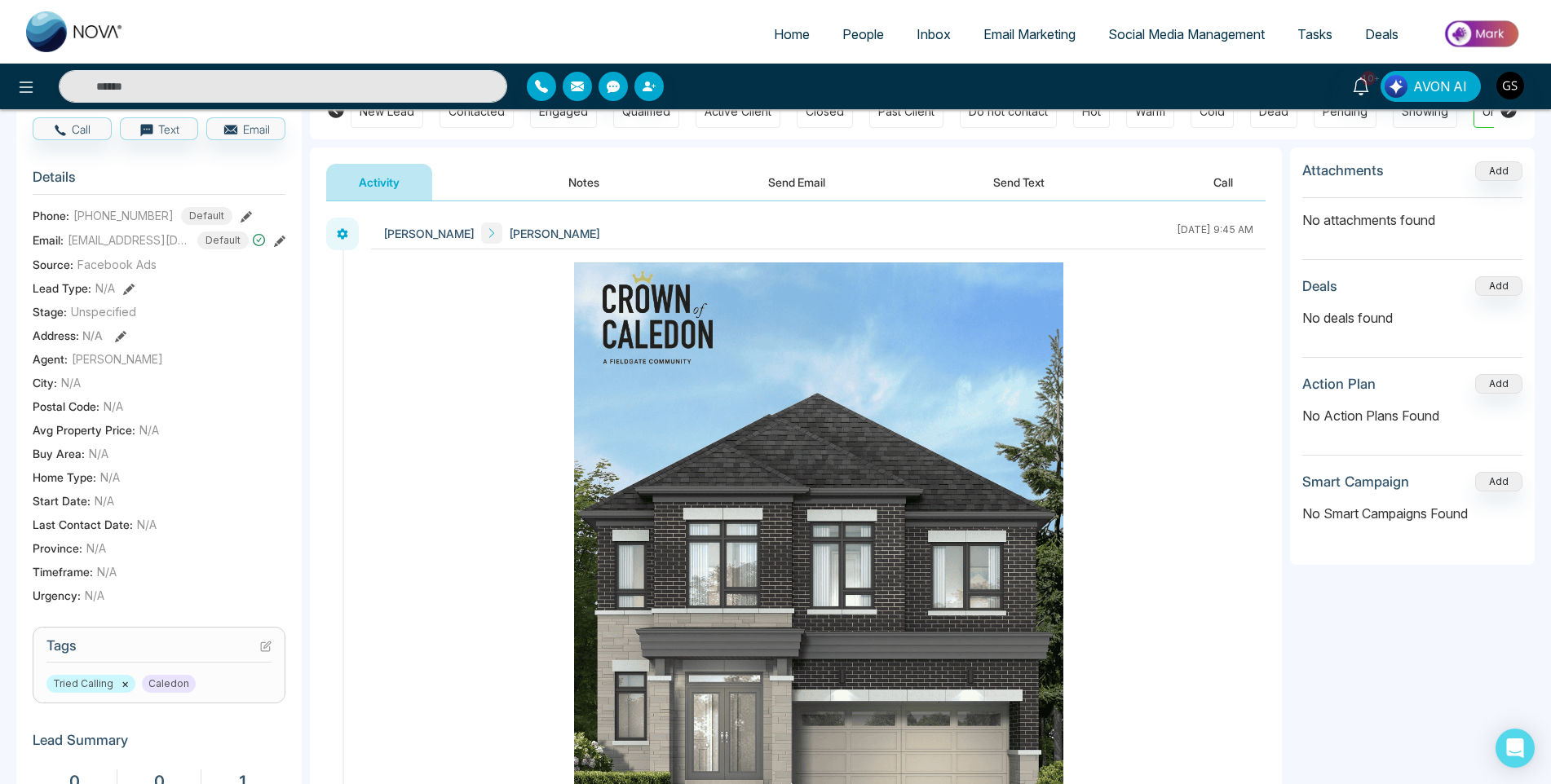
click at [866, 30] on span "People" at bounding box center [863, 34] width 42 height 17
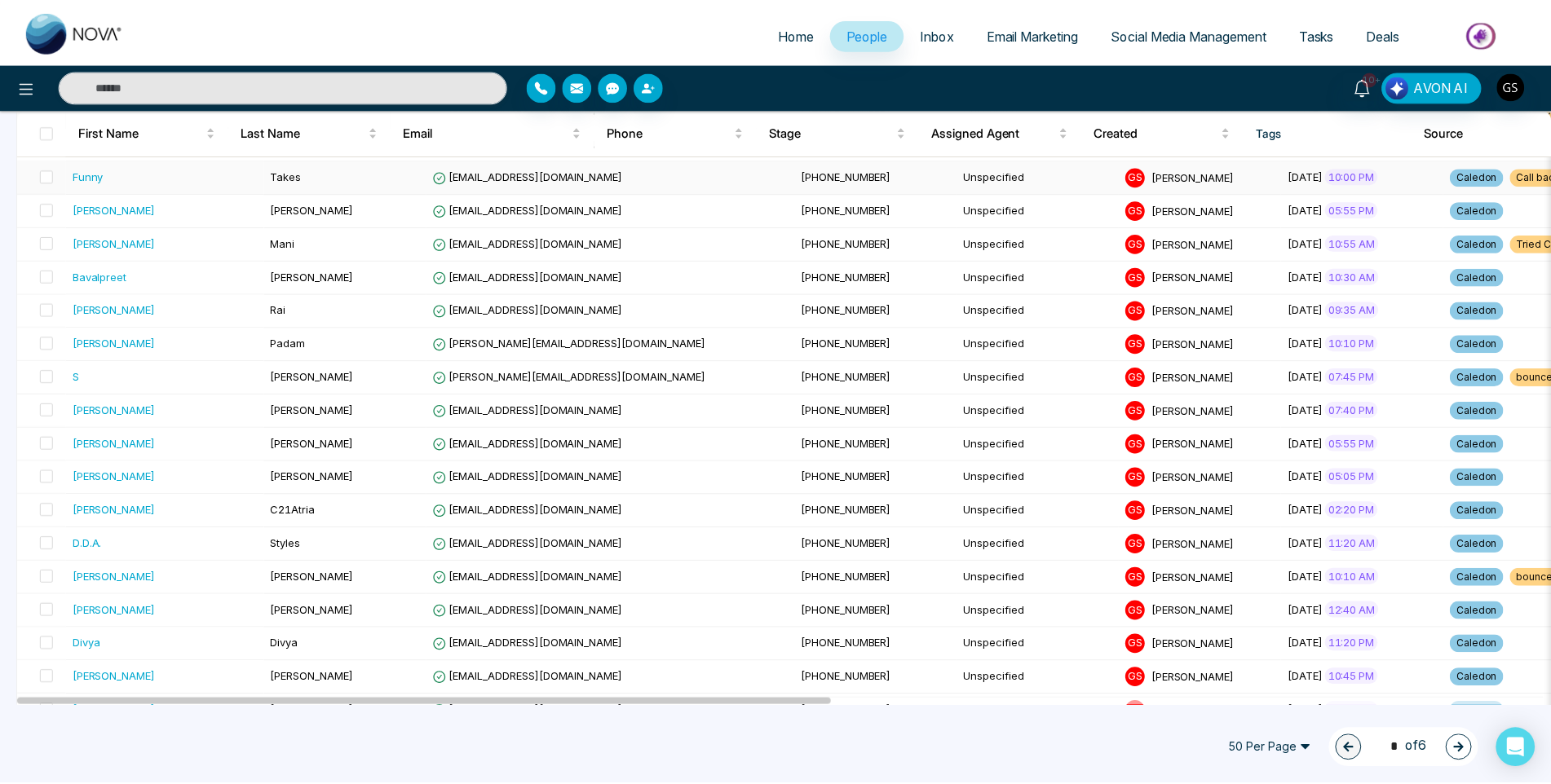
scroll to position [652, 0]
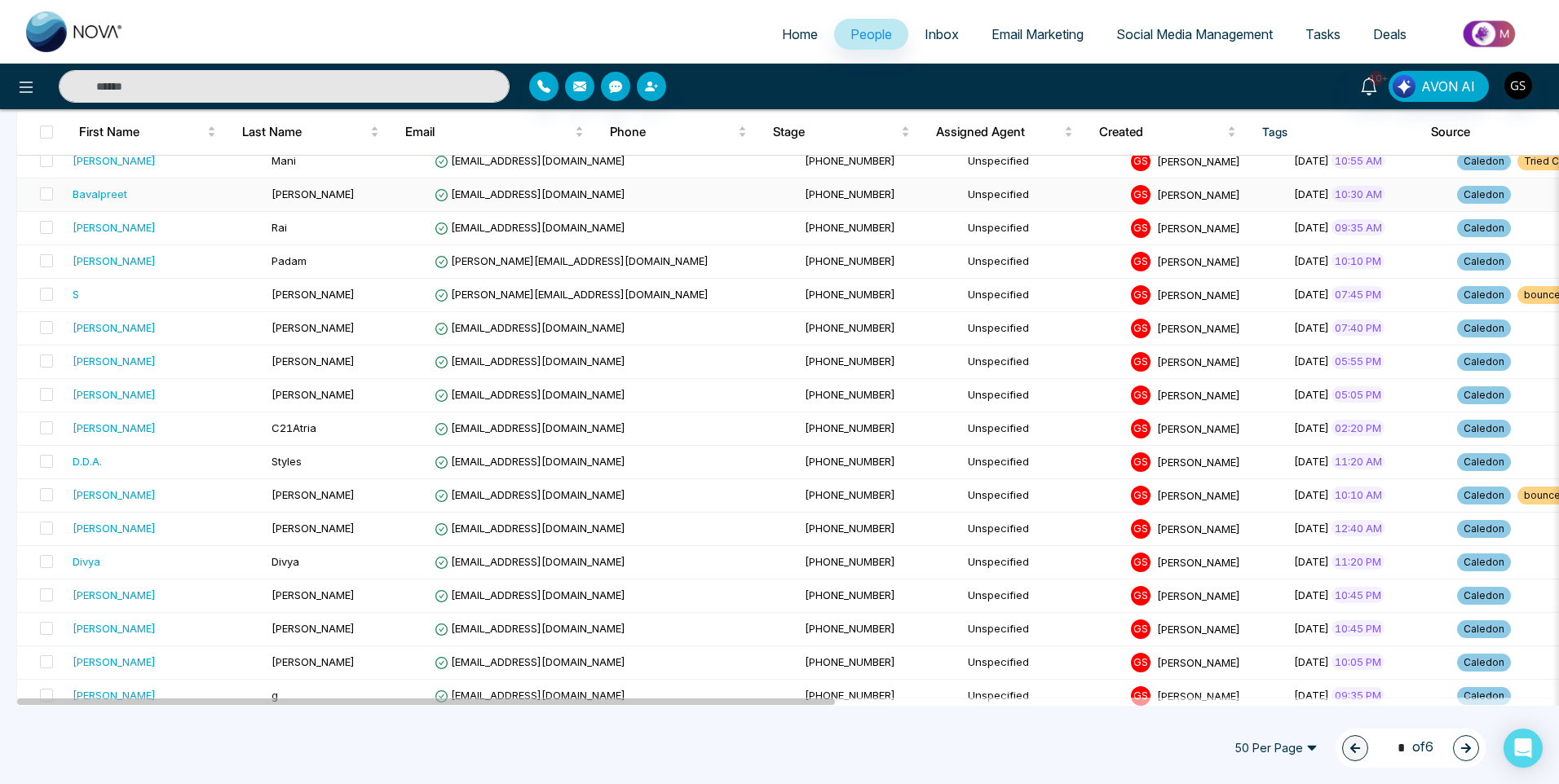
click at [798, 197] on td "[PHONE_NUMBER]" at bounding box center [879, 195] width 163 height 33
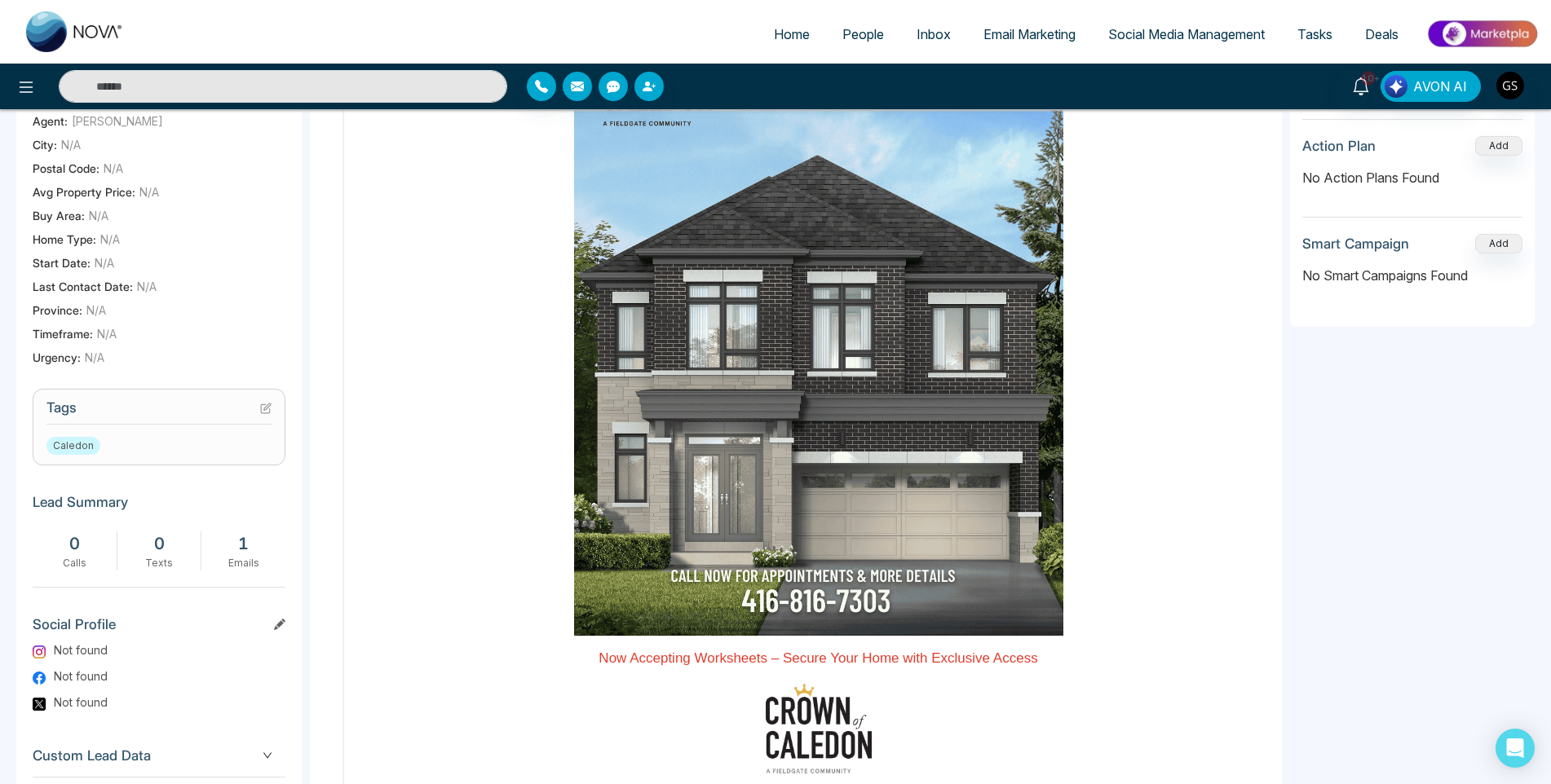
scroll to position [407, 0]
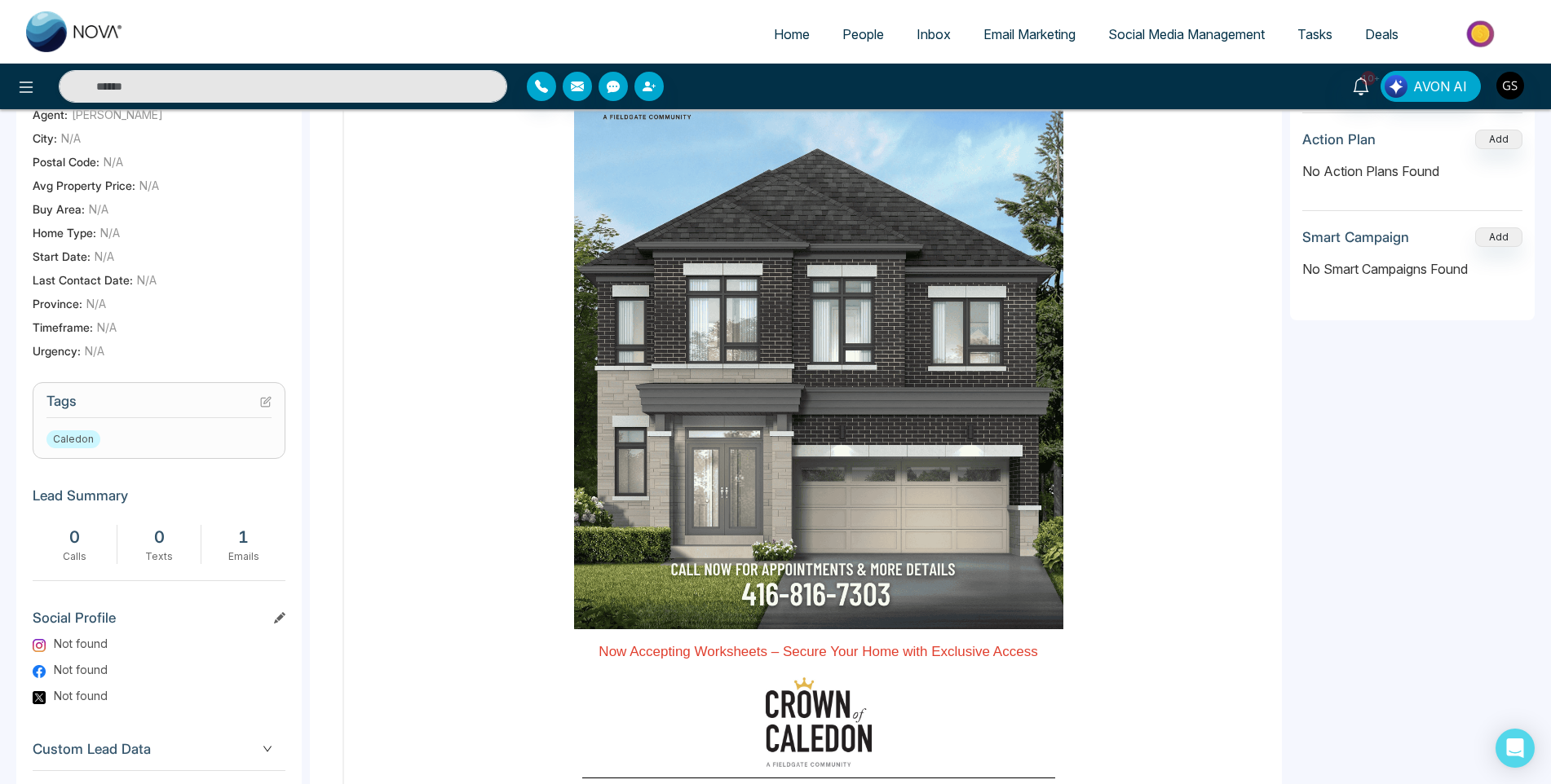
click at [262, 407] on icon at bounding box center [266, 402] width 11 height 11
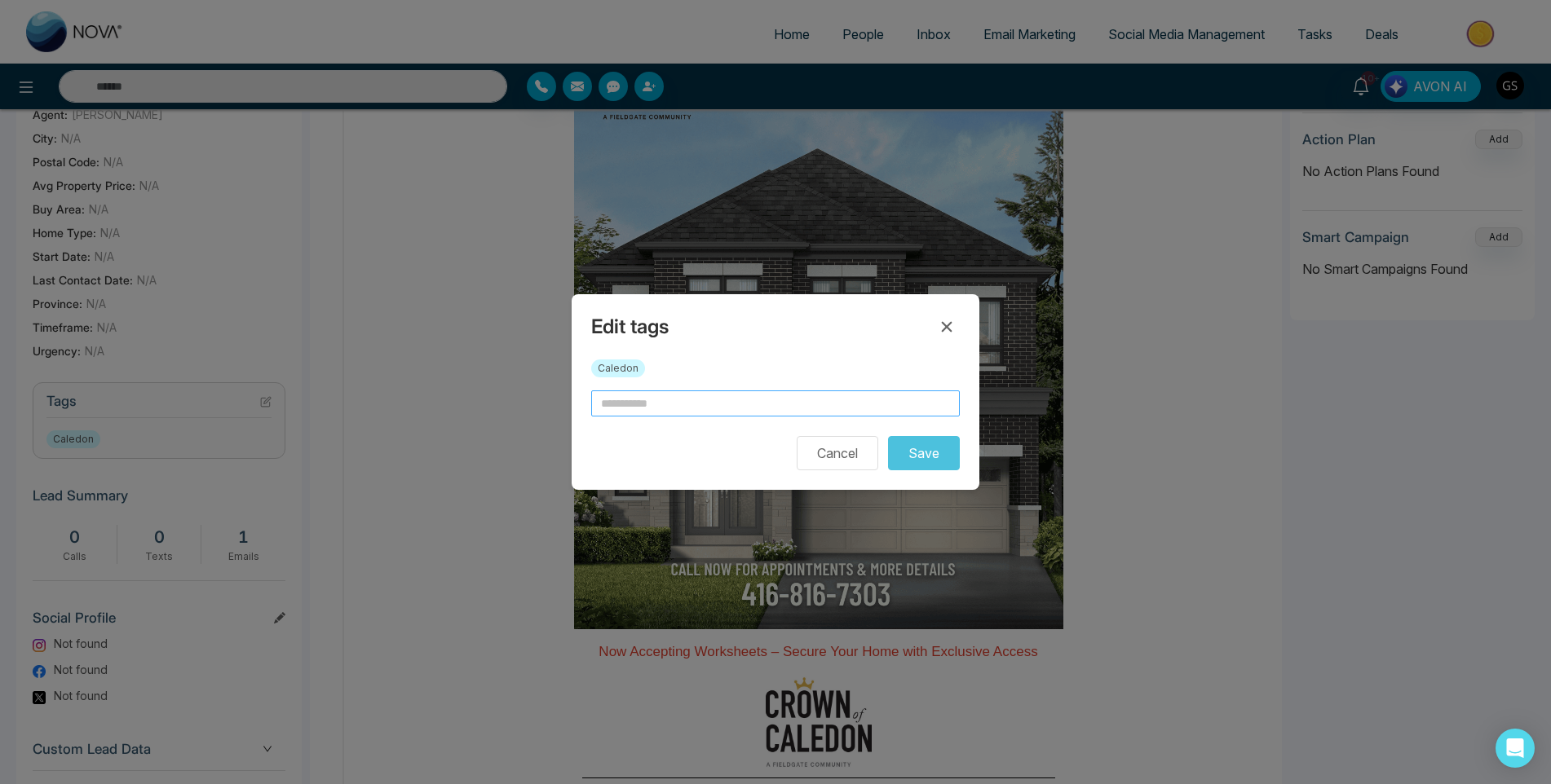
click at [770, 408] on input "text" at bounding box center [775, 404] width 369 height 26
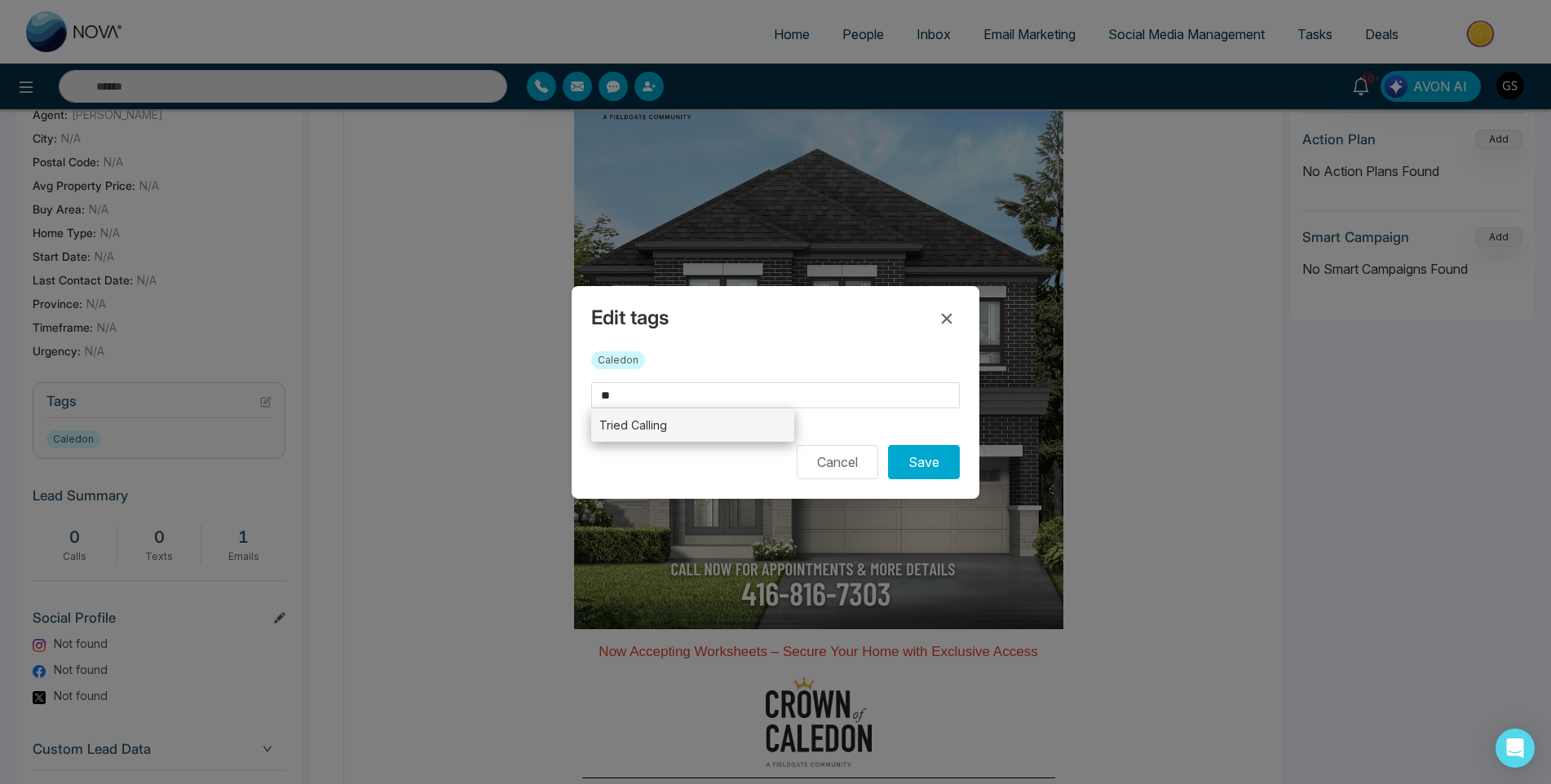
click at [761, 422] on li "Tried Calling" at bounding box center [693, 425] width 203 height 33
type input "**********"
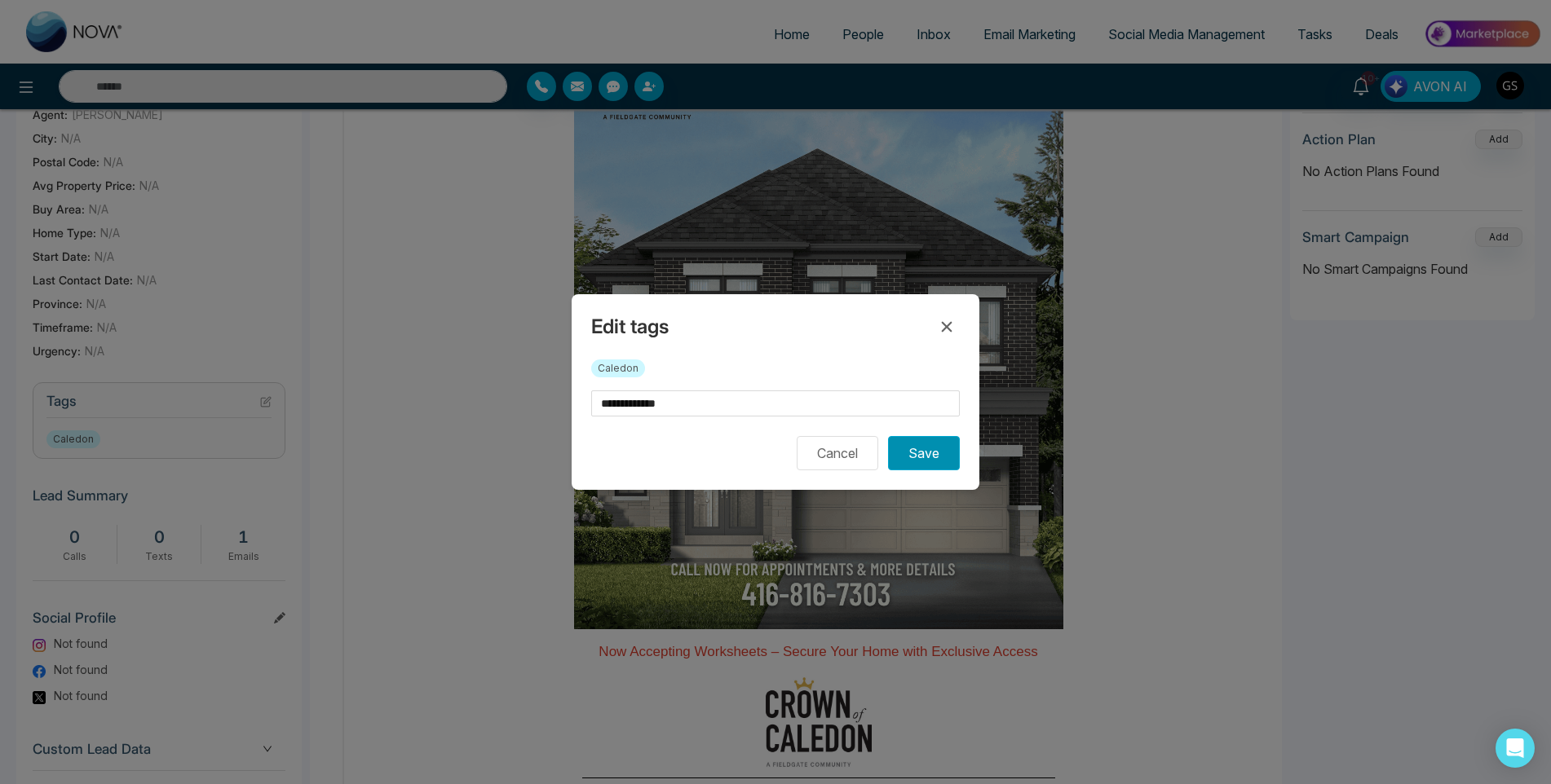
click at [939, 449] on button "Save" at bounding box center [924, 452] width 72 height 34
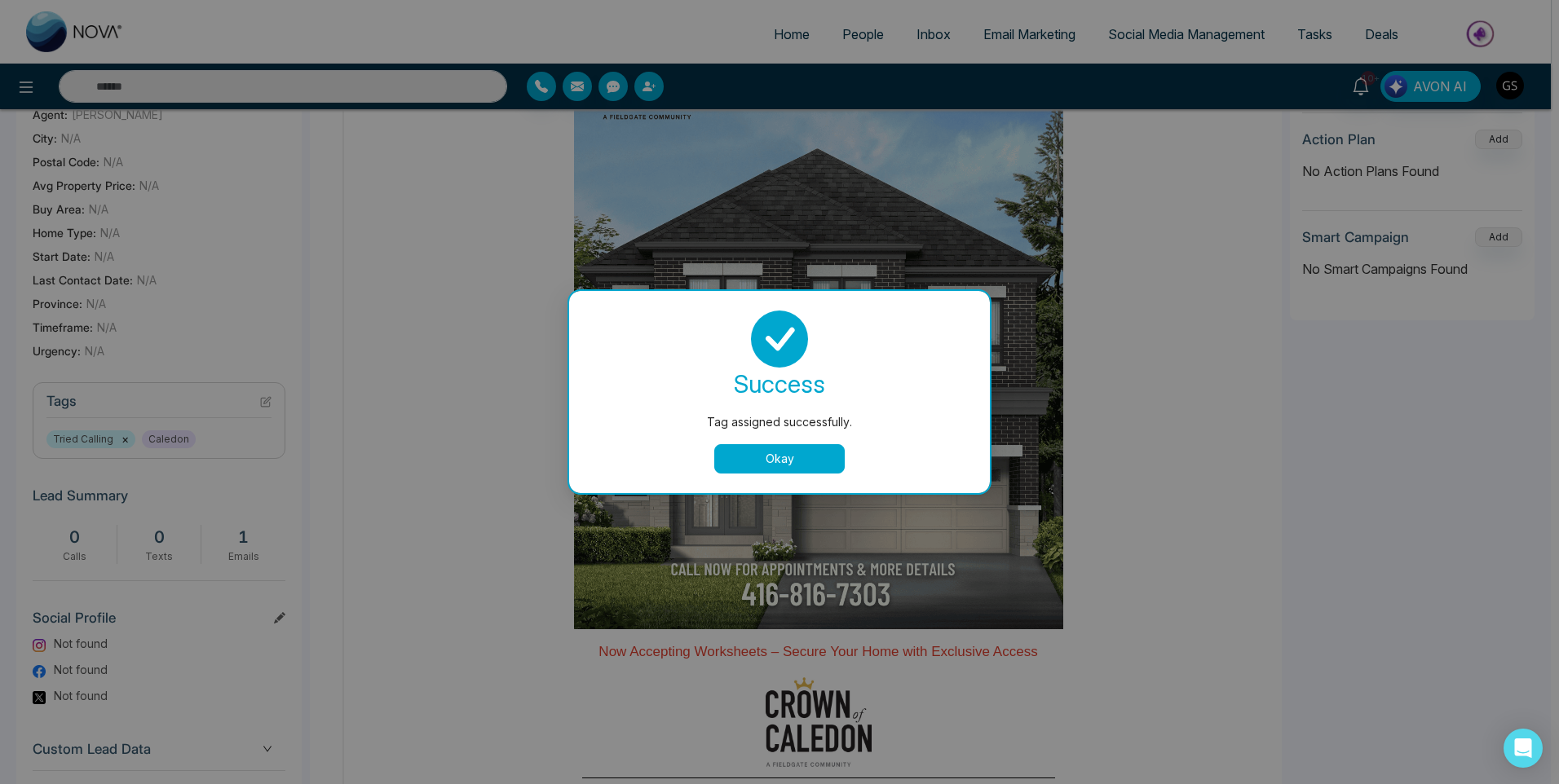
click at [1126, 385] on div "Tag assigned successfully. success Tag assigned successfully. Okay" at bounding box center [780, 392] width 1559 height 784
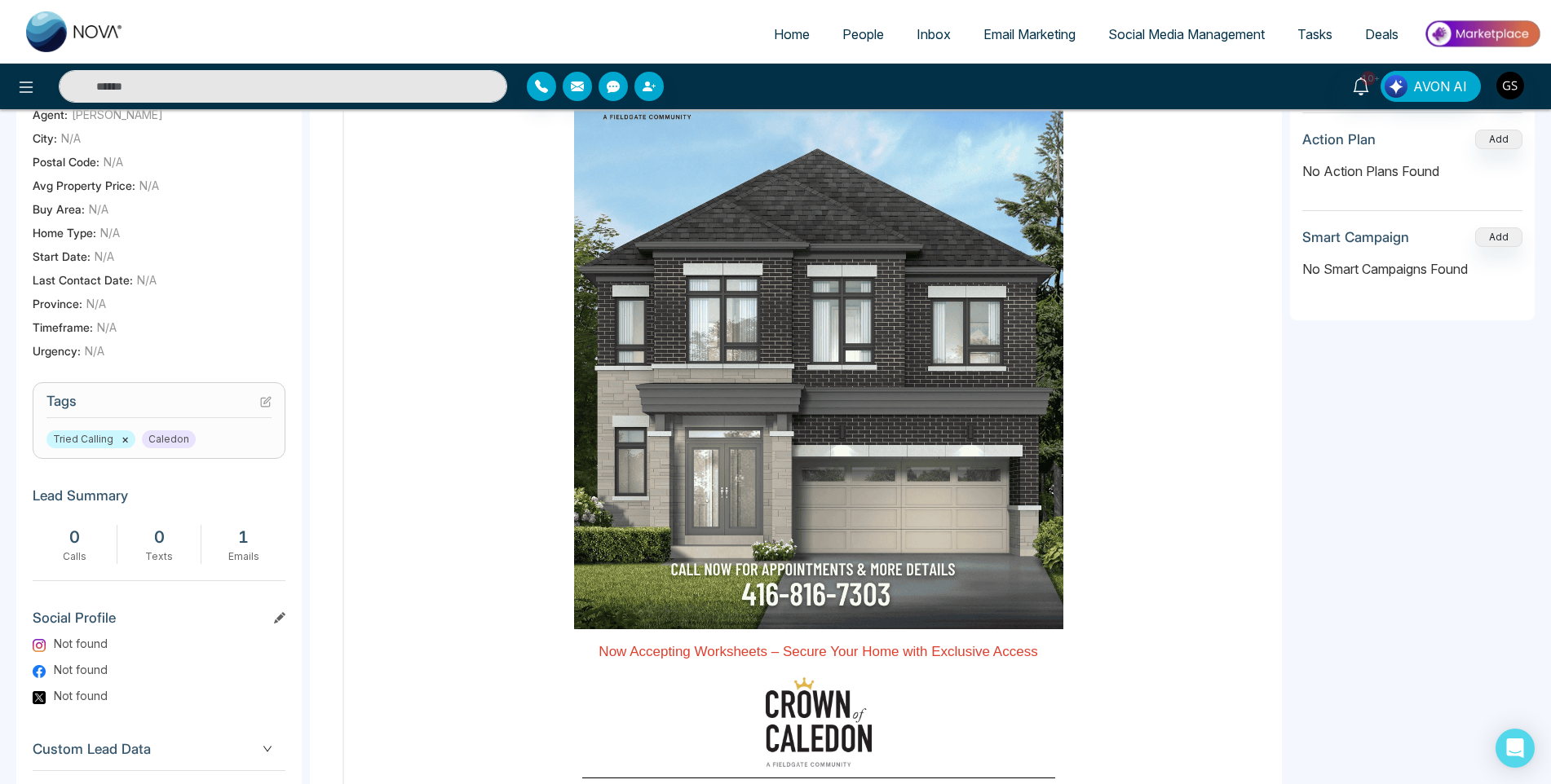
click at [859, 45] on link "People" at bounding box center [863, 34] width 74 height 31
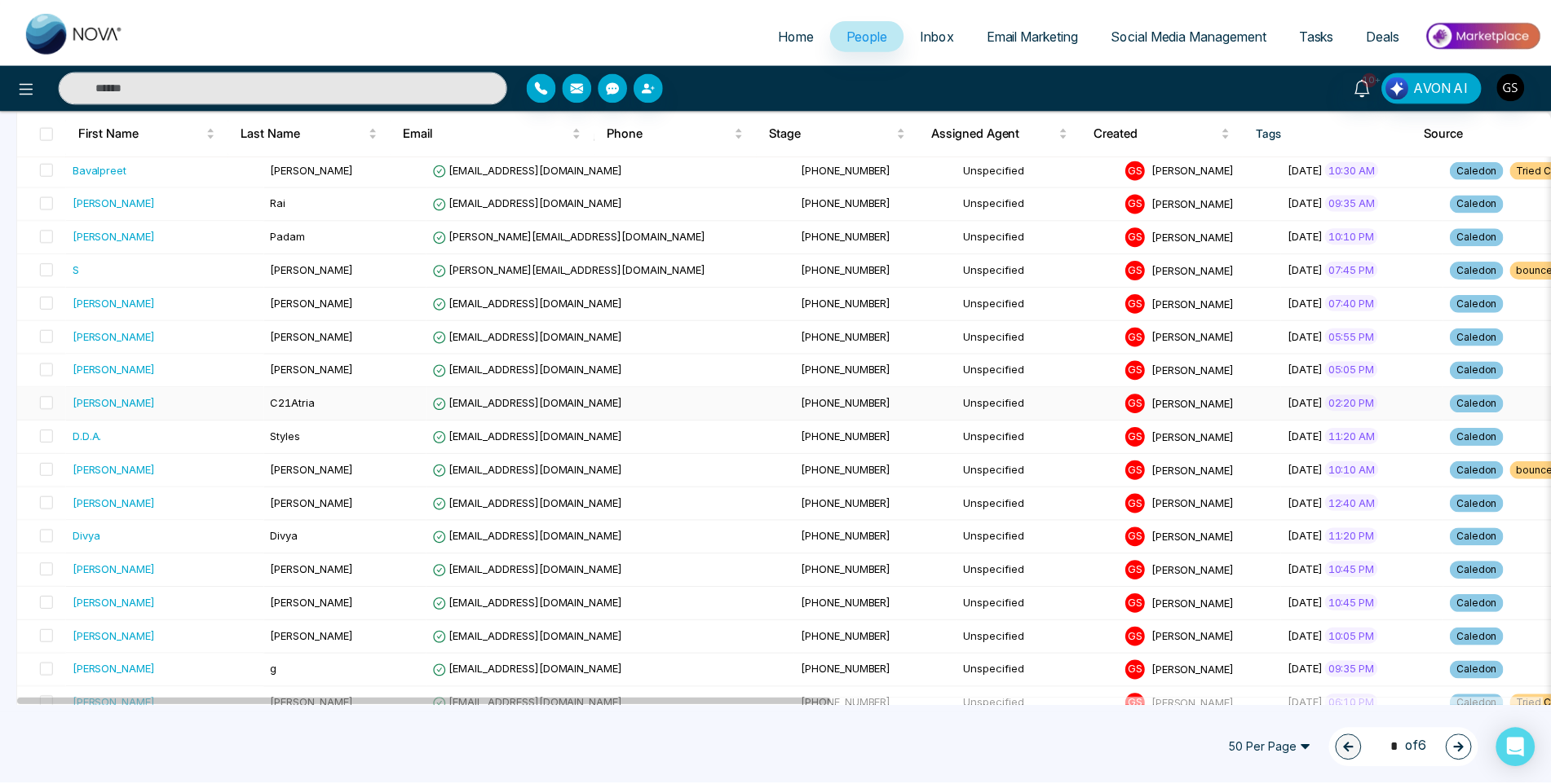
scroll to position [652, 0]
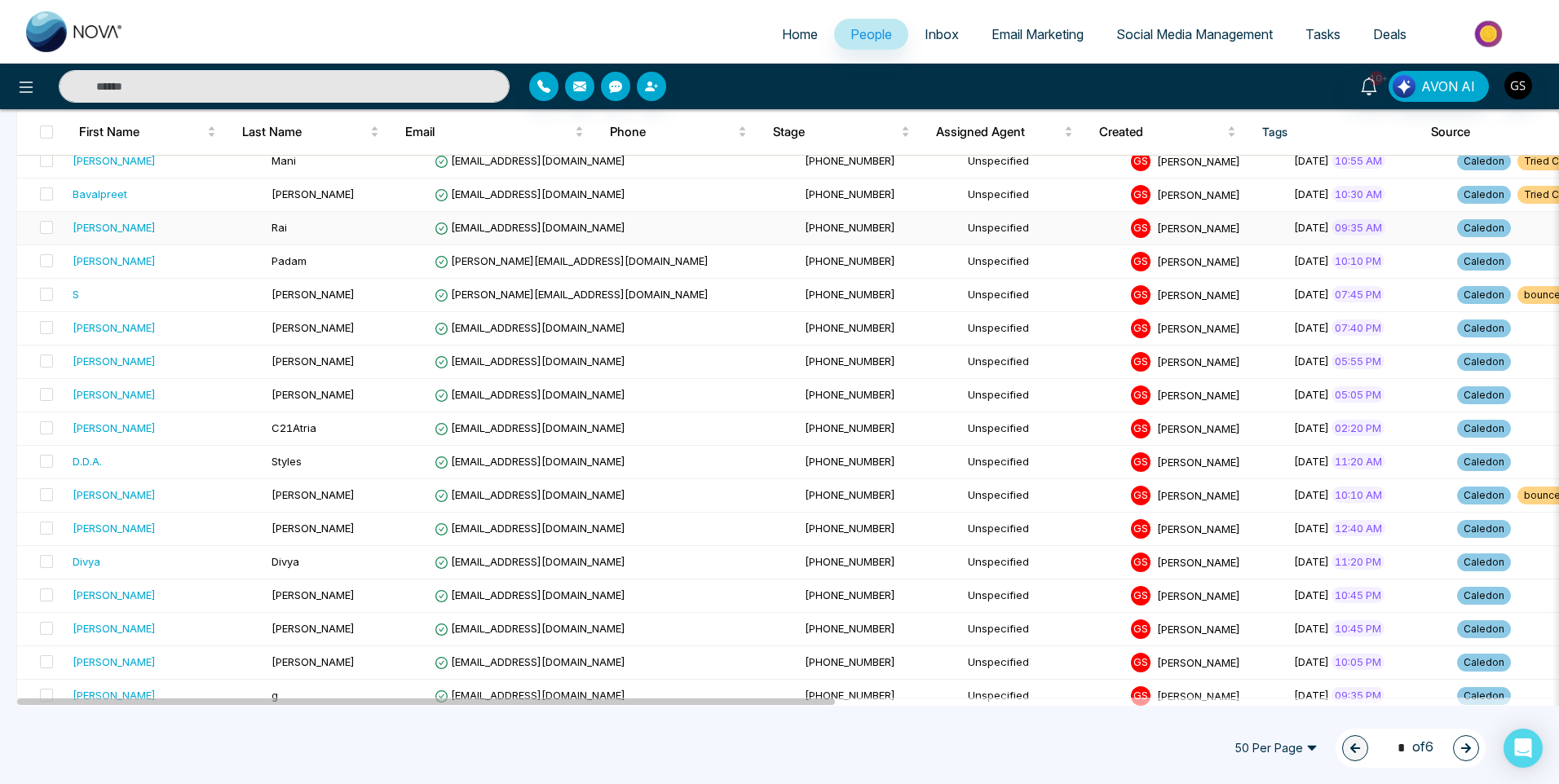
click at [477, 231] on span "[EMAIL_ADDRESS][DOMAIN_NAME]" at bounding box center [530, 227] width 191 height 13
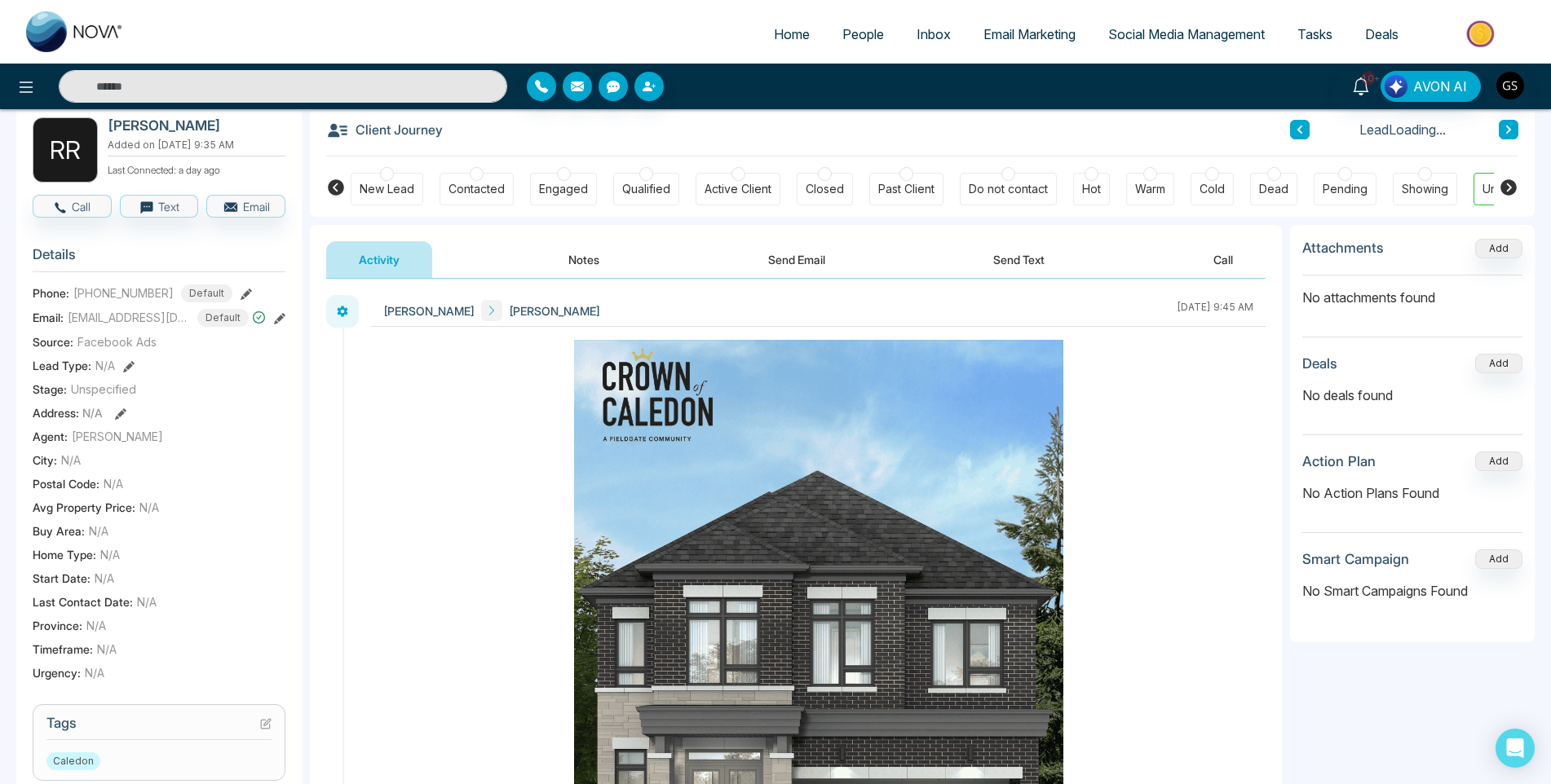
scroll to position [163, 0]
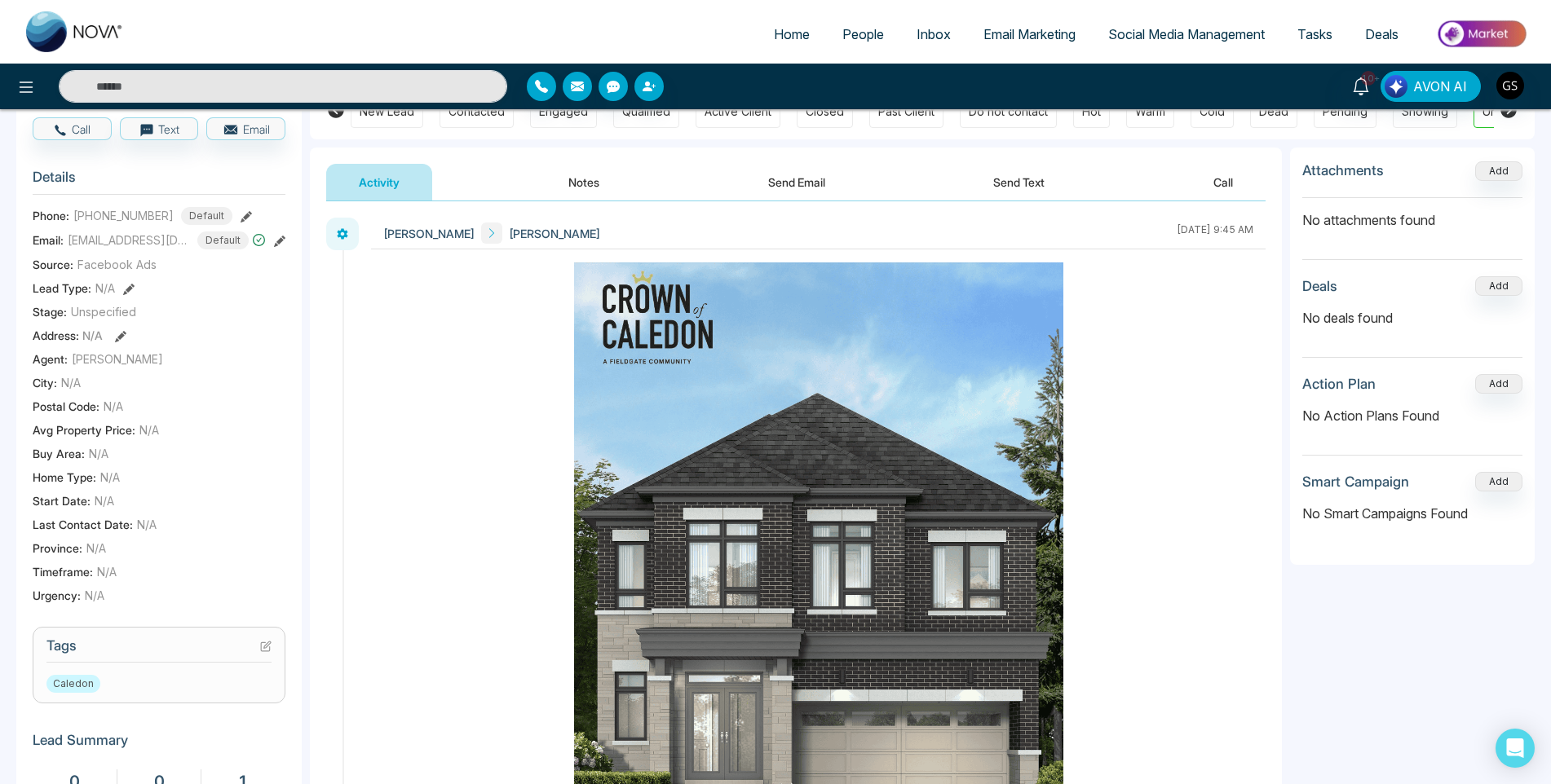
click at [263, 645] on icon at bounding box center [266, 646] width 11 height 11
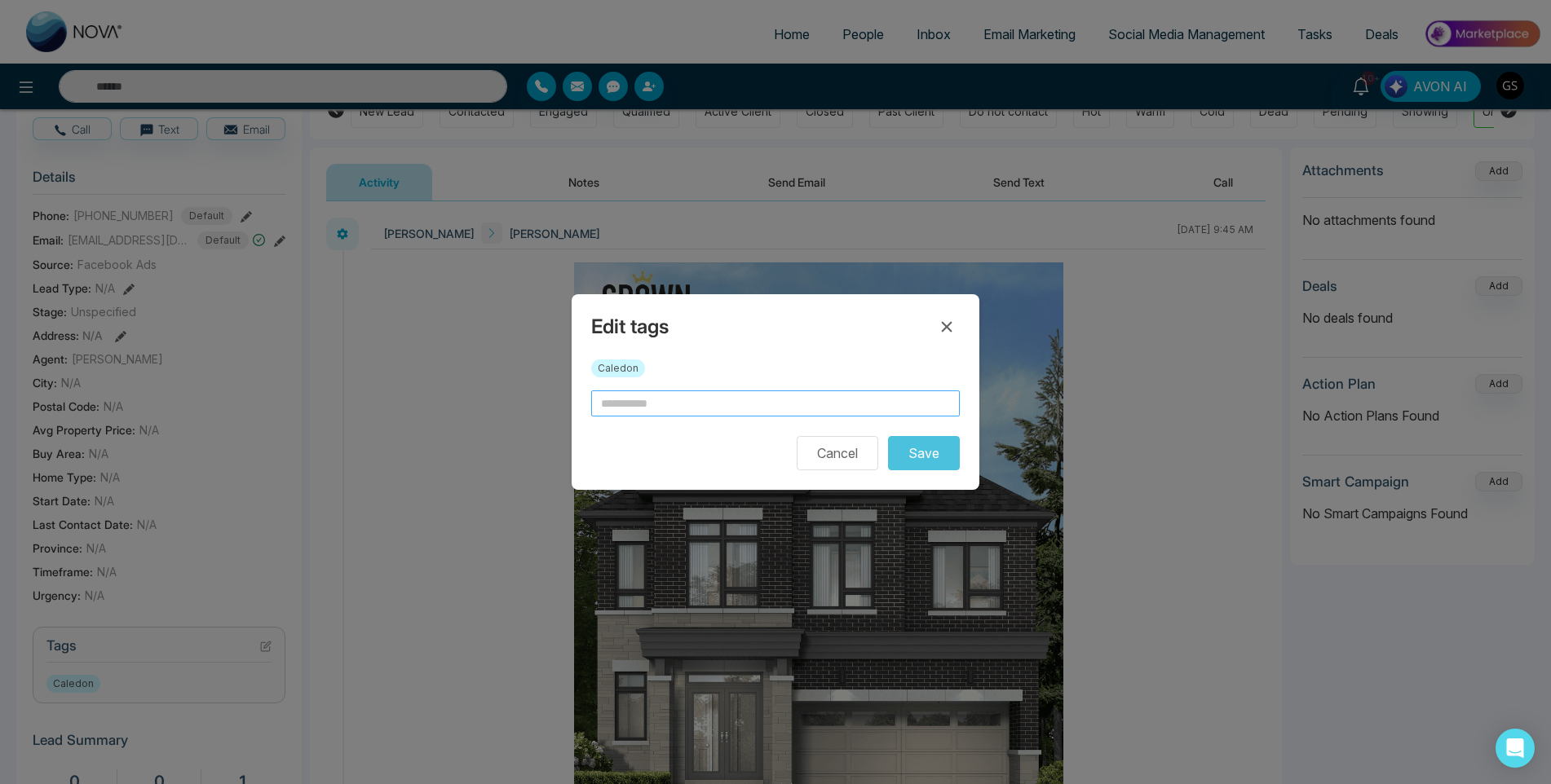
click at [761, 403] on input "text" at bounding box center [775, 404] width 369 height 26
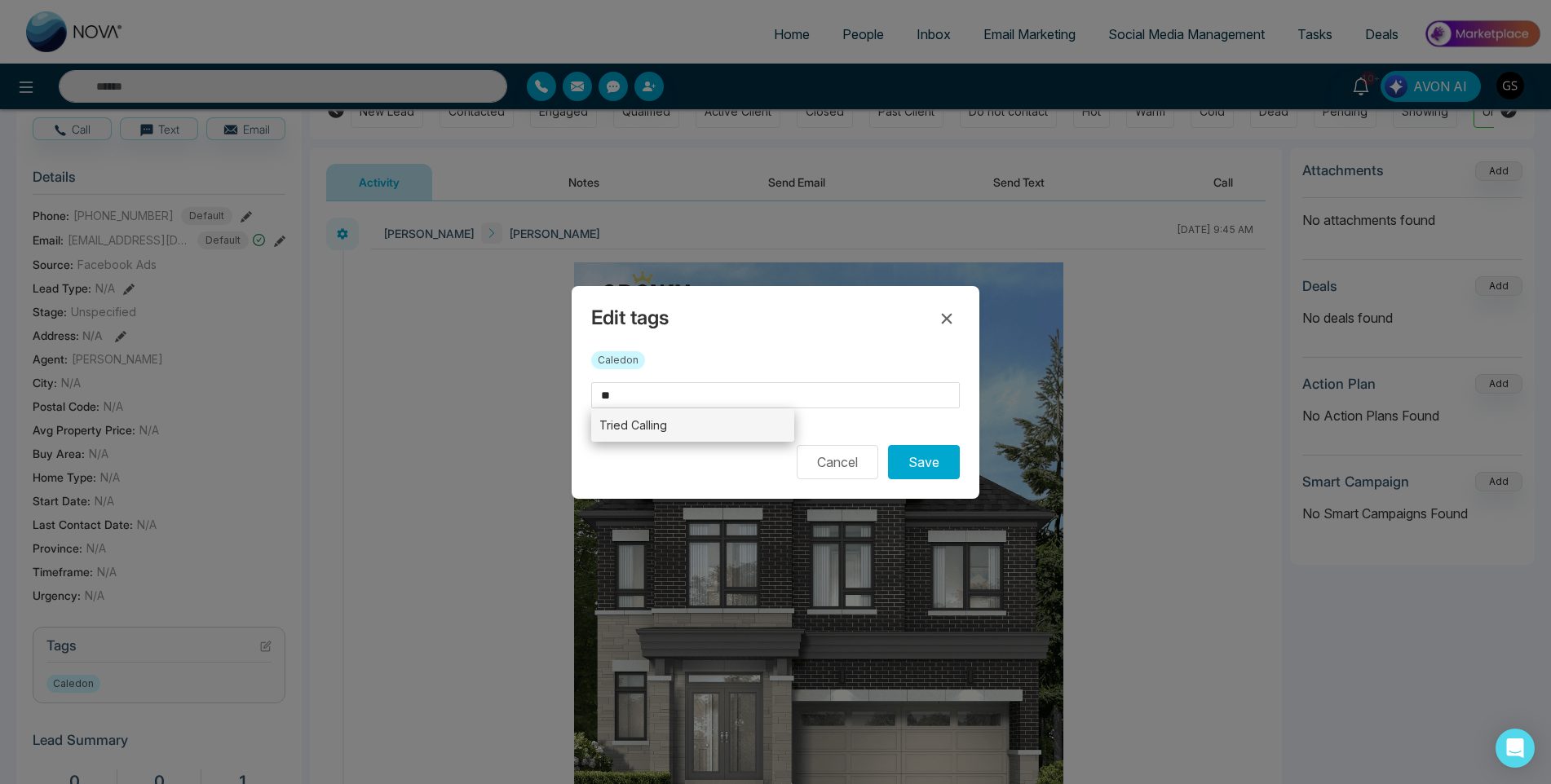
click at [751, 428] on li "Tried Calling" at bounding box center [693, 425] width 203 height 33
type input "**********"
click at [921, 454] on button "Save" at bounding box center [924, 462] width 72 height 34
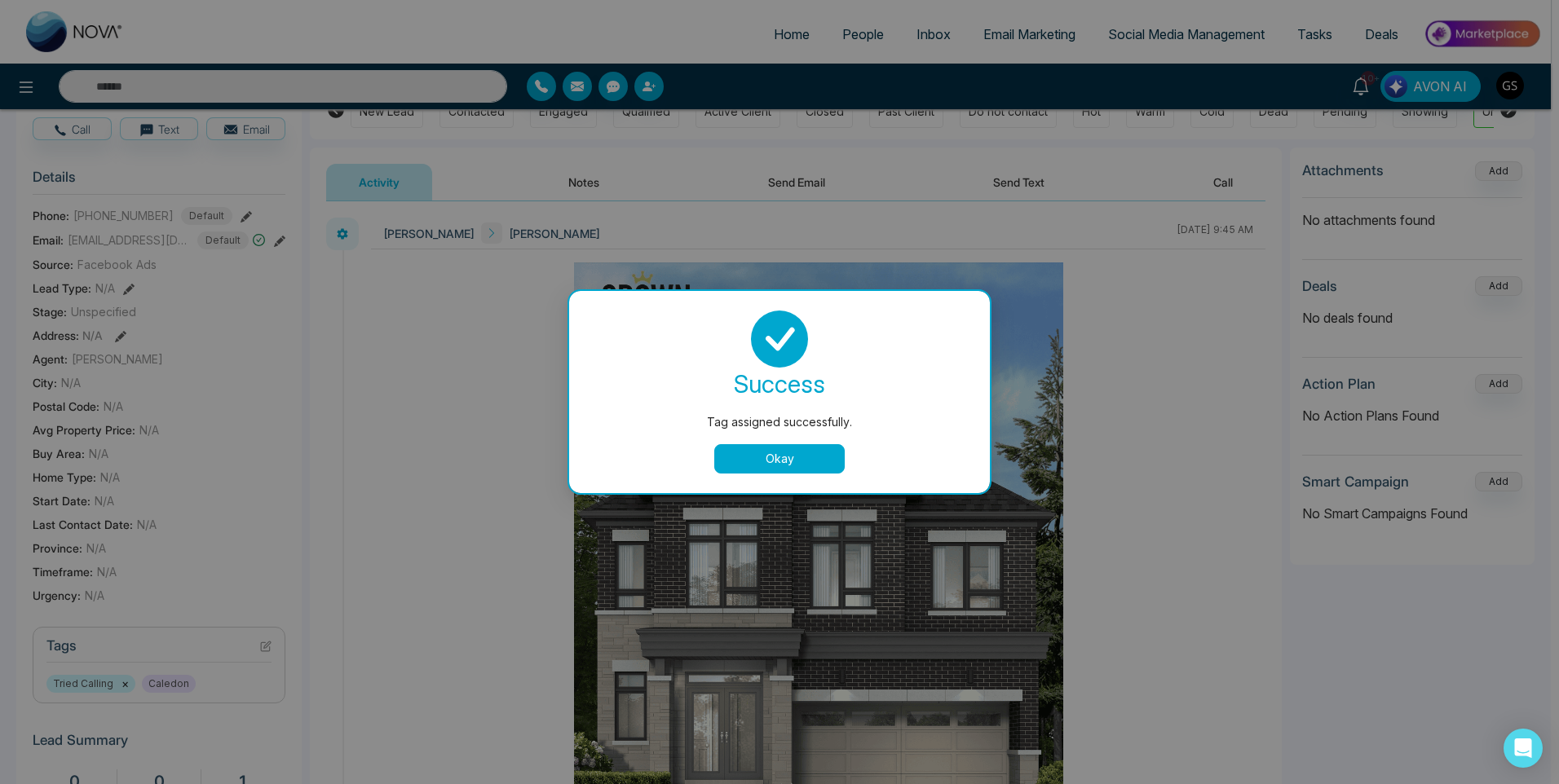
click at [809, 66] on div "Tag assigned successfully. success Tag assigned successfully. Okay" at bounding box center [780, 392] width 1559 height 784
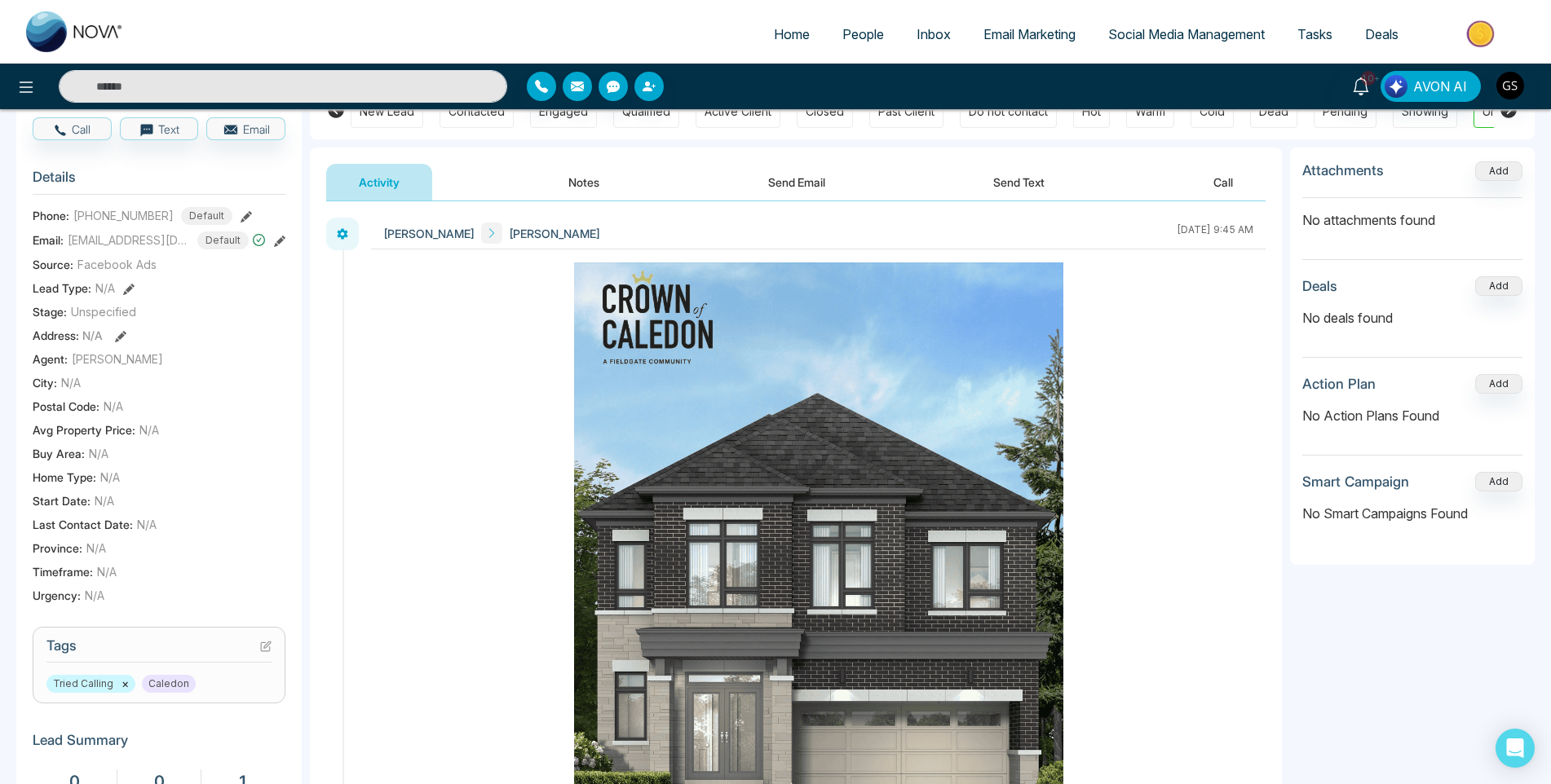
click at [873, 35] on span "People" at bounding box center [863, 34] width 42 height 17
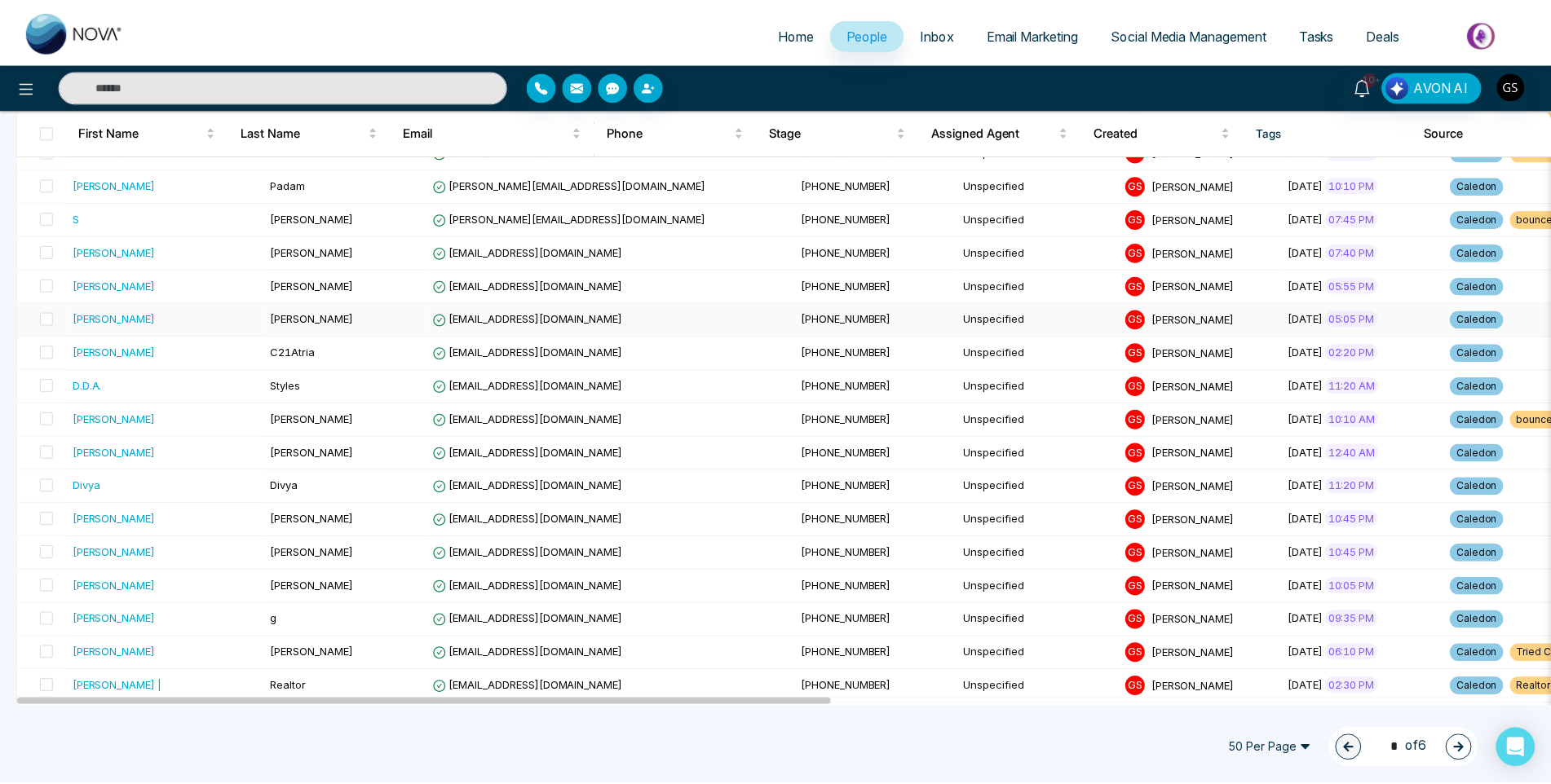
scroll to position [652, 0]
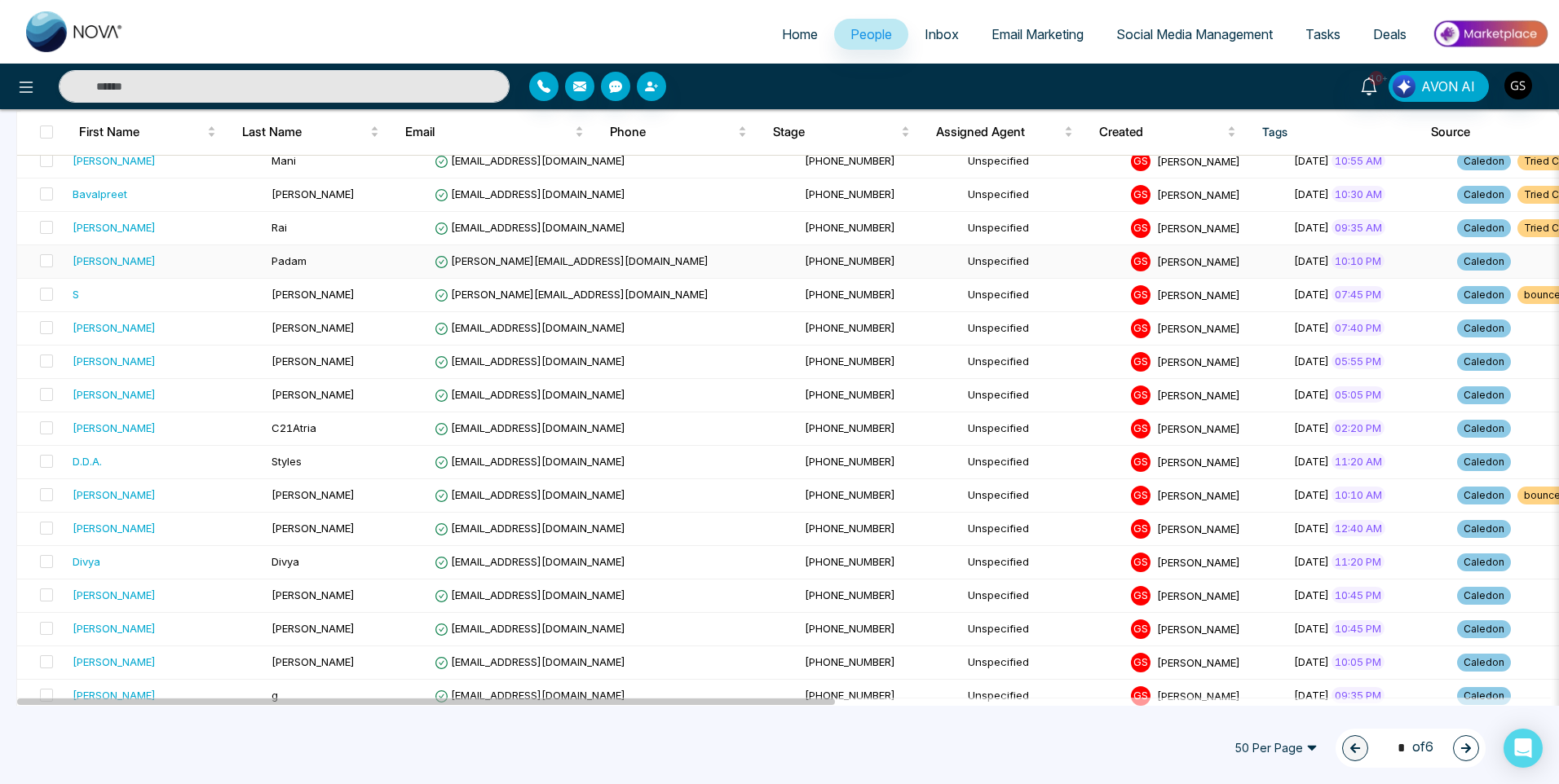
click at [798, 262] on td "[PHONE_NUMBER]" at bounding box center [879, 262] width 163 height 33
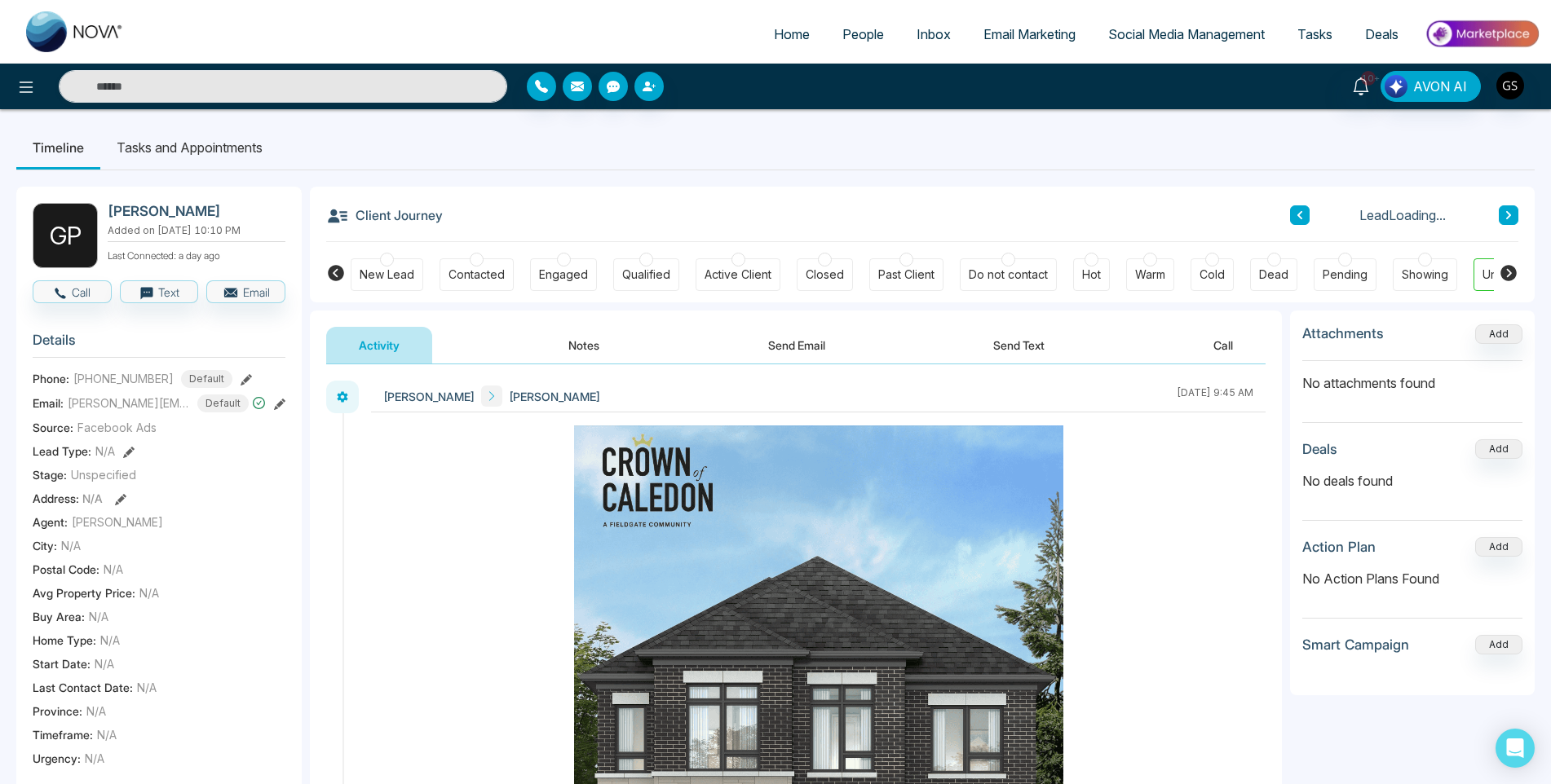
scroll to position [245, 0]
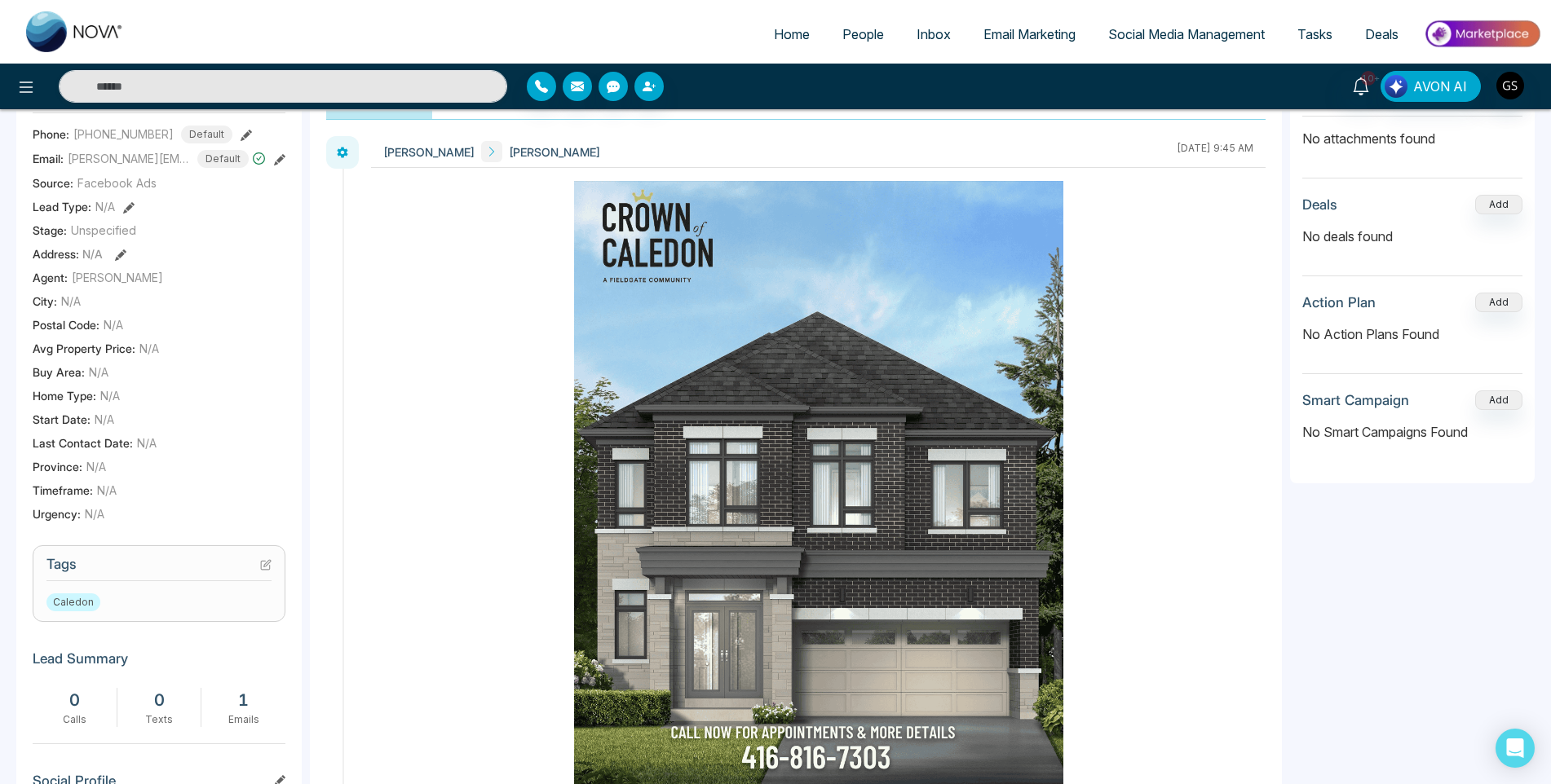
click at [255, 572] on h3 "Tags" at bounding box center [159, 568] width 225 height 25
click at [265, 571] on icon at bounding box center [266, 565] width 11 height 11
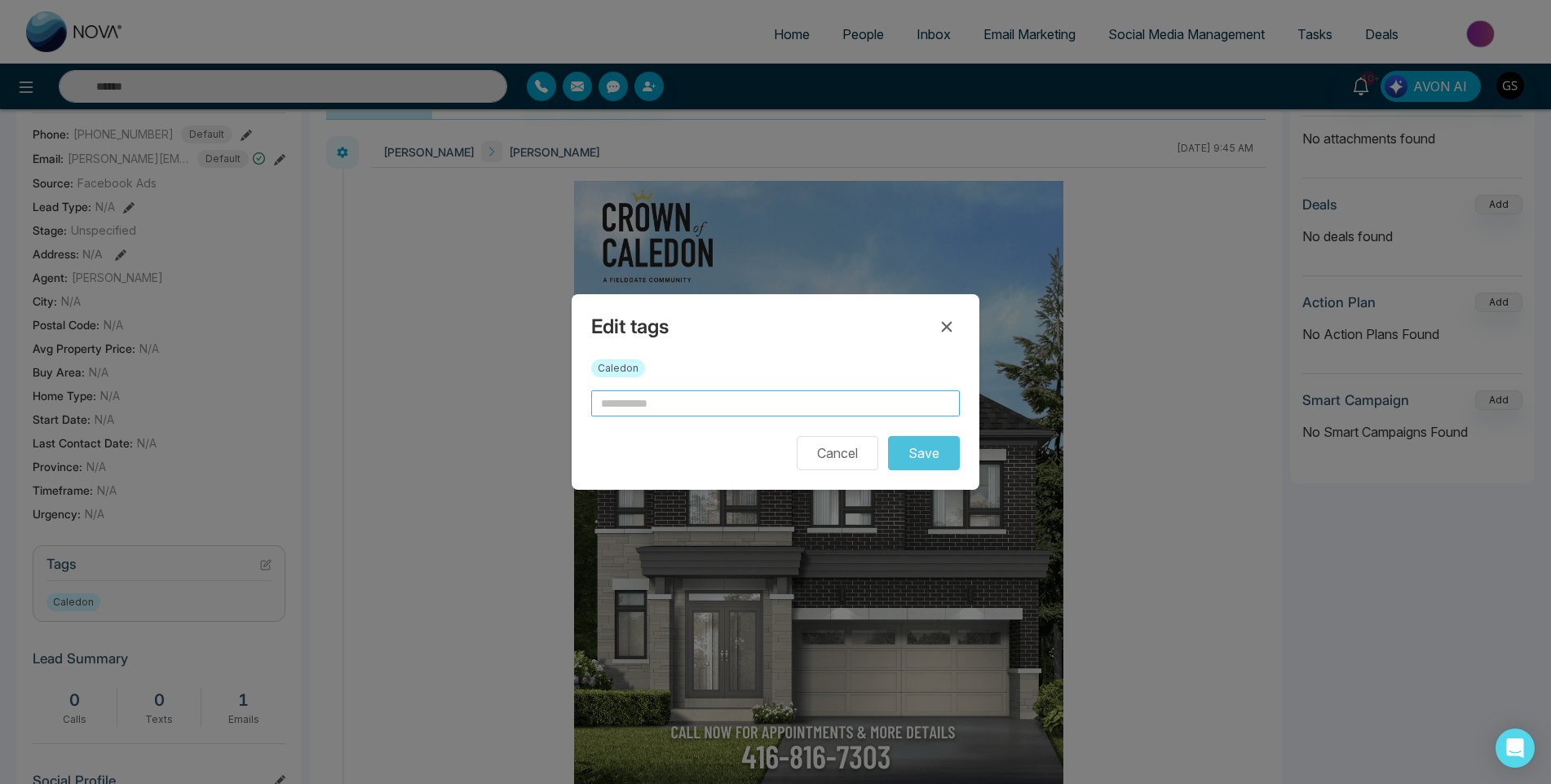
click at [678, 405] on input "text" at bounding box center [775, 404] width 369 height 26
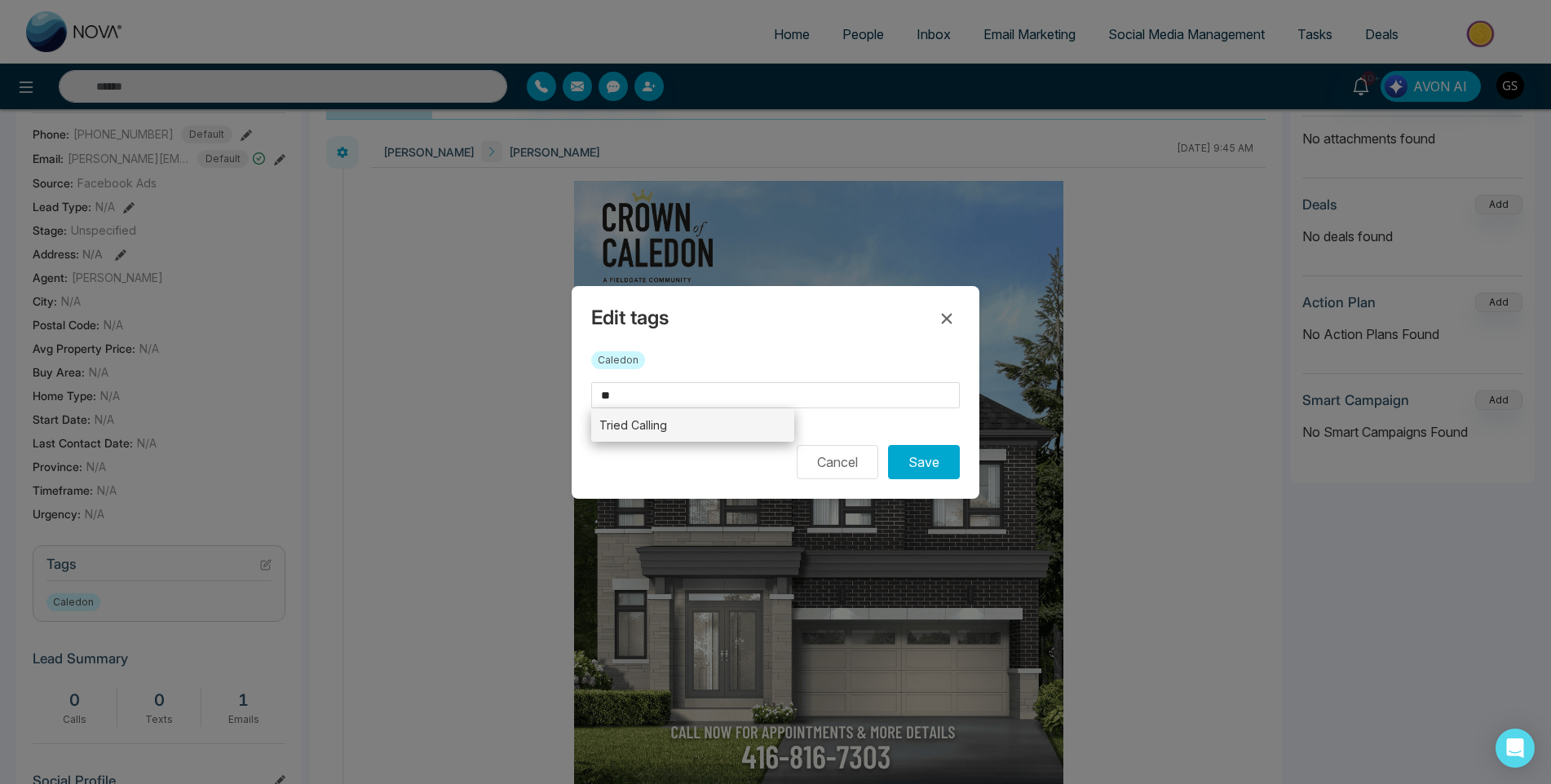
click at [685, 428] on li "Tried Calling" at bounding box center [693, 425] width 203 height 33
type input "**********"
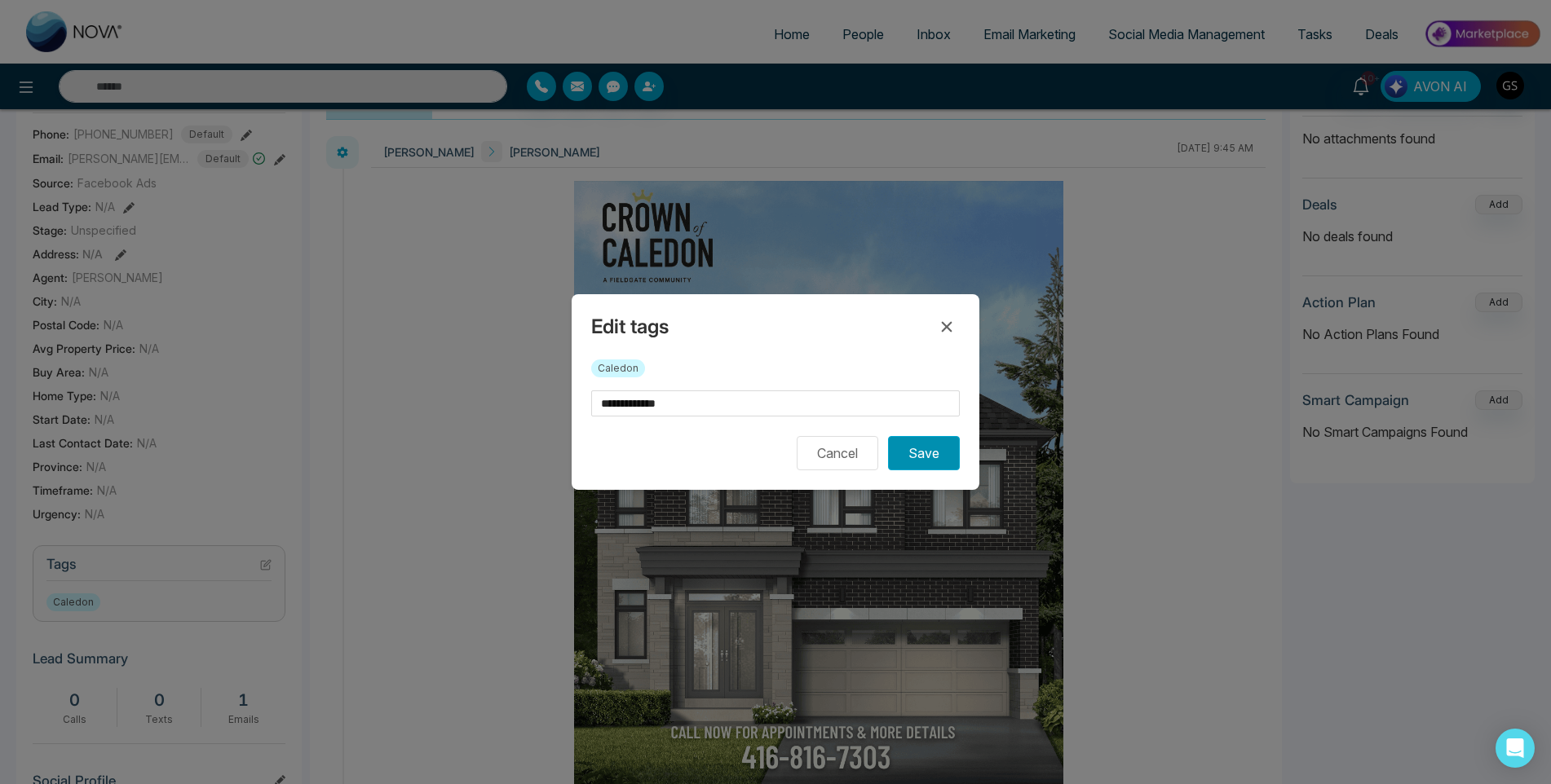
click at [937, 462] on button "Save" at bounding box center [924, 452] width 72 height 34
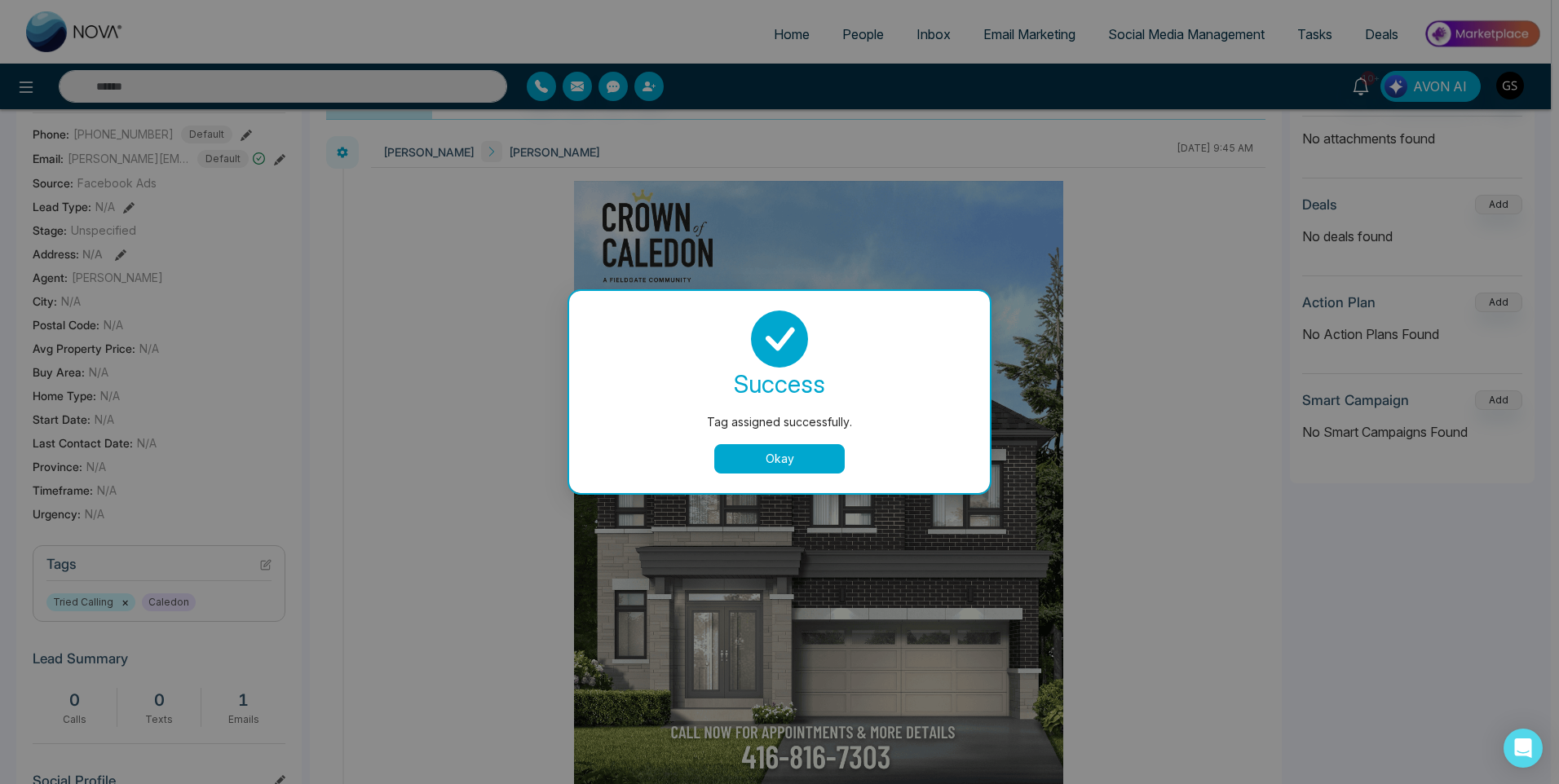
click at [854, 42] on div "Tag assigned successfully. success Tag assigned successfully. Okay" at bounding box center [780, 392] width 1559 height 784
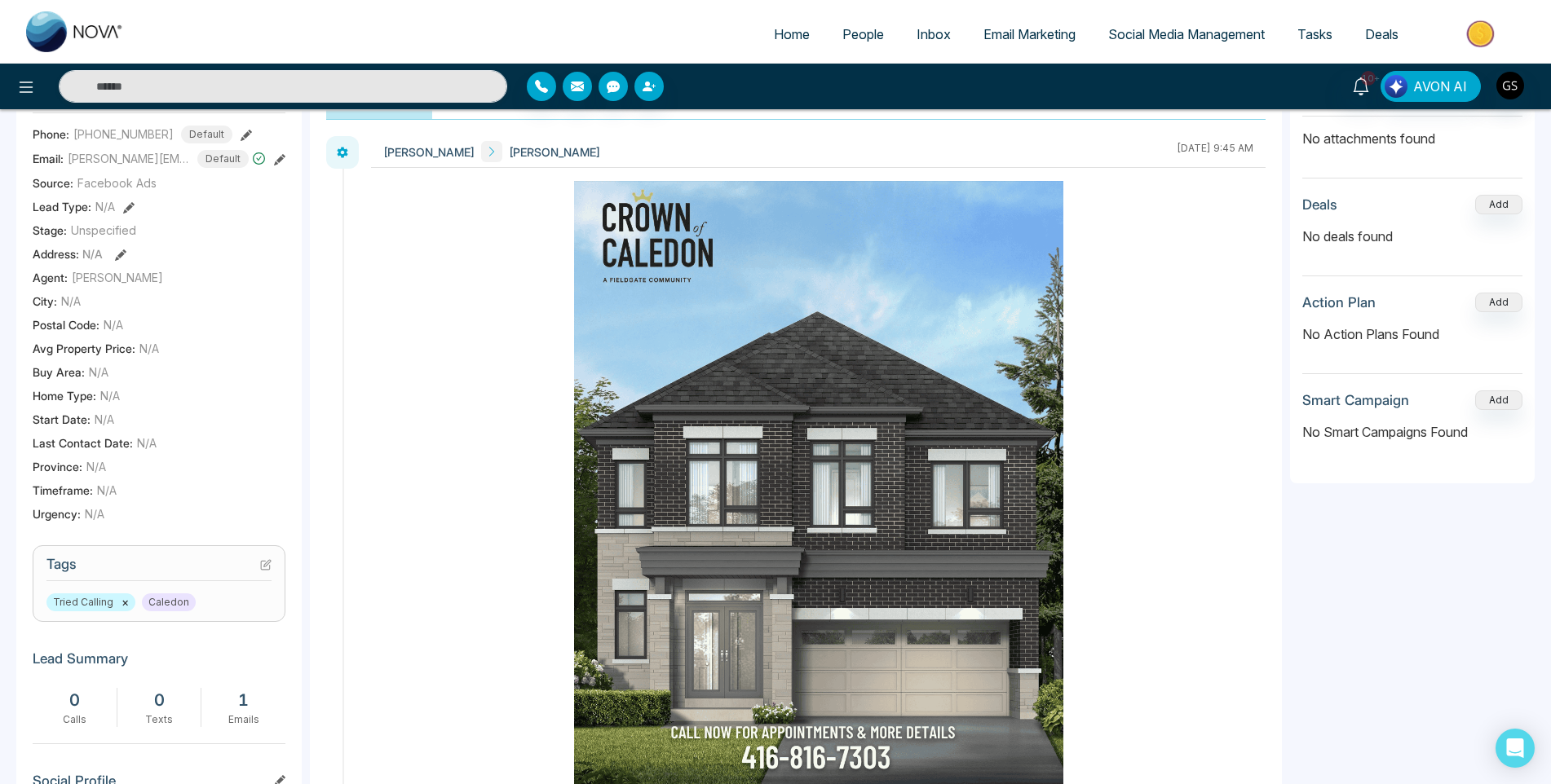
click at [858, 30] on span "People" at bounding box center [863, 34] width 42 height 17
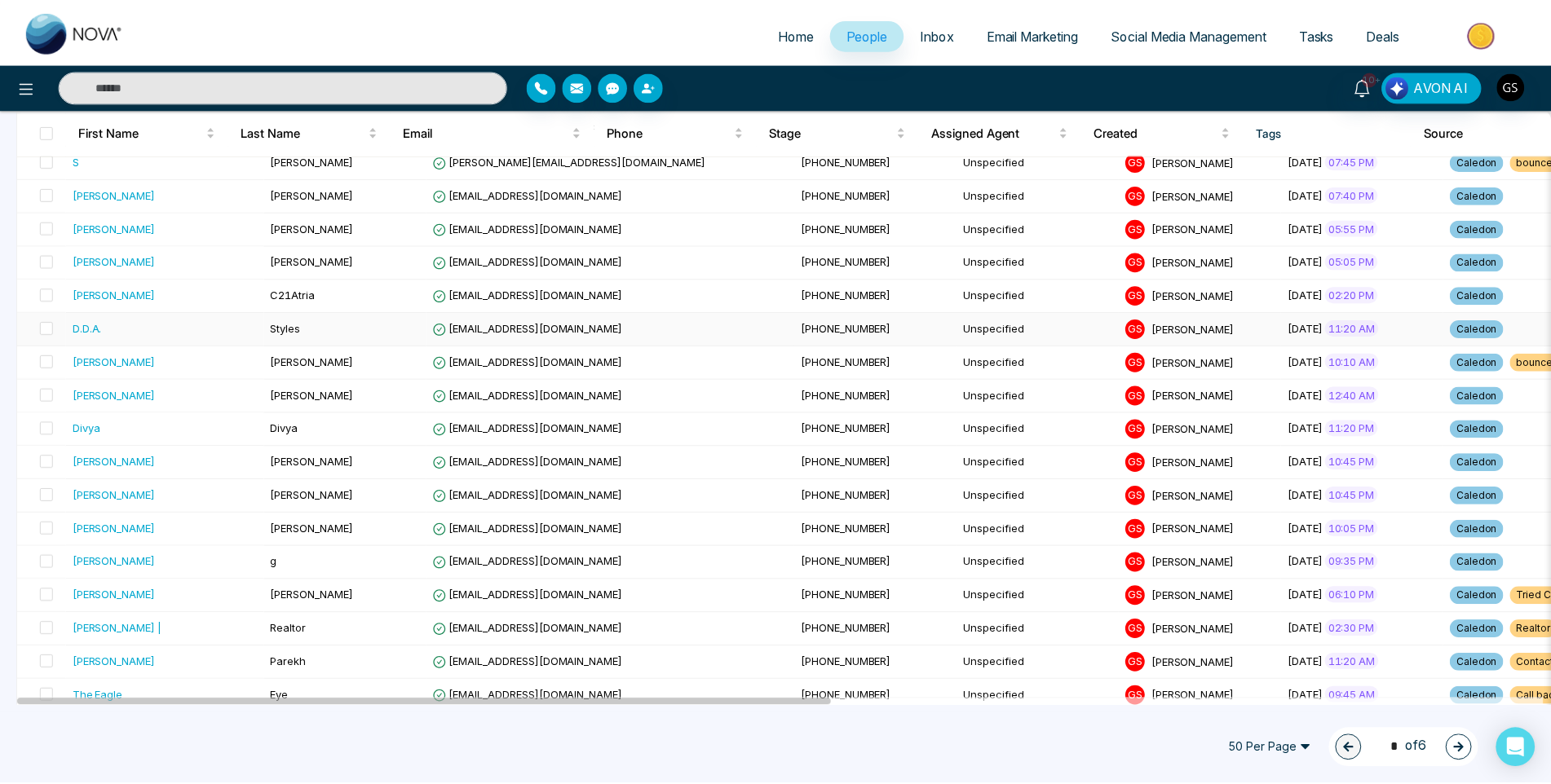
scroll to position [815, 0]
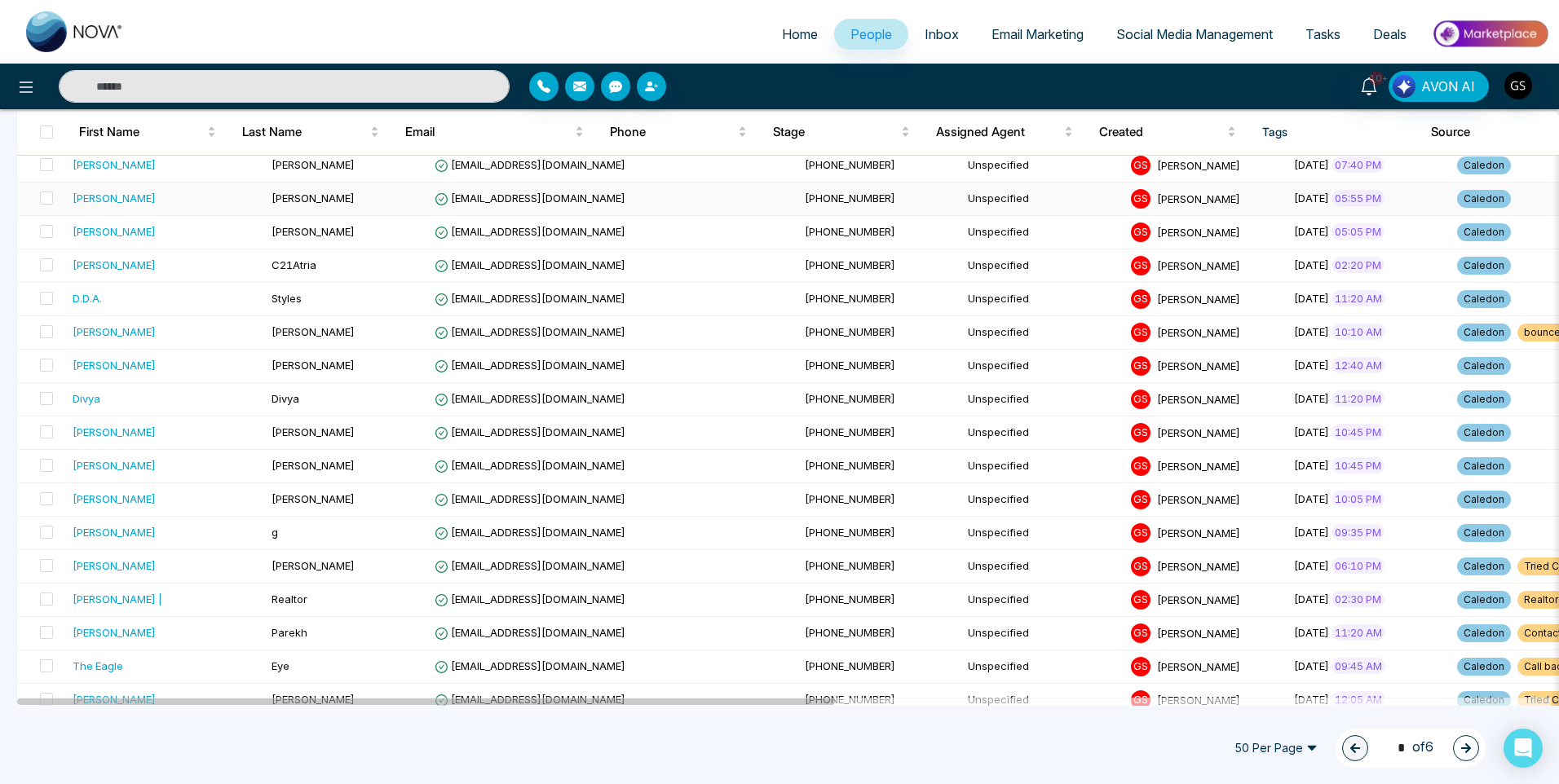
click at [434, 188] on td "[EMAIL_ADDRESS][DOMAIN_NAME]" at bounding box center [612, 199] width 370 height 33
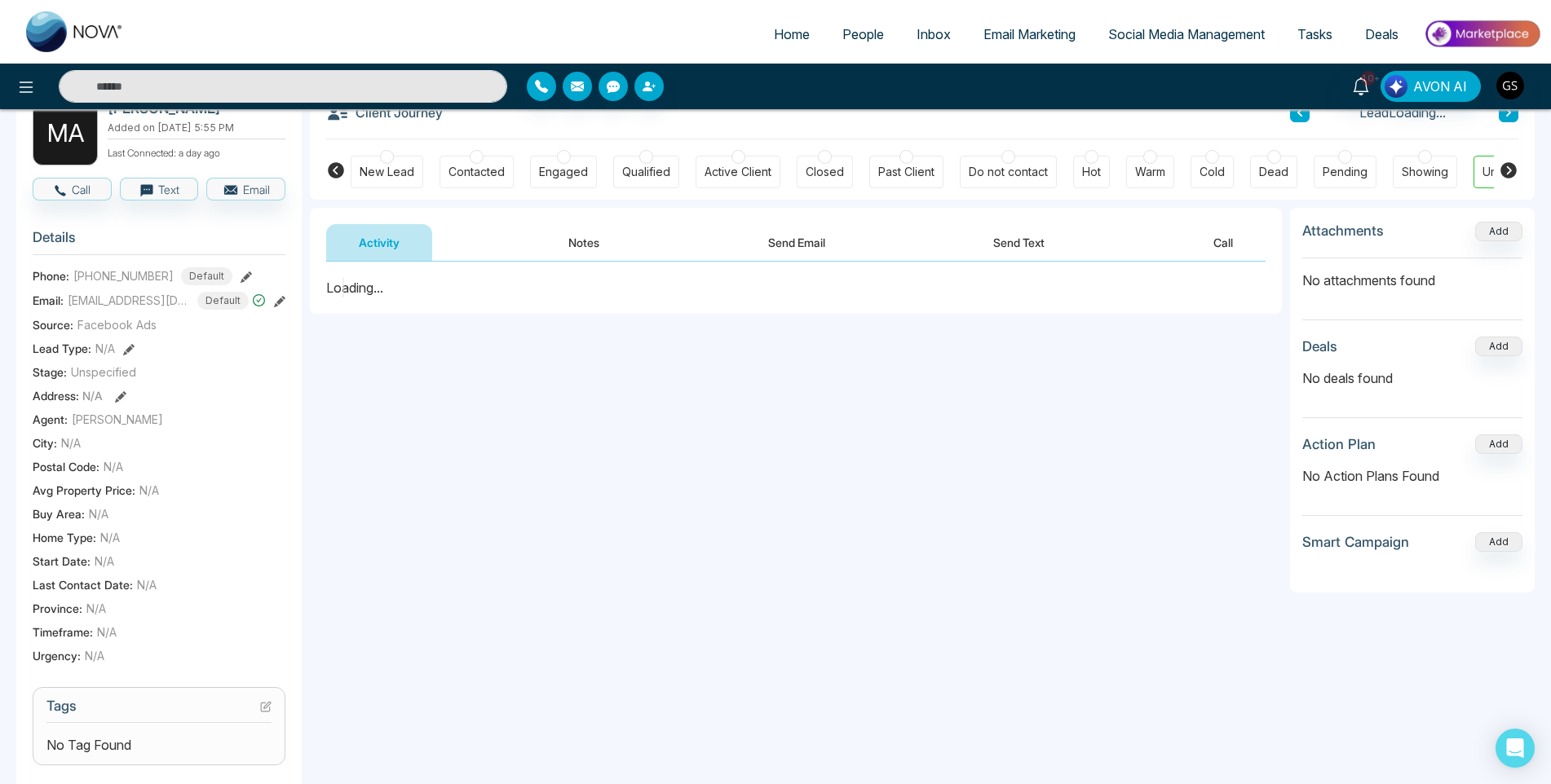
scroll to position [163, 0]
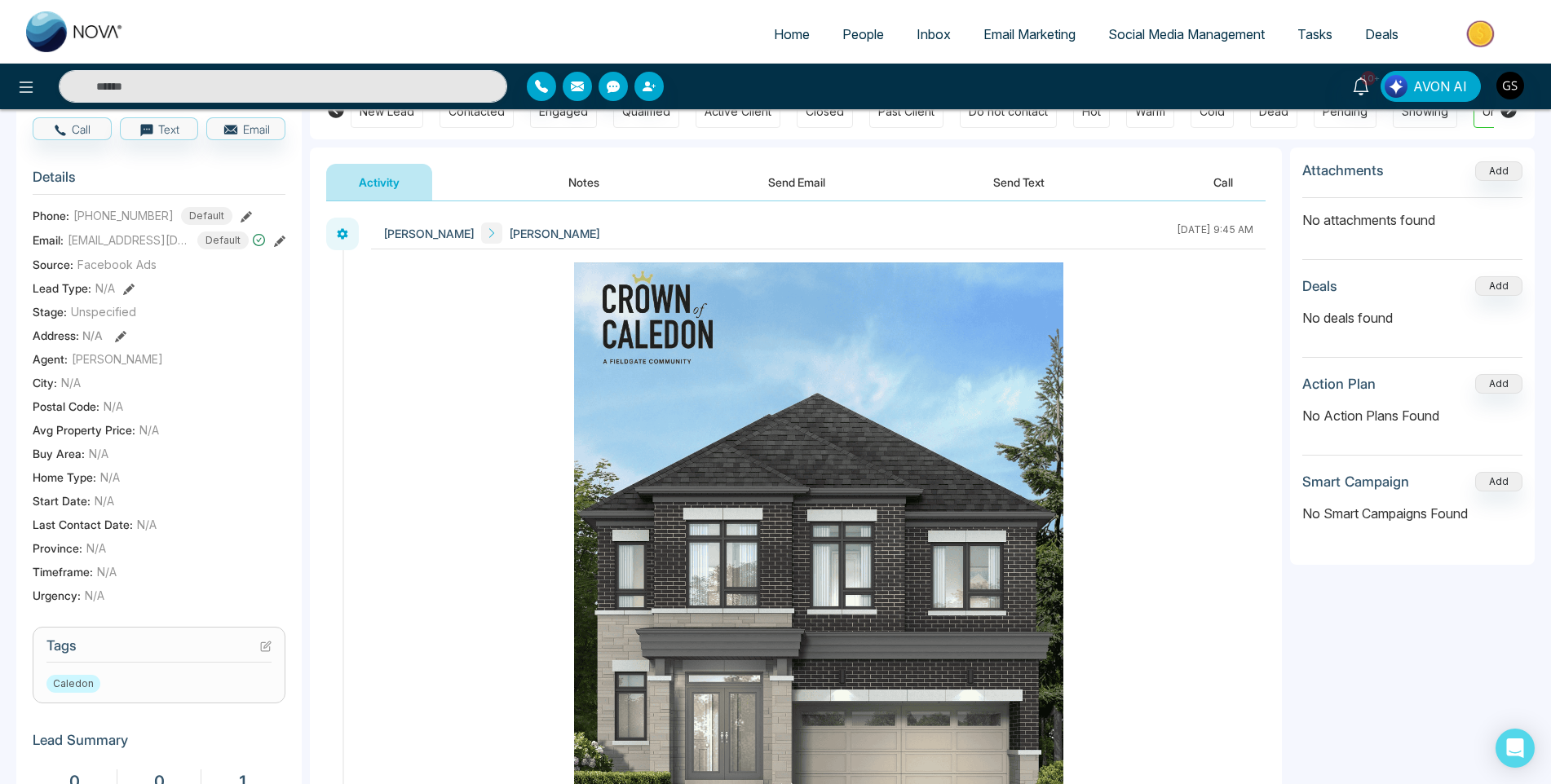
click at [265, 647] on icon at bounding box center [266, 646] width 11 height 11
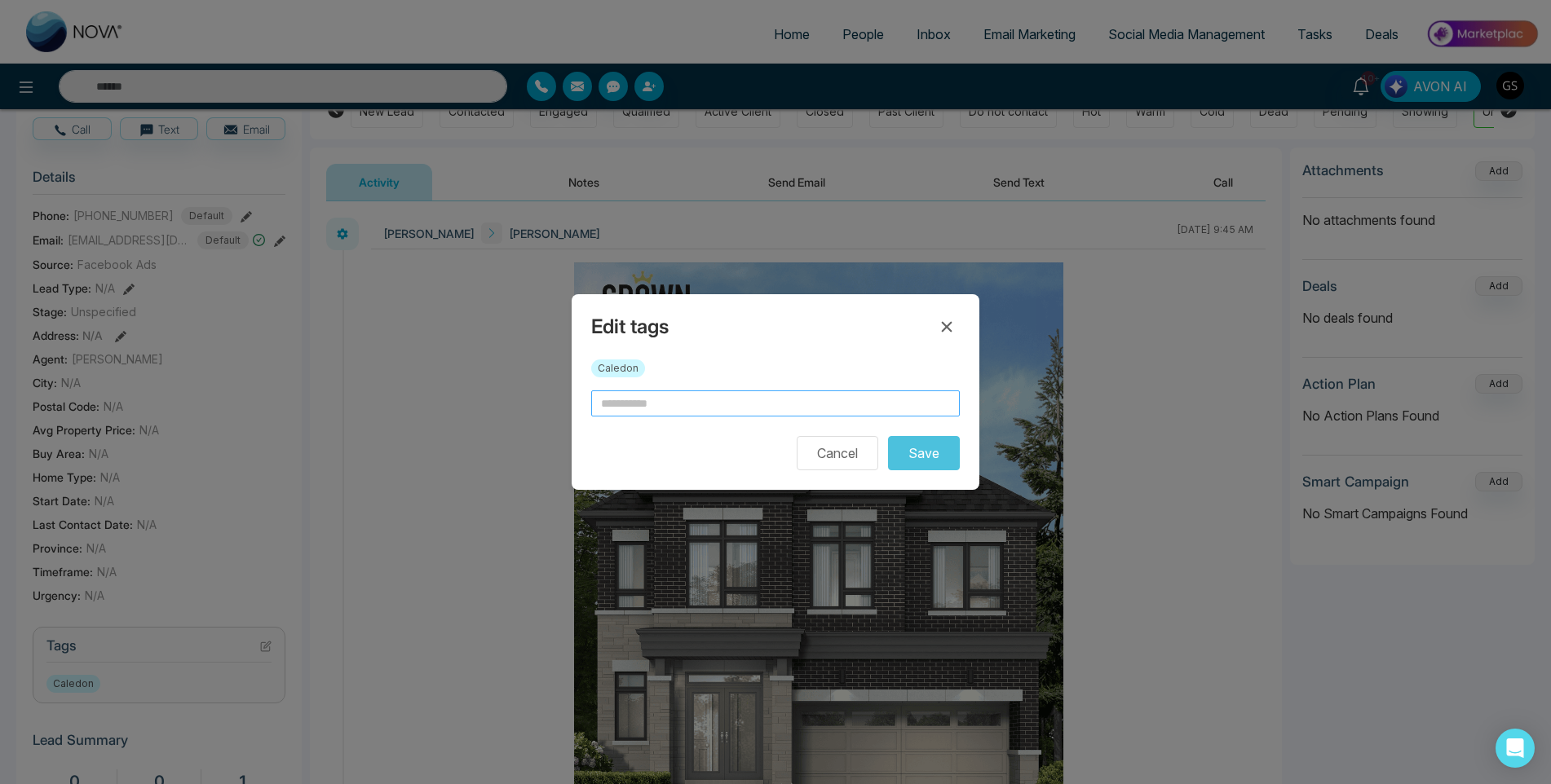
click at [721, 414] on form "Cancel Save" at bounding box center [775, 430] width 369 height 80
click at [720, 413] on input "text" at bounding box center [775, 404] width 369 height 26
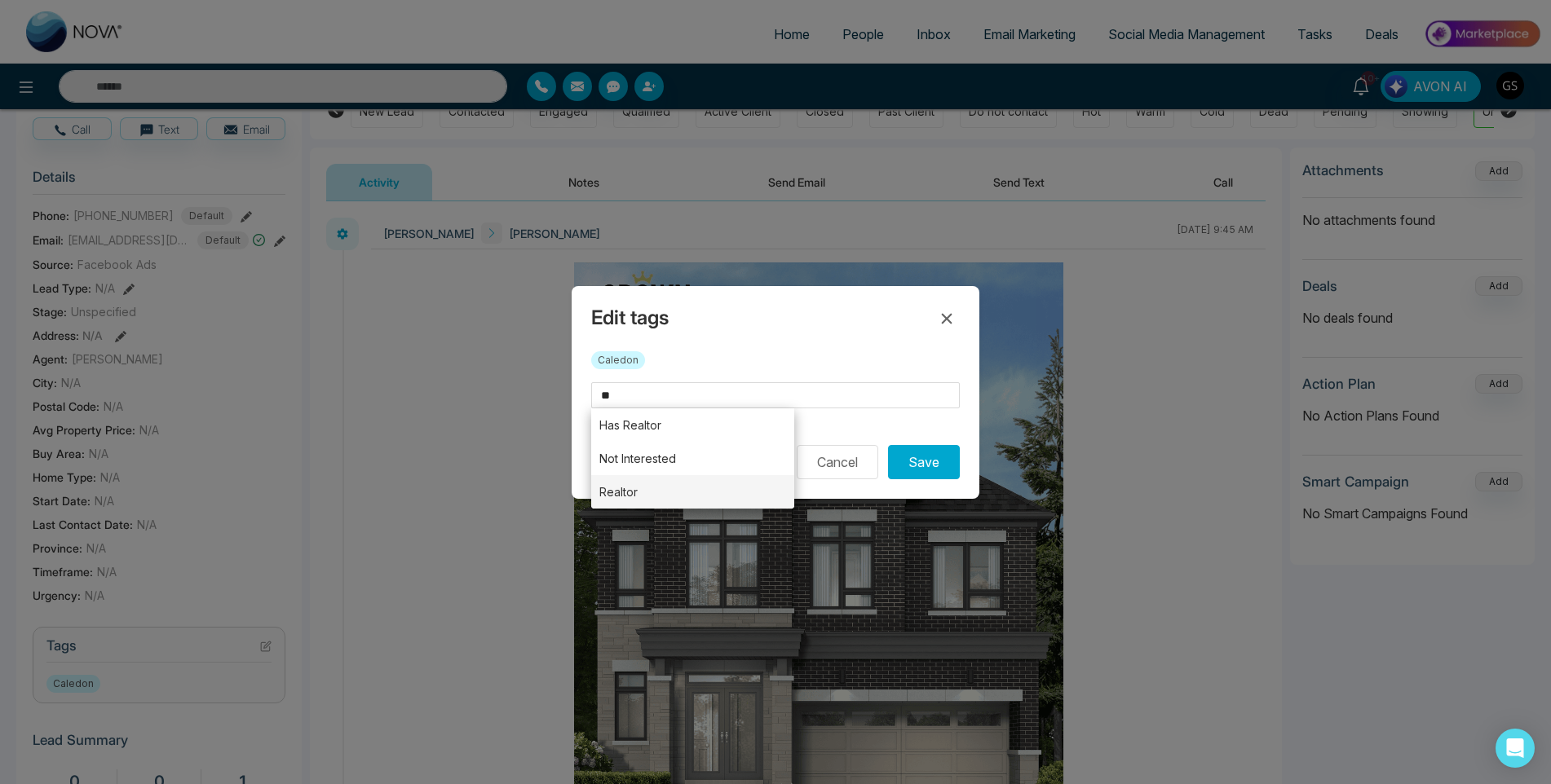
click at [740, 478] on li "Realtor" at bounding box center [693, 492] width 203 height 33
type input "*******"
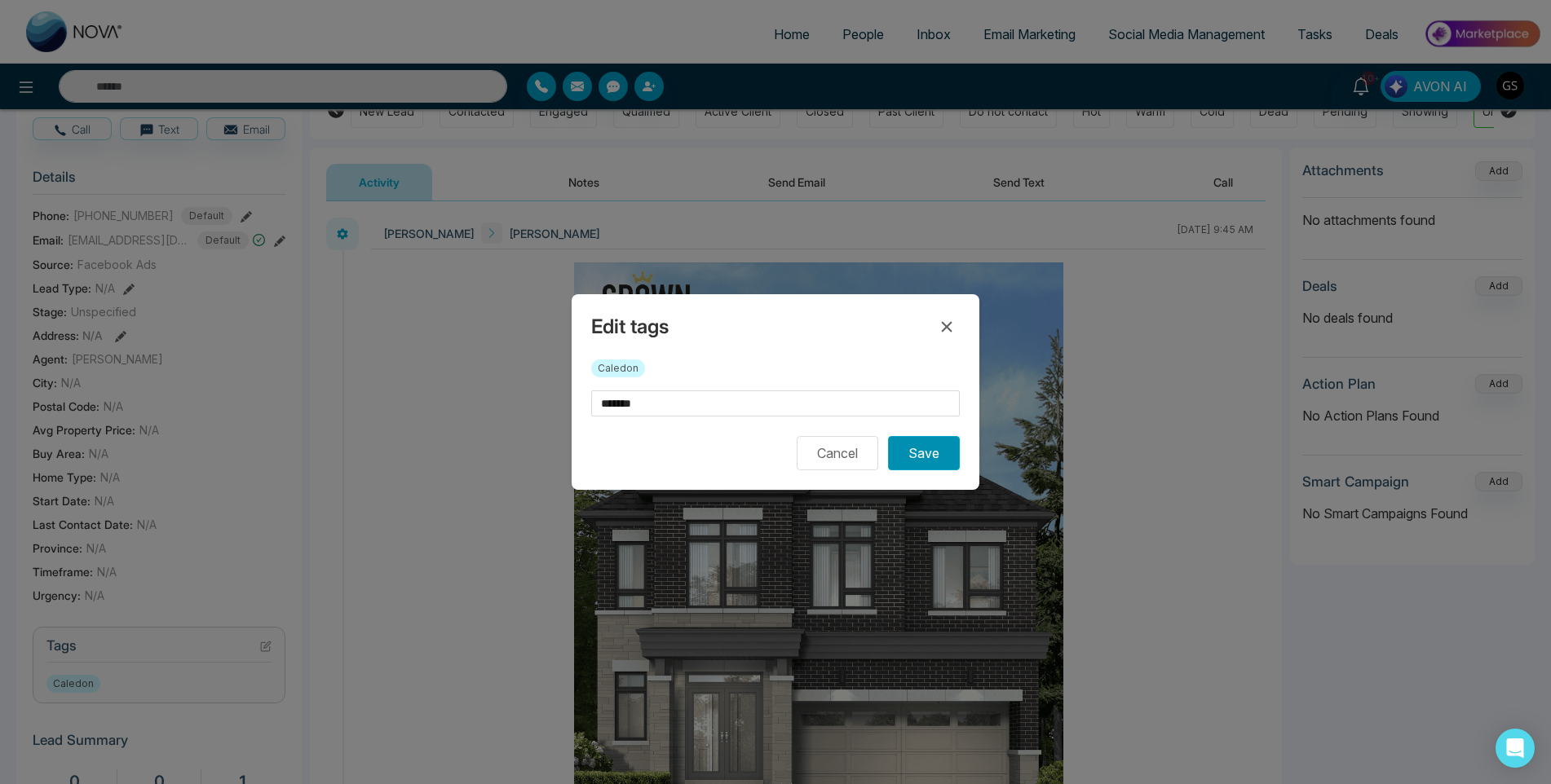
click at [914, 452] on button "Save" at bounding box center [924, 452] width 72 height 34
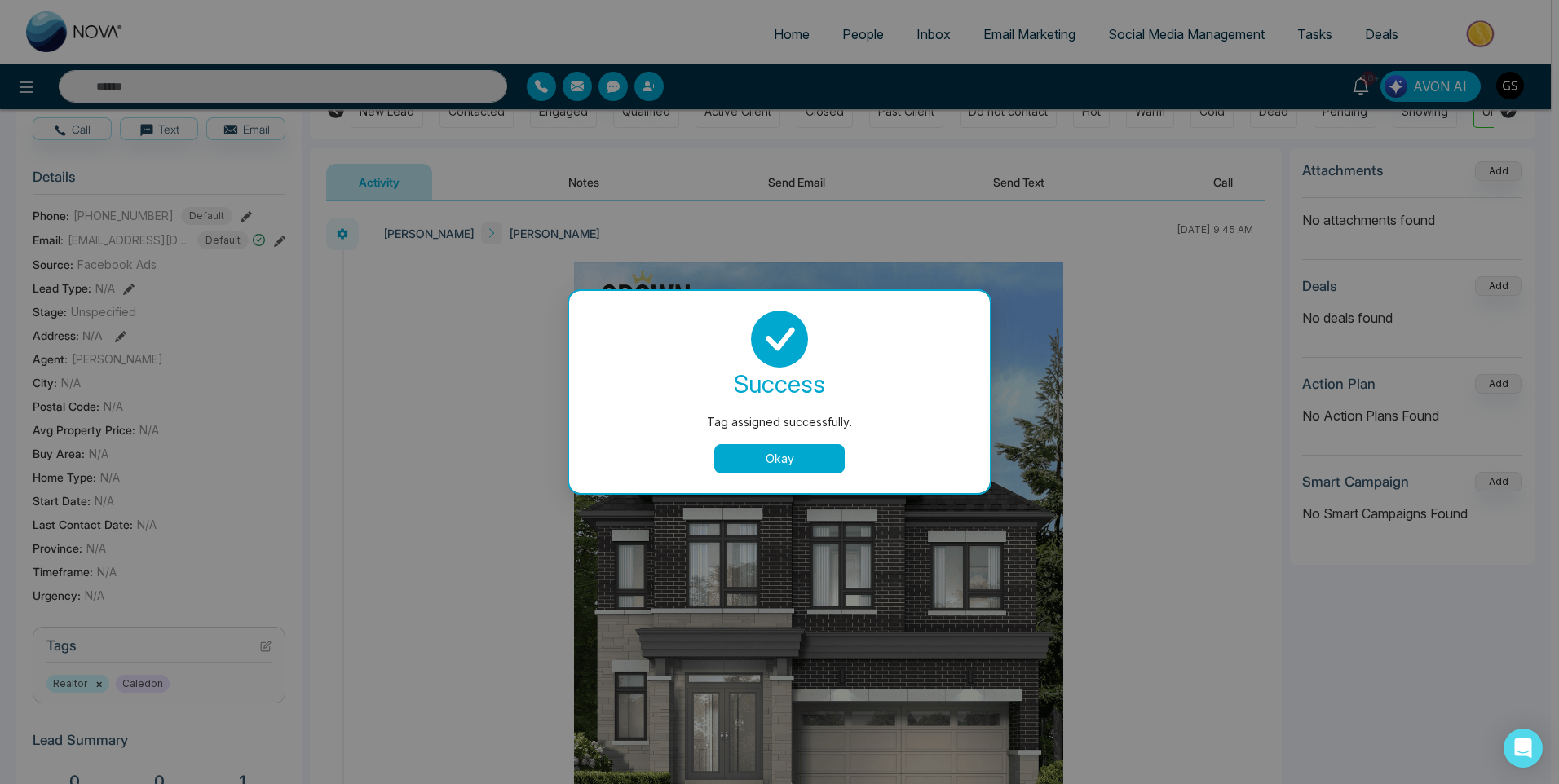
click at [880, 41] on div "Tag assigned successfully. success Tag assigned successfully. Okay" at bounding box center [780, 392] width 1559 height 784
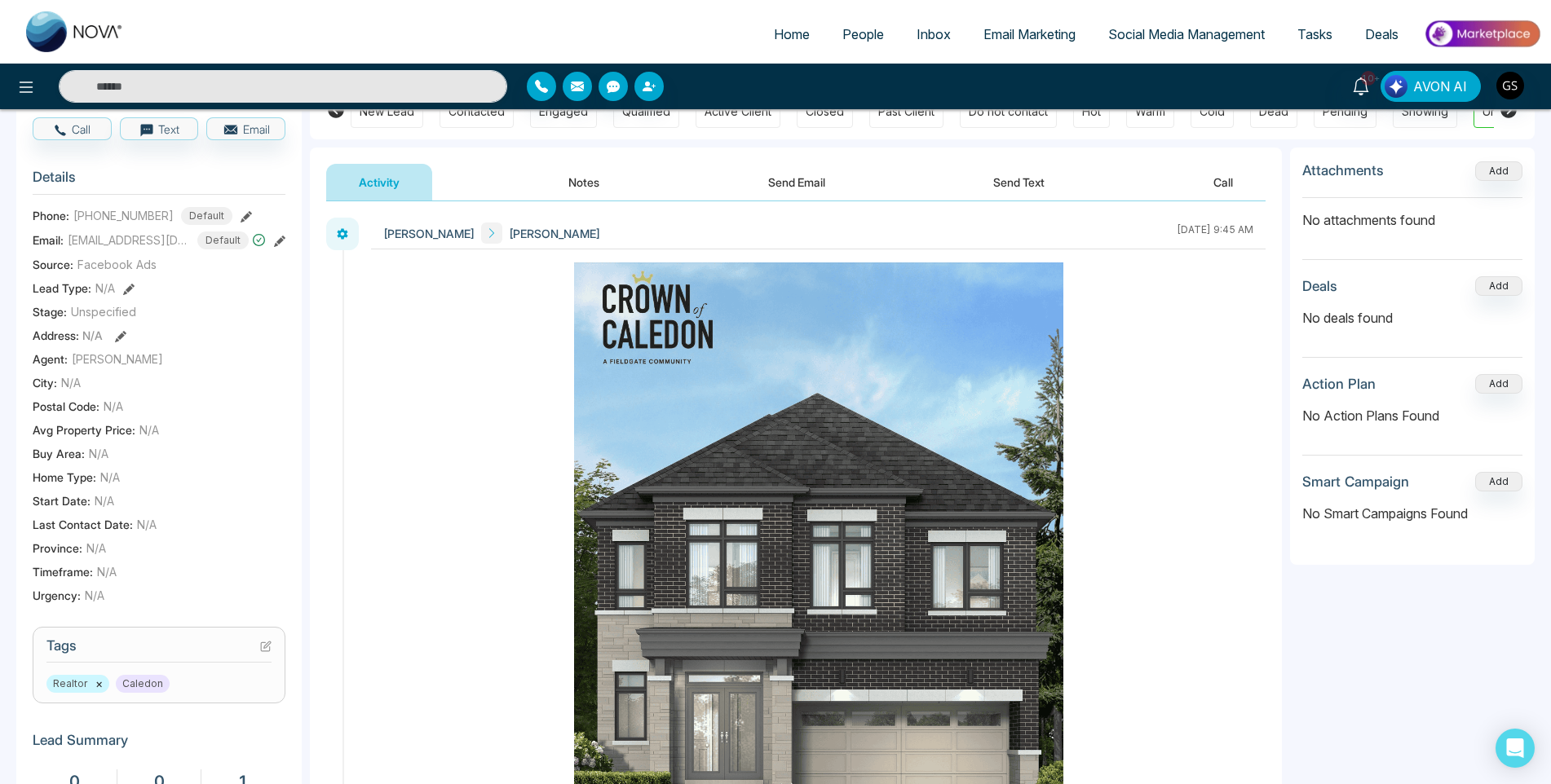
click at [880, 41] on span "People" at bounding box center [863, 34] width 42 height 17
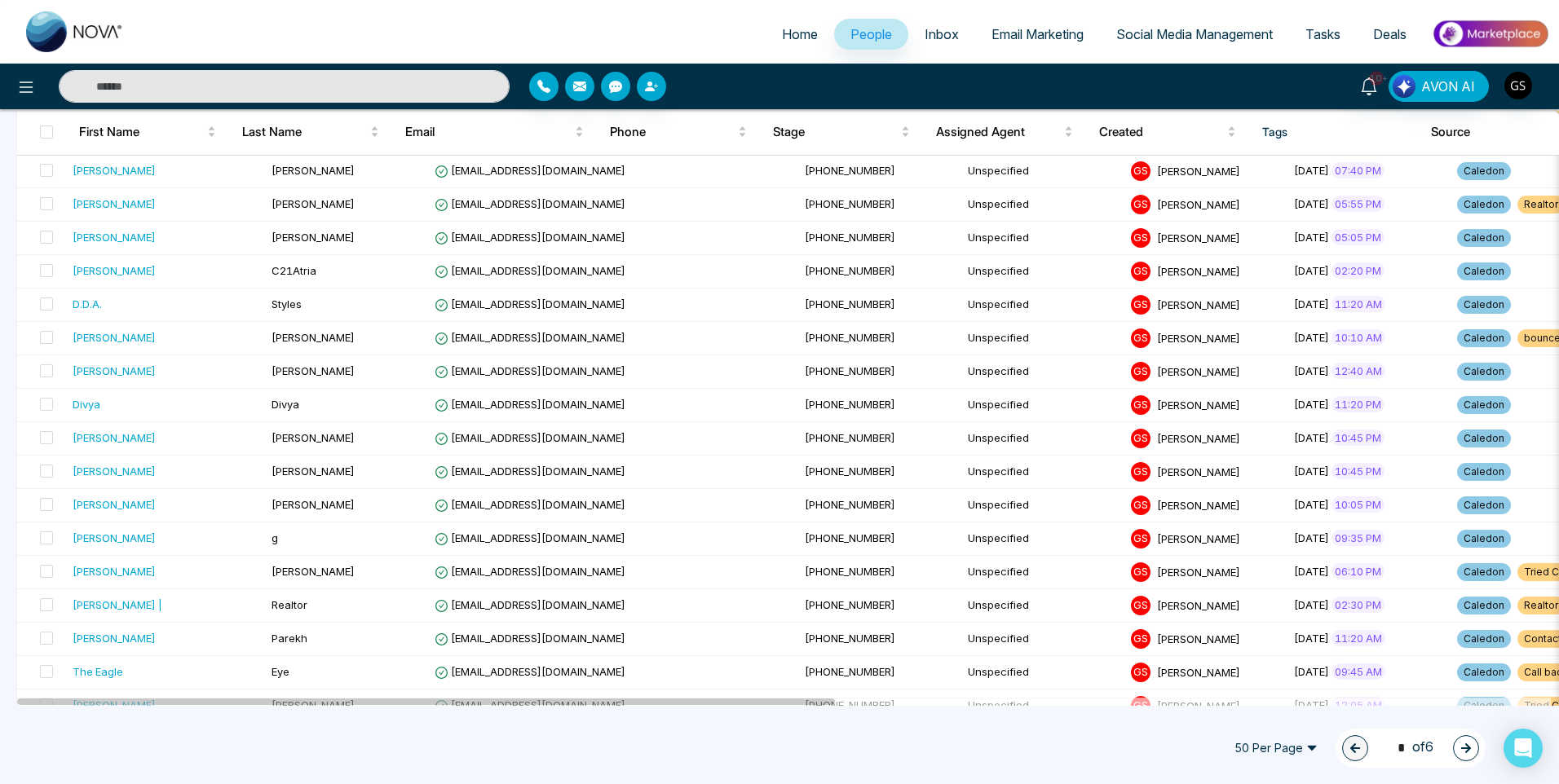
scroll to position [815, 0]
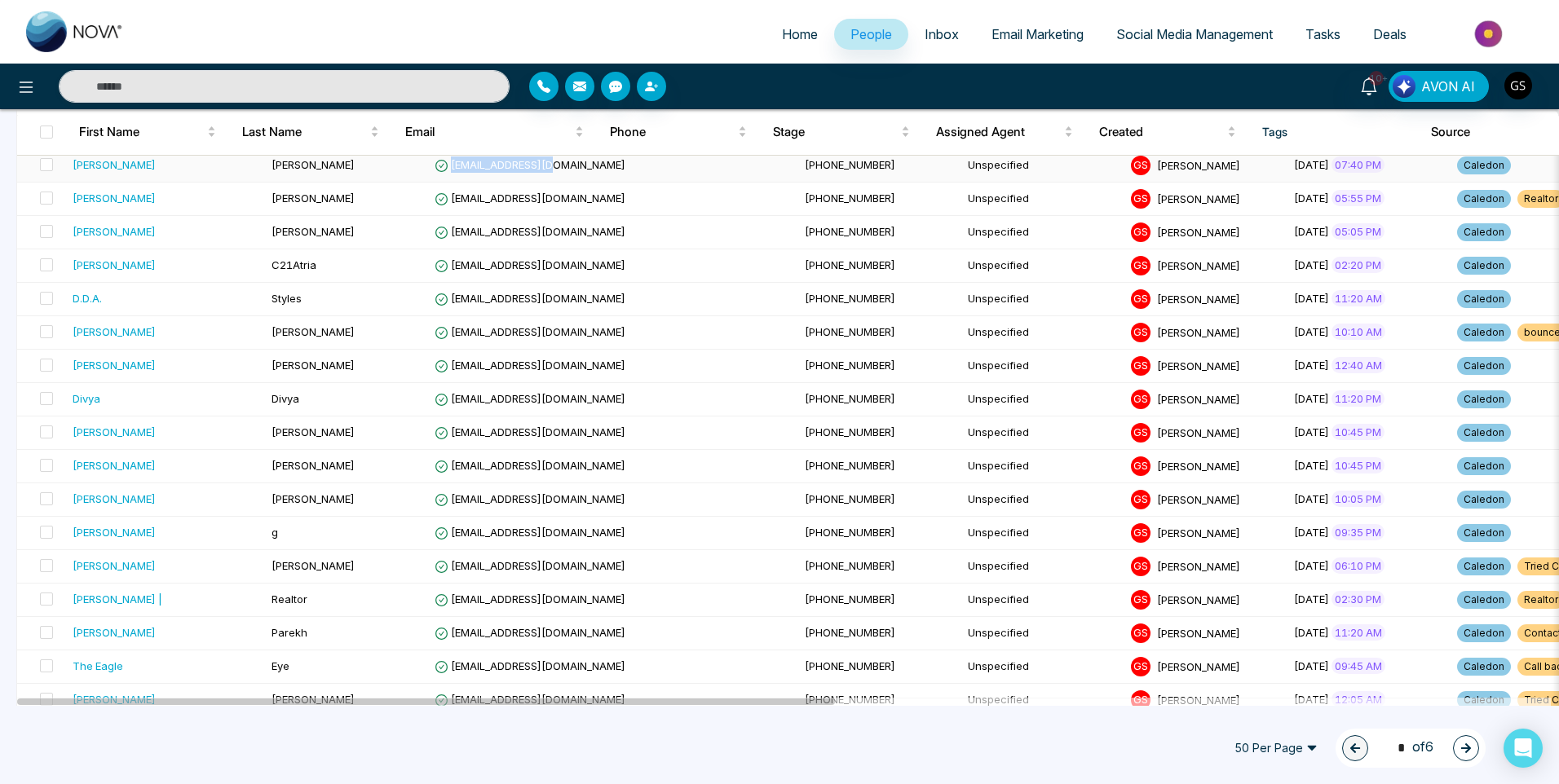
drag, startPoint x: 526, startPoint y: 169, endPoint x: 416, endPoint y: 165, distance: 110.1
click at [428, 165] on td "[EMAIL_ADDRESS][DOMAIN_NAME]" at bounding box center [612, 166] width 370 height 33
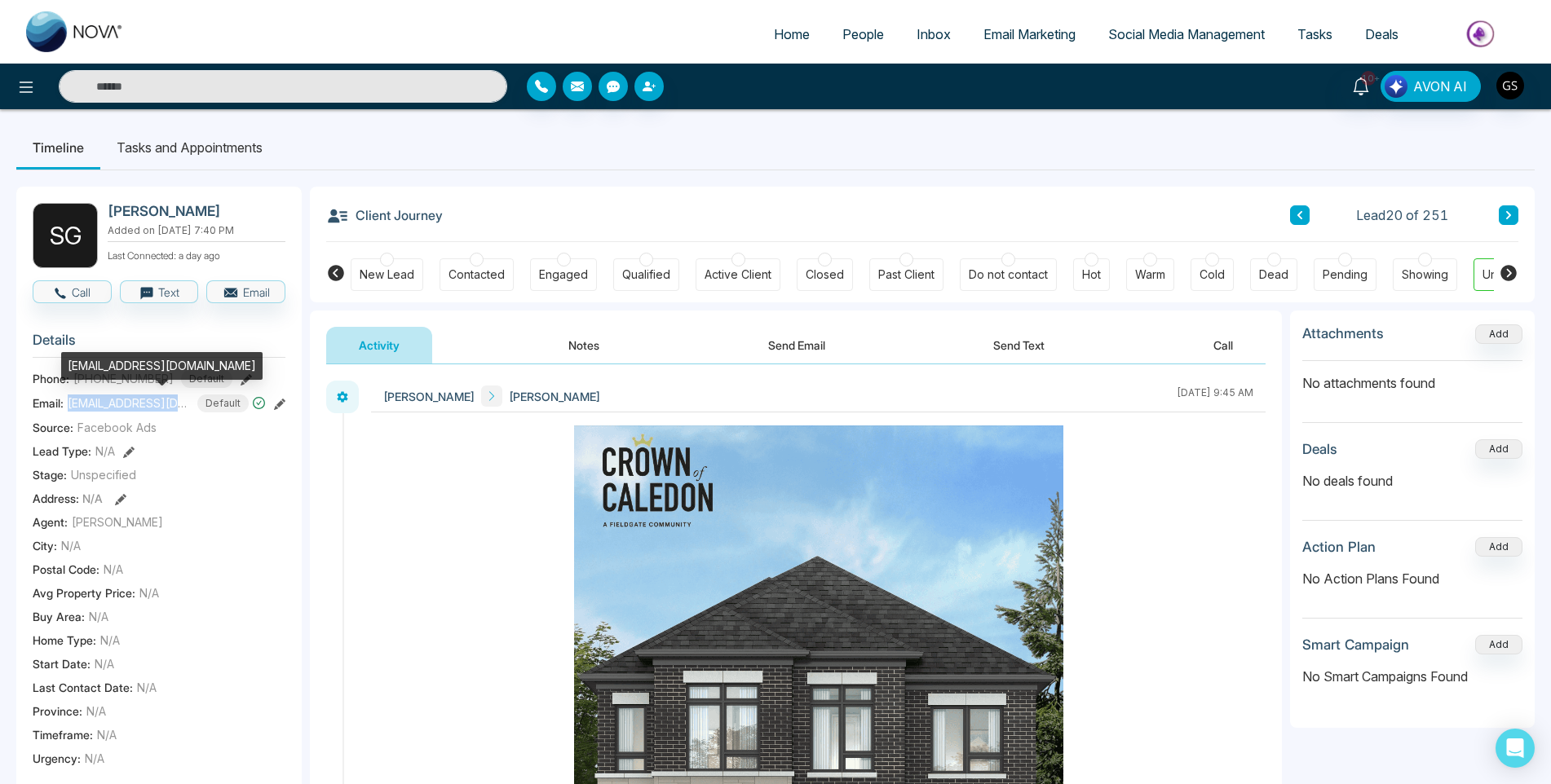
drag, startPoint x: 182, startPoint y: 407, endPoint x: 70, endPoint y: 408, distance: 112.0
click at [70, 408] on span "[EMAIL_ADDRESS][DOMAIN_NAME]" at bounding box center [128, 403] width 122 height 18
copy span "[EMAIL_ADDRESS][DOMAIN_NAME]"
click at [484, 277] on div "Contacted" at bounding box center [477, 275] width 56 height 17
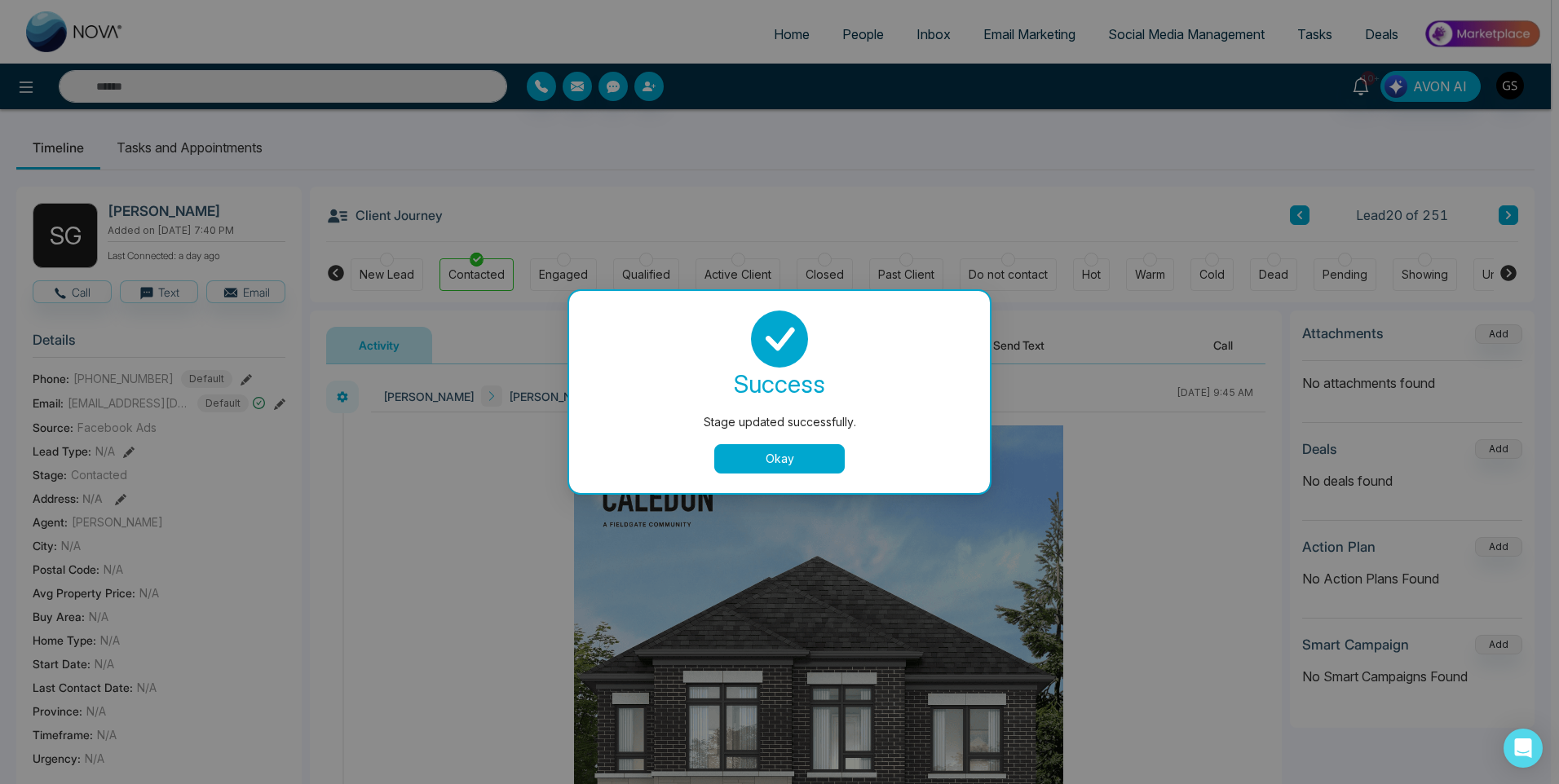
click at [776, 452] on button "Okay" at bounding box center [779, 459] width 130 height 30
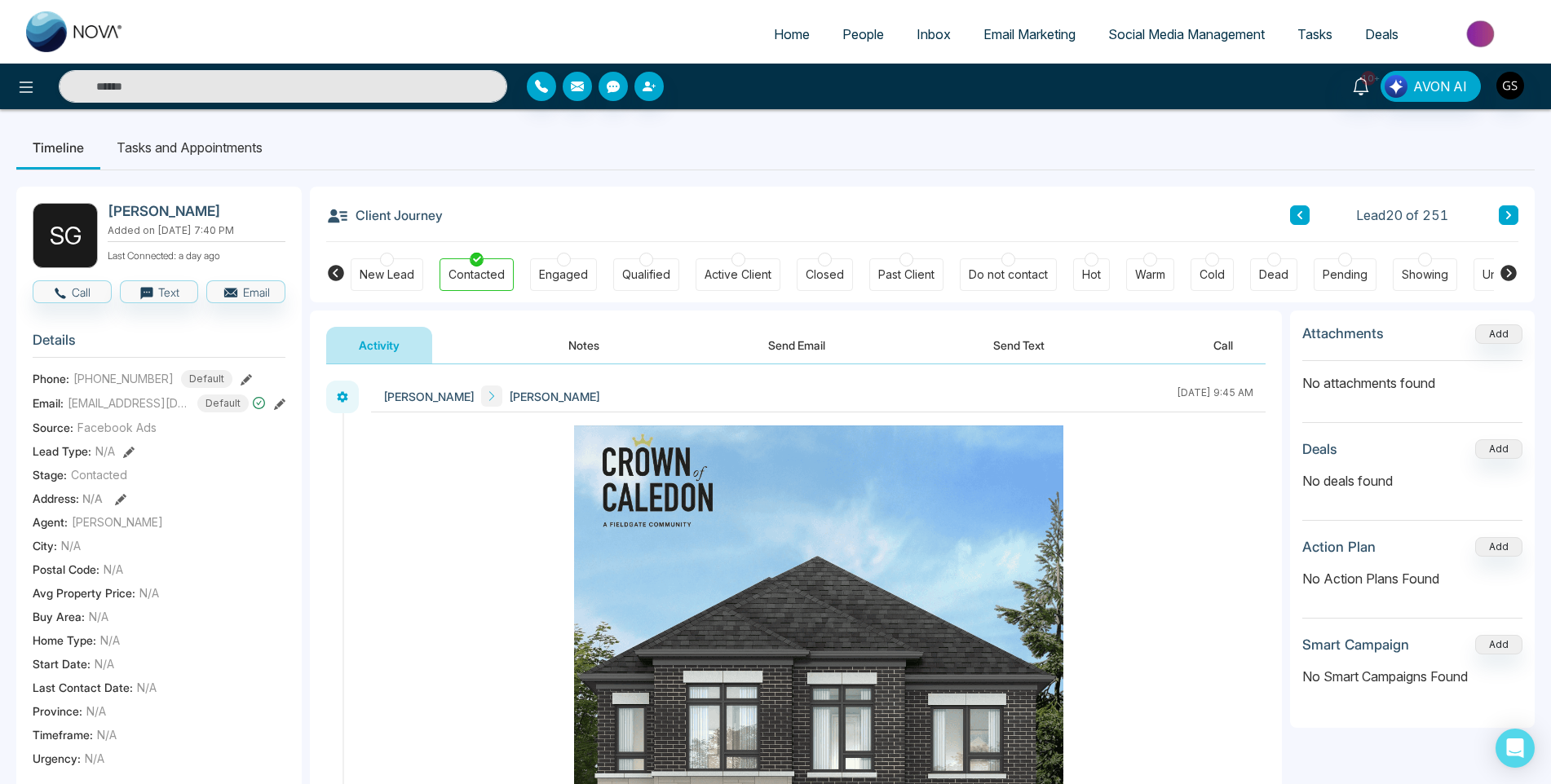
click at [861, 34] on span "People" at bounding box center [863, 34] width 42 height 17
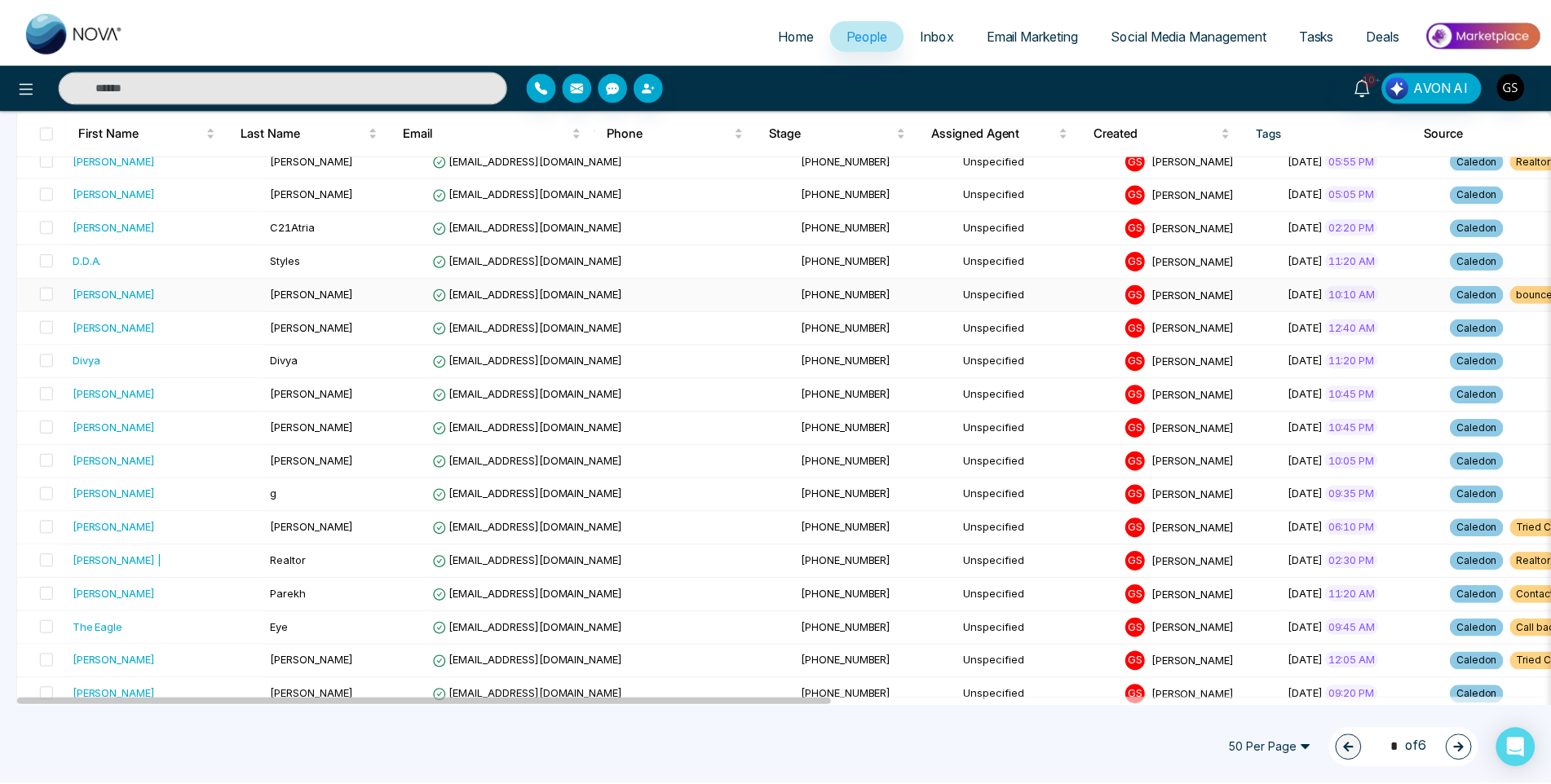
scroll to position [815, 0]
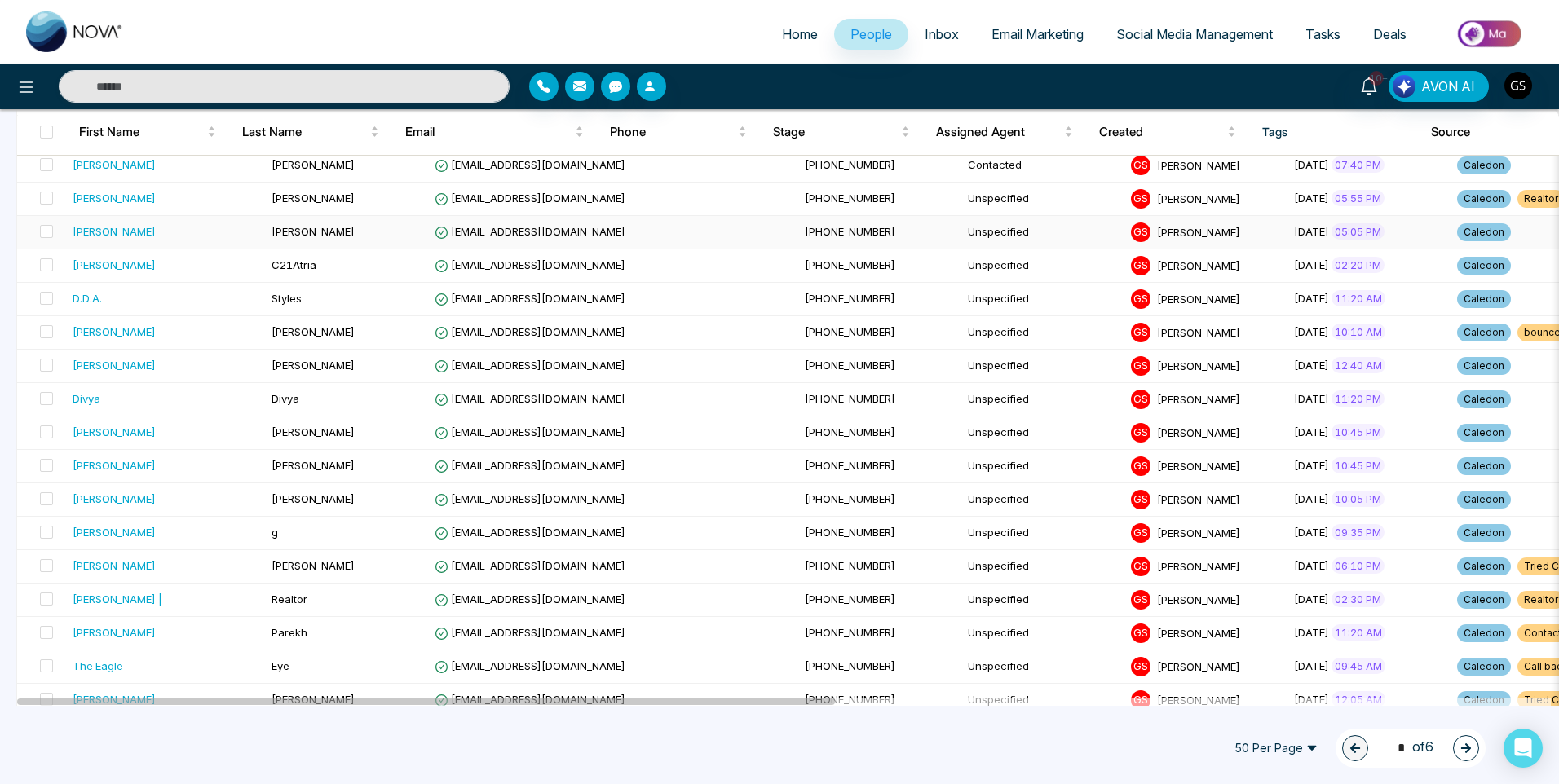
click at [588, 241] on td "[EMAIL_ADDRESS][DOMAIN_NAME]" at bounding box center [612, 233] width 370 height 33
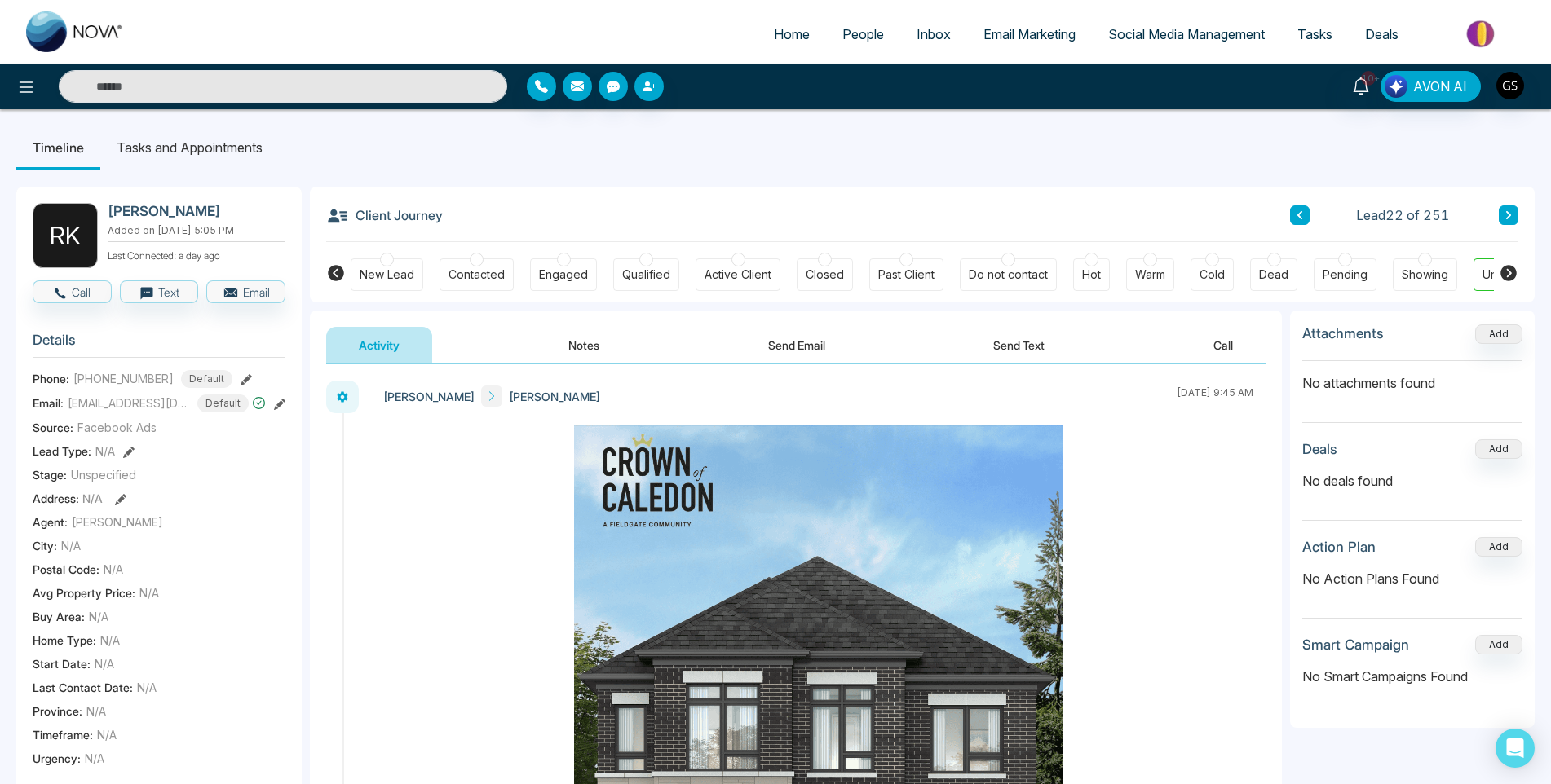
click at [1514, 213] on button at bounding box center [1509, 214] width 19 height 19
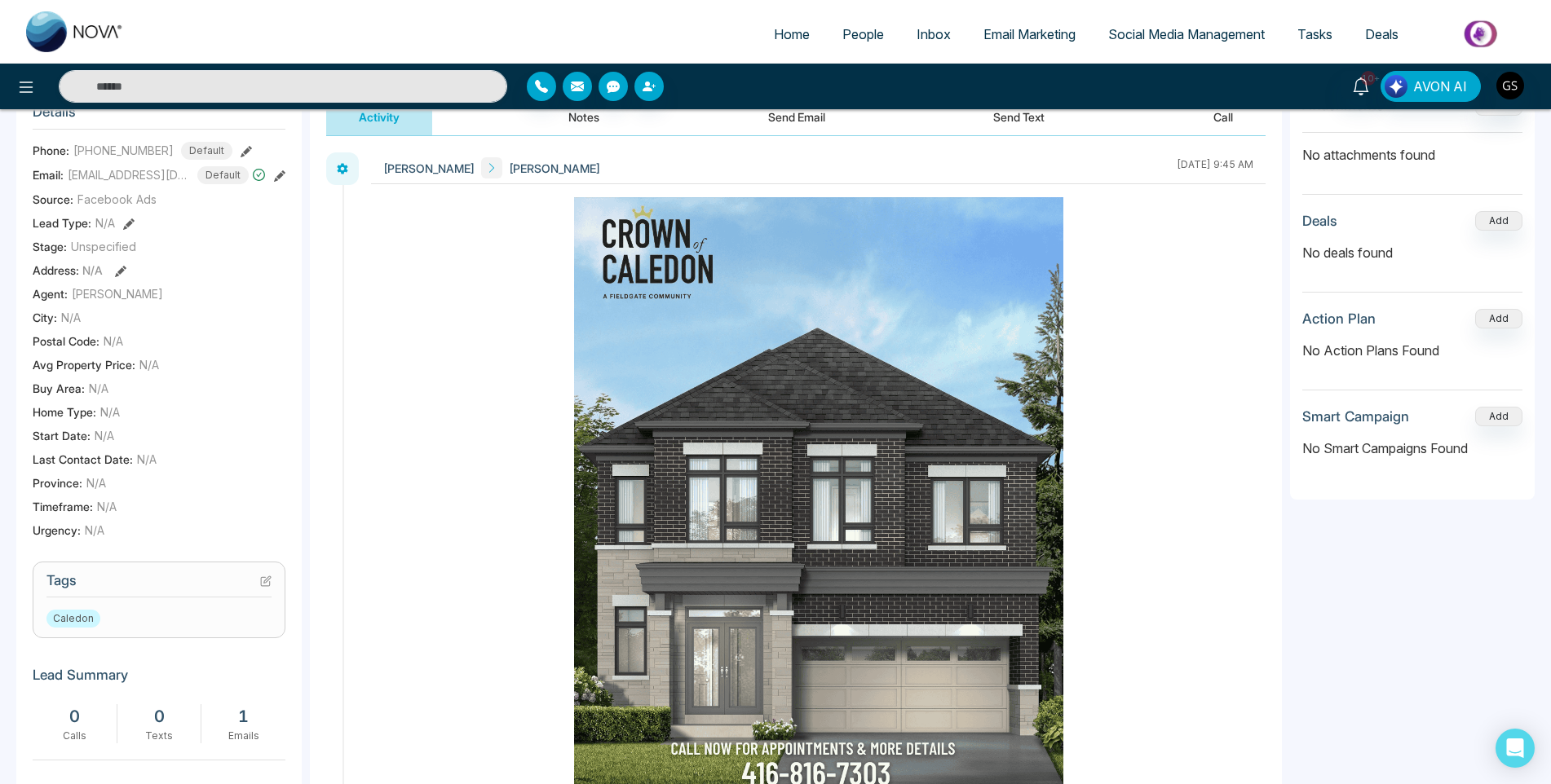
scroll to position [245, 0]
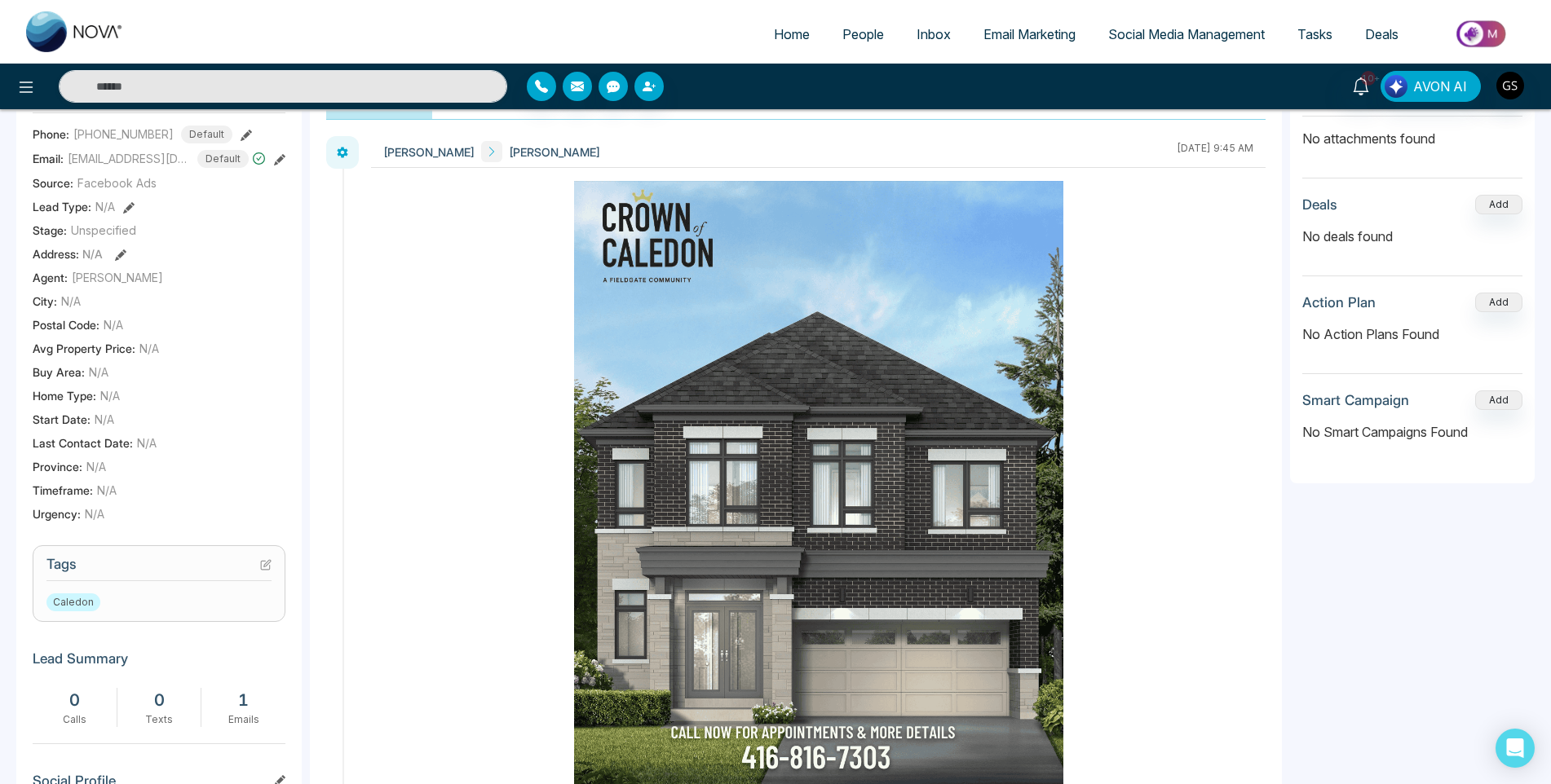
click at [261, 567] on icon at bounding box center [265, 565] width 9 height 9
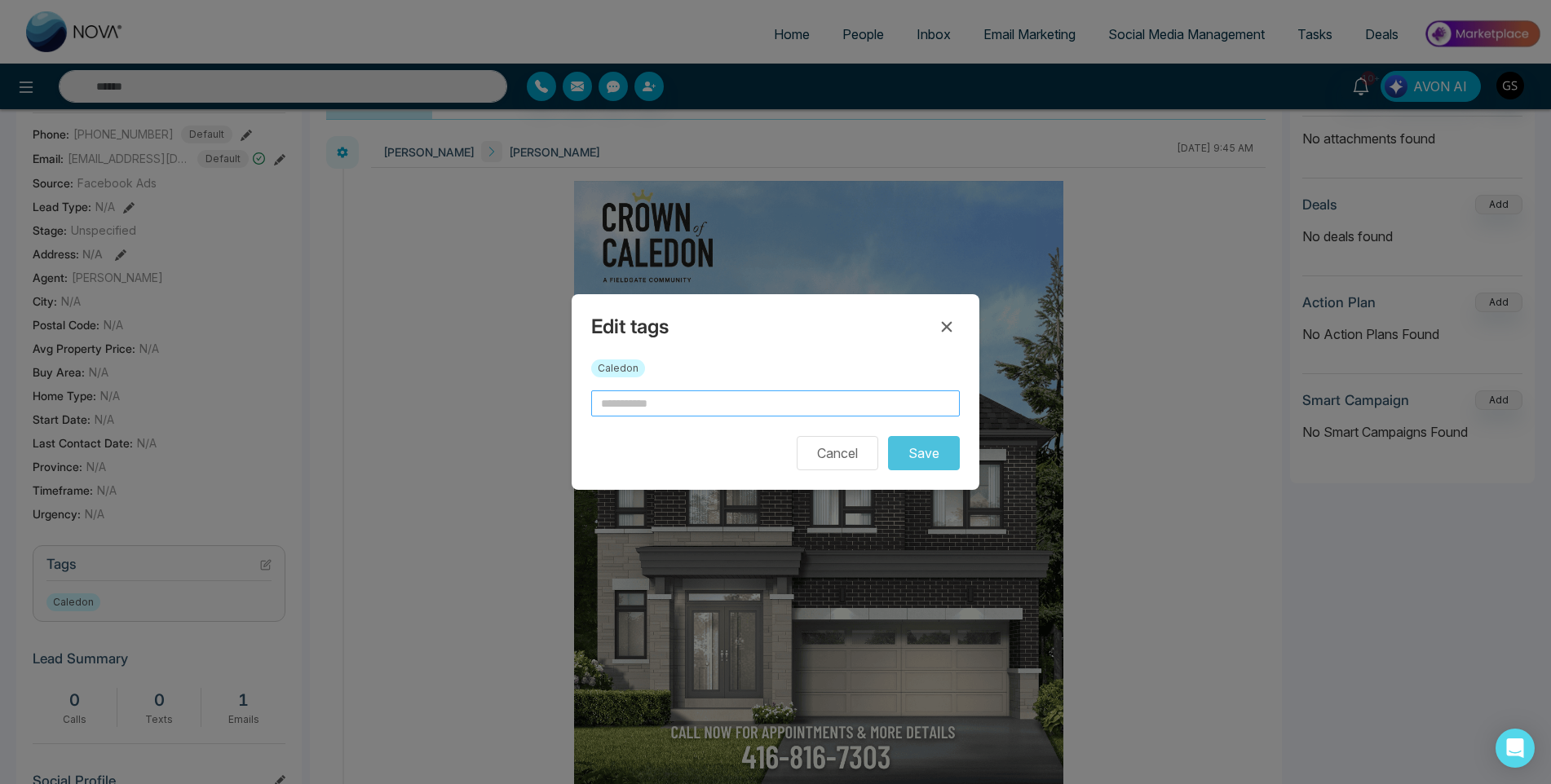
click at [724, 401] on input "text" at bounding box center [775, 404] width 369 height 26
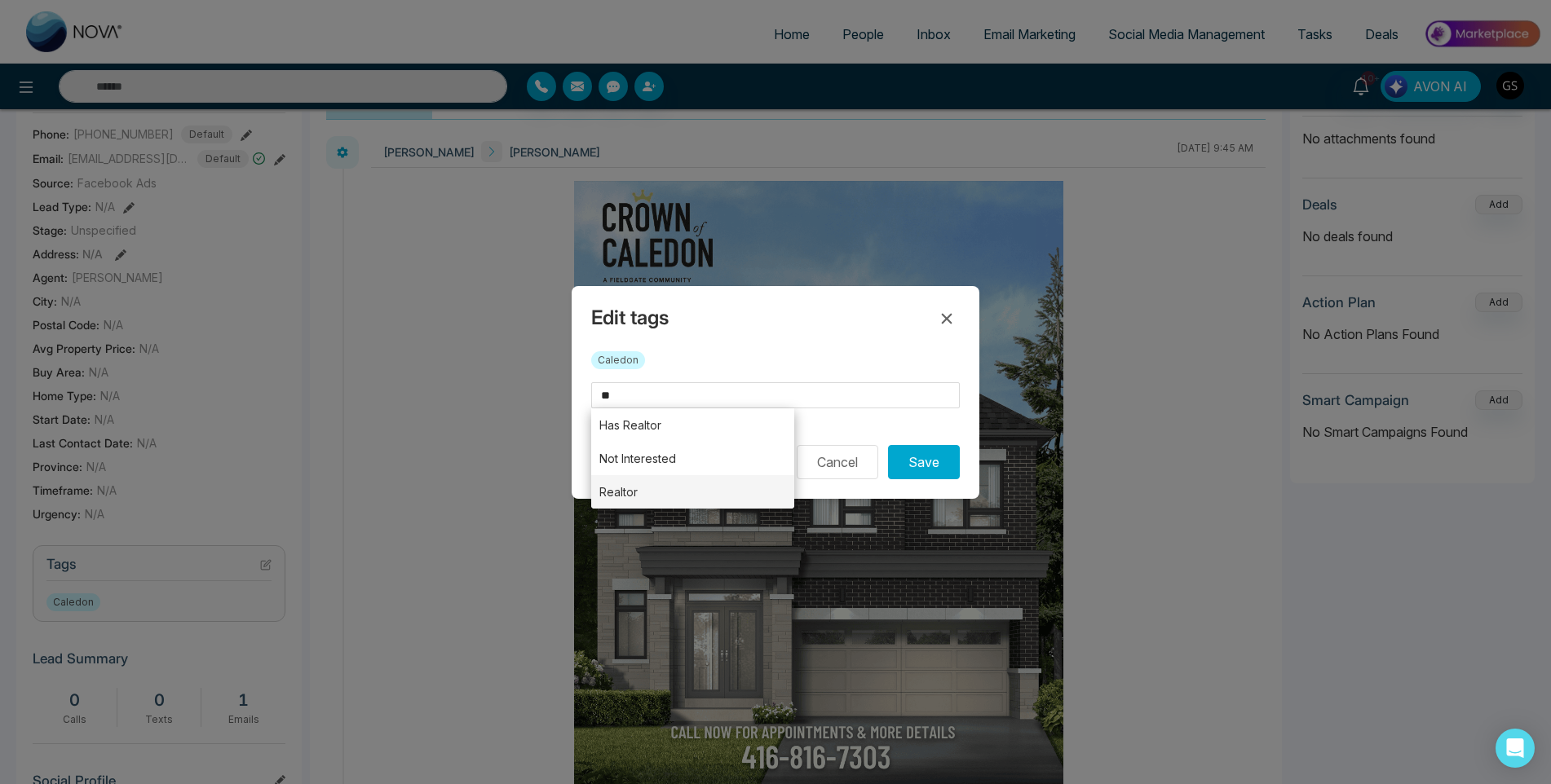
click at [704, 477] on li "Realtor" at bounding box center [693, 492] width 203 height 33
type input "*******"
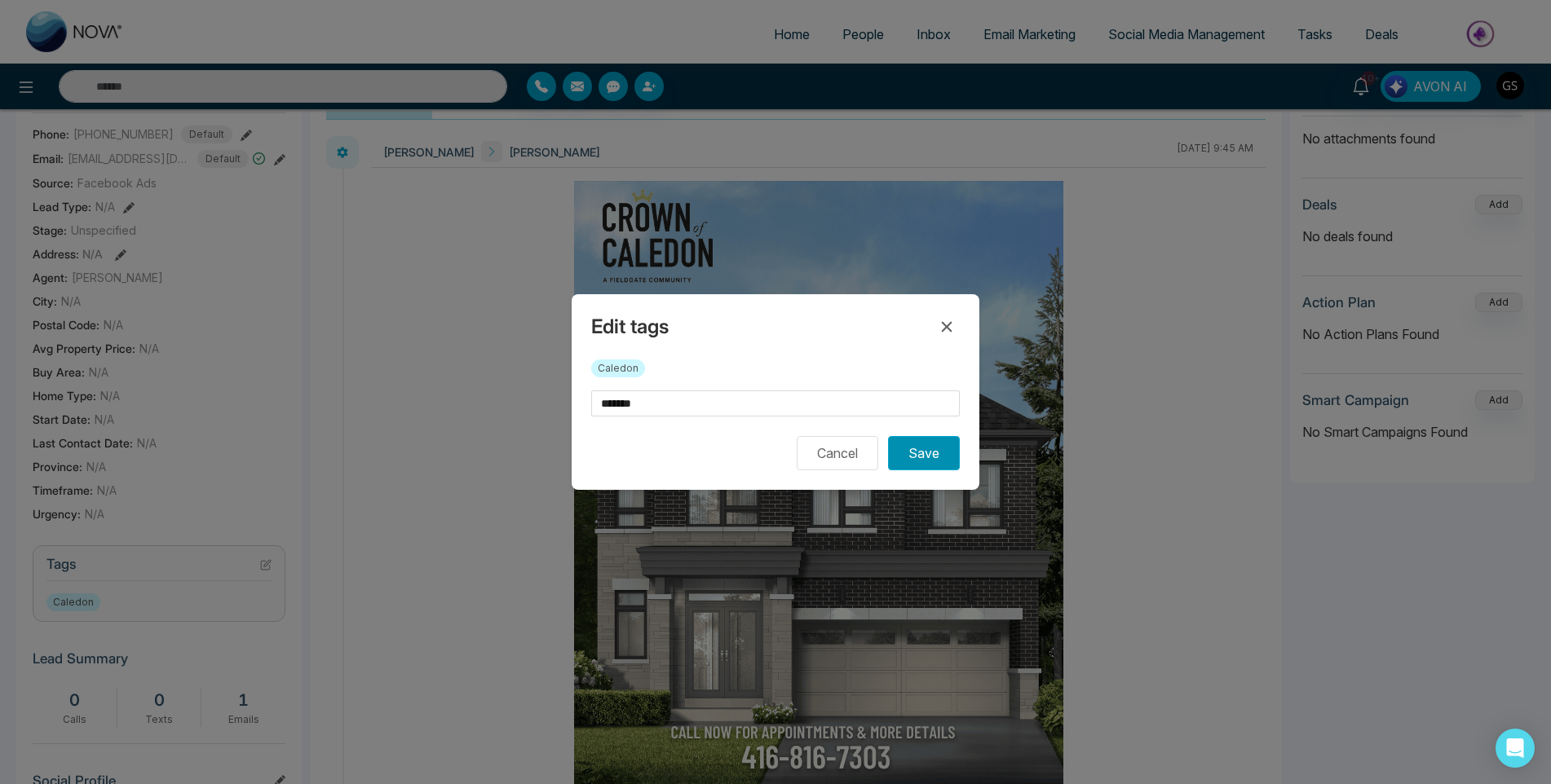
click at [935, 459] on button "Save" at bounding box center [924, 452] width 72 height 34
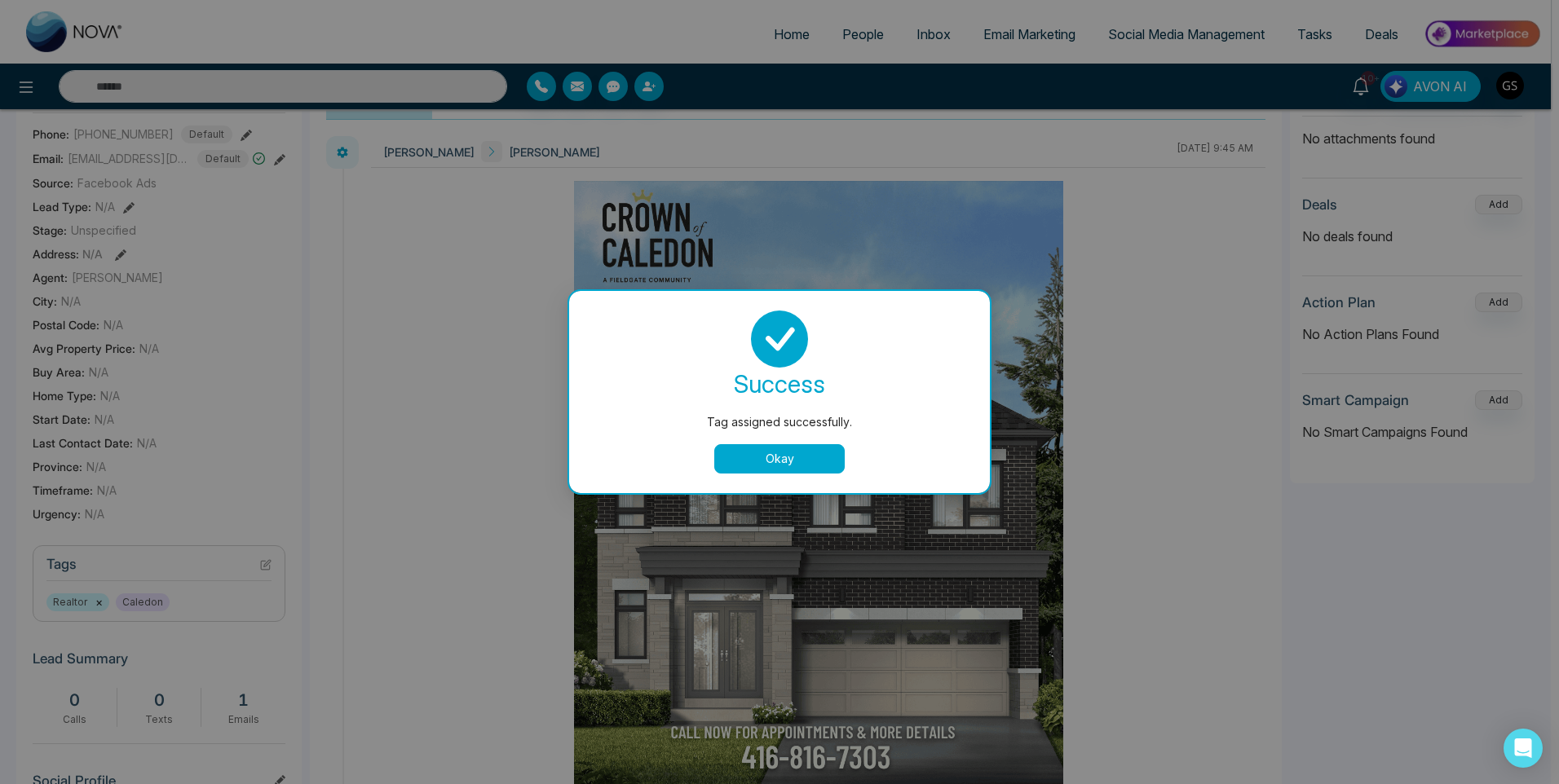
click at [1121, 137] on div "Tag assigned successfully. success Tag assigned successfully. Okay" at bounding box center [780, 392] width 1559 height 784
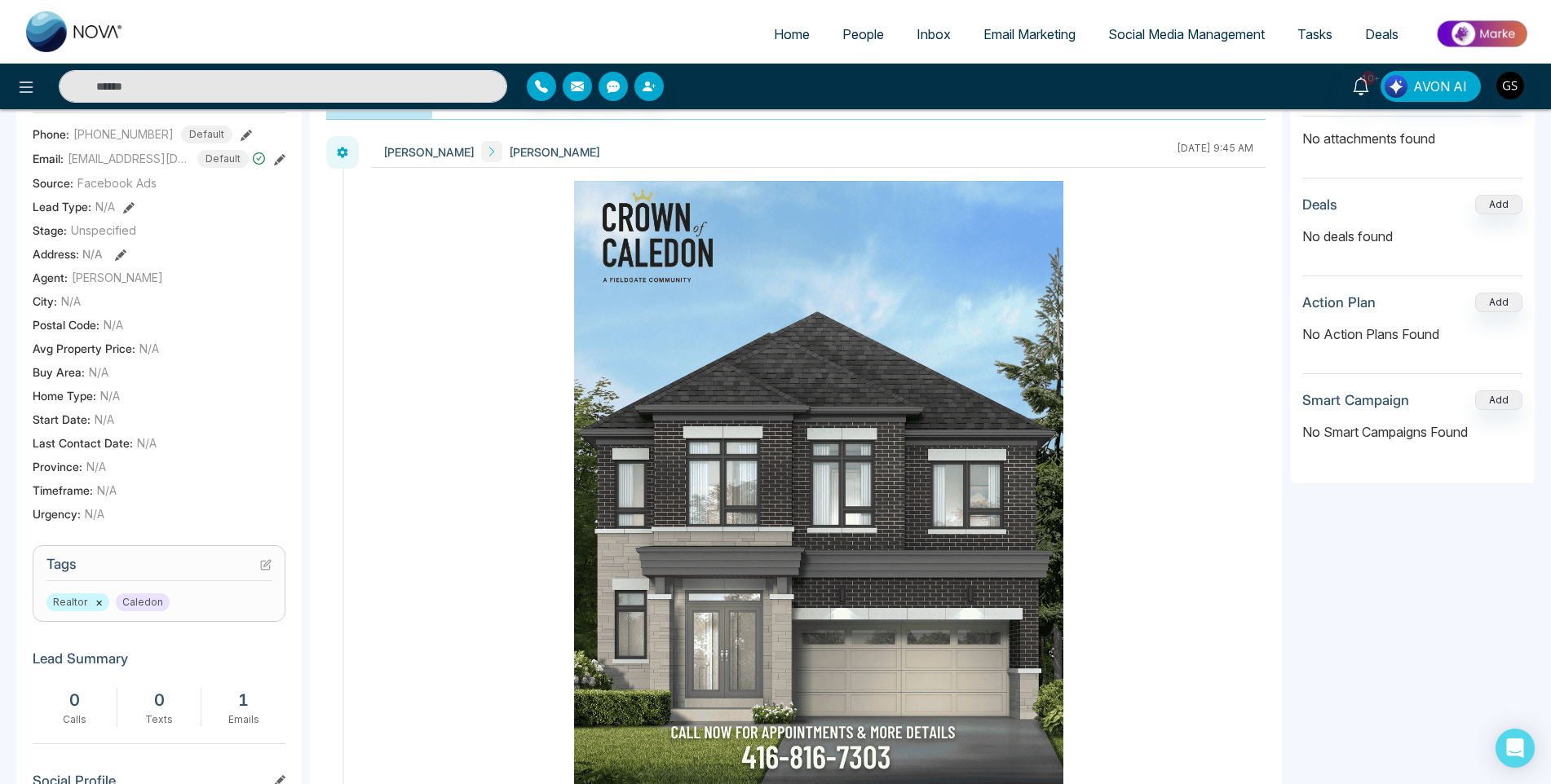
click at [852, 37] on span "People" at bounding box center [863, 34] width 42 height 17
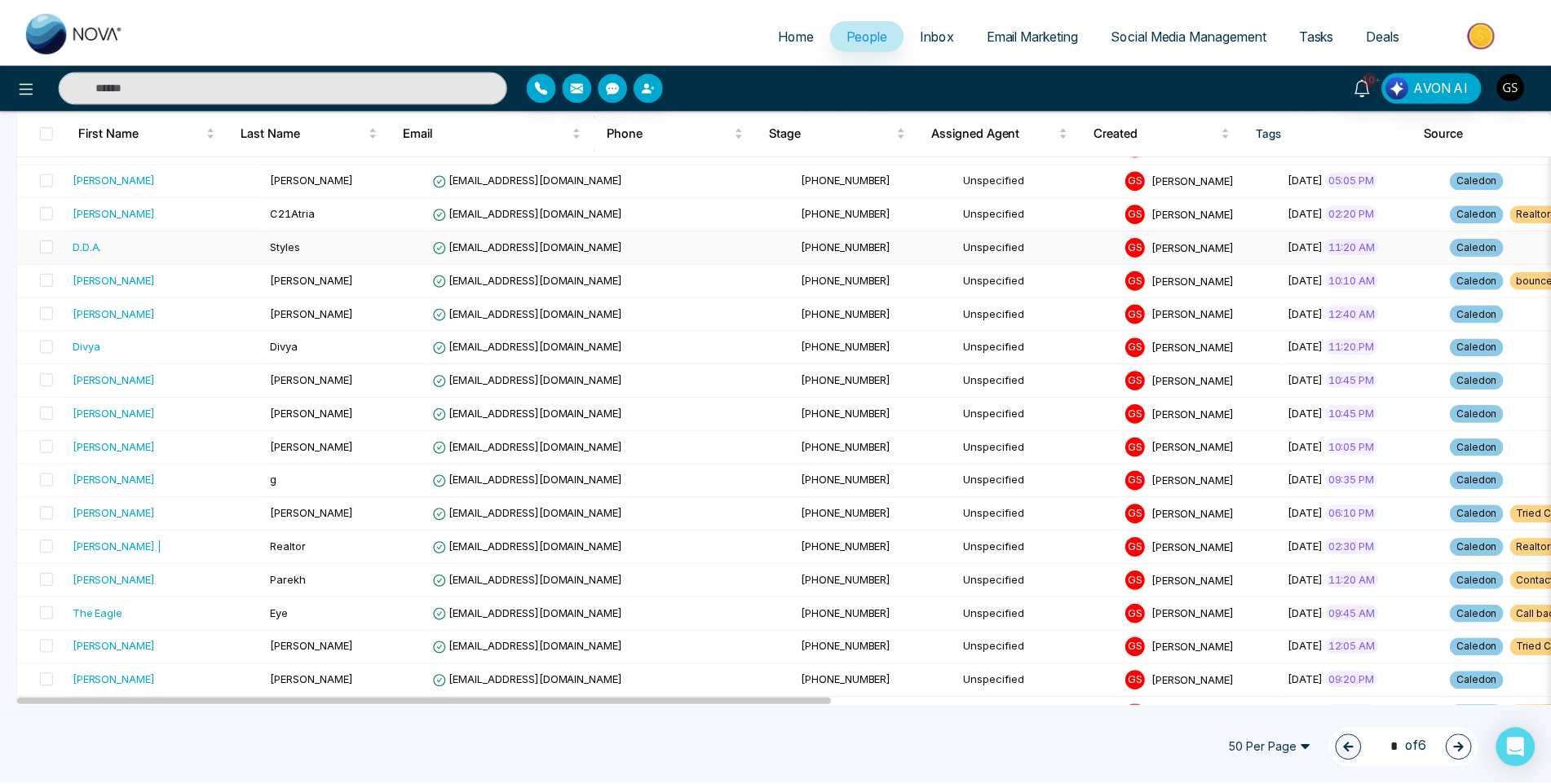
scroll to position [897, 0]
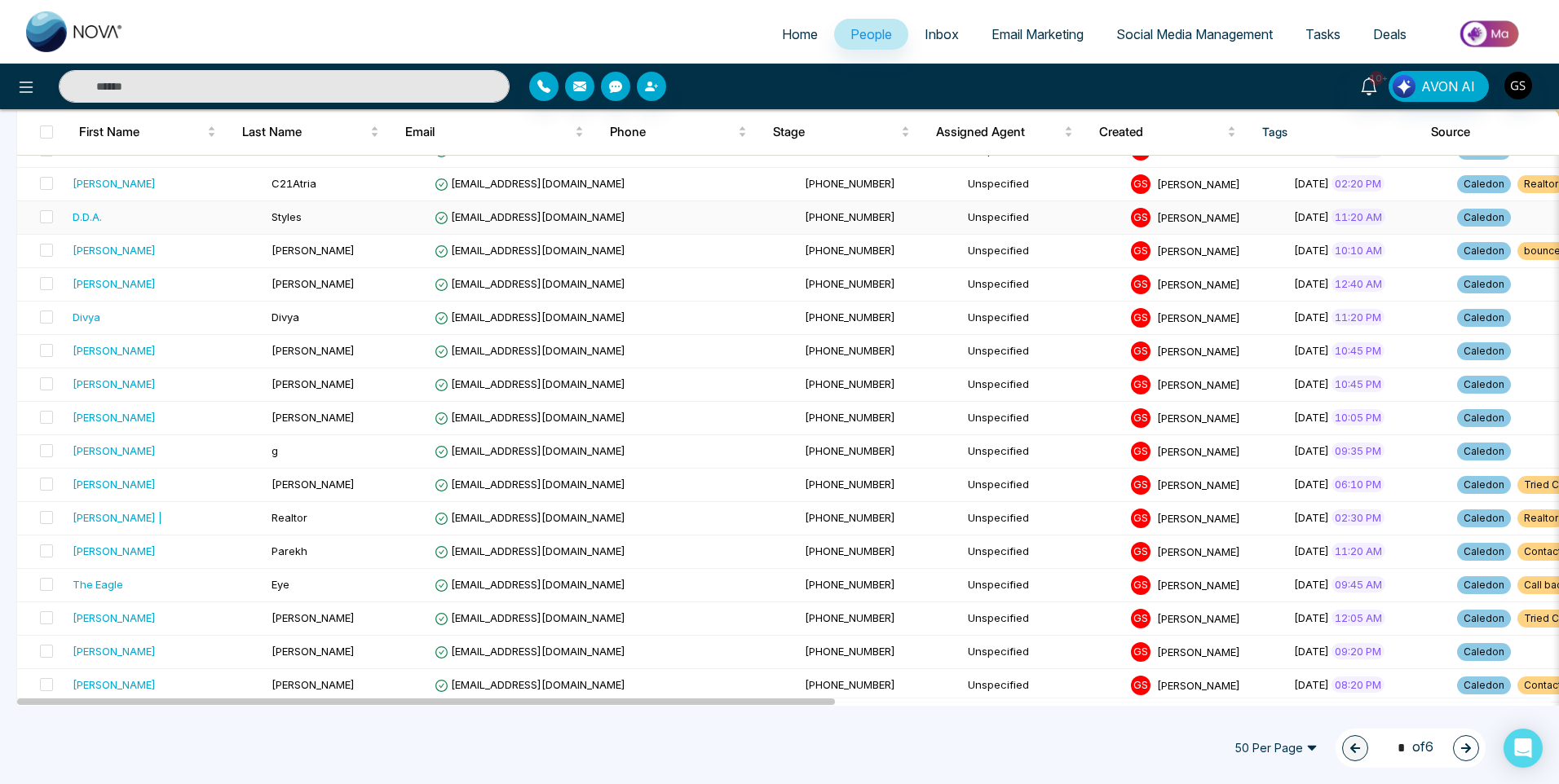
click at [798, 205] on td "[PHONE_NUMBER]" at bounding box center [879, 218] width 163 height 33
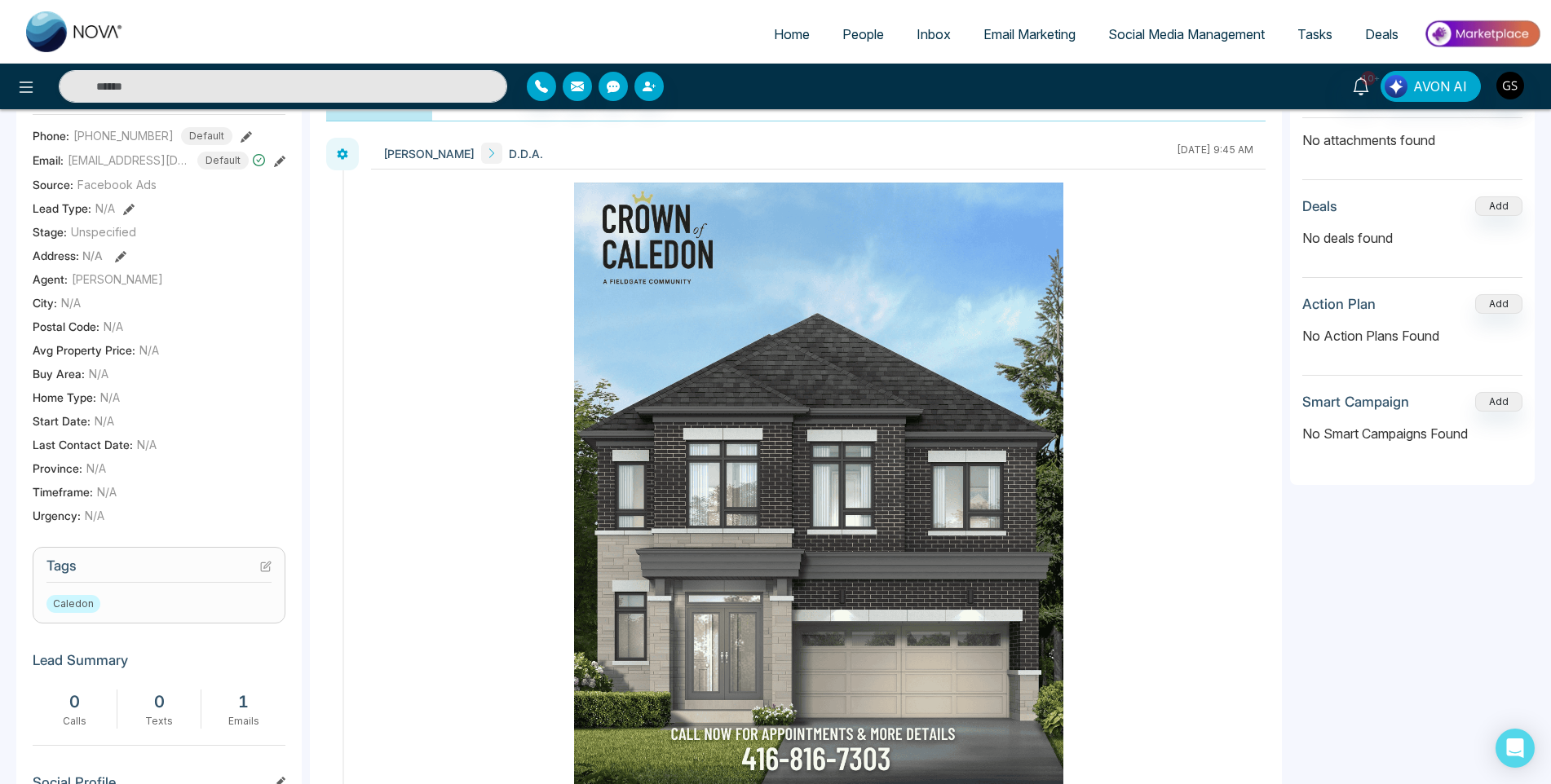
scroll to position [245, 0]
click at [262, 571] on icon at bounding box center [266, 565] width 11 height 11
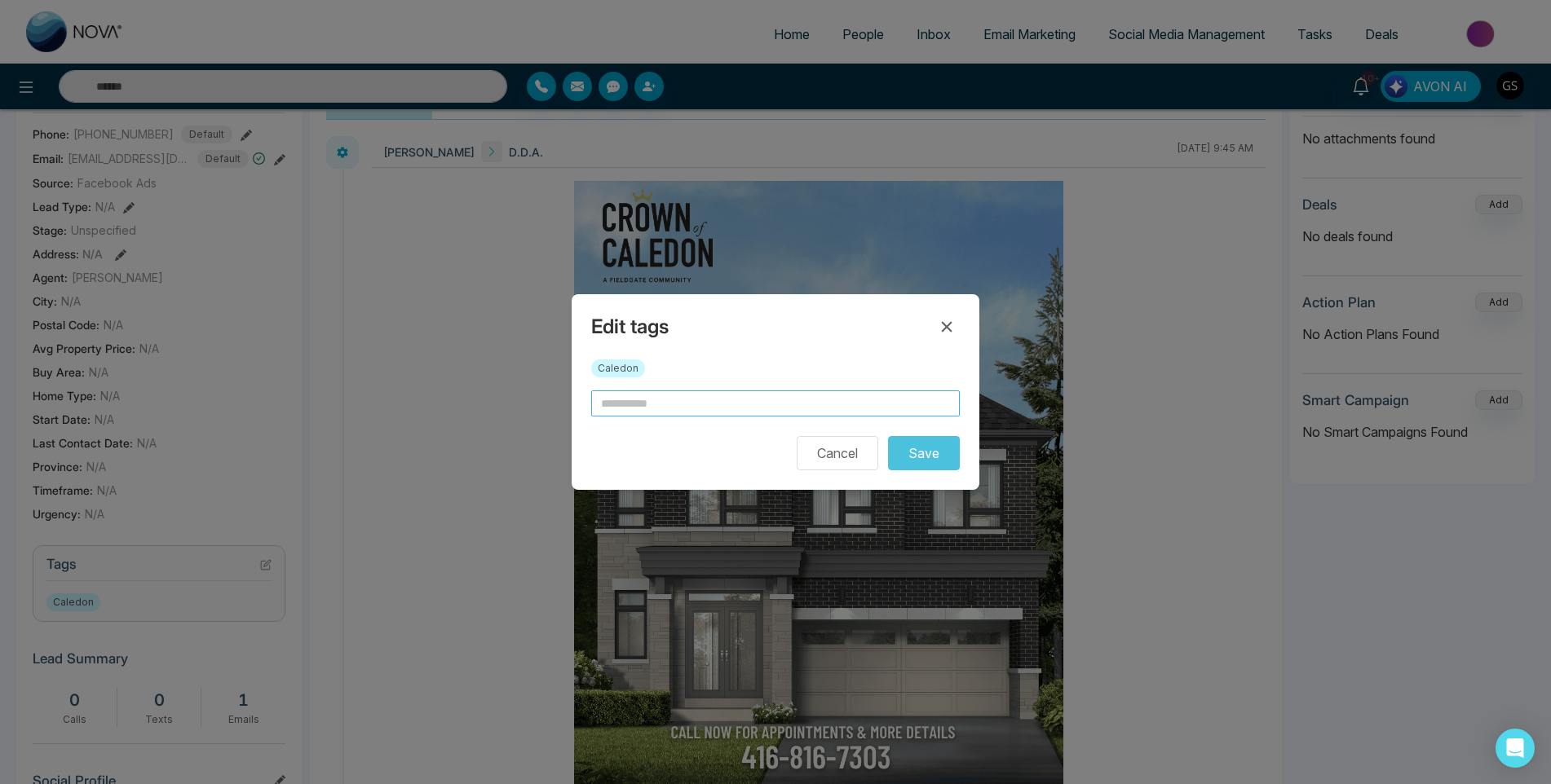
click at [676, 406] on input "text" at bounding box center [775, 404] width 369 height 26
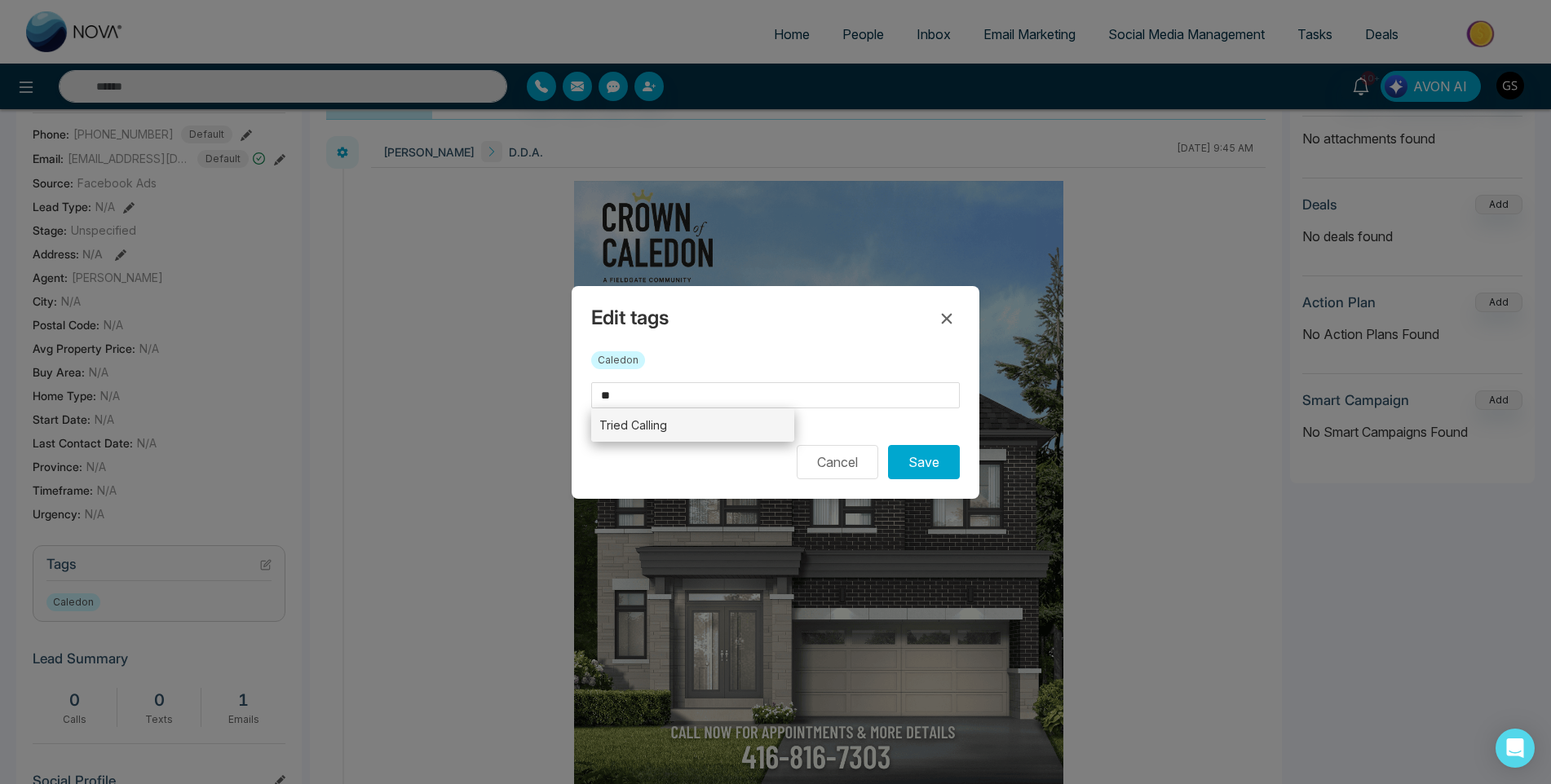
click at [688, 430] on li "Tried Calling" at bounding box center [693, 425] width 203 height 33
type input "**********"
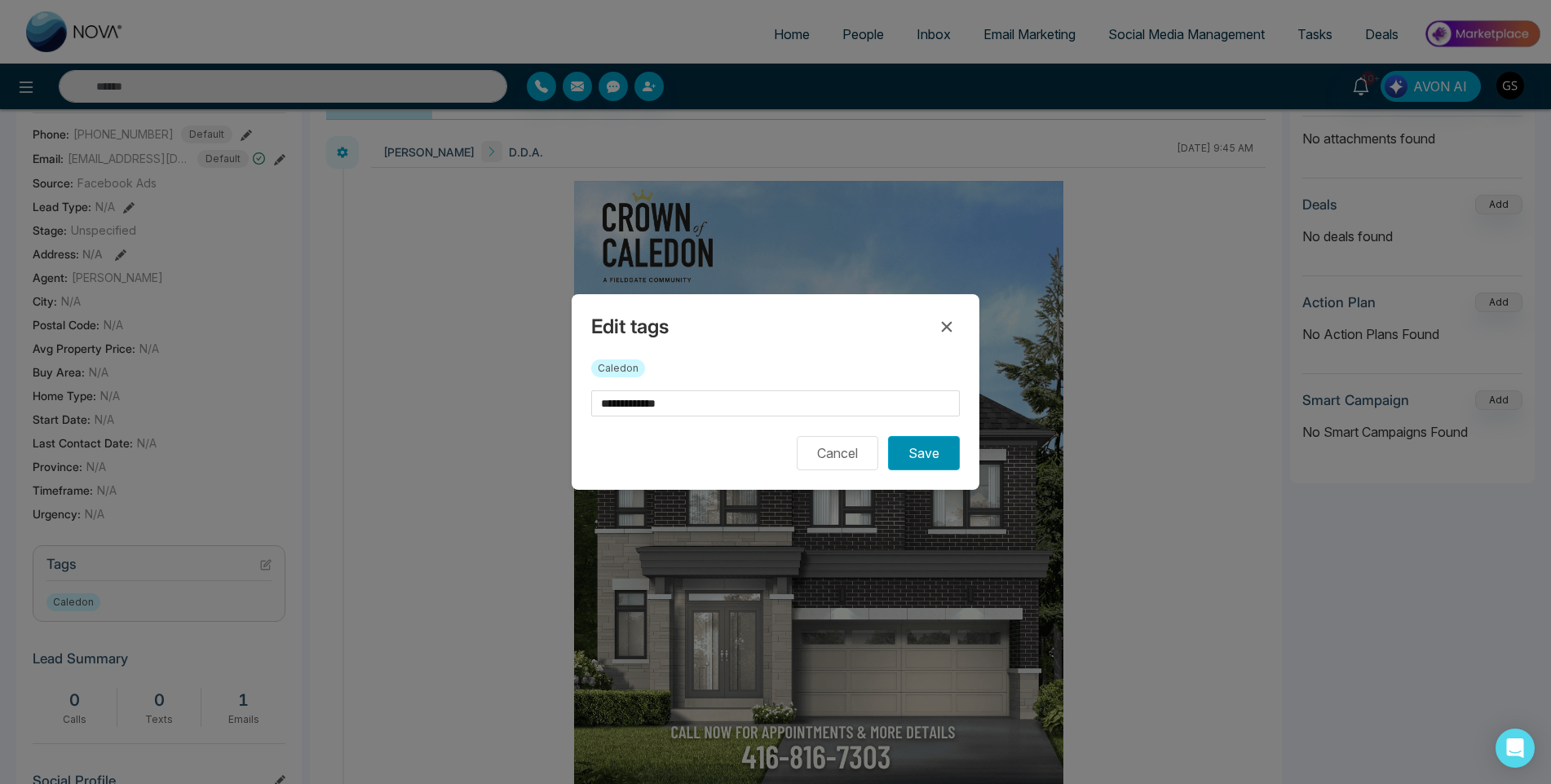
click at [929, 462] on button "Save" at bounding box center [924, 452] width 72 height 34
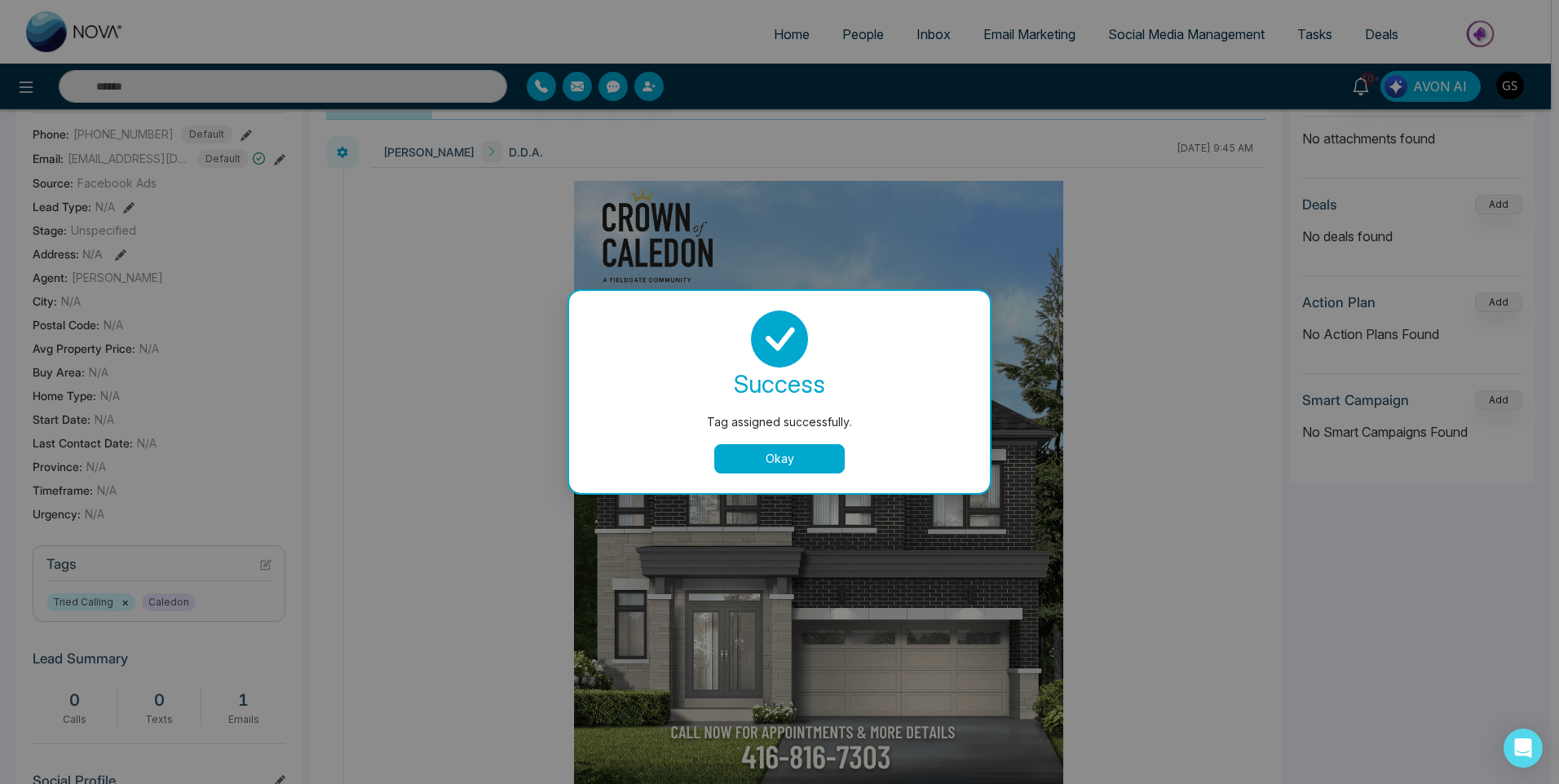
click at [972, 143] on div "Tag assigned successfully. success Tag assigned successfully. Okay" at bounding box center [780, 392] width 1559 height 784
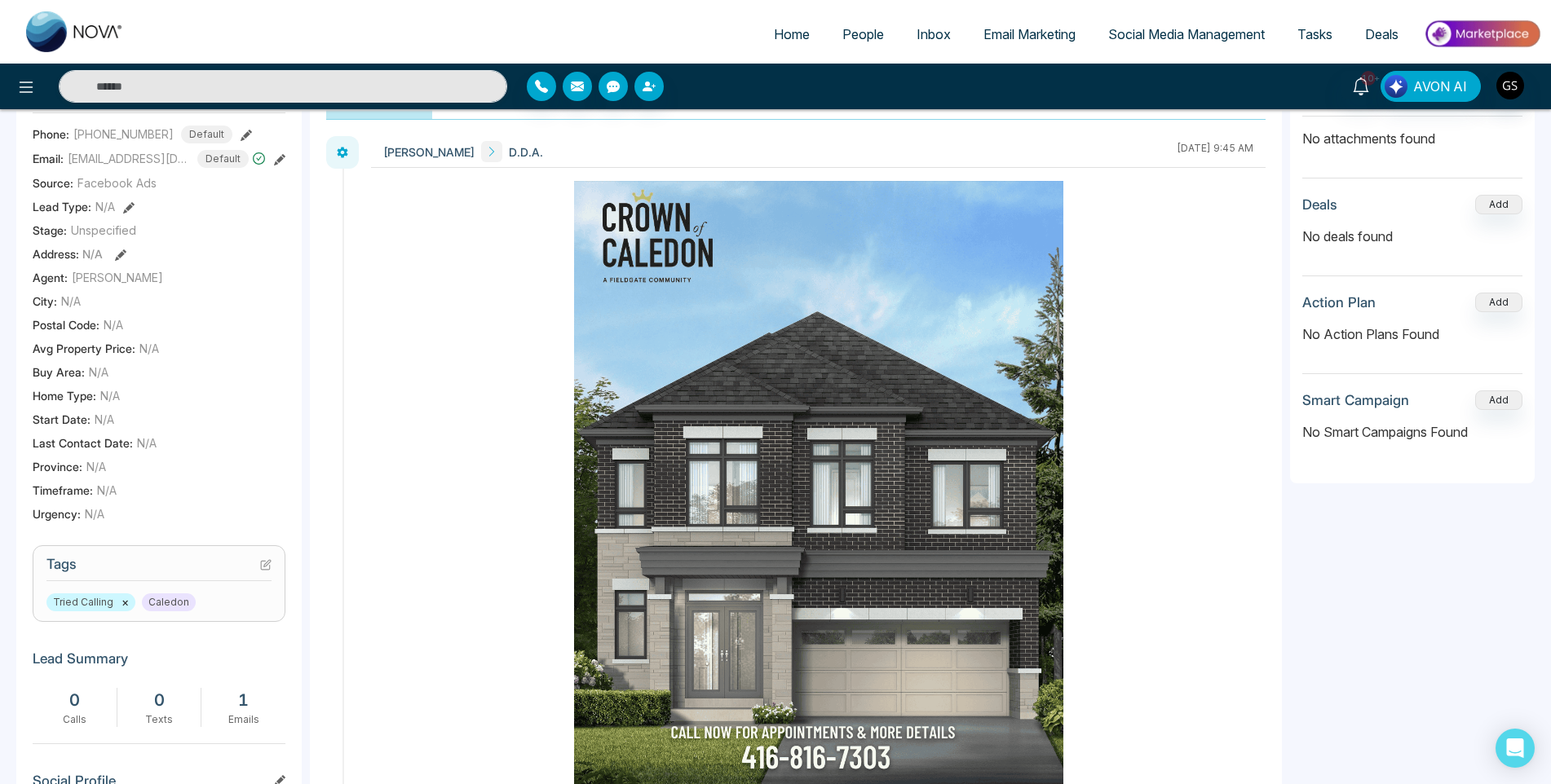
click at [874, 38] on span "People" at bounding box center [863, 34] width 42 height 17
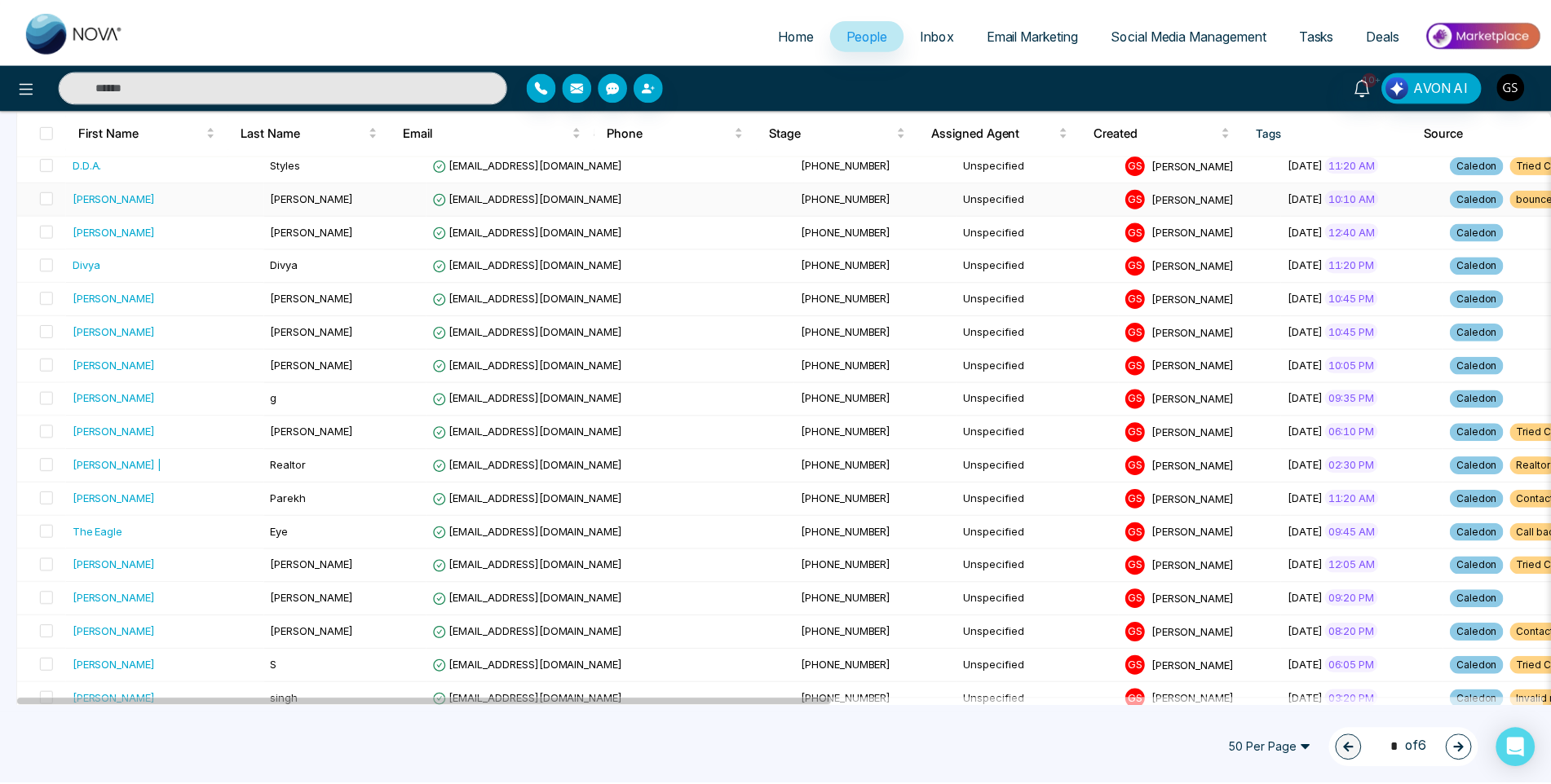
scroll to position [978, 0]
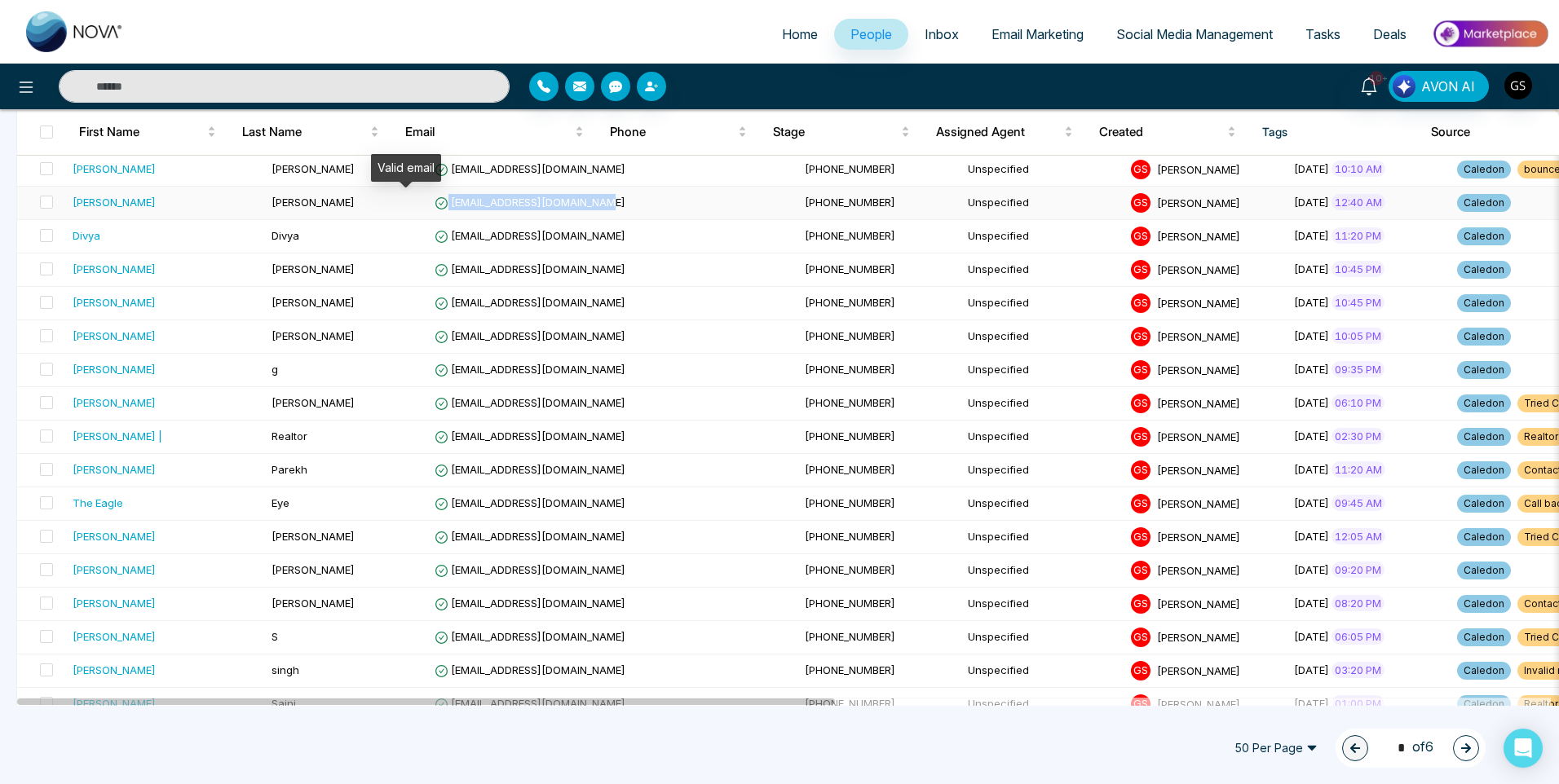
drag, startPoint x: 576, startPoint y: 201, endPoint x: 412, endPoint y: 208, distance: 164.1
click at [428, 208] on td "[EMAIL_ADDRESS][DOMAIN_NAME]" at bounding box center [612, 203] width 370 height 33
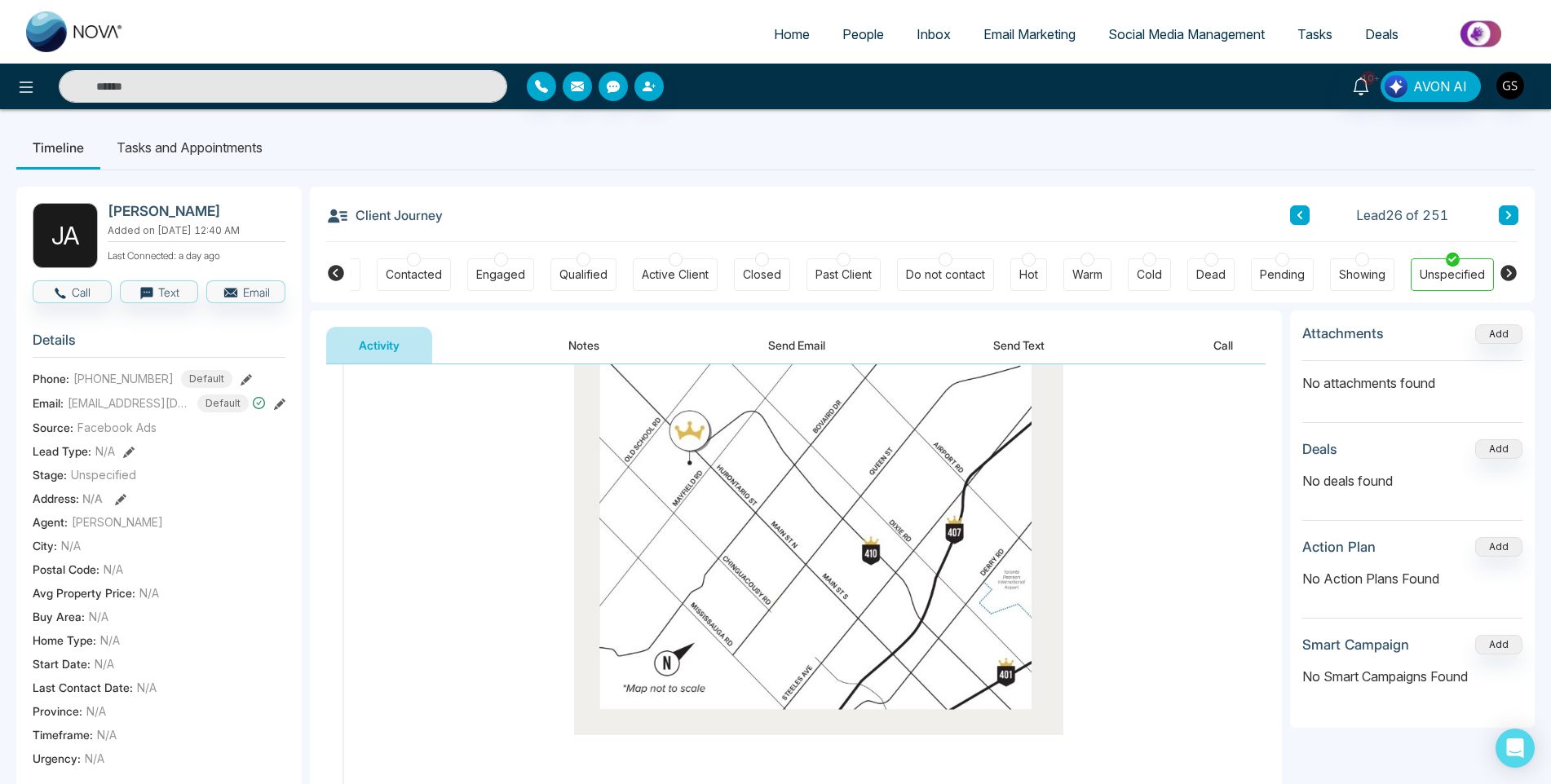
scroll to position [3220, 0]
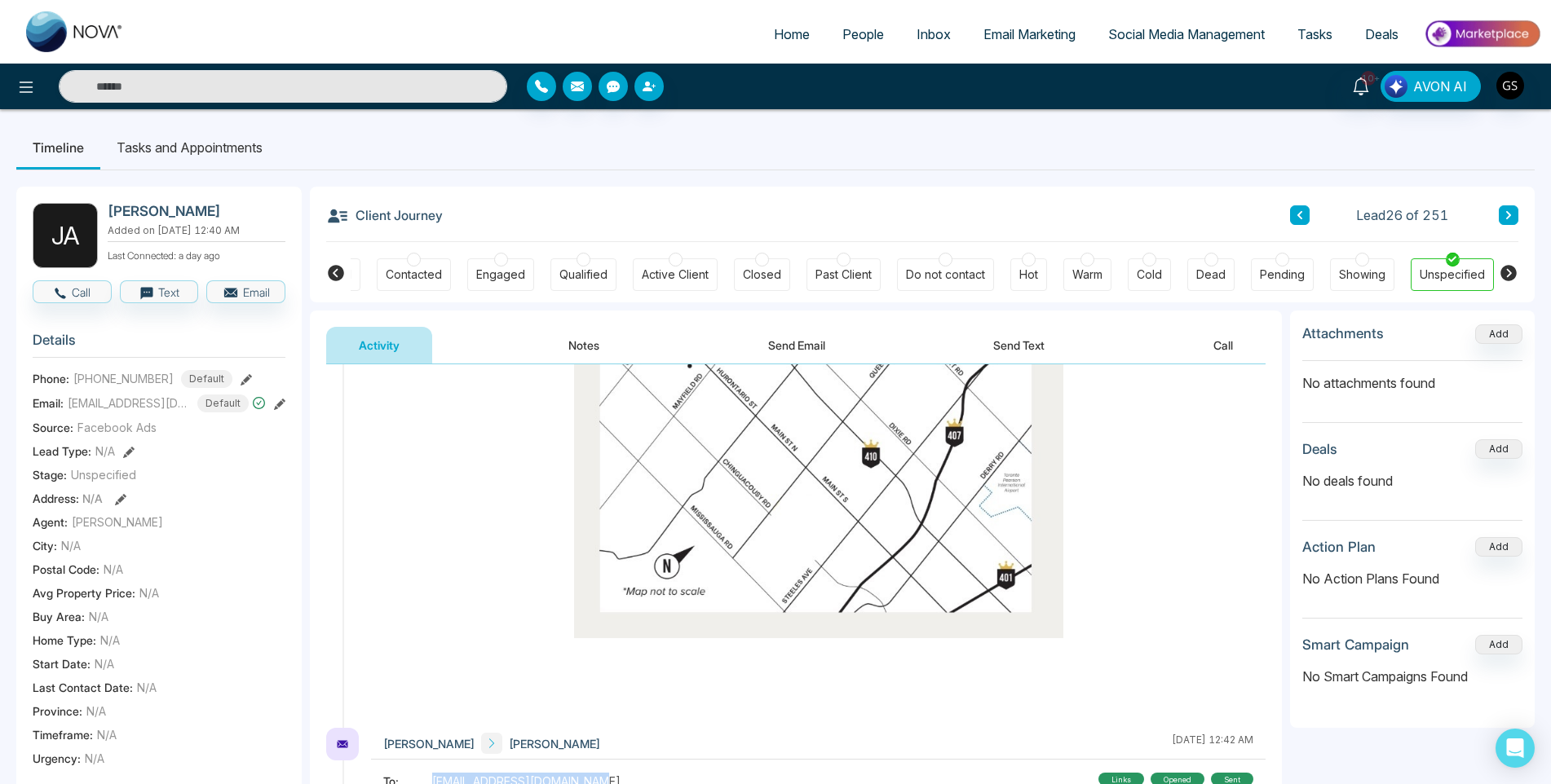
drag, startPoint x: 598, startPoint y: 738, endPoint x: 428, endPoint y: 732, distance: 170.1
click at [428, 773] on div "To: [EMAIL_ADDRESS][DOMAIN_NAME]" at bounding box center [679, 781] width 591 height 18
copy div "[EMAIL_ADDRESS][DOMAIN_NAME]"
drag, startPoint x: 162, startPoint y: 388, endPoint x: 89, endPoint y: 382, distance: 73.2
click at [89, 382] on span "[PHONE_NUMBER]" at bounding box center [123, 379] width 101 height 18
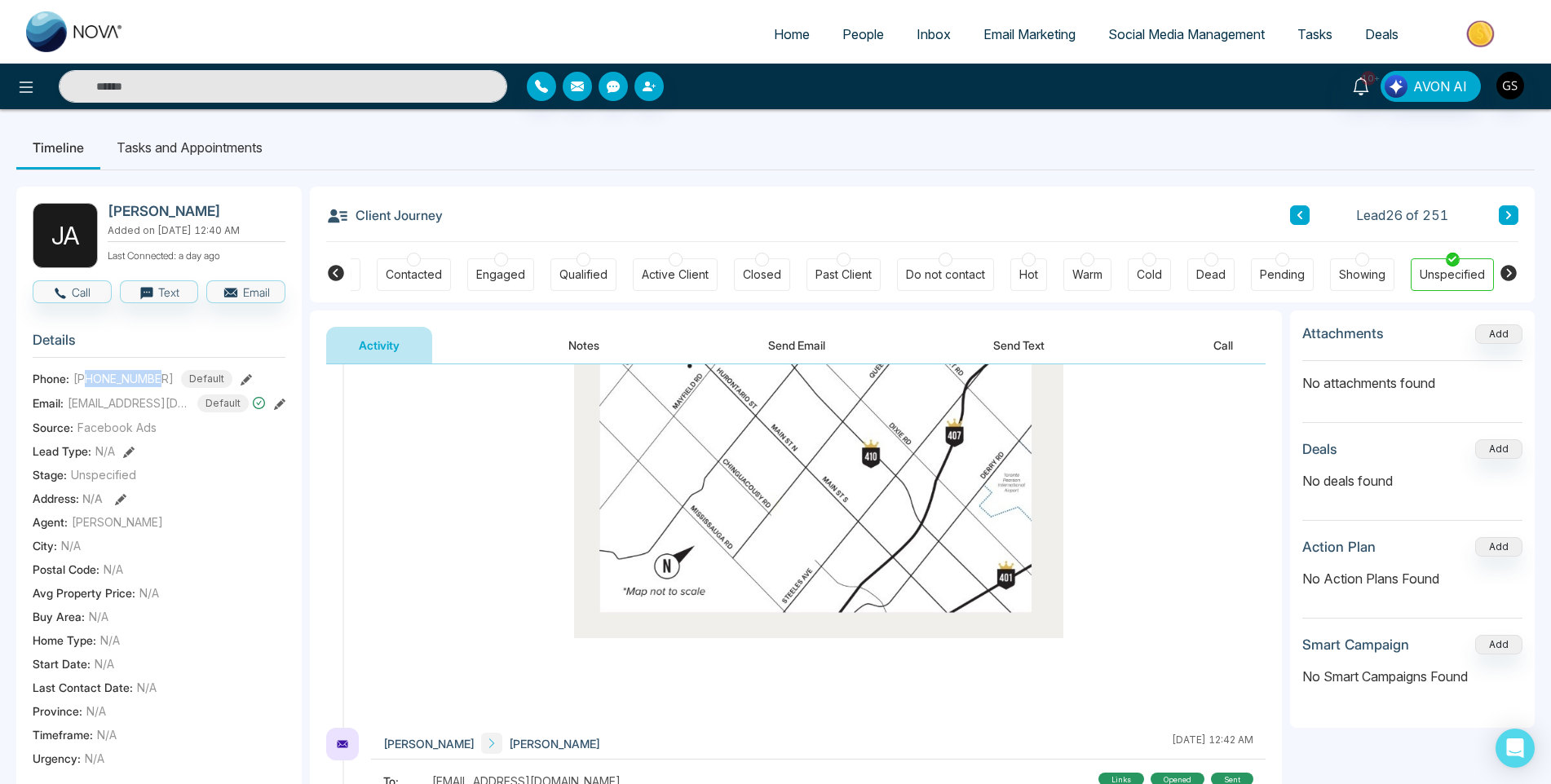
copy span "9052267182"
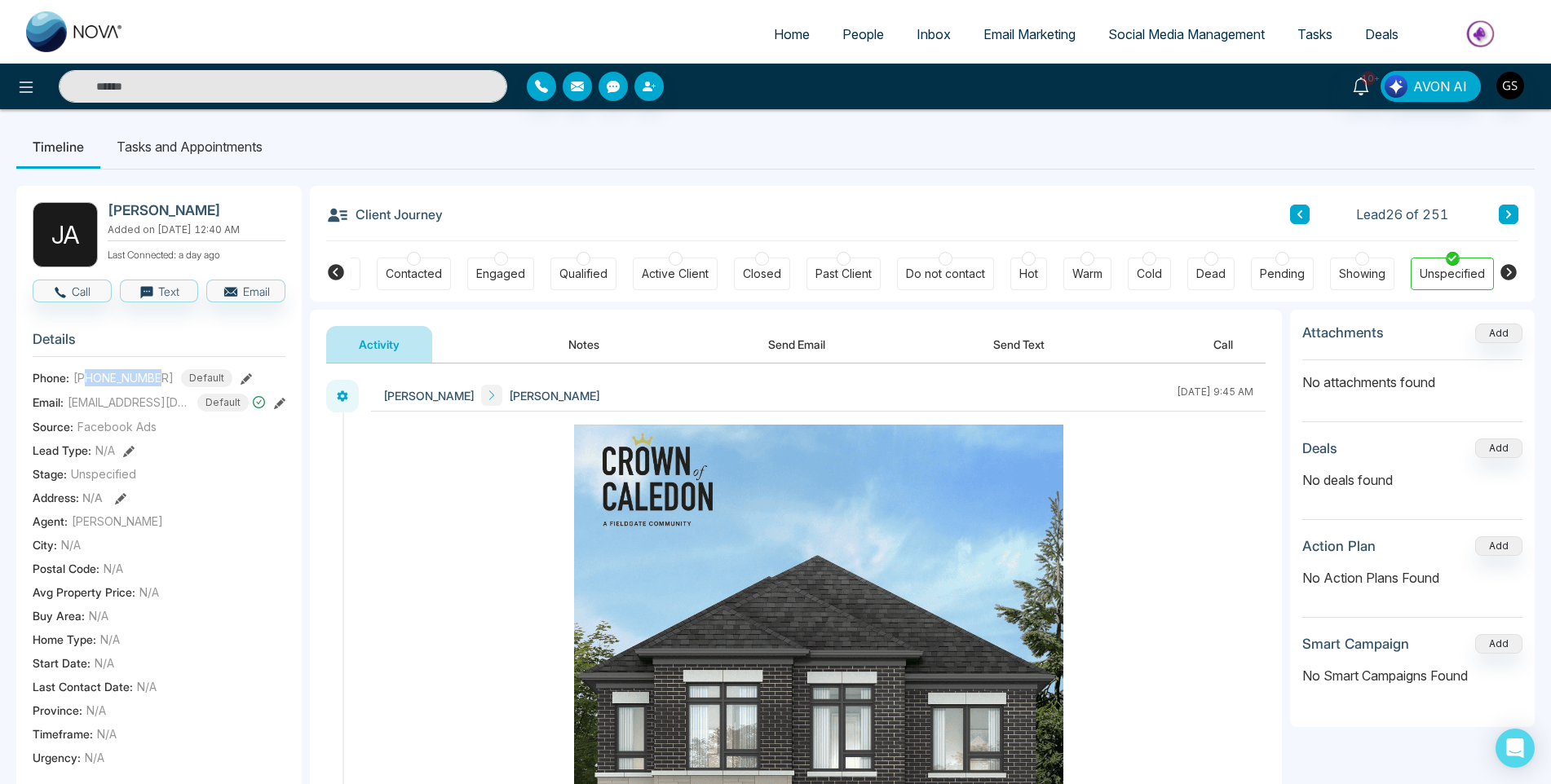
scroll to position [0, 0]
click at [430, 276] on div "Contacted" at bounding box center [414, 275] width 56 height 17
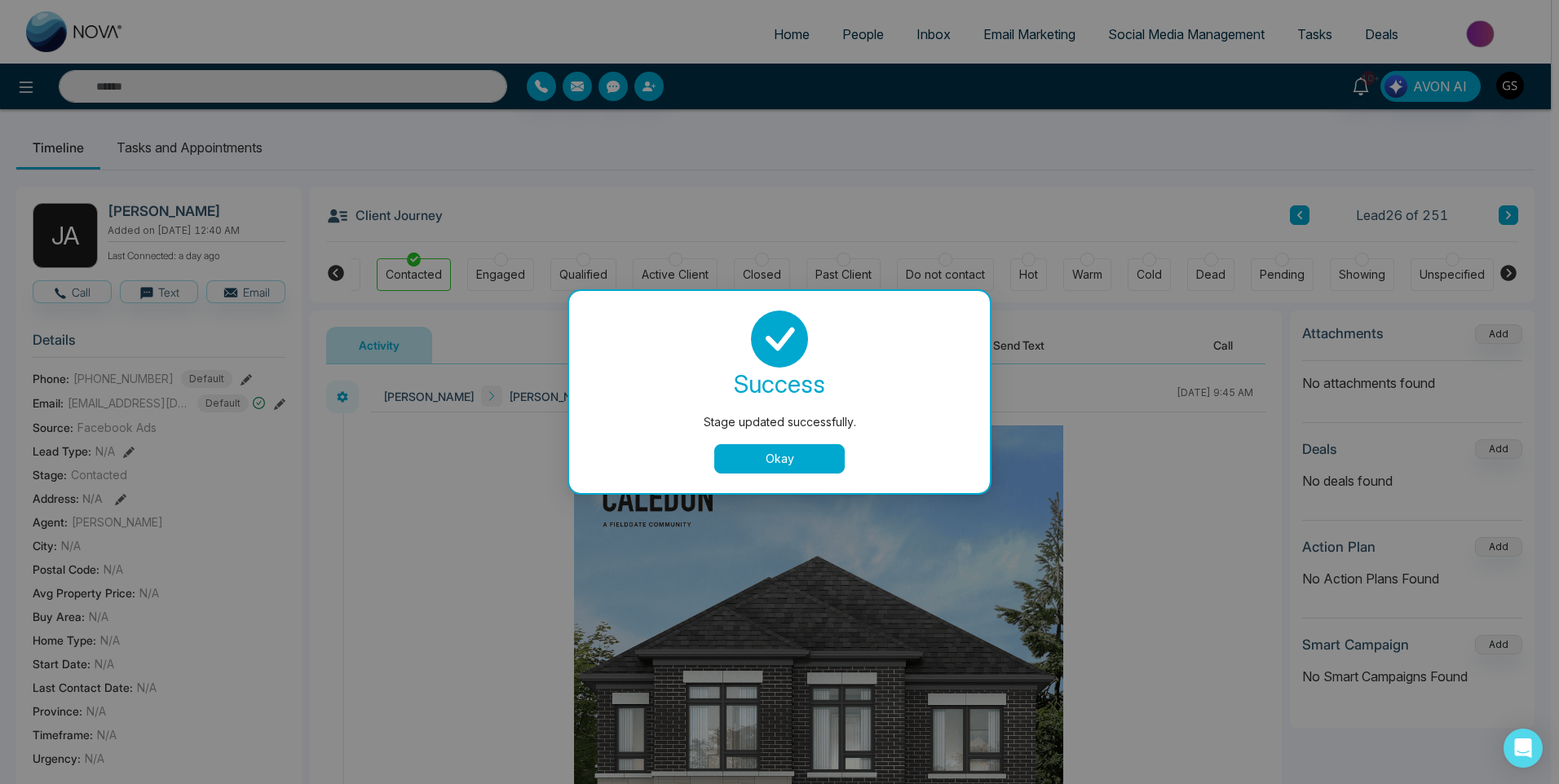
click at [826, 452] on button "Okay" at bounding box center [779, 459] width 130 height 30
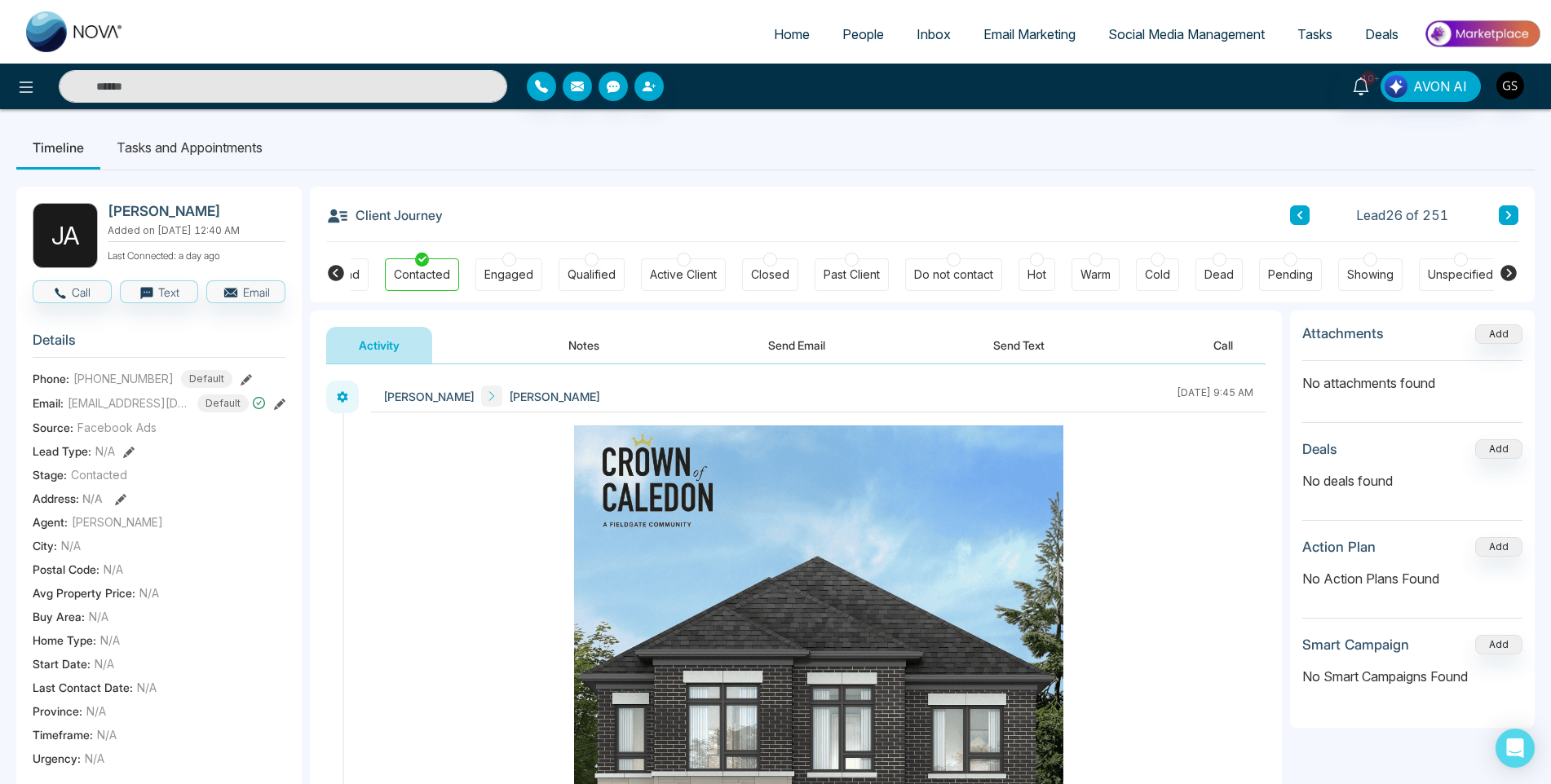
click at [588, 354] on button "Notes" at bounding box center [584, 345] width 96 height 37
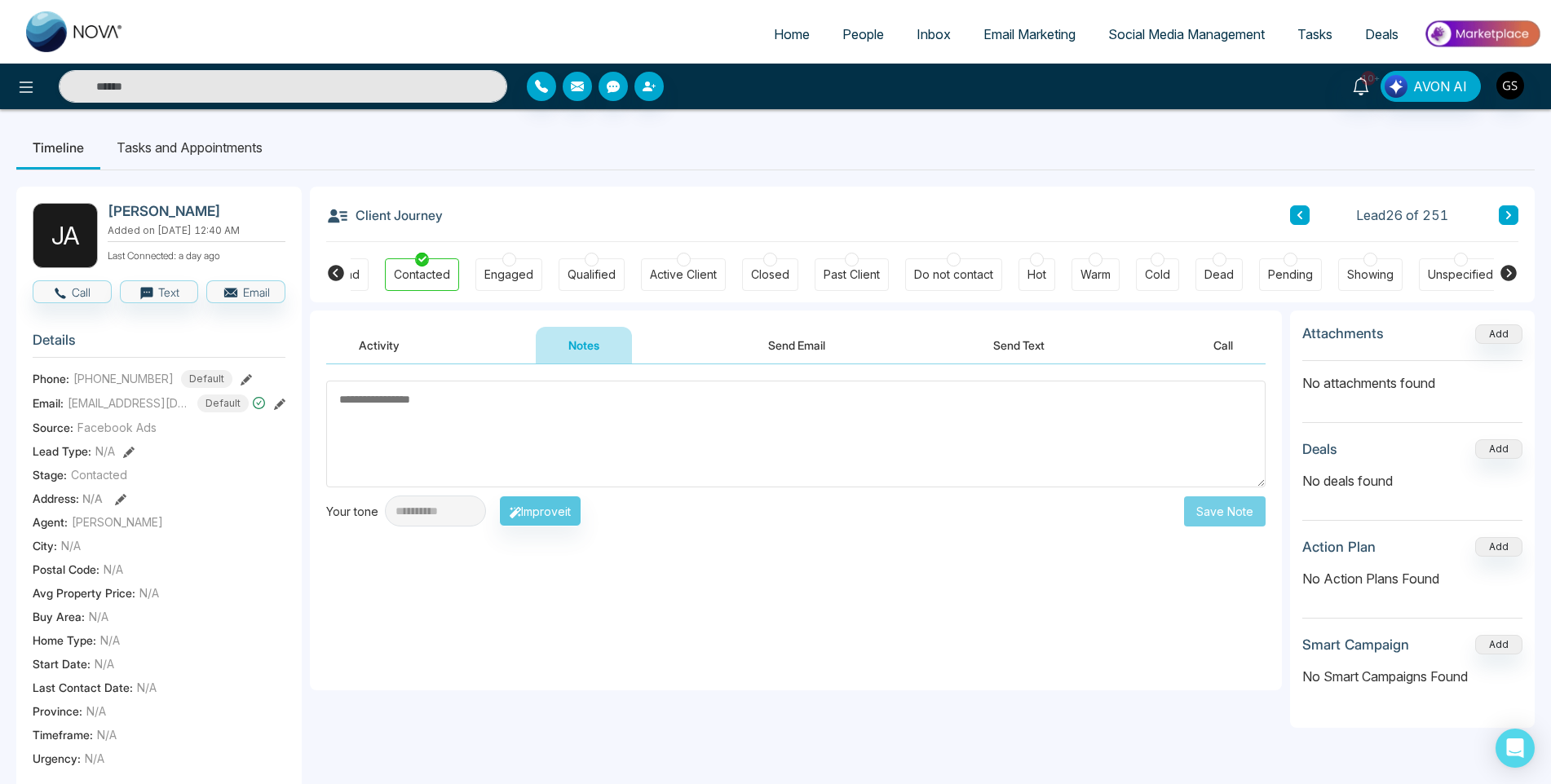
click at [600, 440] on textarea at bounding box center [795, 434] width 939 height 107
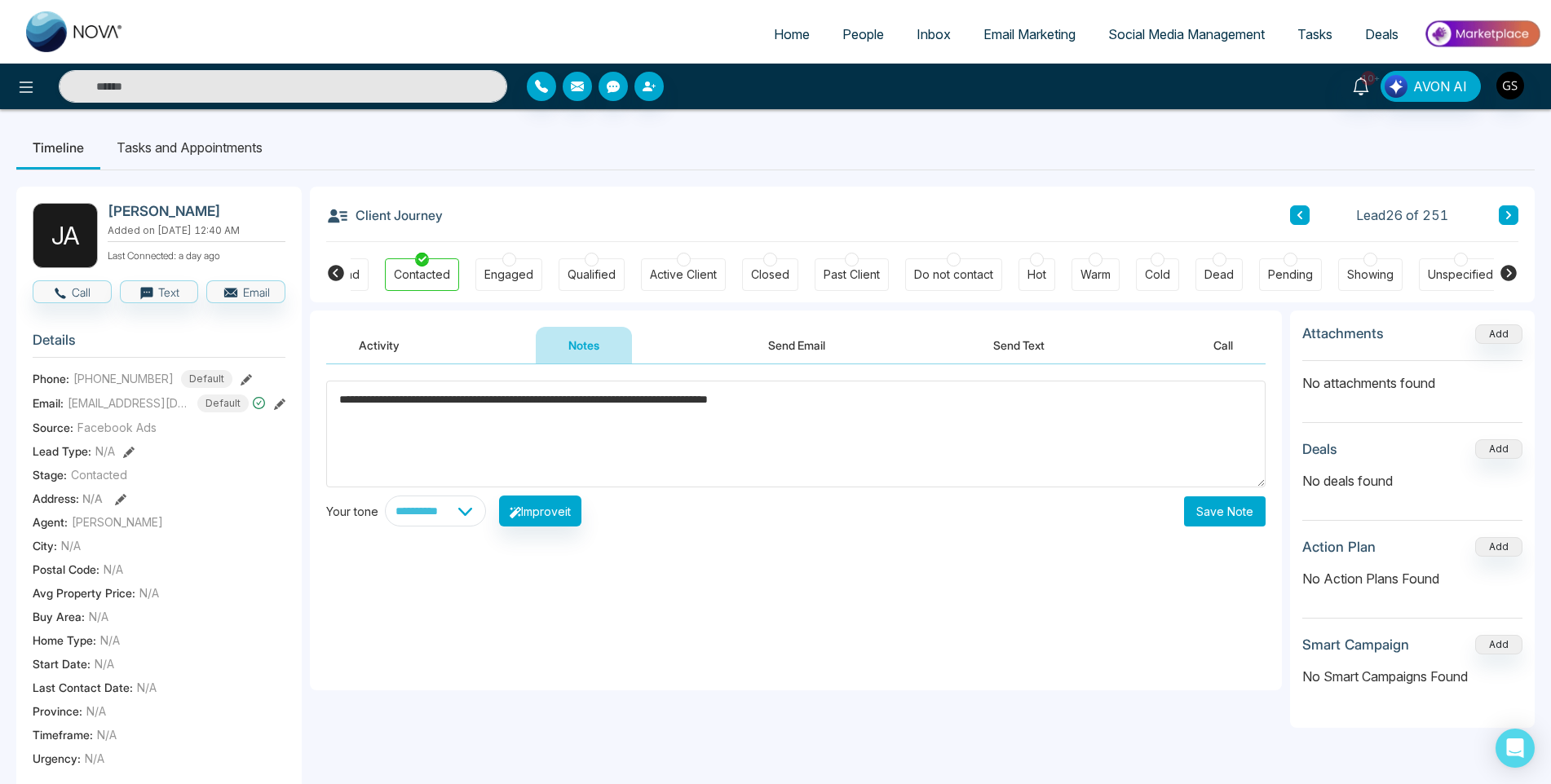
type textarea "**********"
click at [1244, 516] on button "Save Note" at bounding box center [1225, 512] width 81 height 30
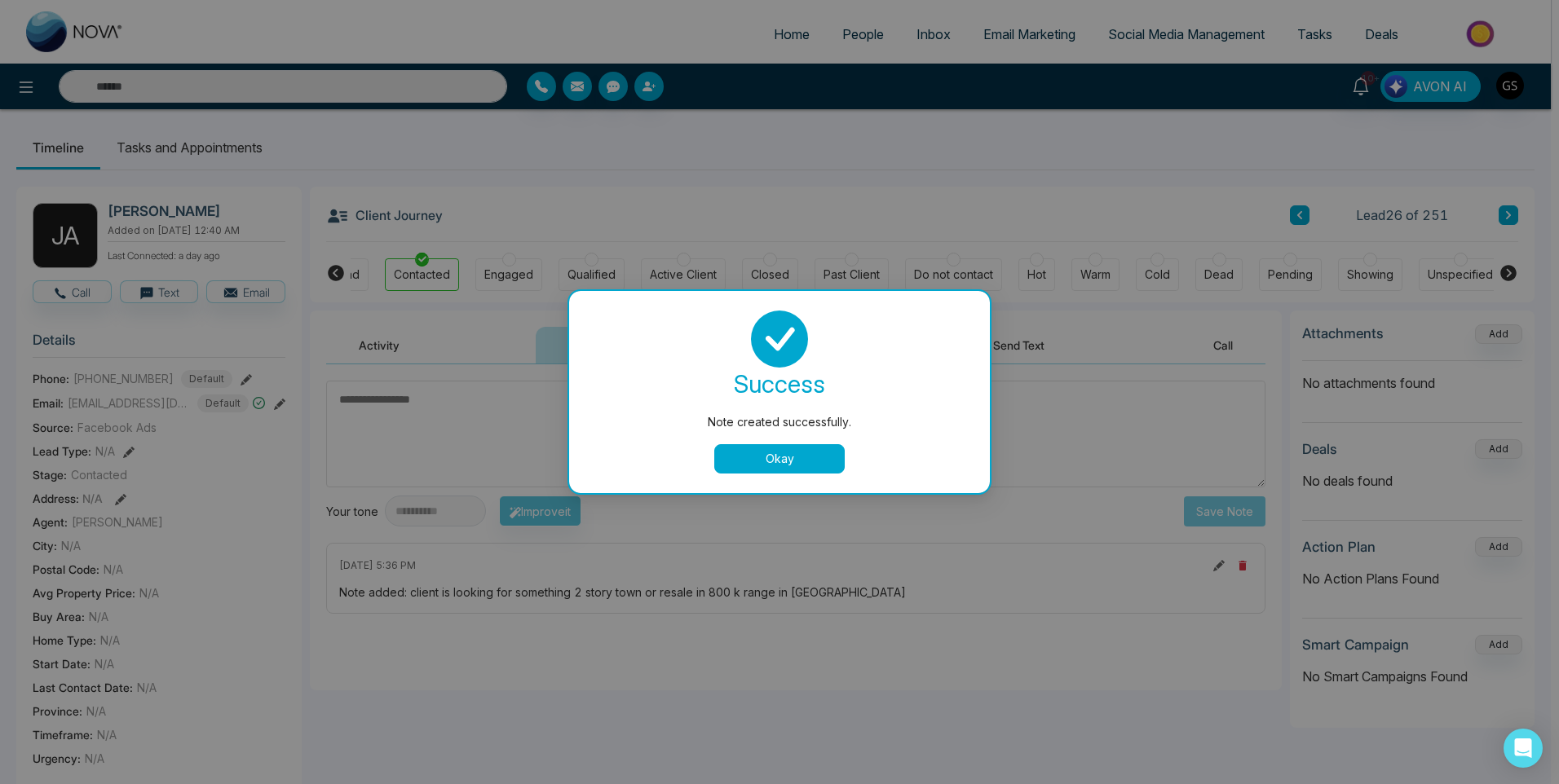
click at [817, 461] on button "Okay" at bounding box center [779, 459] width 130 height 30
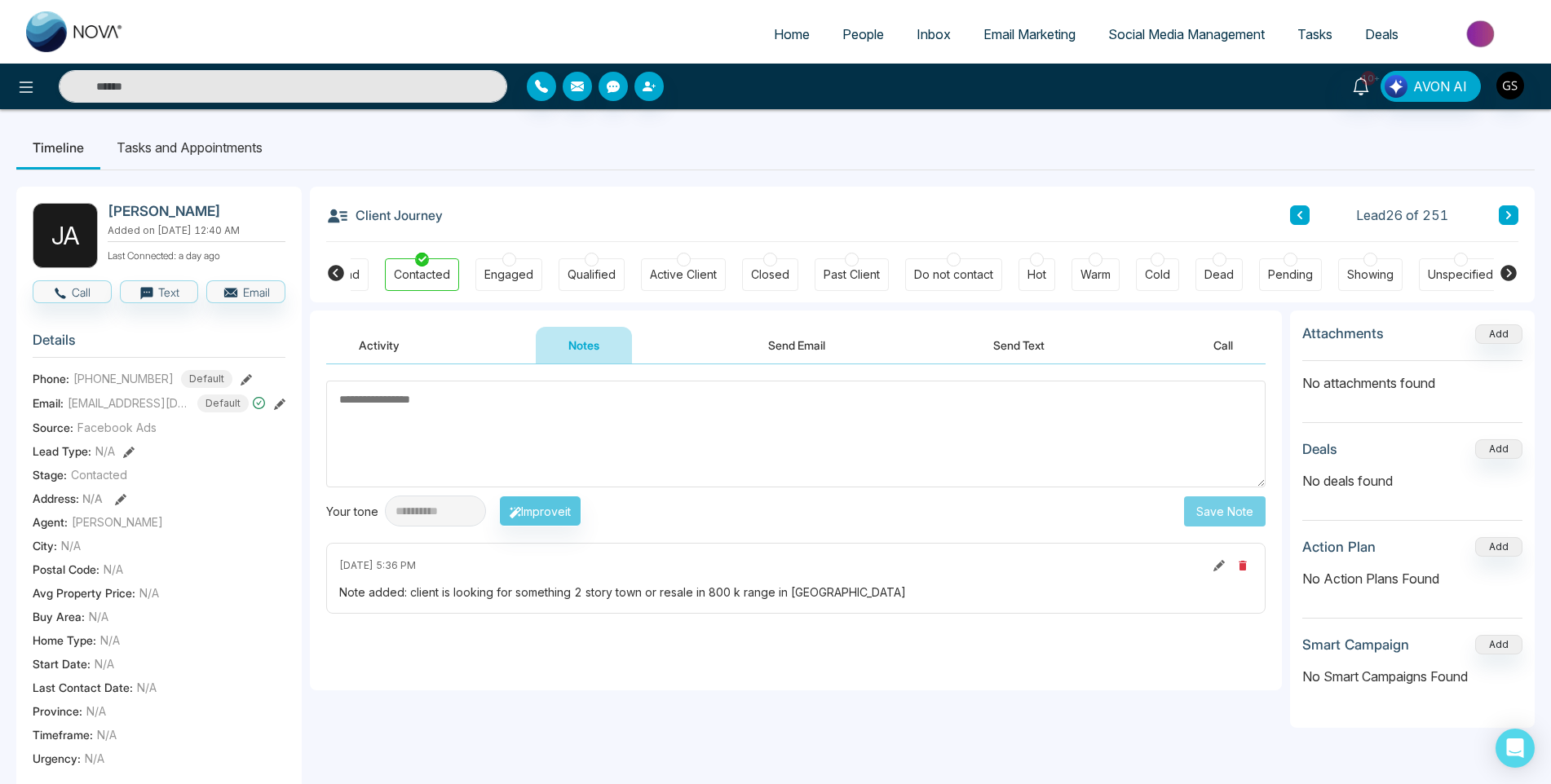
click at [847, 24] on link "People" at bounding box center [863, 34] width 74 height 31
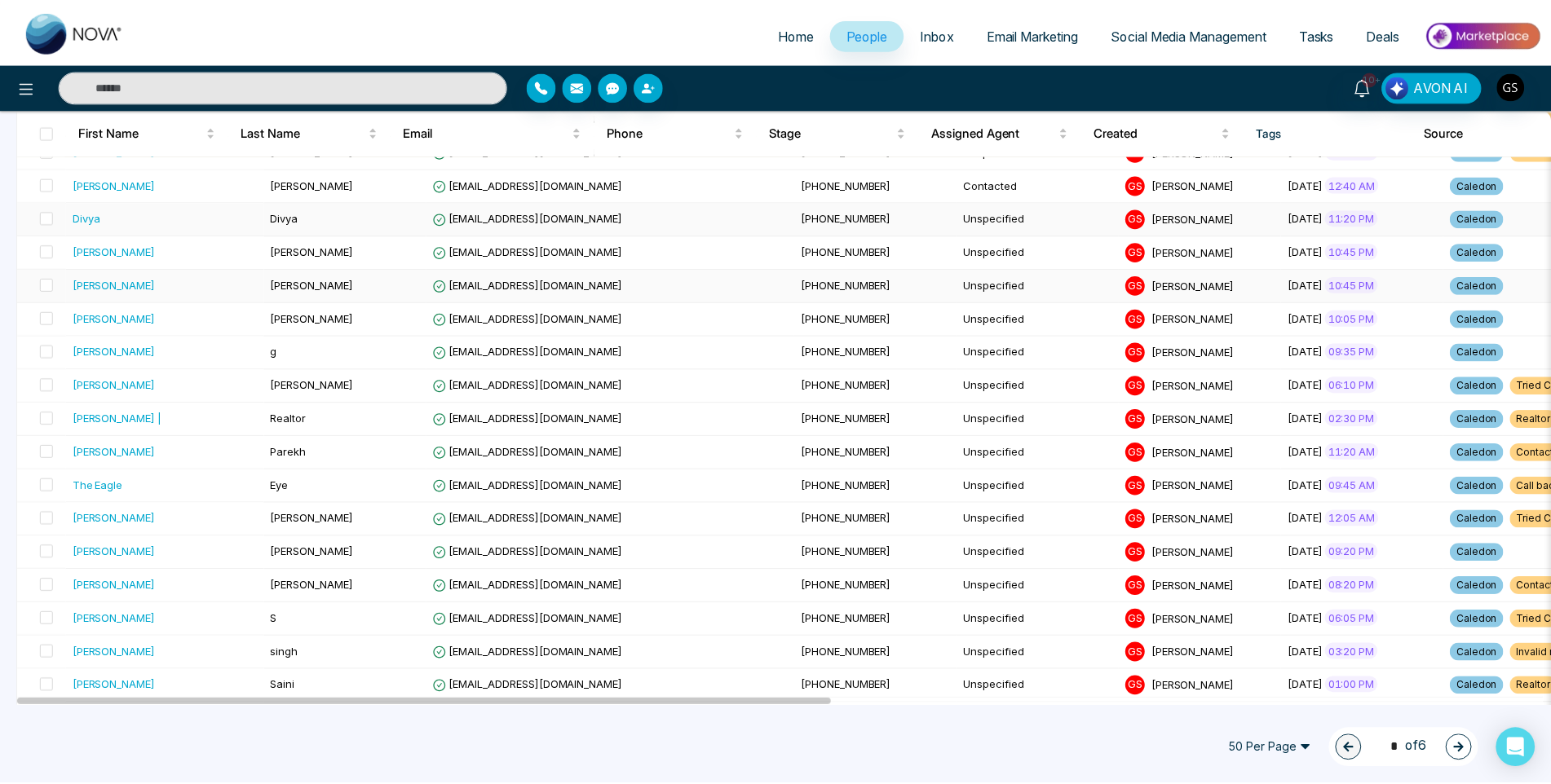
scroll to position [978, 0]
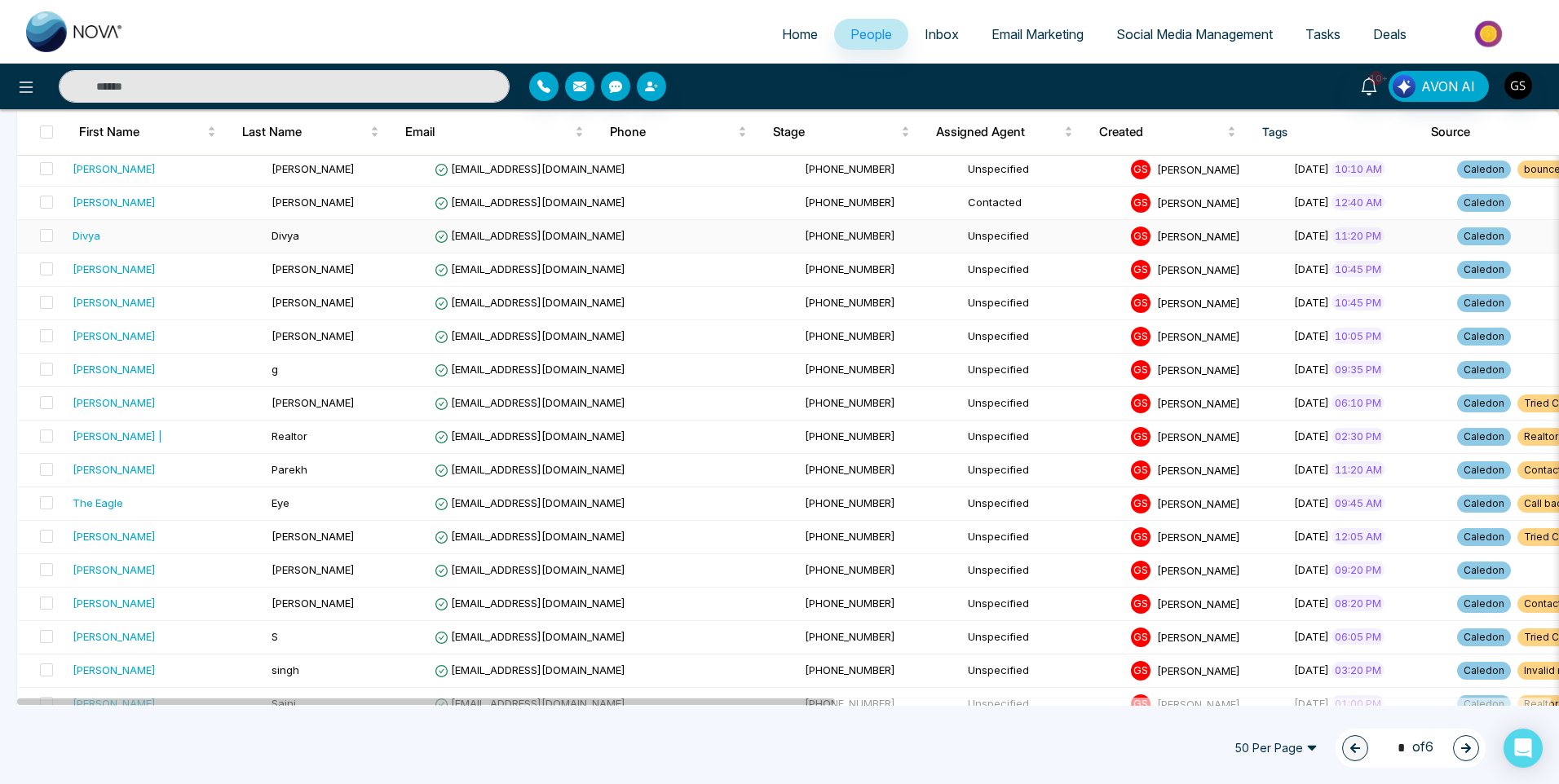
click at [798, 247] on td "[PHONE_NUMBER]" at bounding box center [879, 236] width 163 height 33
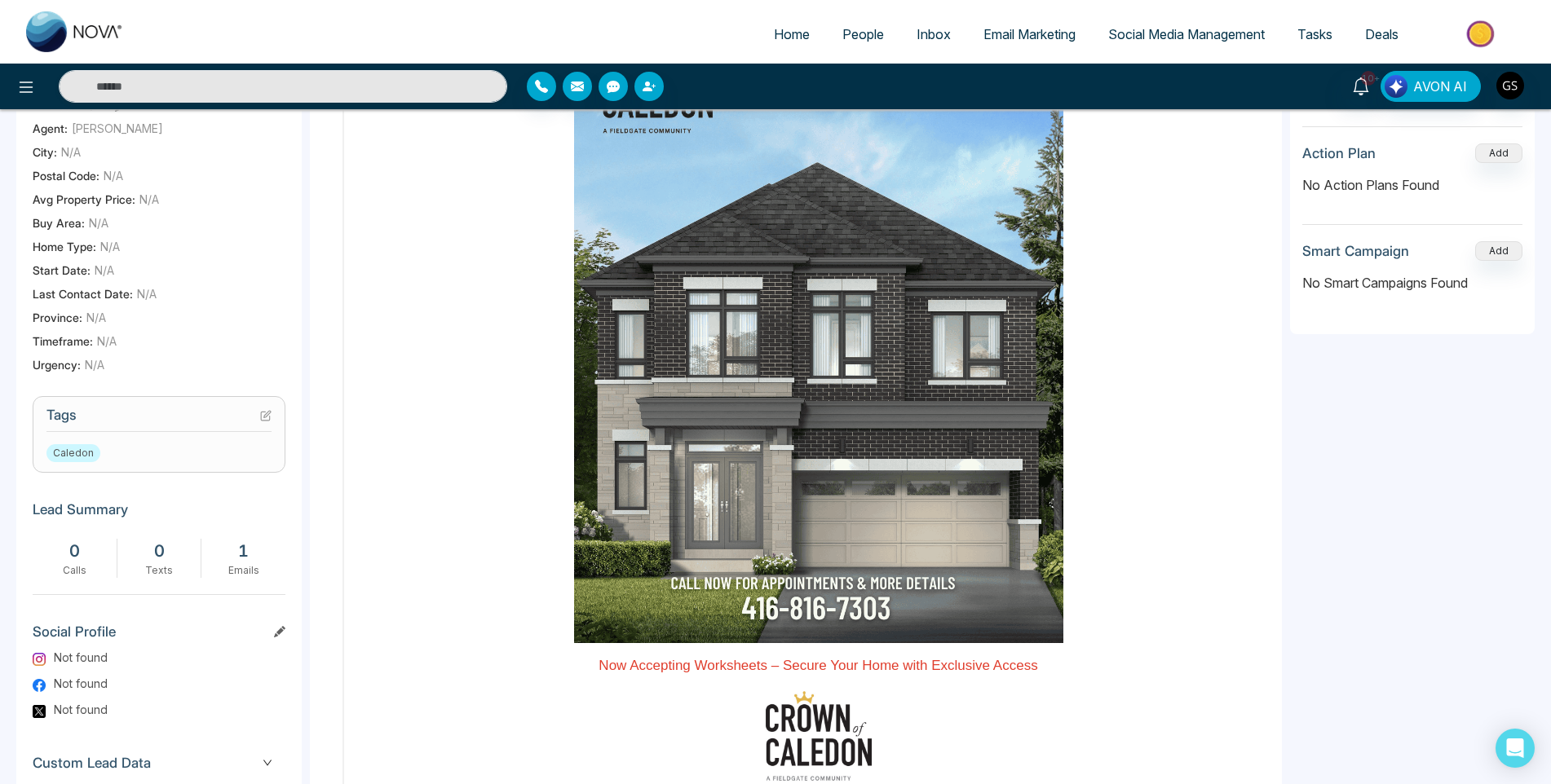
scroll to position [407, 0]
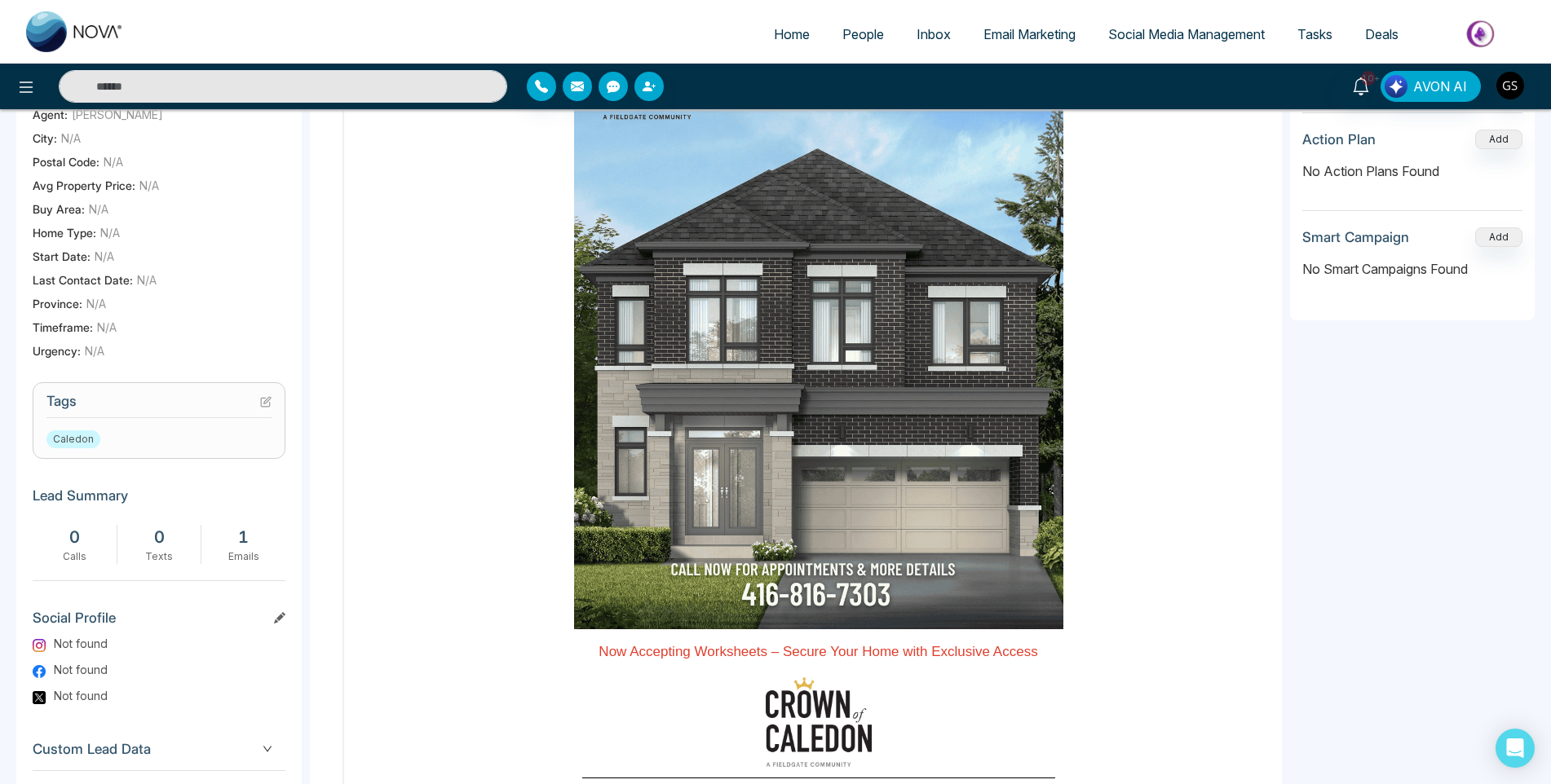
click at [270, 407] on icon at bounding box center [265, 403] width 9 height 9
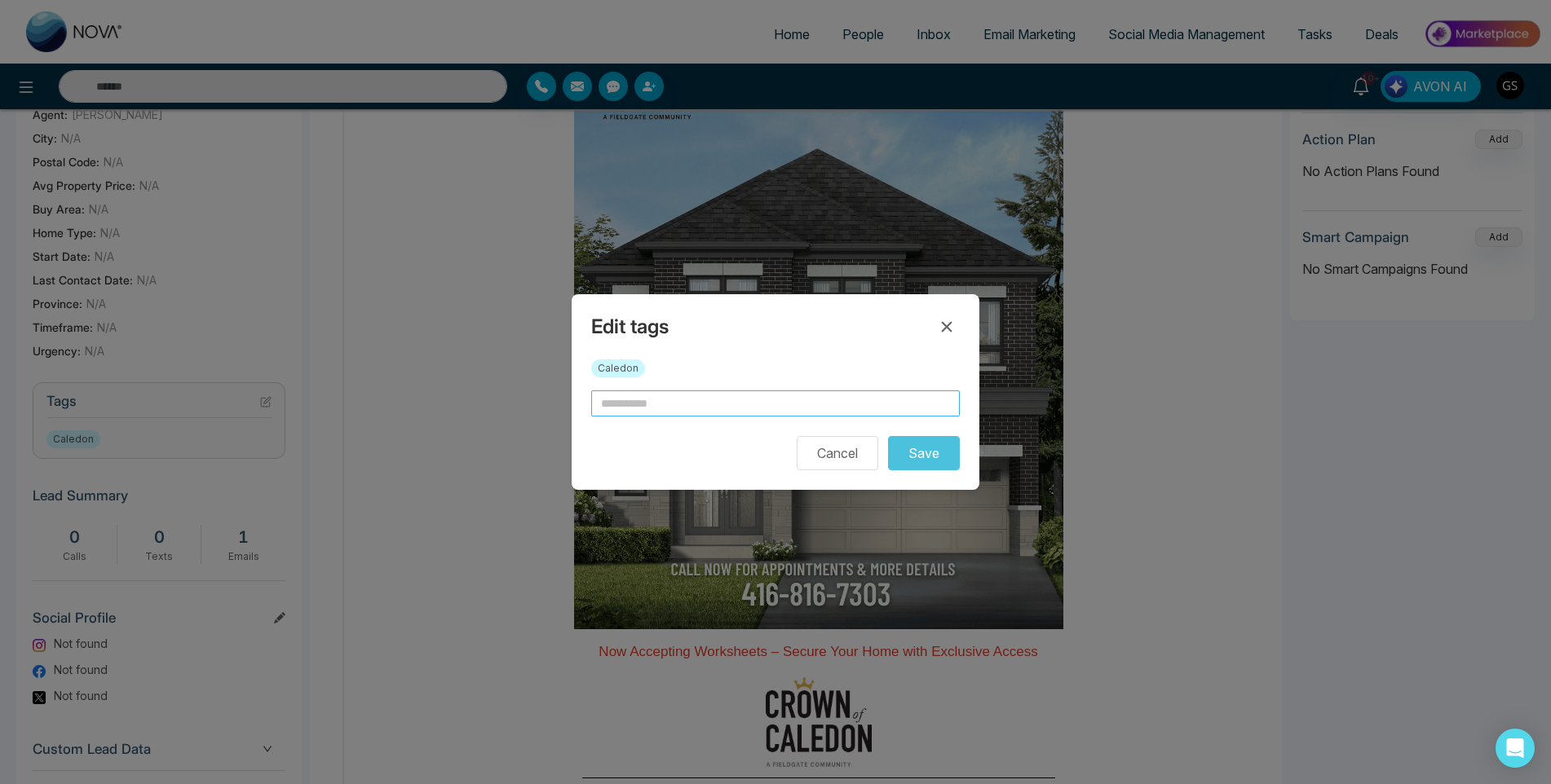
click at [861, 408] on input "text" at bounding box center [775, 404] width 369 height 26
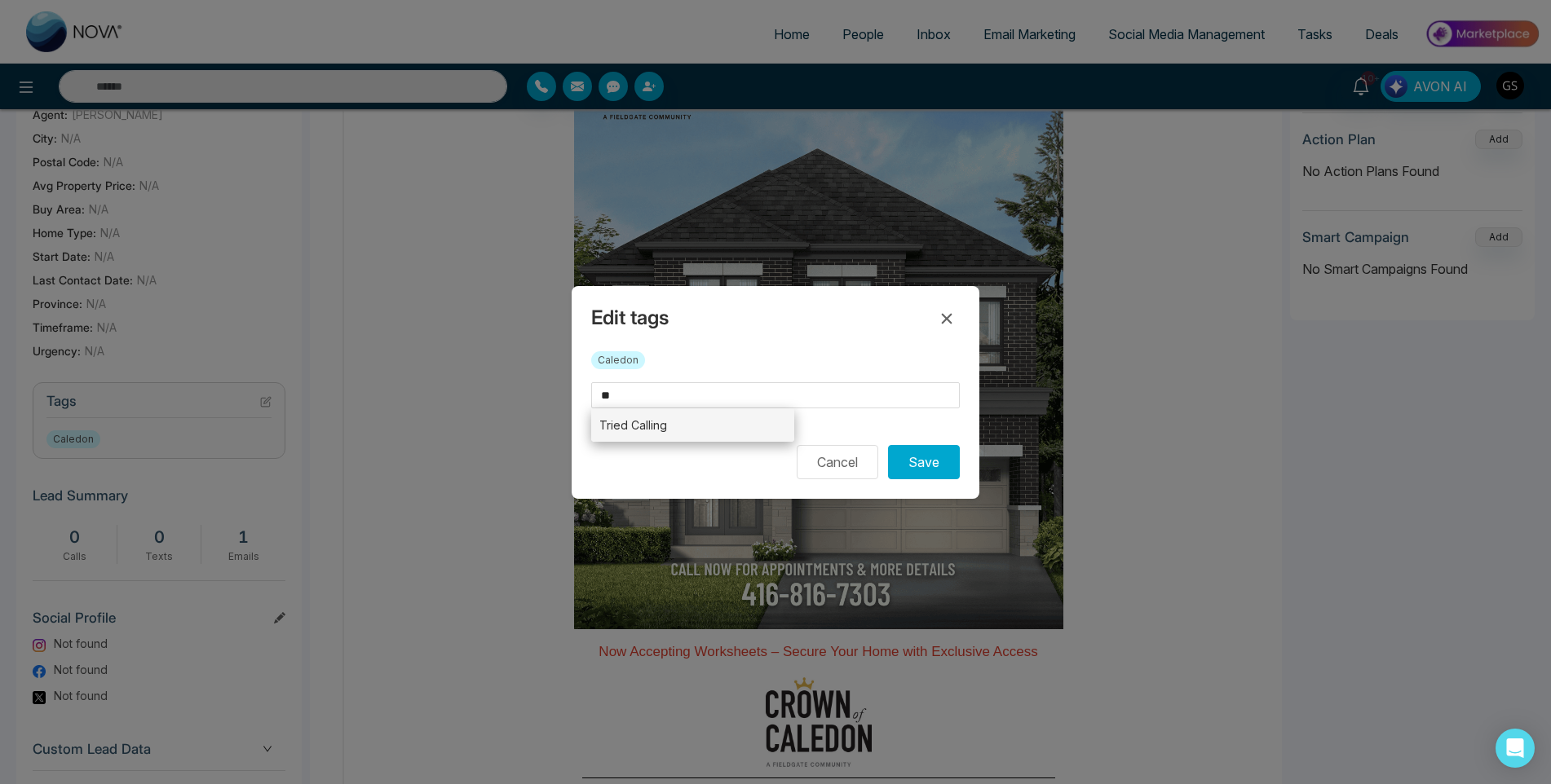
click at [734, 440] on li "Tried Calling" at bounding box center [693, 425] width 203 height 33
type input "**********"
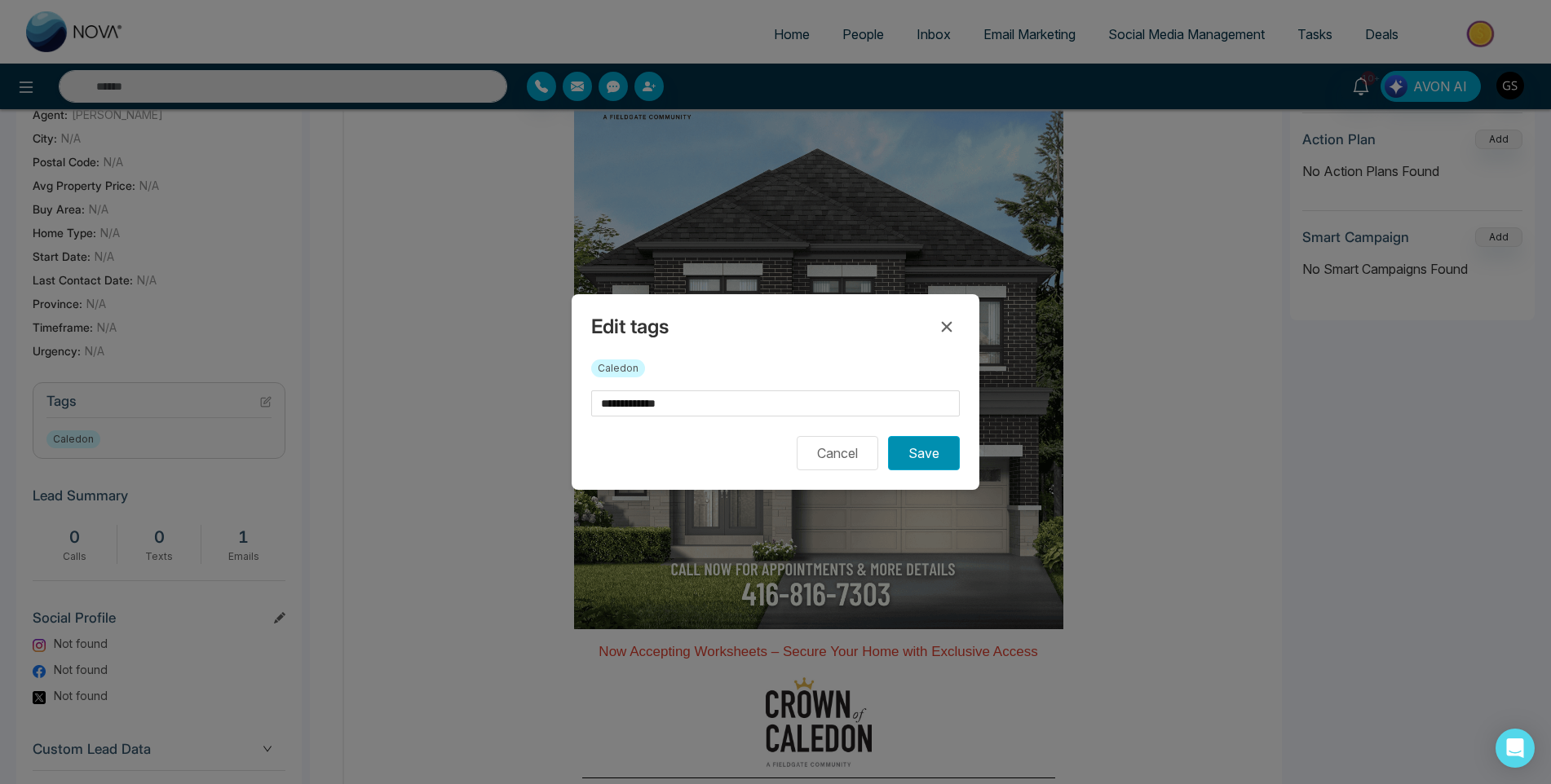
click at [898, 452] on button "Save" at bounding box center [924, 452] width 72 height 34
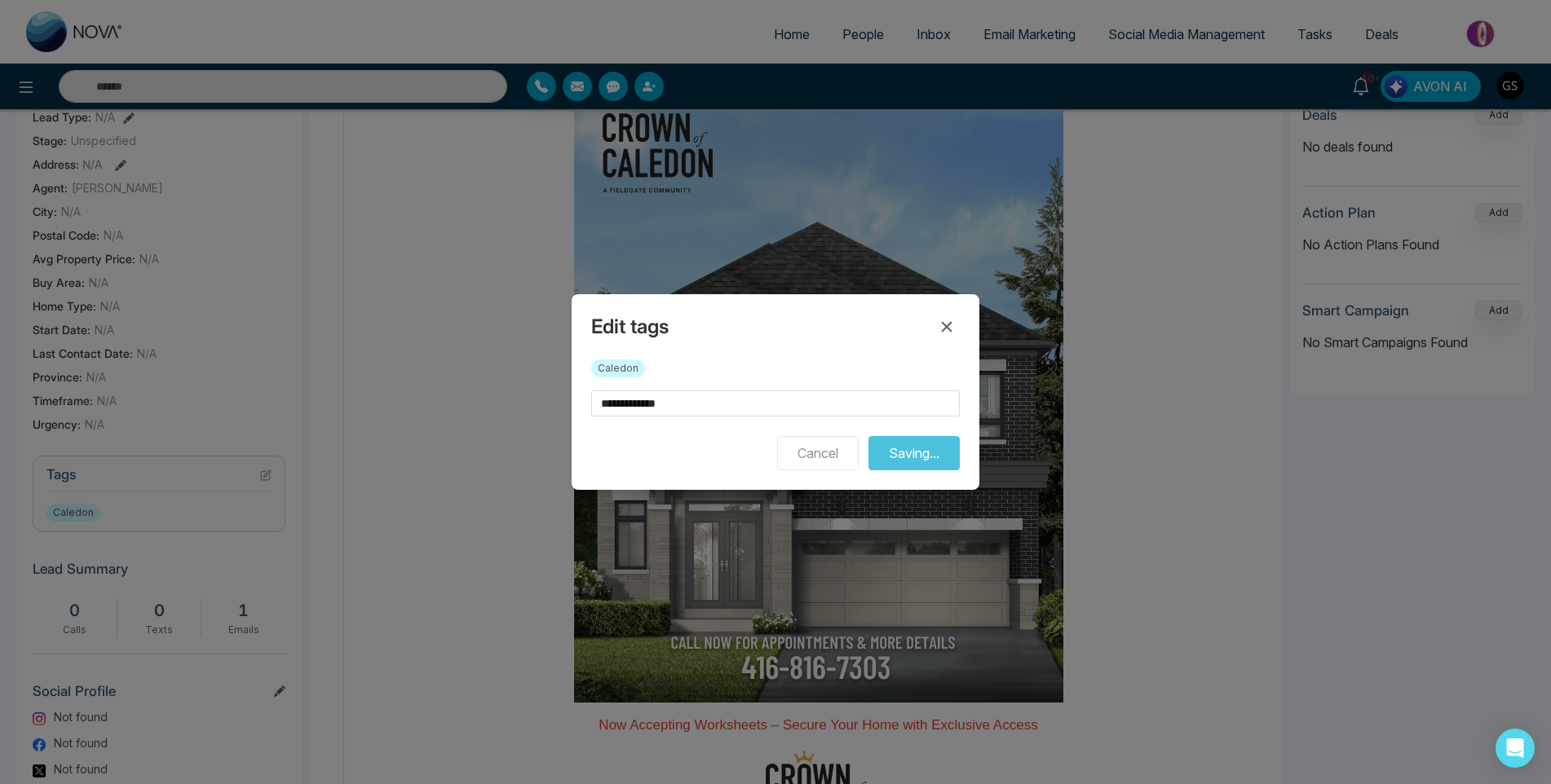
scroll to position [81, 0]
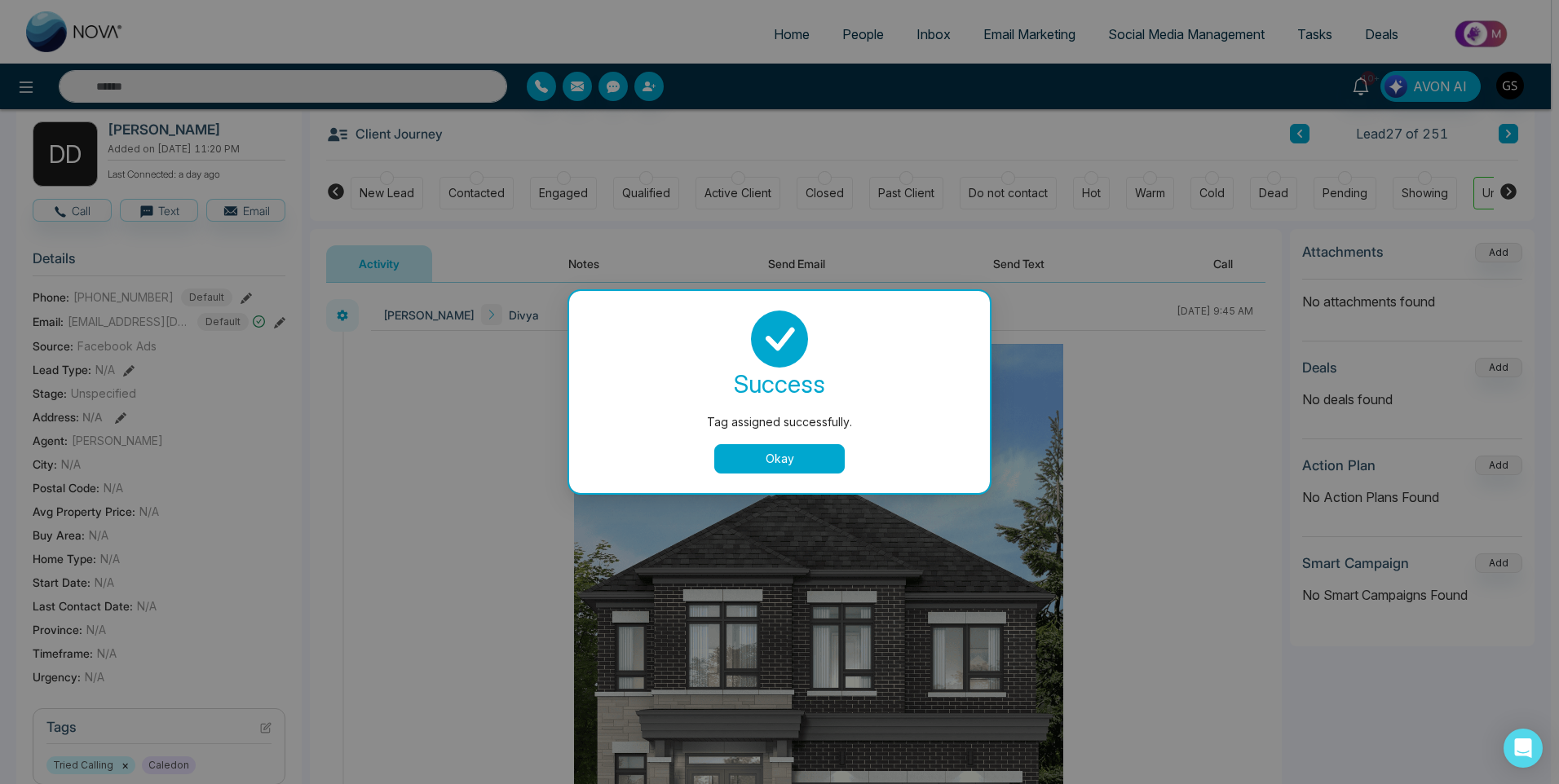
click at [830, 469] on button "Okay" at bounding box center [779, 459] width 130 height 30
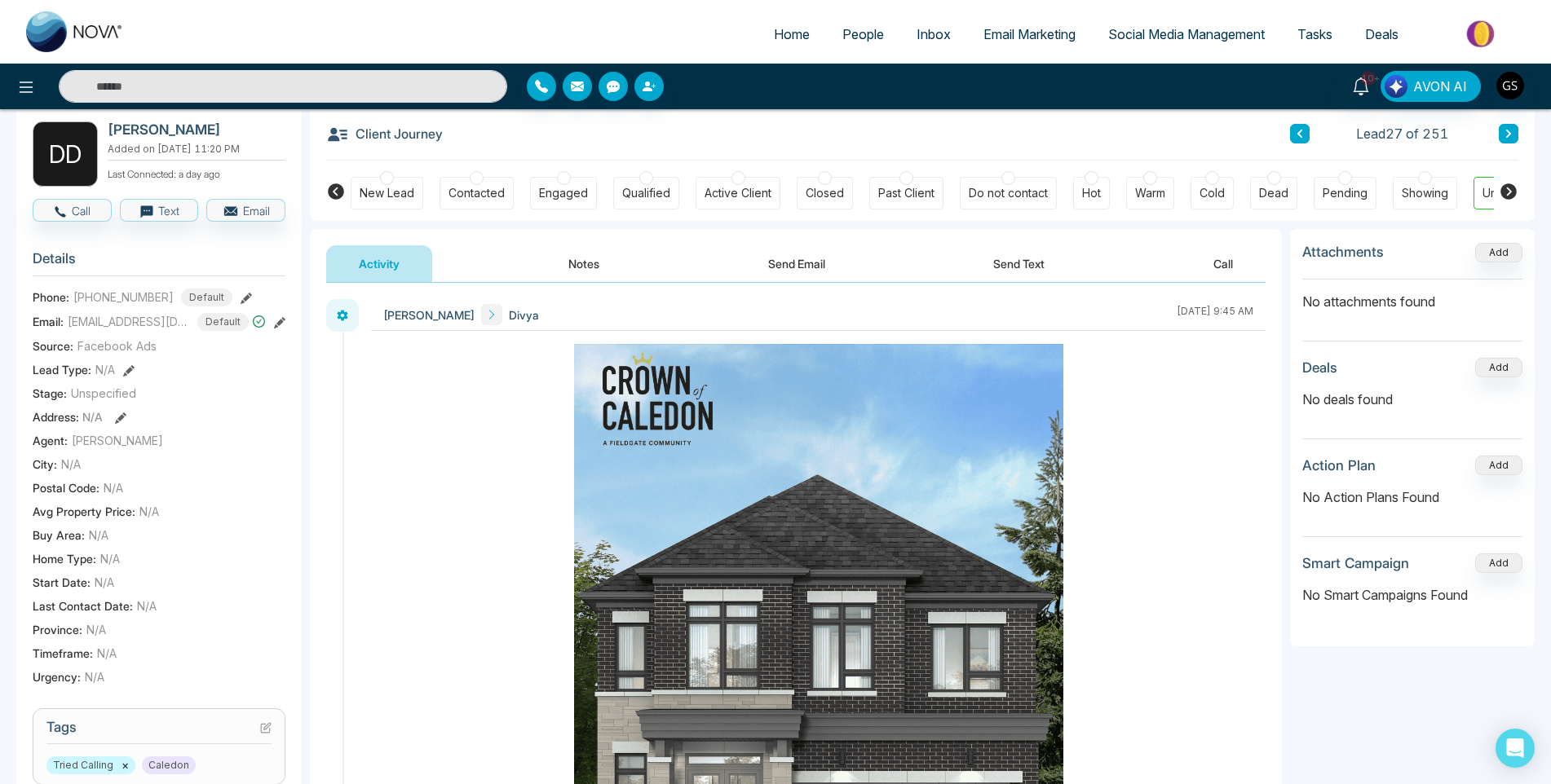
click at [1502, 135] on button at bounding box center [1509, 133] width 19 height 19
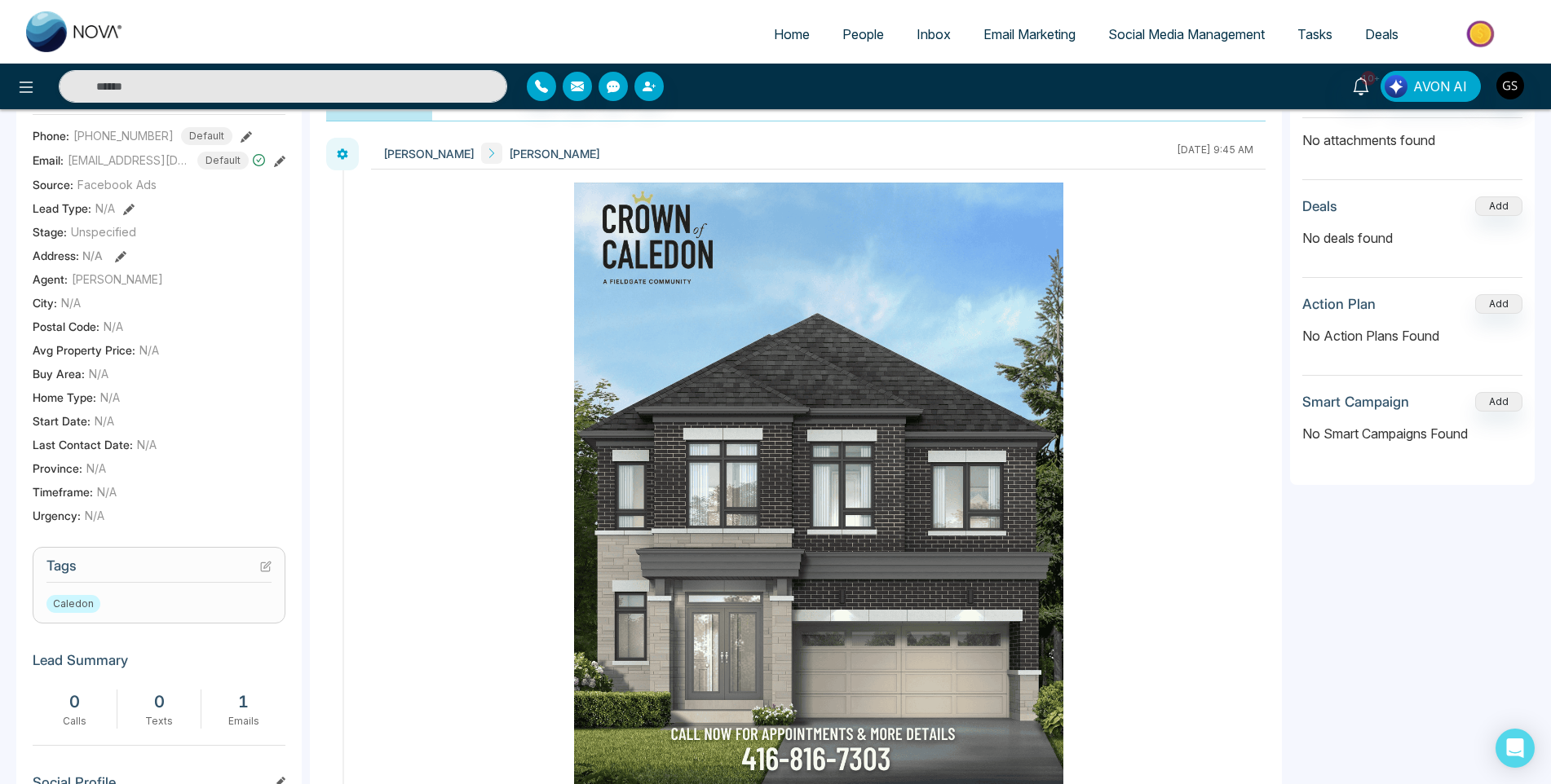
scroll to position [245, 0]
click at [270, 571] on icon at bounding box center [266, 565] width 11 height 11
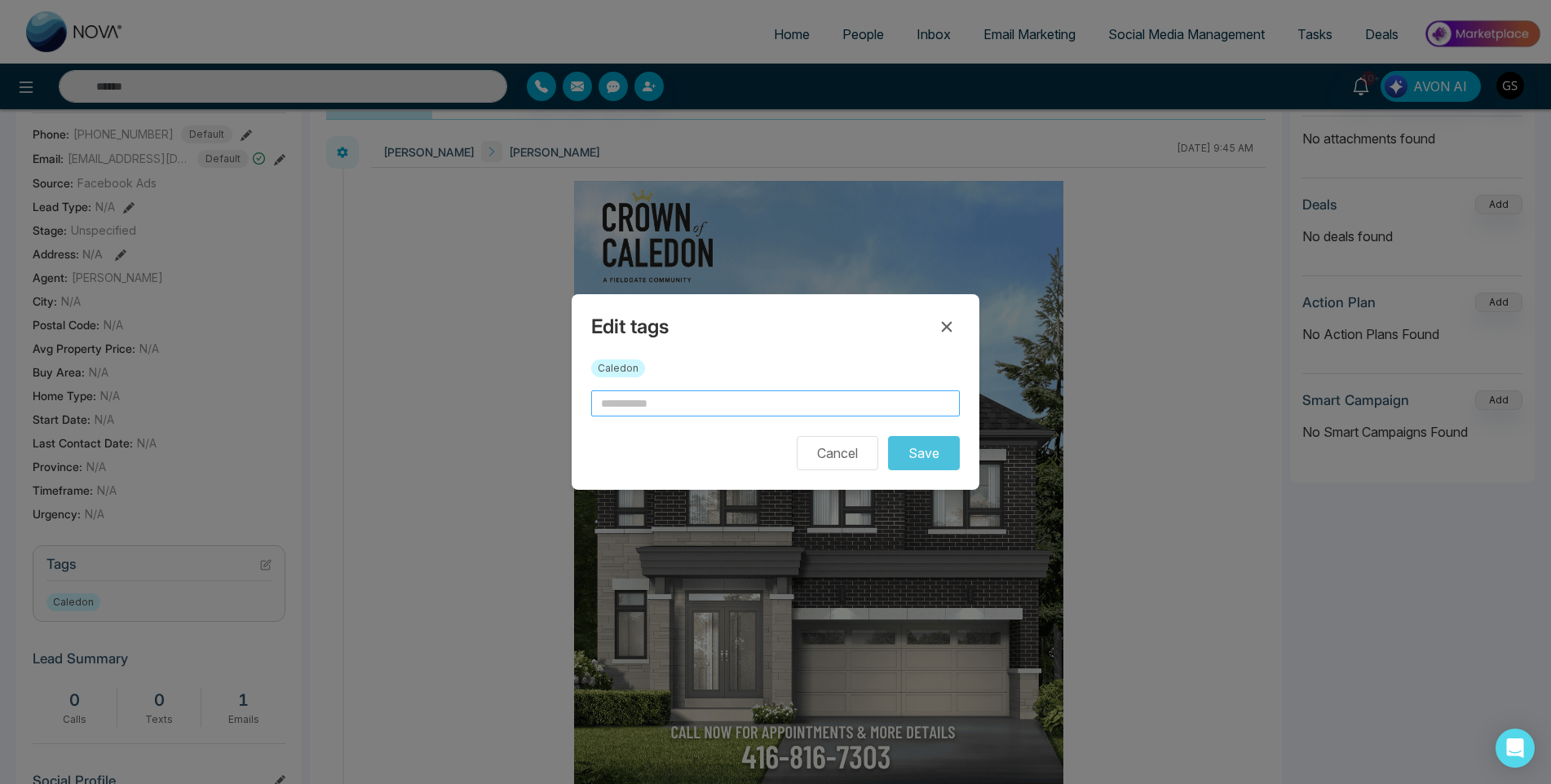
click at [647, 407] on input "text" at bounding box center [775, 404] width 369 height 26
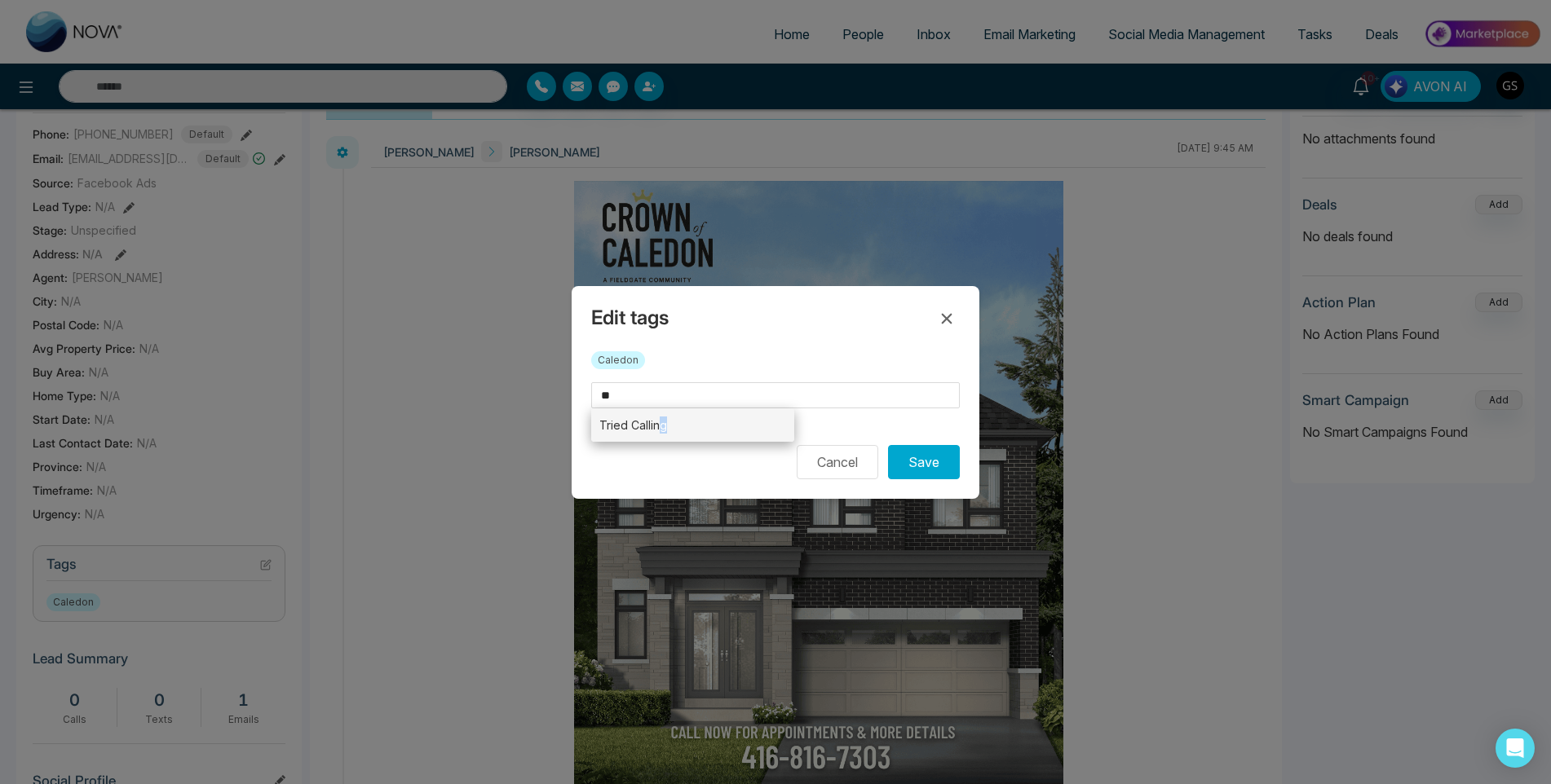
click at [661, 430] on li "Tried Calling" at bounding box center [693, 425] width 203 height 33
type input "**********"
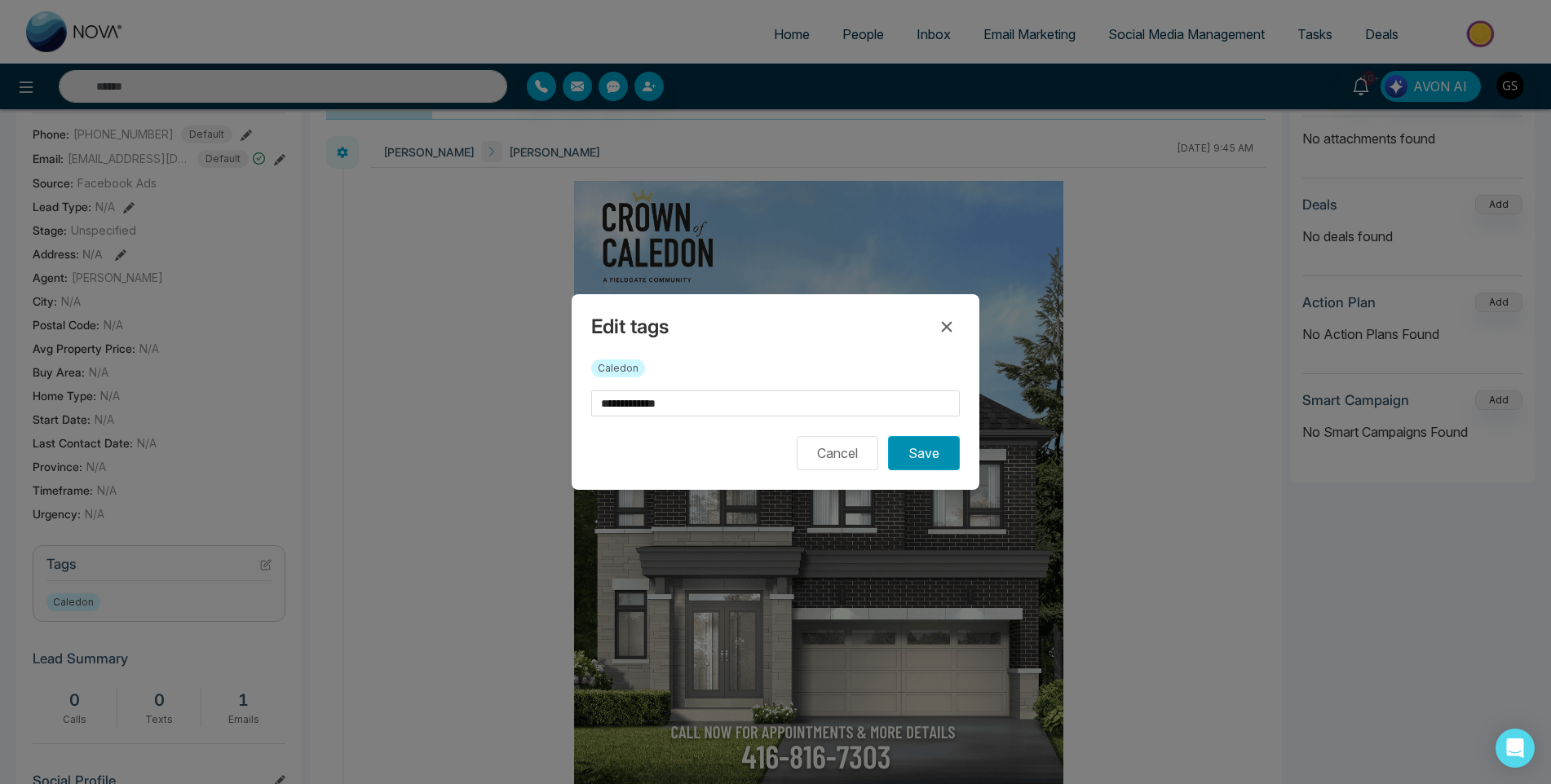
click at [922, 454] on button "Save" at bounding box center [924, 452] width 72 height 34
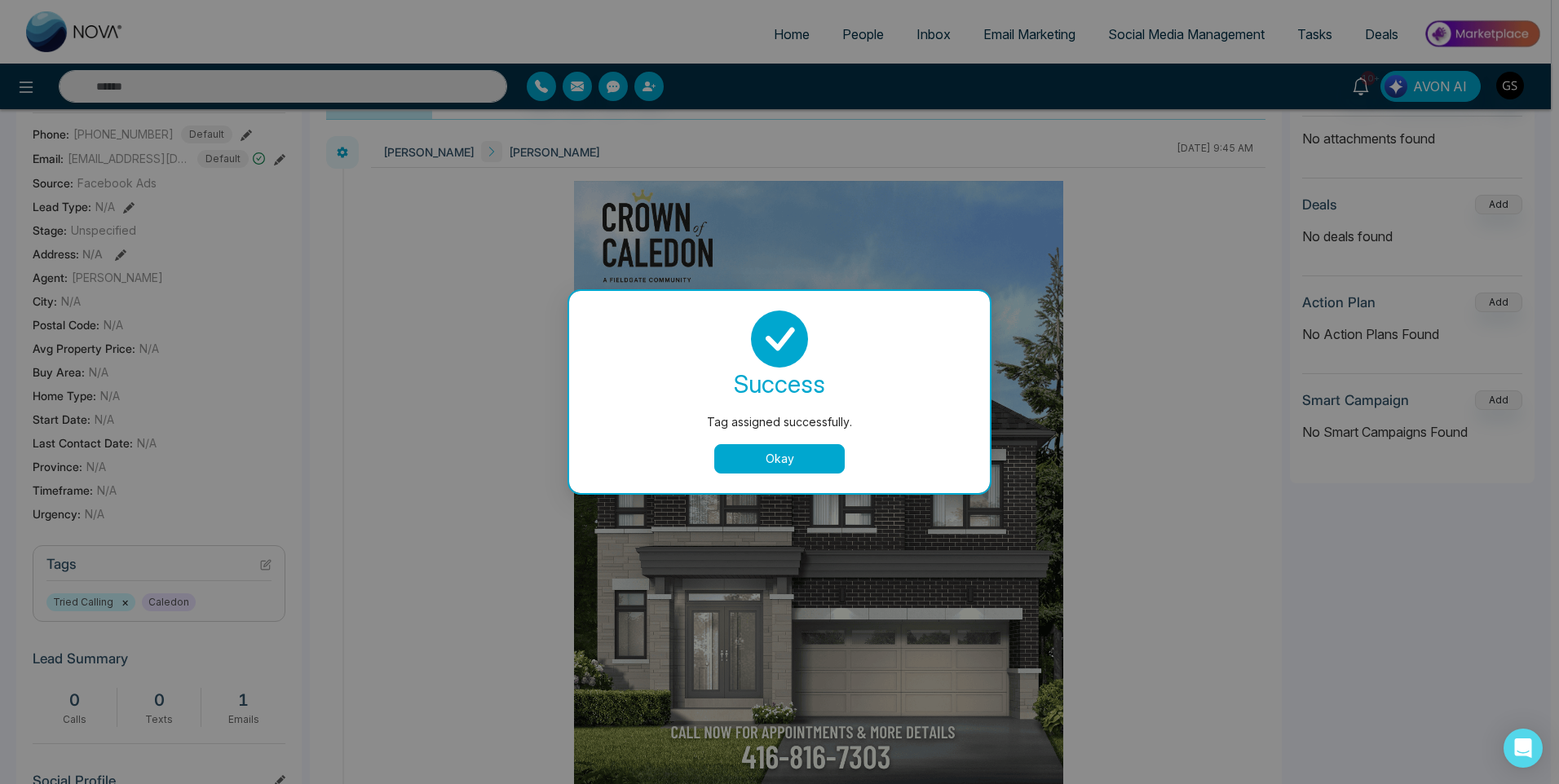
drag, startPoint x: 802, startPoint y: 31, endPoint x: 826, endPoint y: 23, distance: 25.3
click at [802, 34] on div "Tag assigned successfully. success Tag assigned successfully. Okay" at bounding box center [780, 392] width 1559 height 784
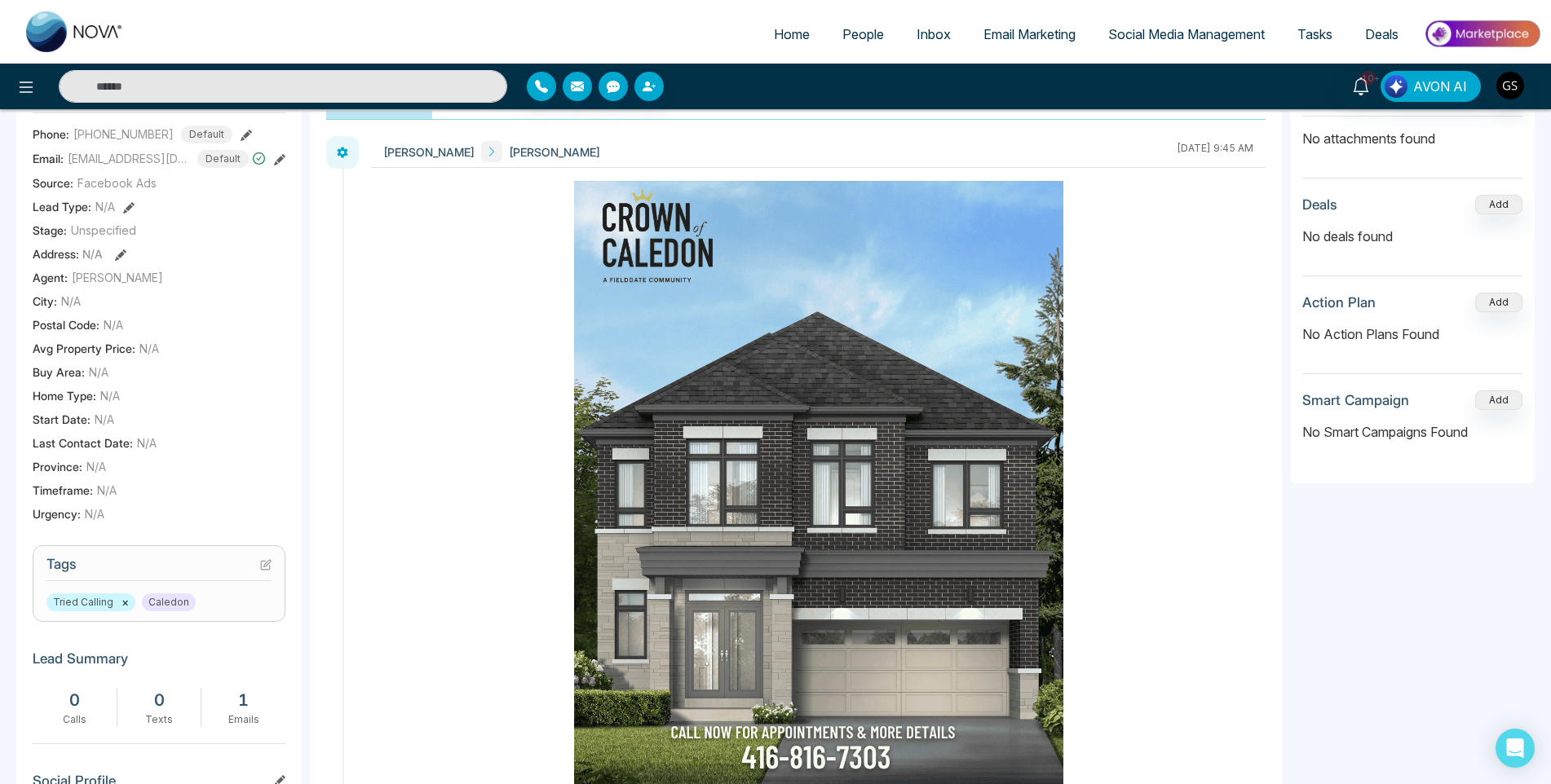
click at [873, 24] on link "People" at bounding box center [863, 34] width 74 height 31
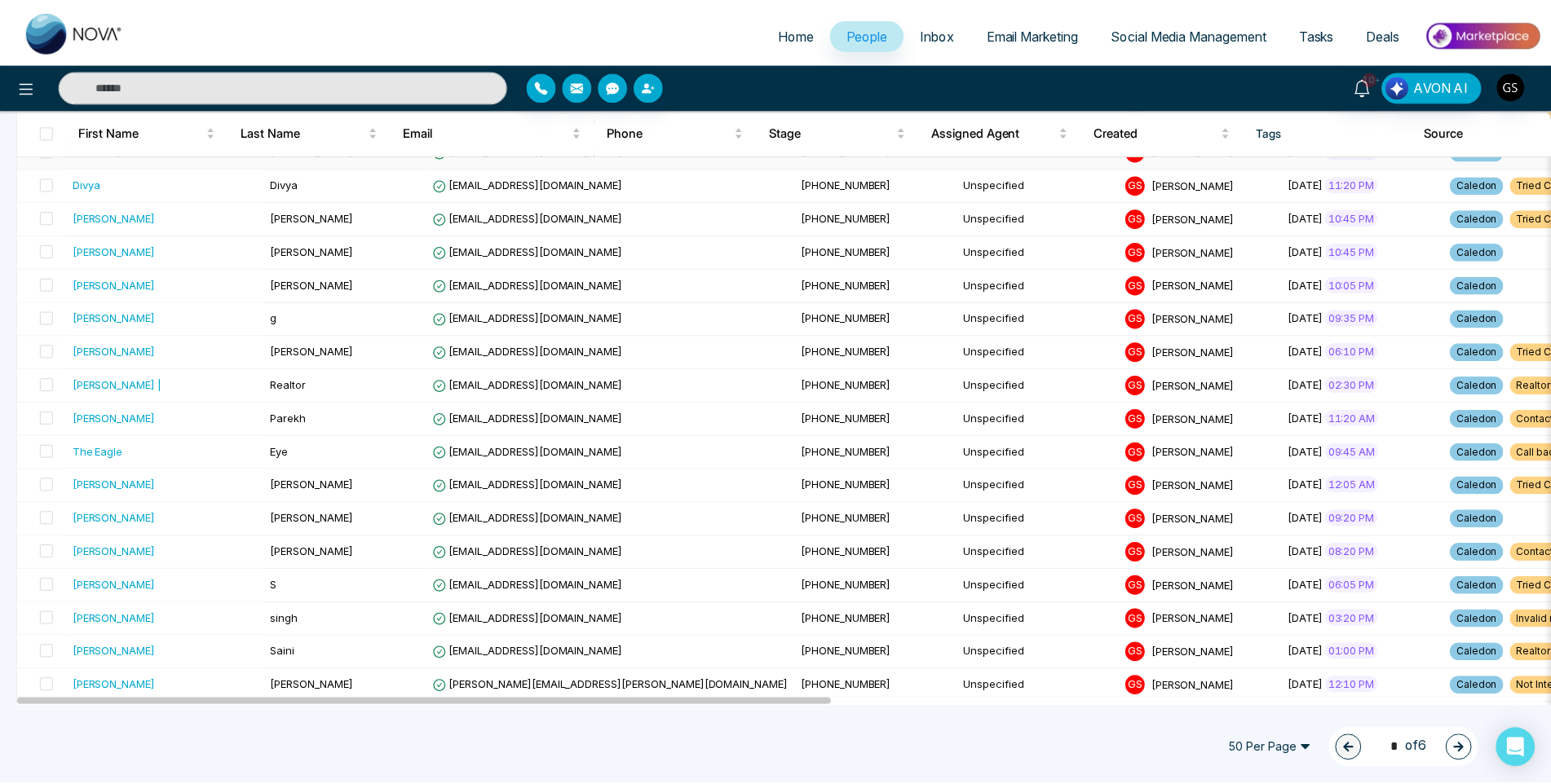
scroll to position [1060, 0]
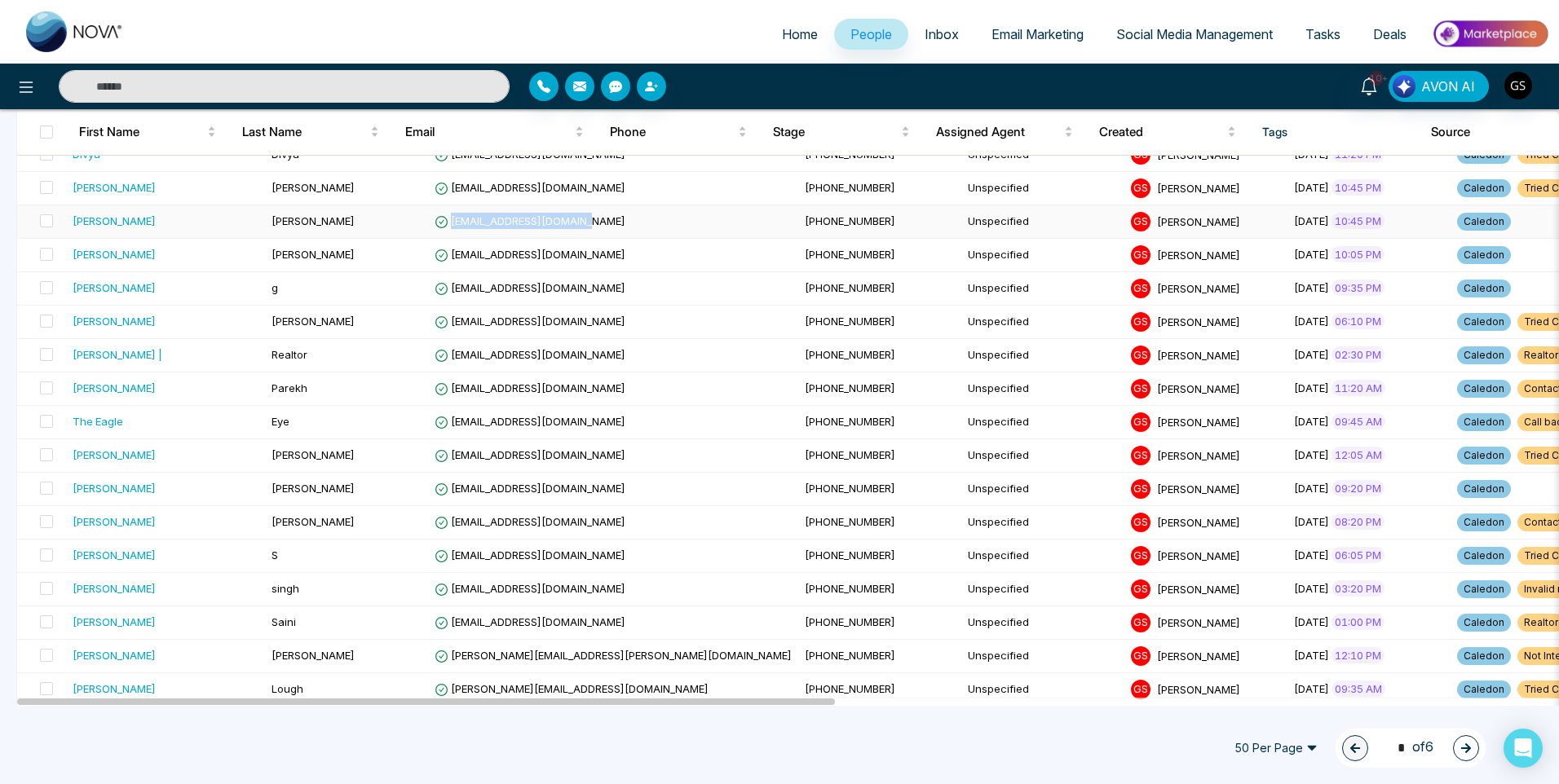
drag, startPoint x: 556, startPoint y: 219, endPoint x: 415, endPoint y: 228, distance: 141.3
click at [428, 228] on td "[EMAIL_ADDRESS][DOMAIN_NAME]" at bounding box center [612, 222] width 370 height 33
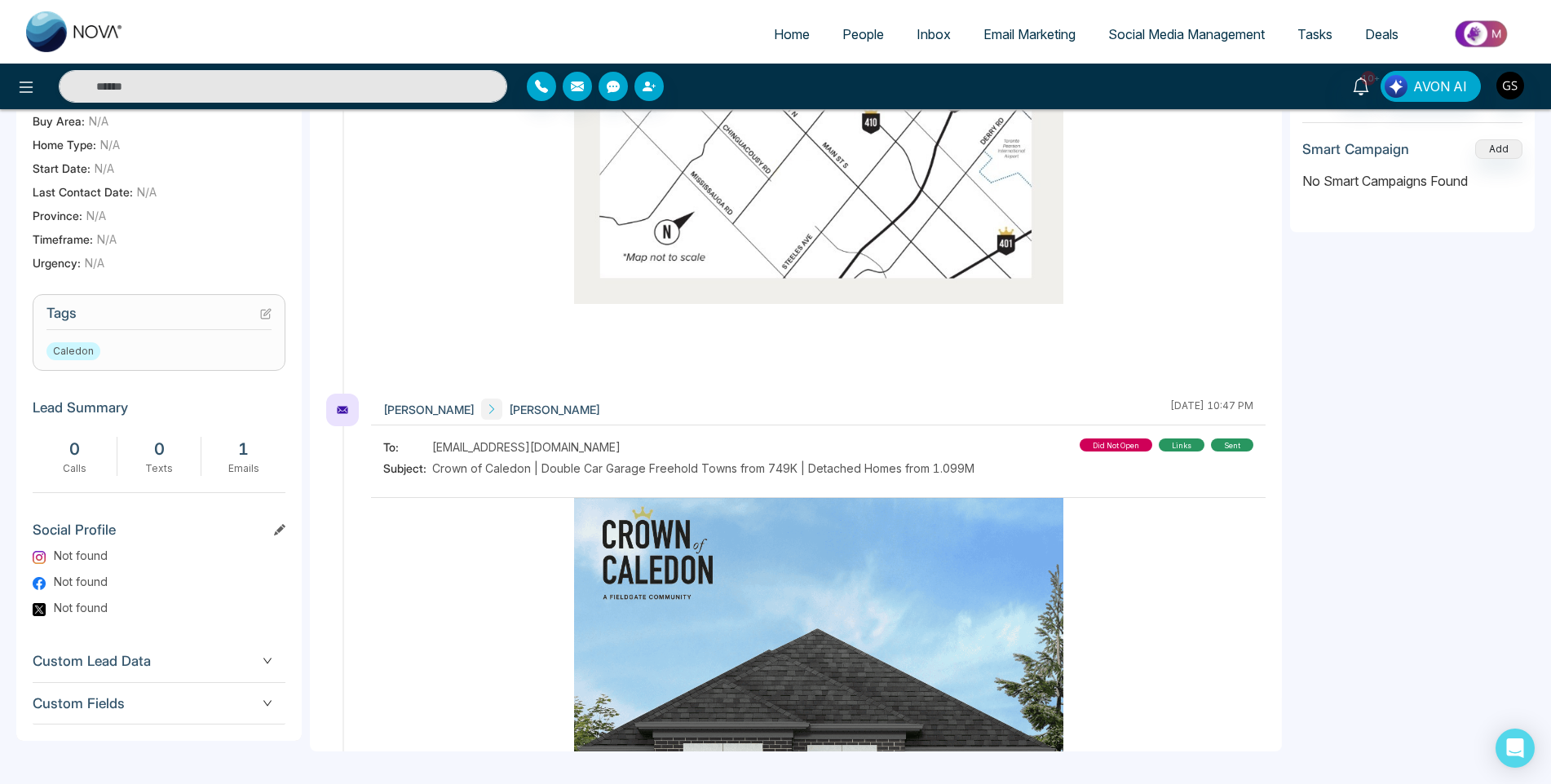
scroll to position [3220, 0]
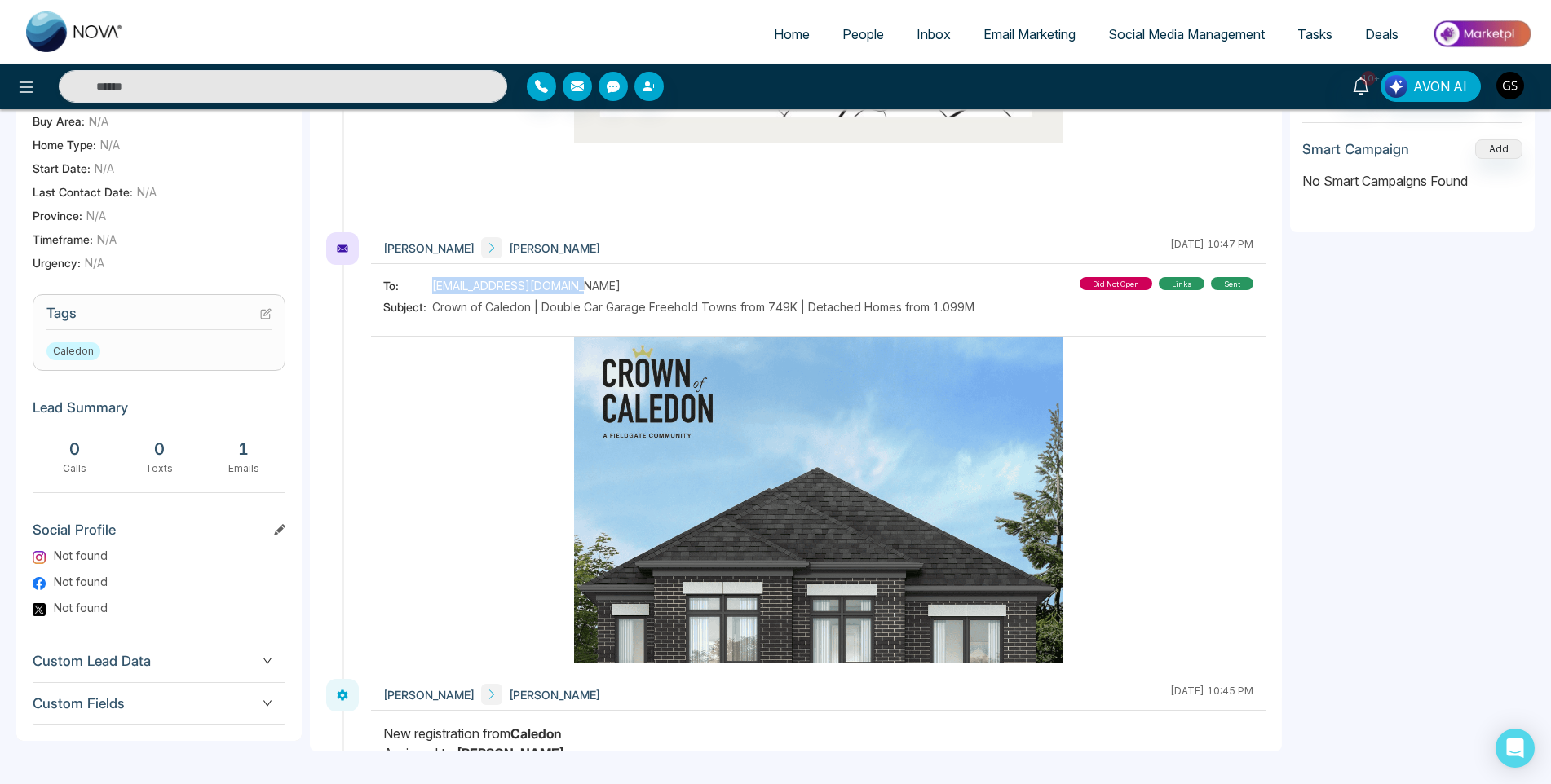
drag, startPoint x: 580, startPoint y: 242, endPoint x: 421, endPoint y: 239, distance: 159.0
click at [421, 277] on div "To: [EMAIL_ADDRESS][DOMAIN_NAME]" at bounding box center [679, 285] width 591 height 18
copy div "[EMAIL_ADDRESS][DOMAIN_NAME]"
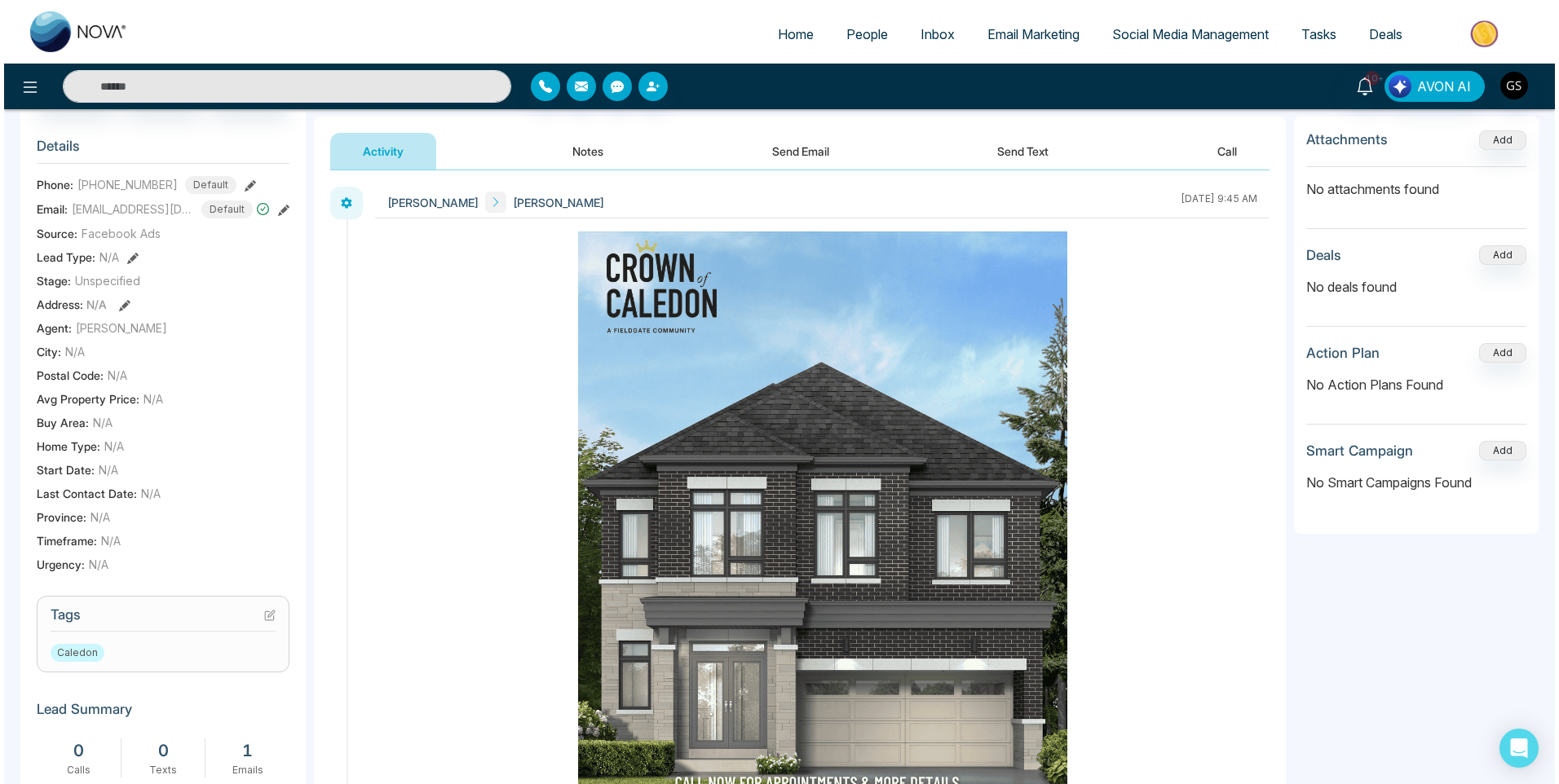
scroll to position [0, 0]
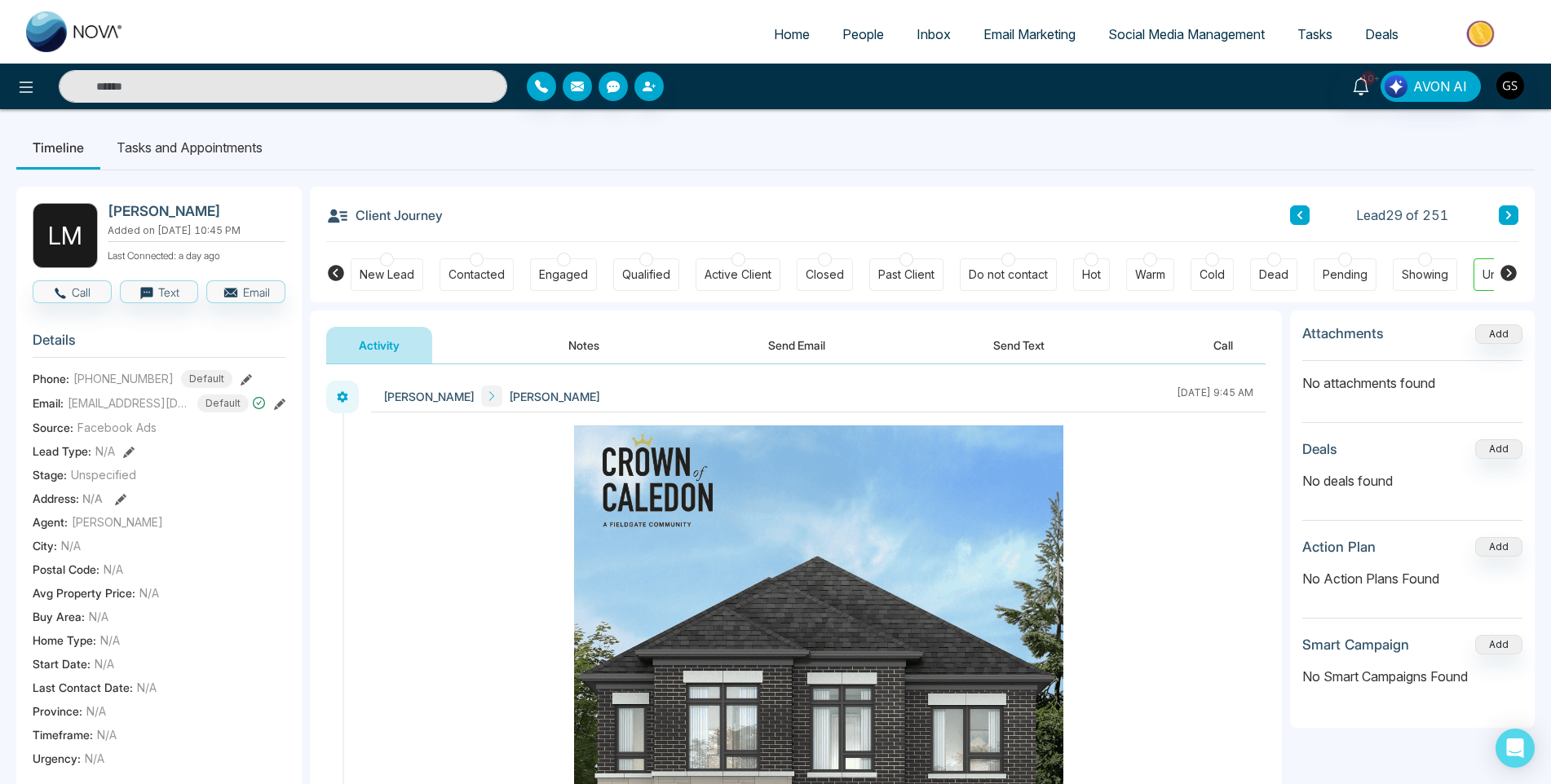
click at [493, 281] on div "Contacted" at bounding box center [477, 275] width 56 height 17
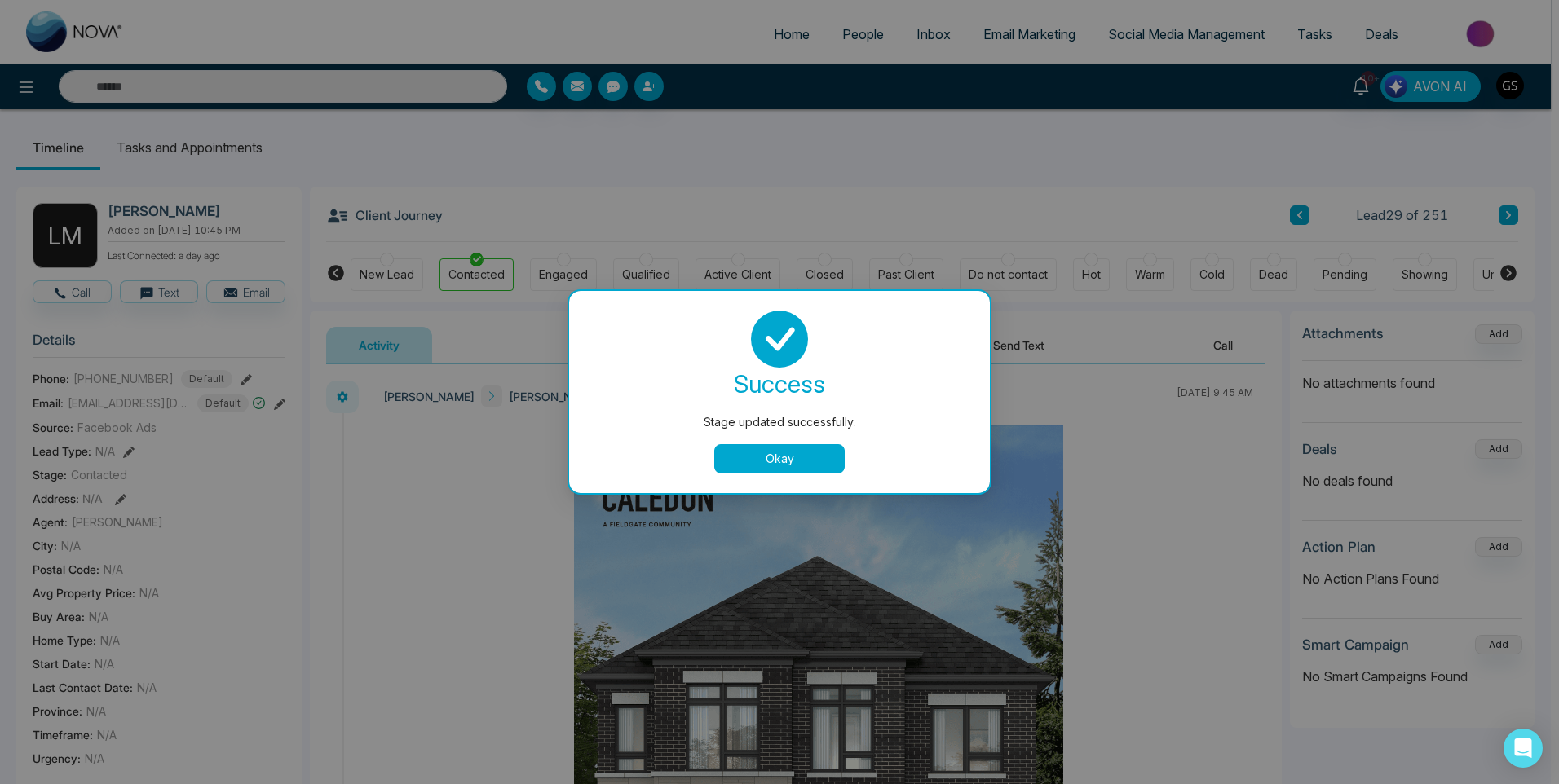
click at [722, 469] on button "Okay" at bounding box center [779, 459] width 130 height 30
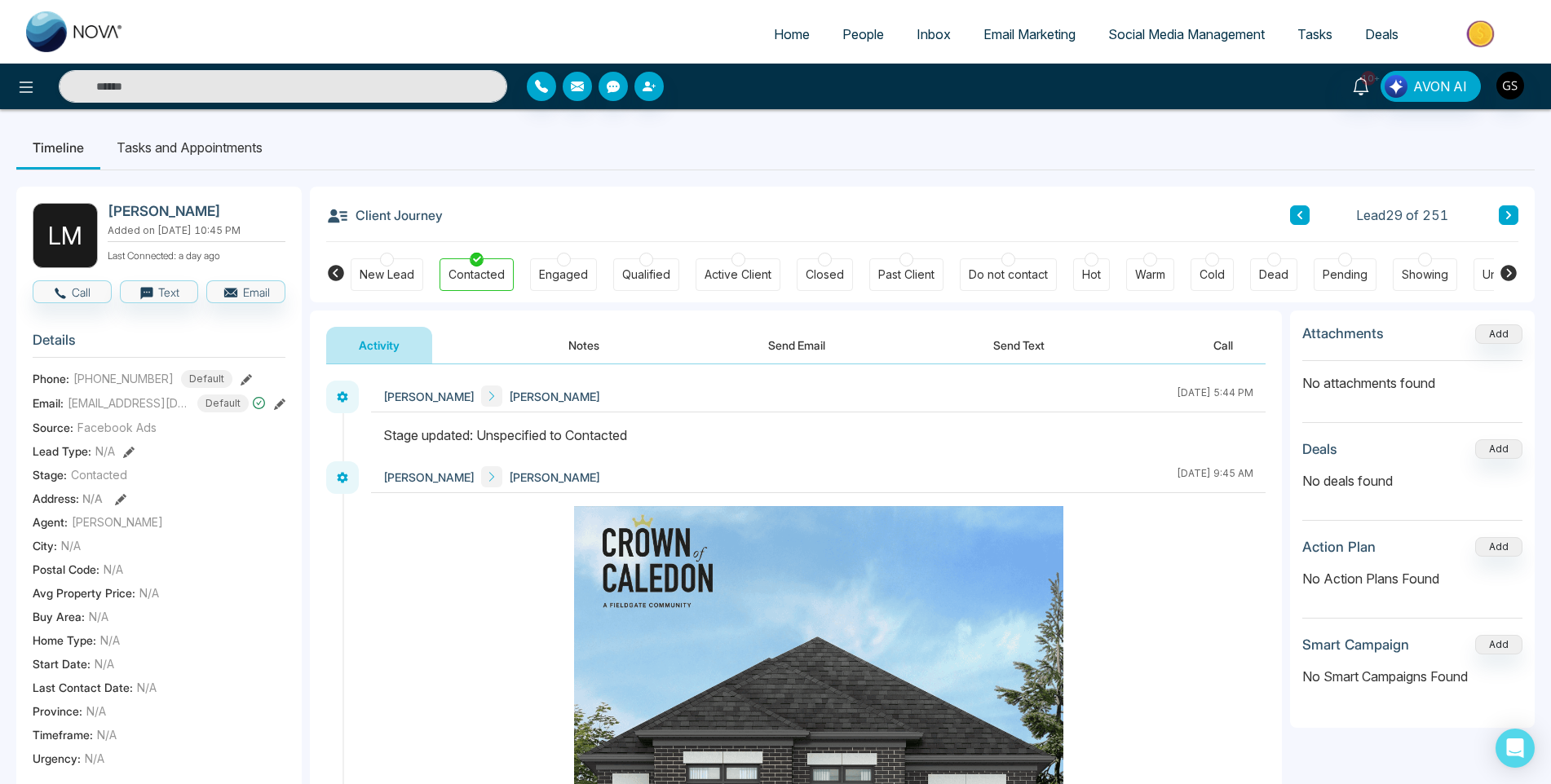
click at [851, 38] on span "People" at bounding box center [863, 34] width 42 height 17
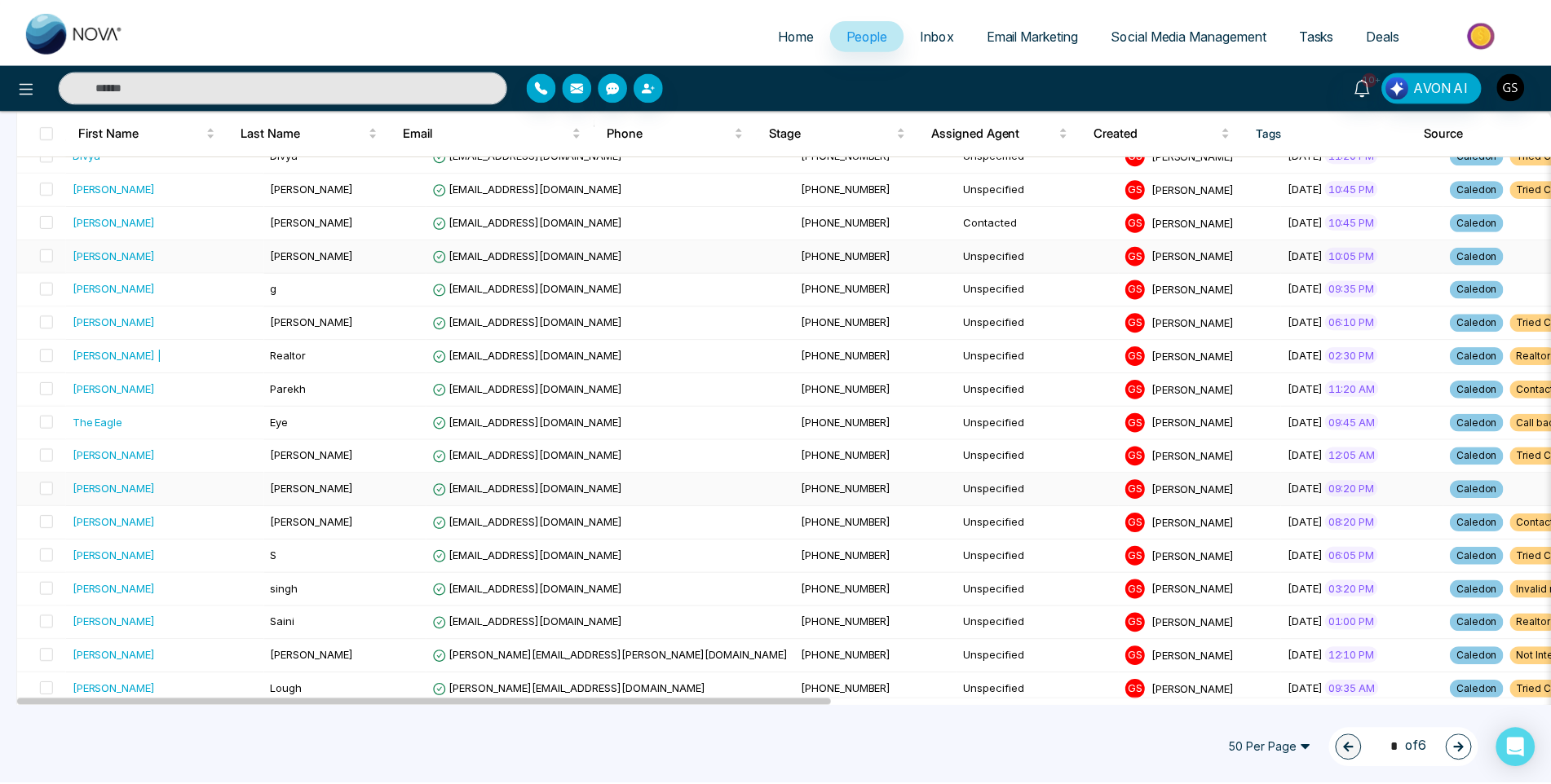
scroll to position [1141, 0]
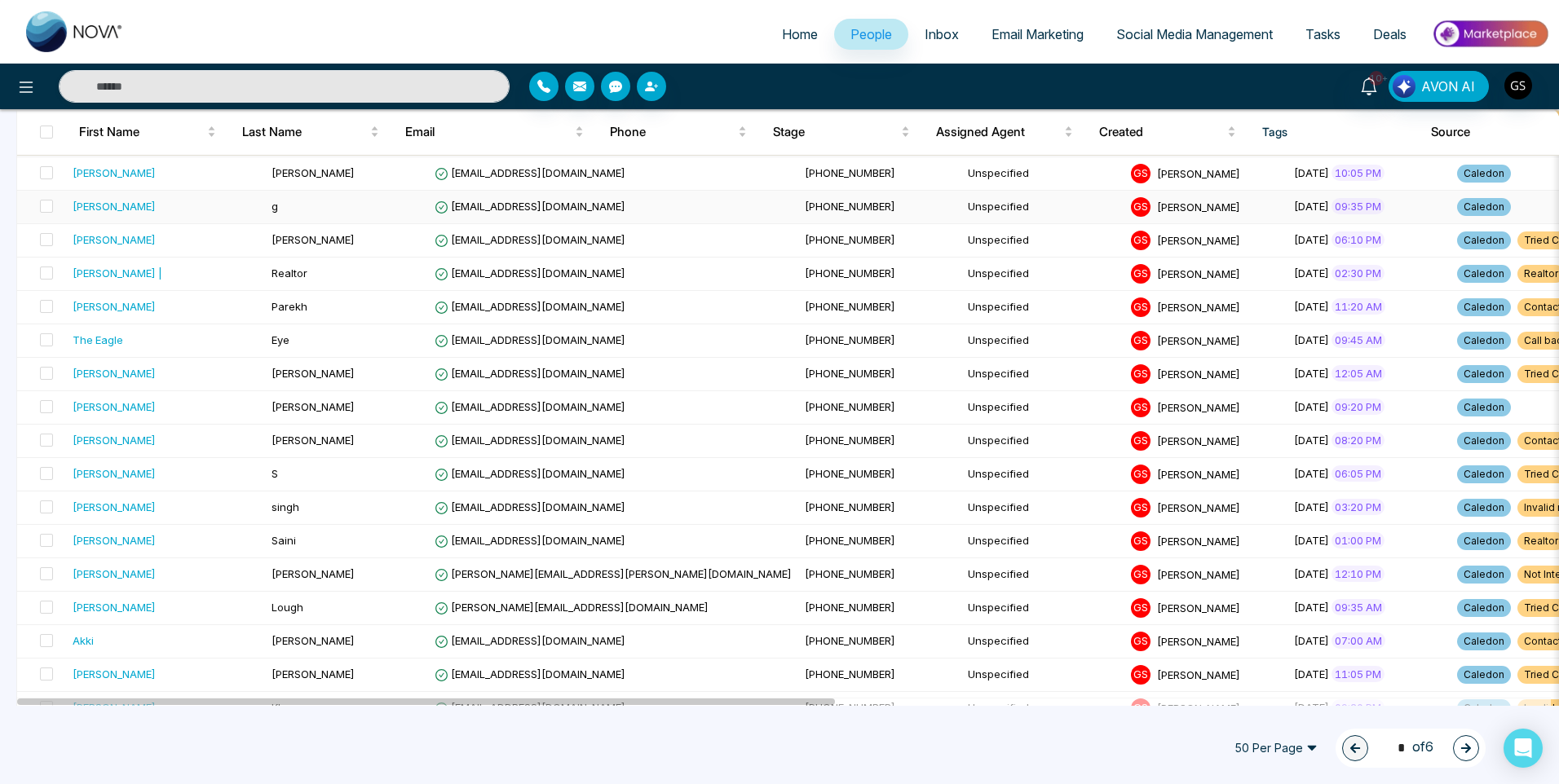
click at [440, 212] on span "[EMAIL_ADDRESS][DOMAIN_NAME]" at bounding box center [530, 206] width 191 height 13
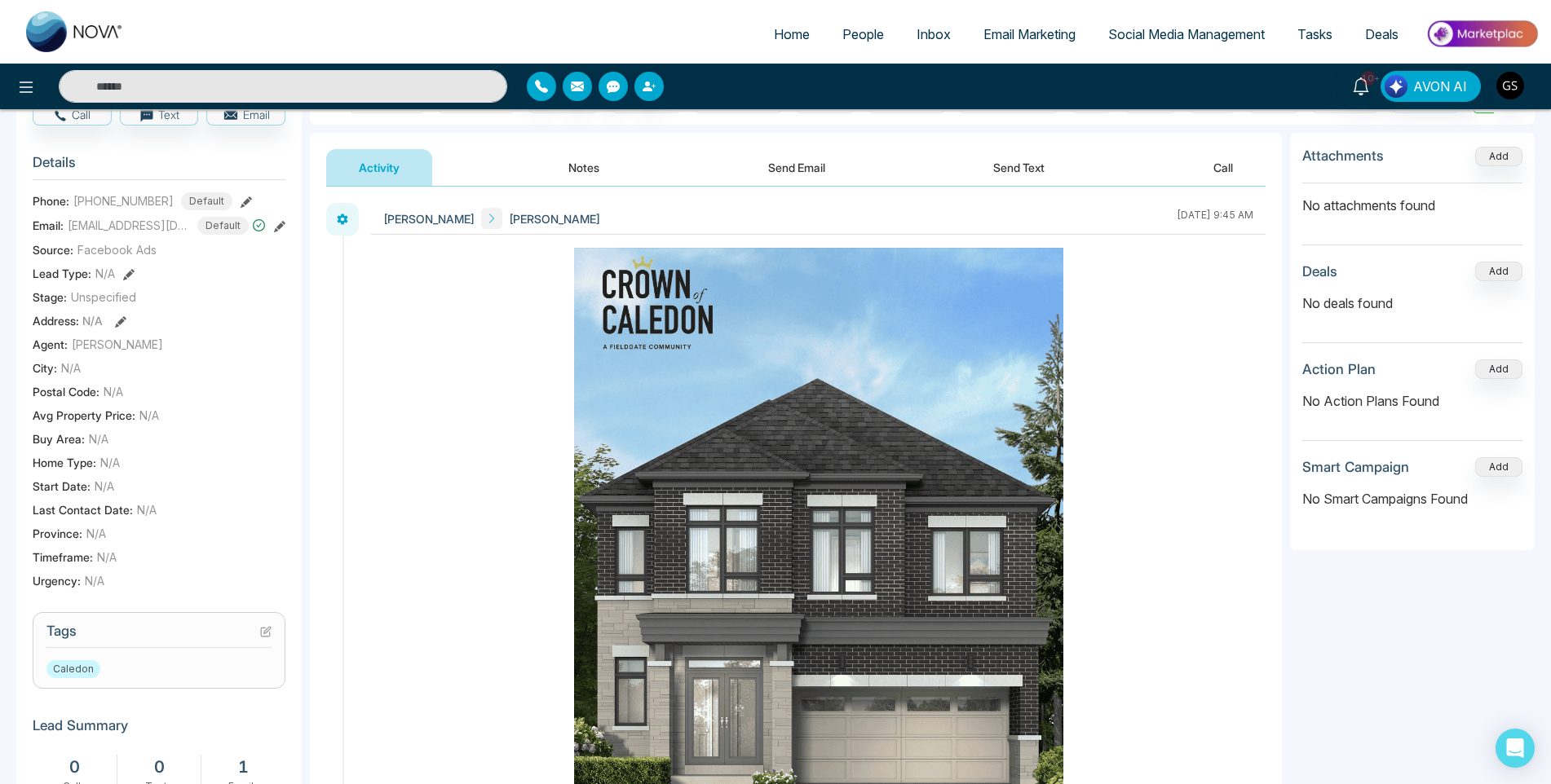
scroll to position [245, 0]
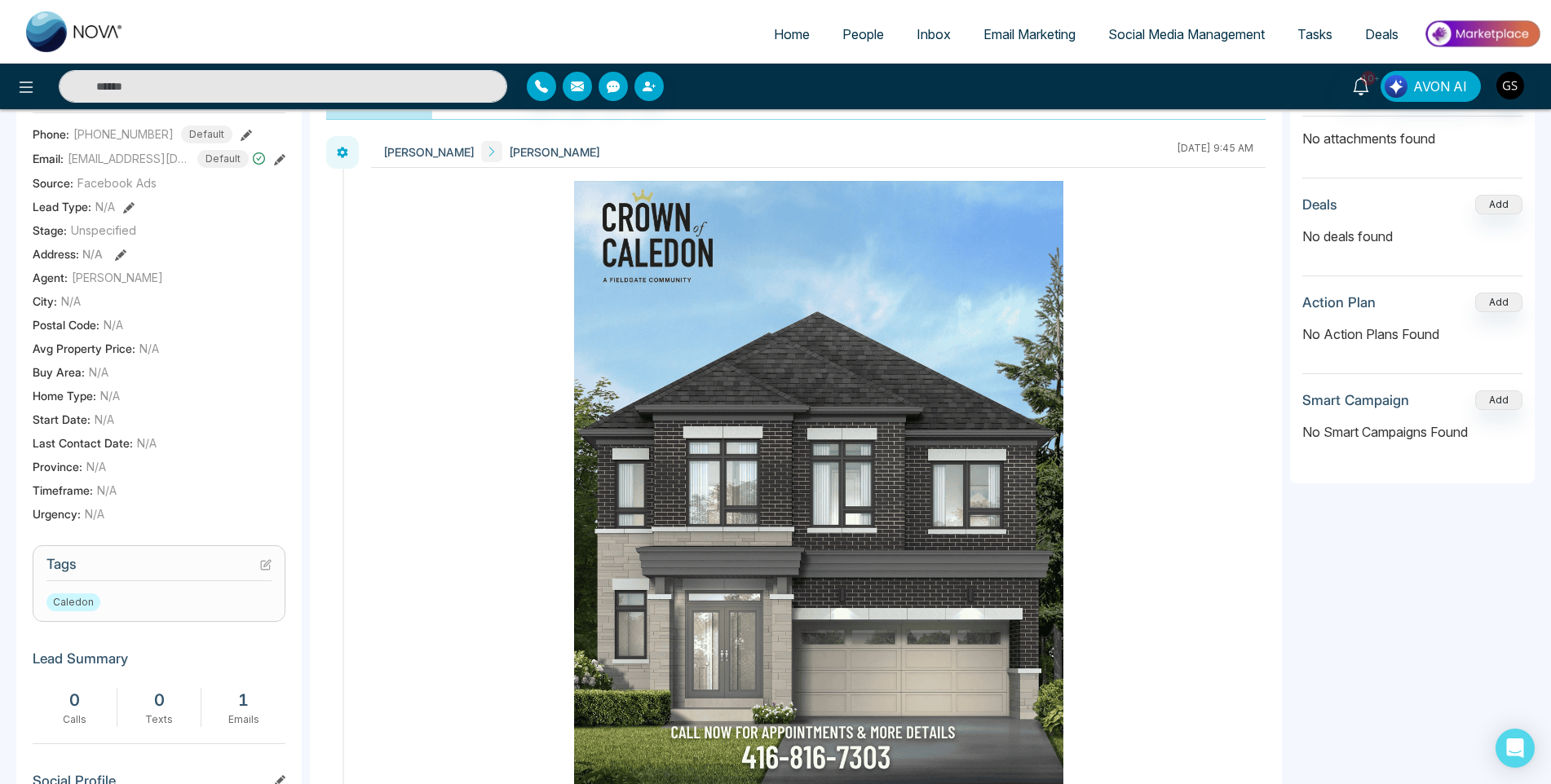
click at [259, 570] on h3 "Tags" at bounding box center [159, 568] width 225 height 25
click at [261, 566] on icon at bounding box center [266, 565] width 11 height 11
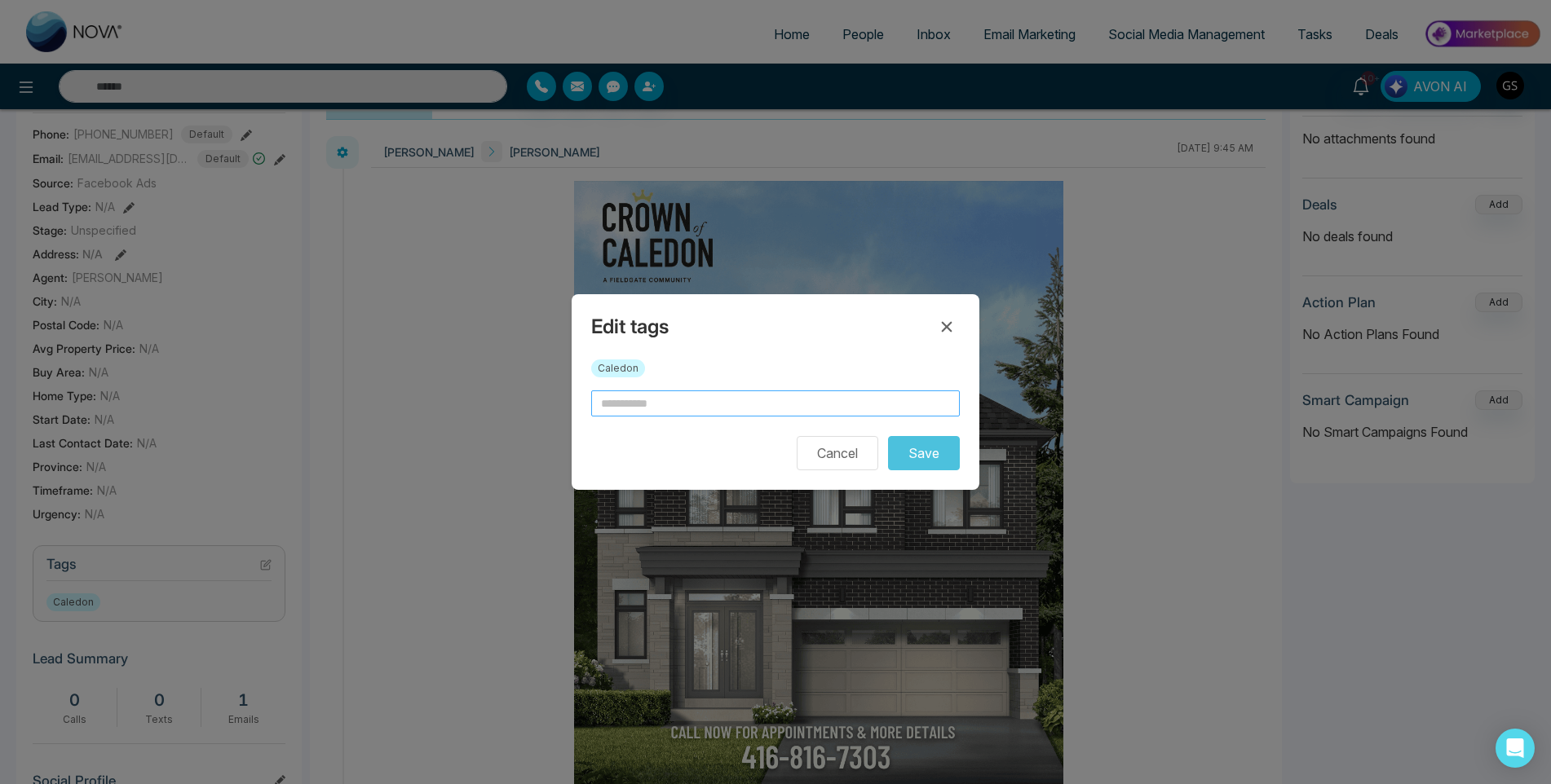
click at [680, 406] on input "text" at bounding box center [775, 404] width 369 height 26
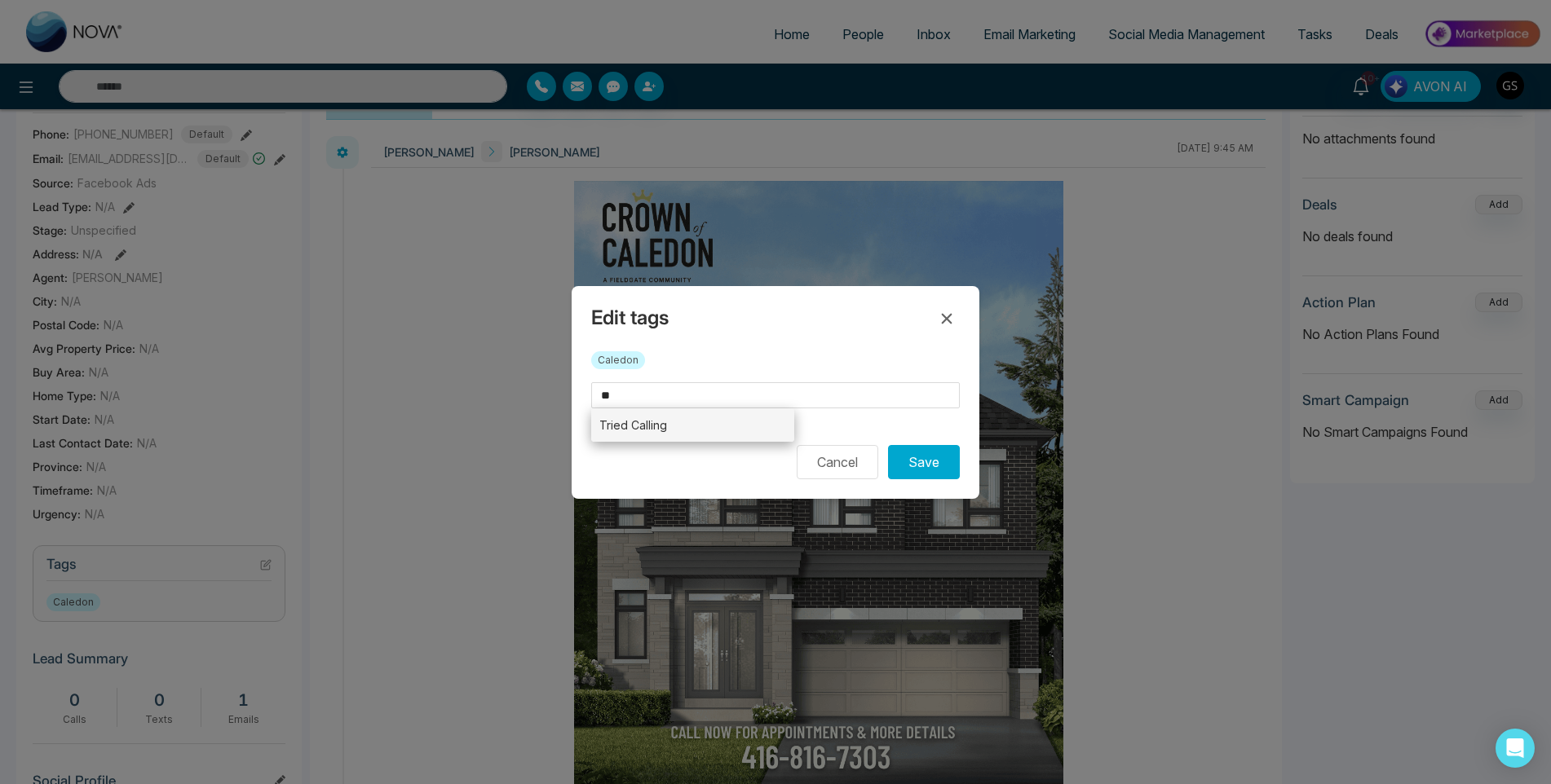
click at [651, 429] on li "Tried Calling" at bounding box center [693, 425] width 203 height 33
type input "**********"
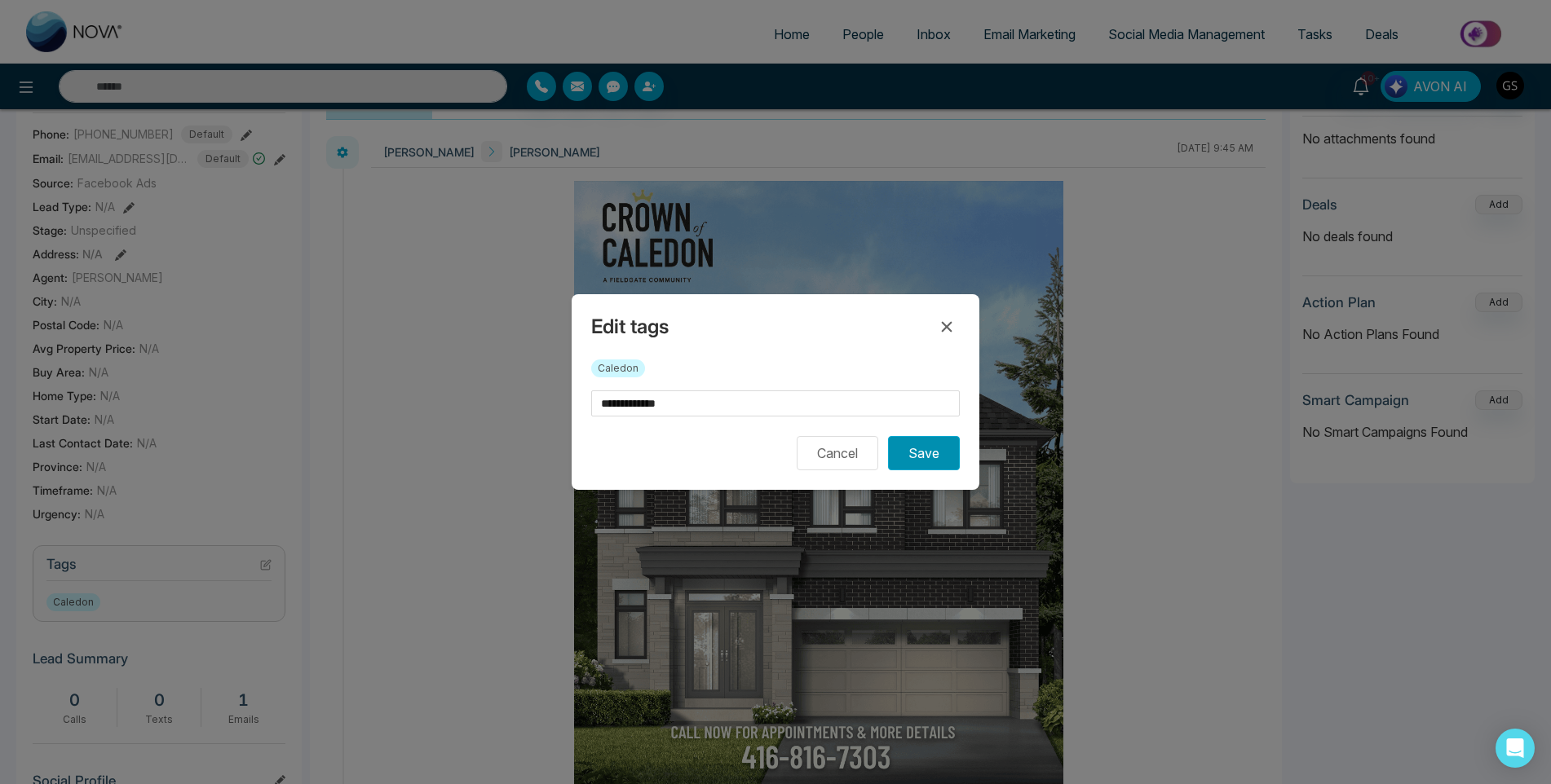
click at [948, 455] on button "Save" at bounding box center [924, 452] width 72 height 34
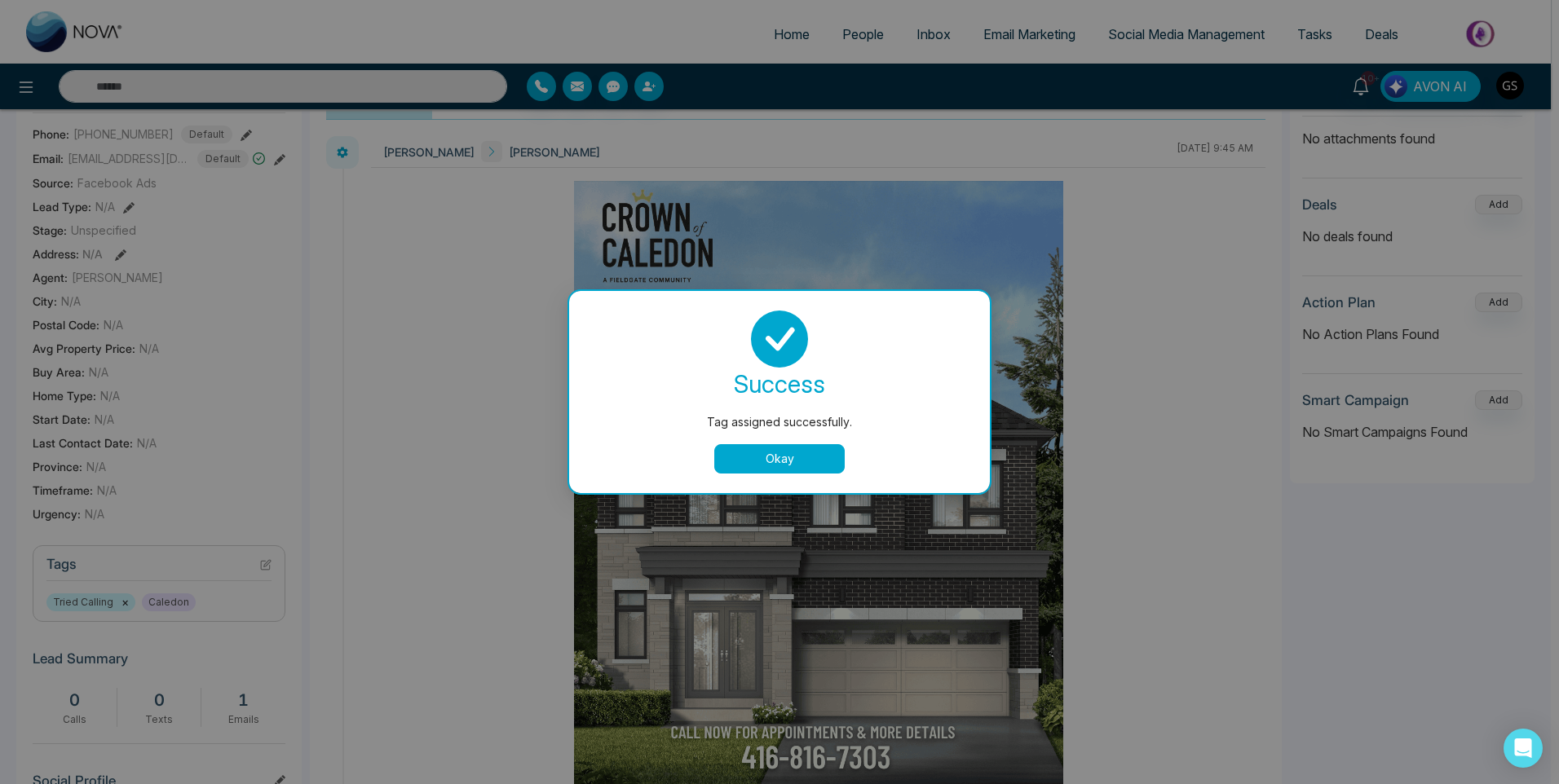
click at [1108, 323] on div "Tag assigned successfully. success Tag assigned successfully. Okay" at bounding box center [780, 392] width 1559 height 784
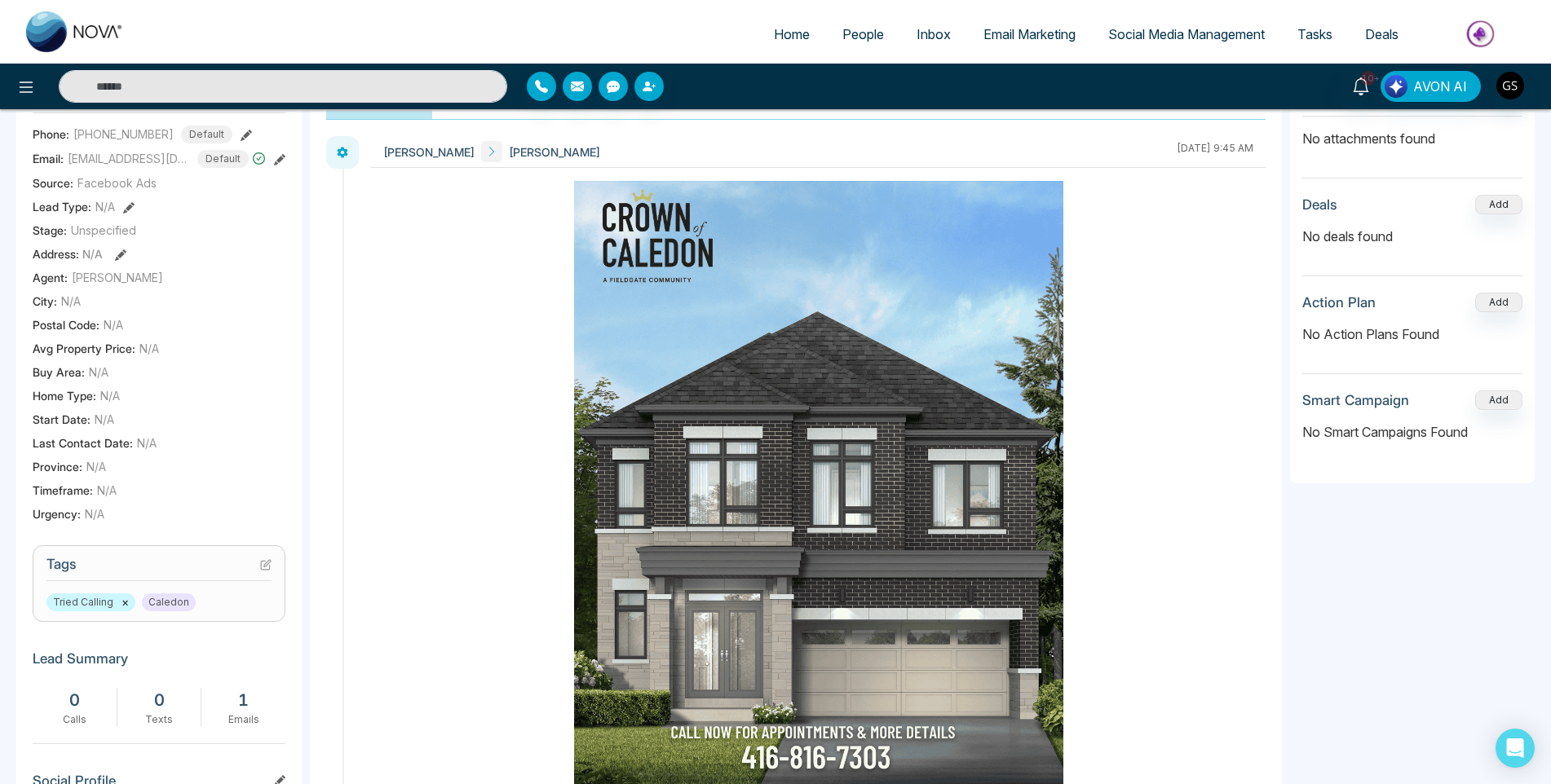
click at [875, 47] on link "People" at bounding box center [863, 34] width 74 height 31
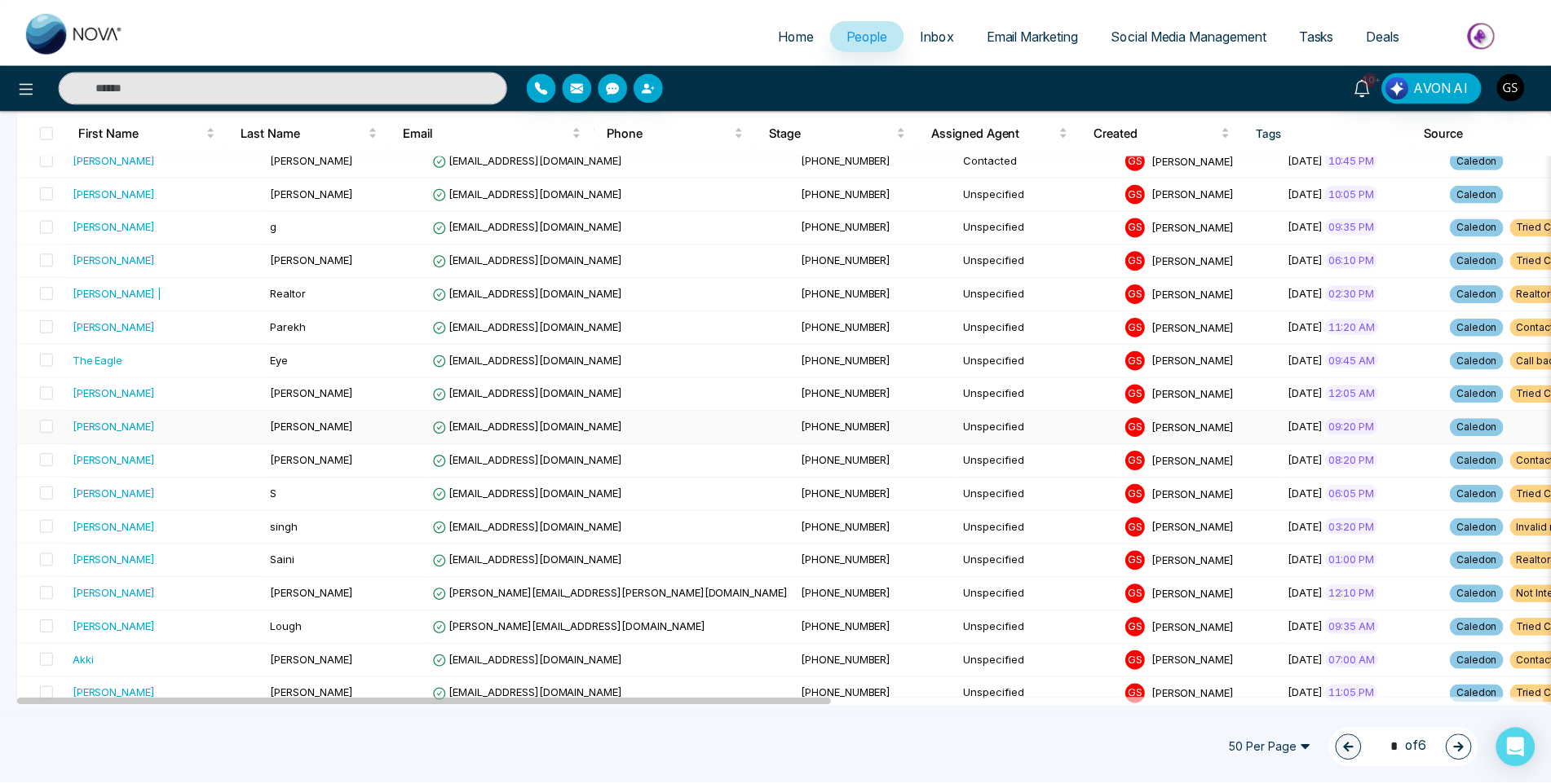
scroll to position [1059, 0]
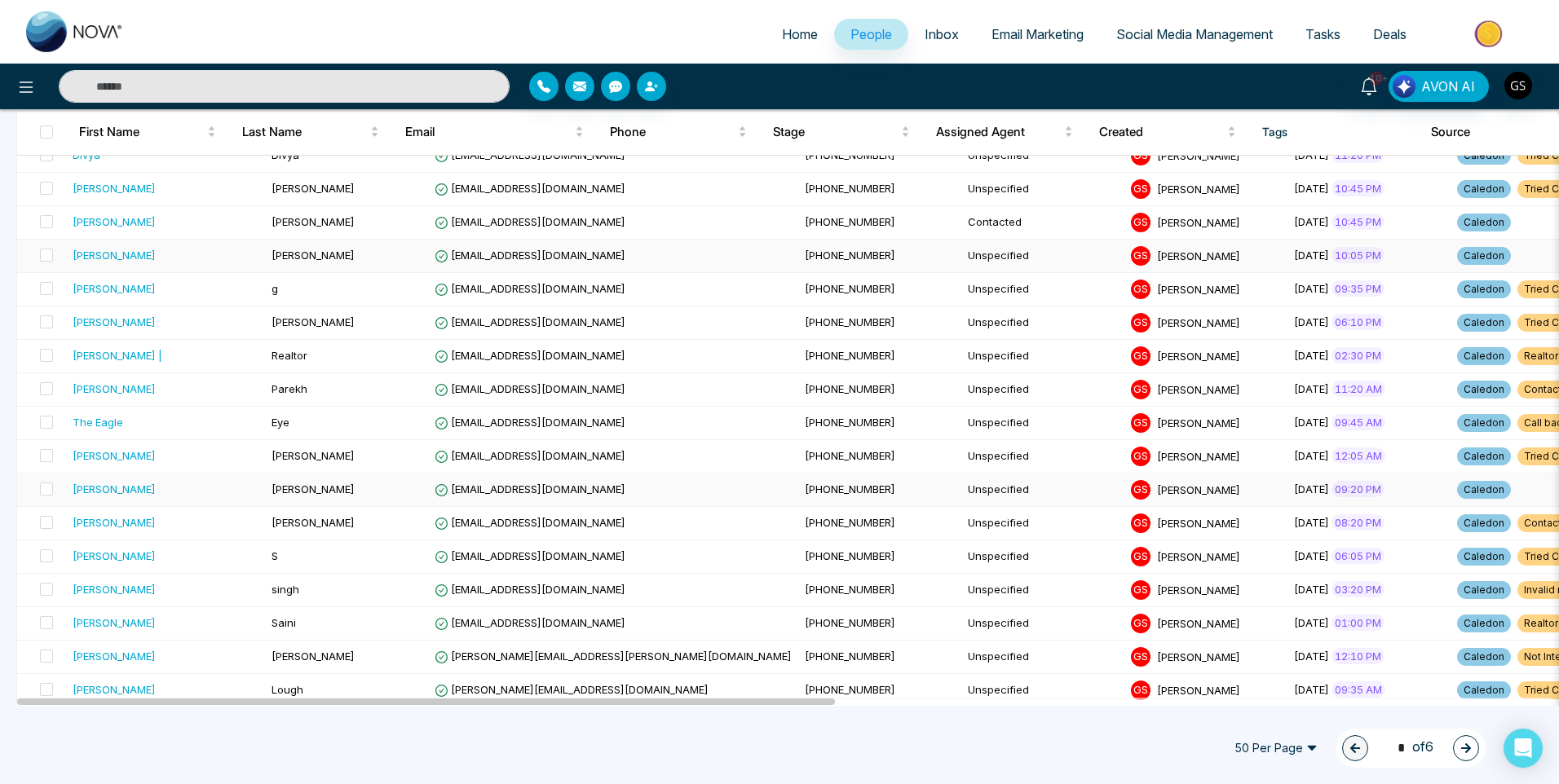
click at [798, 245] on td "[PHONE_NUMBER]" at bounding box center [879, 257] width 163 height 33
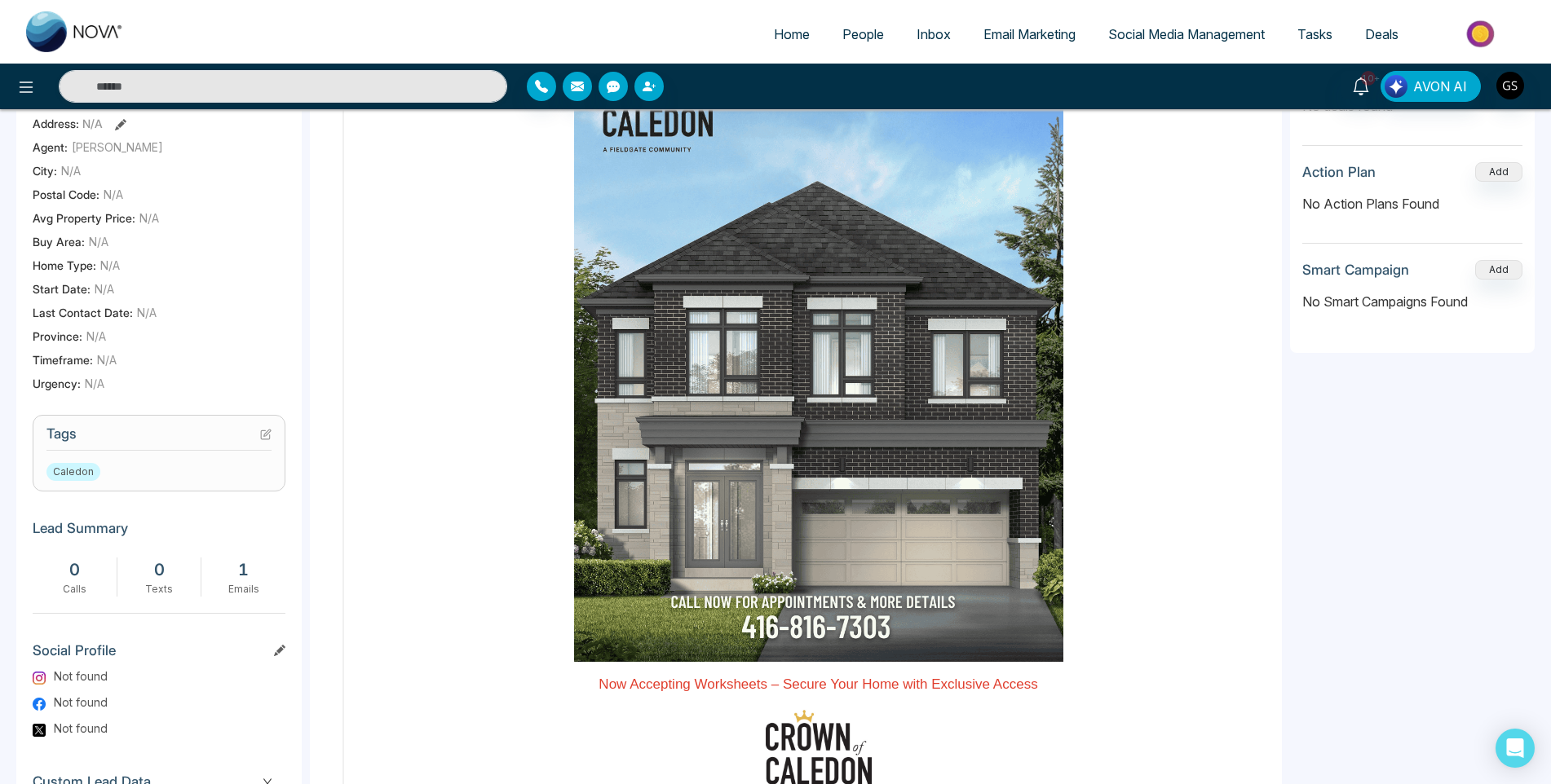
scroll to position [407, 0]
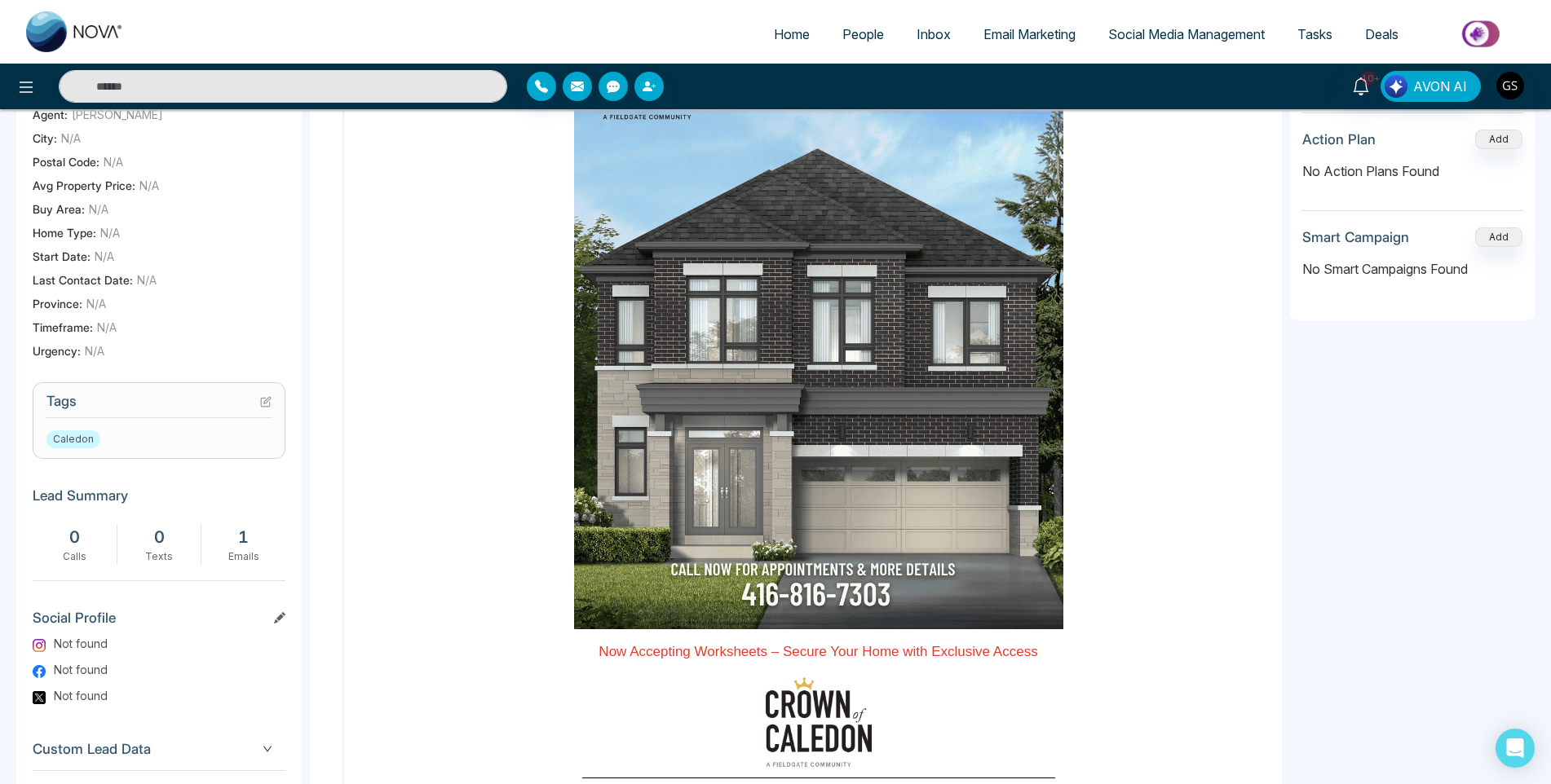
click at [270, 407] on icon at bounding box center [265, 403] width 9 height 9
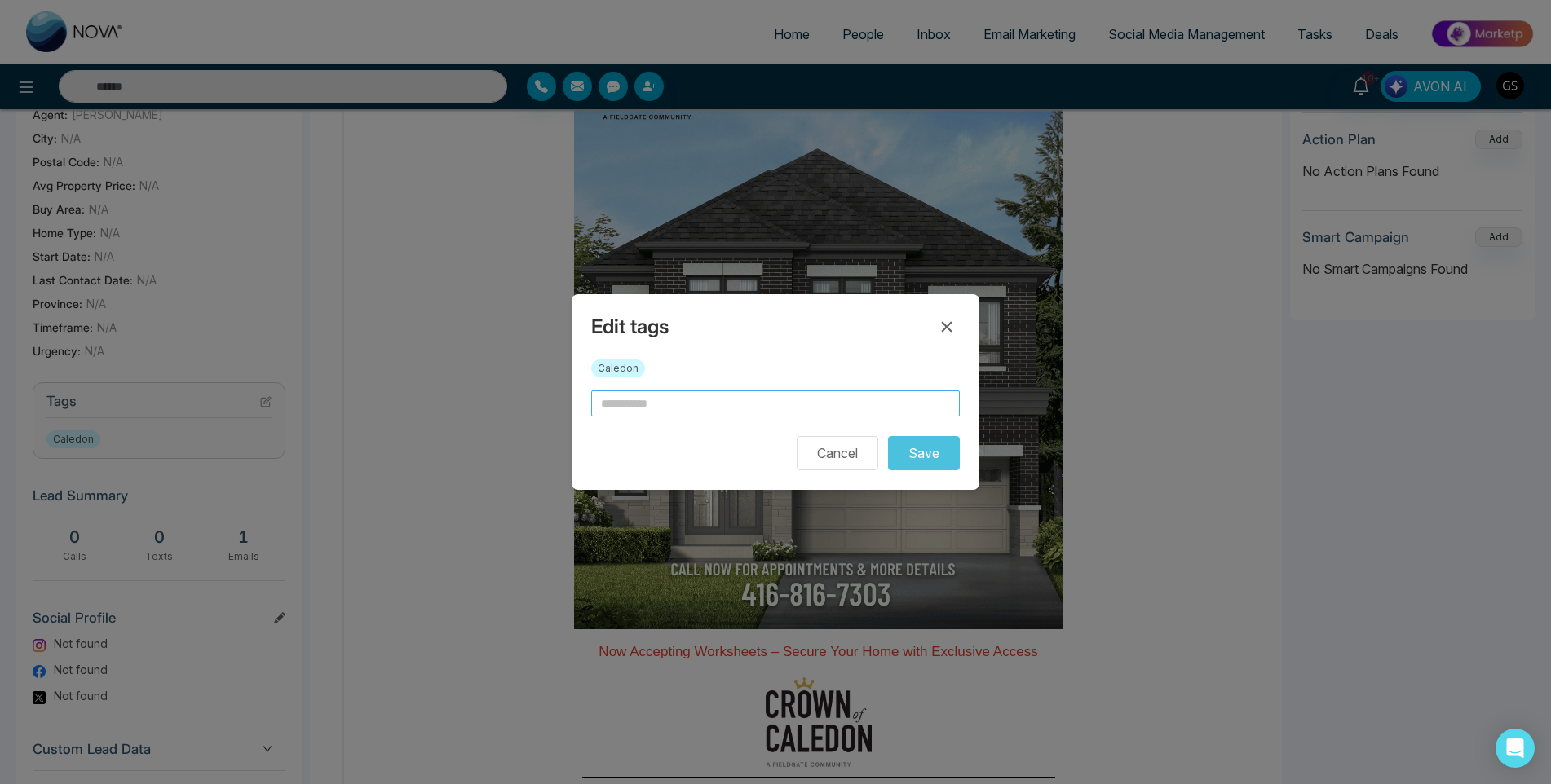
click at [709, 405] on input "text" at bounding box center [775, 404] width 369 height 26
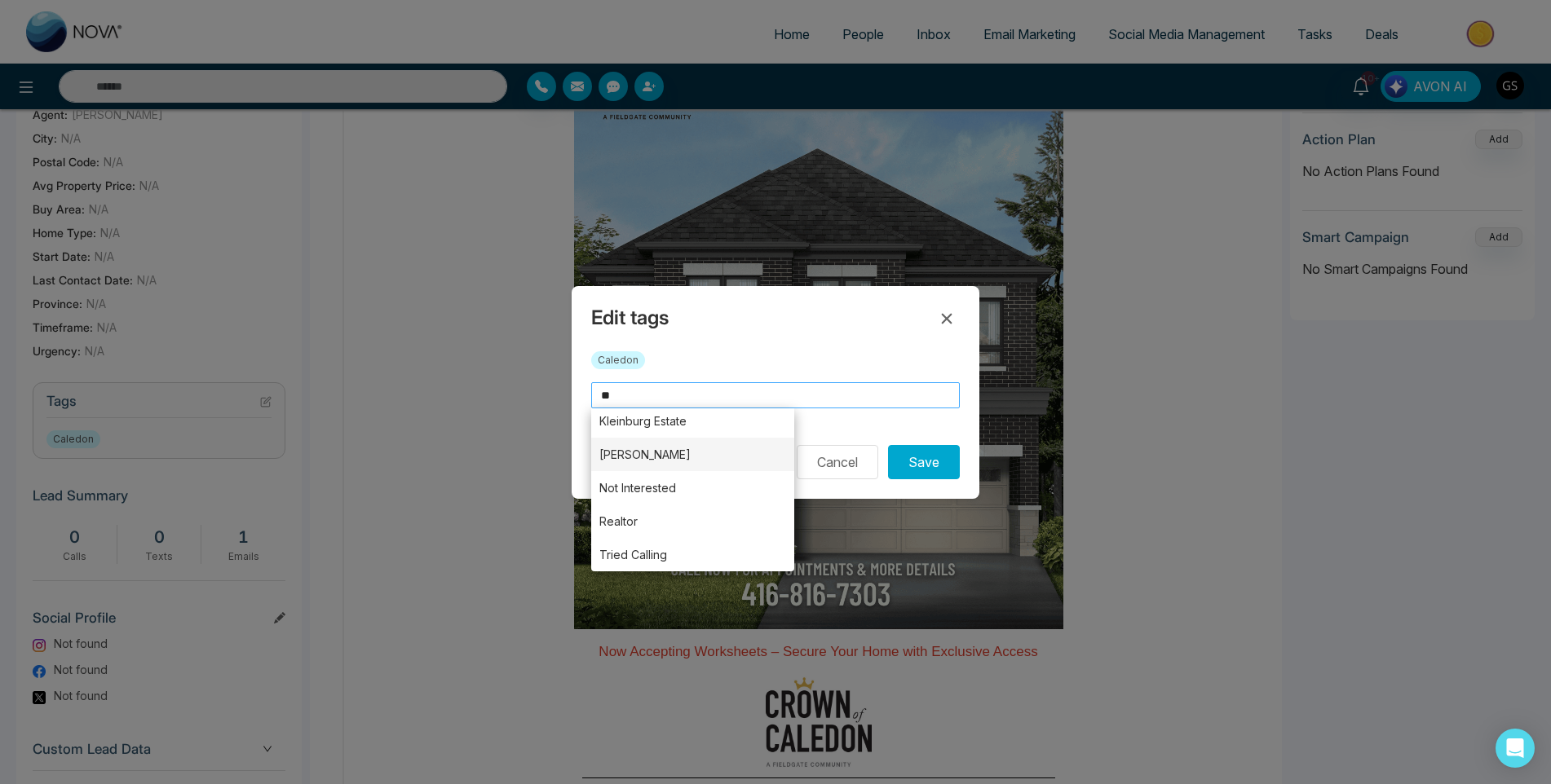
scroll to position [0, 0]
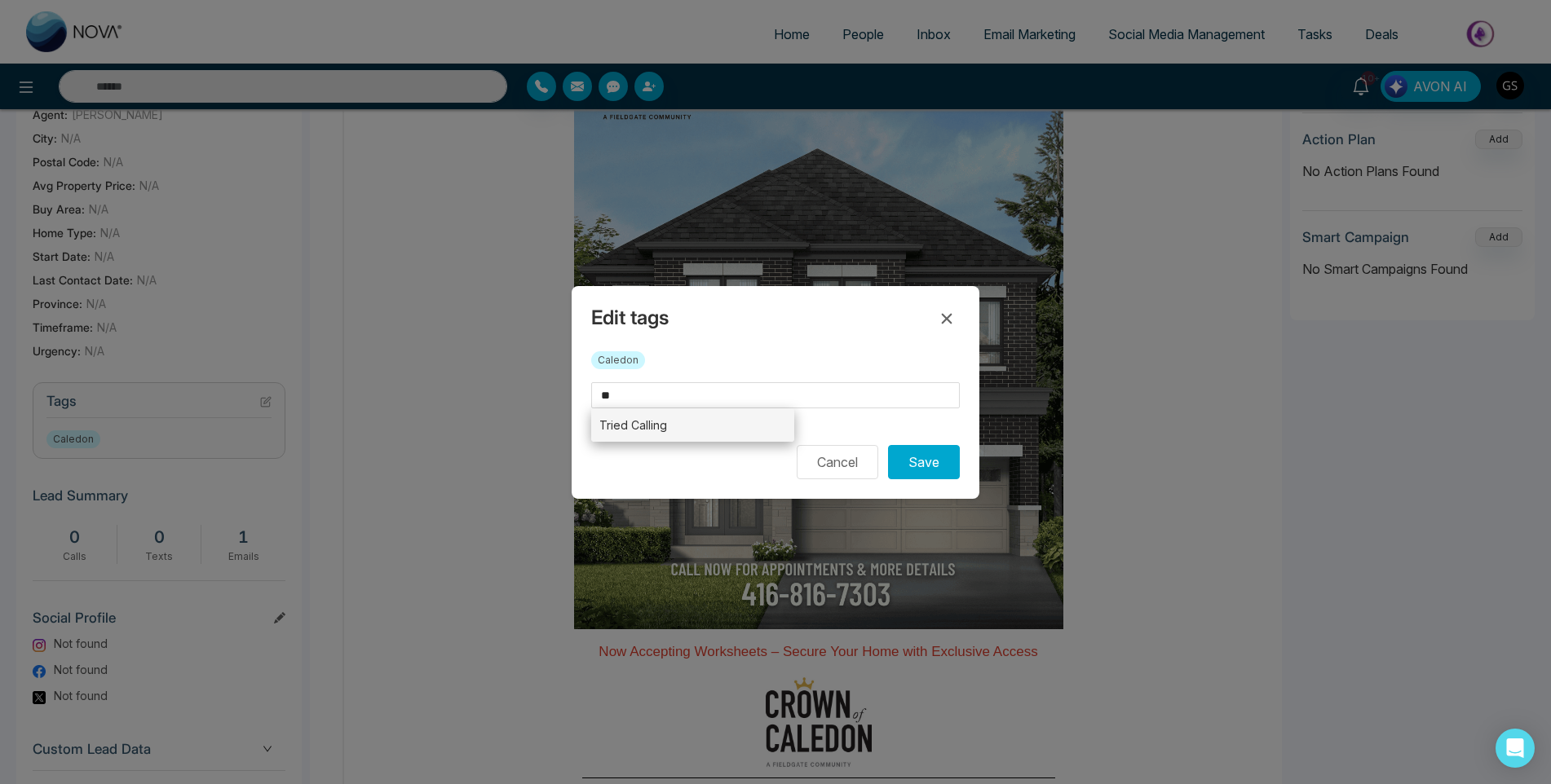
click at [662, 427] on li "Tried Calling" at bounding box center [693, 425] width 203 height 33
type input "**********"
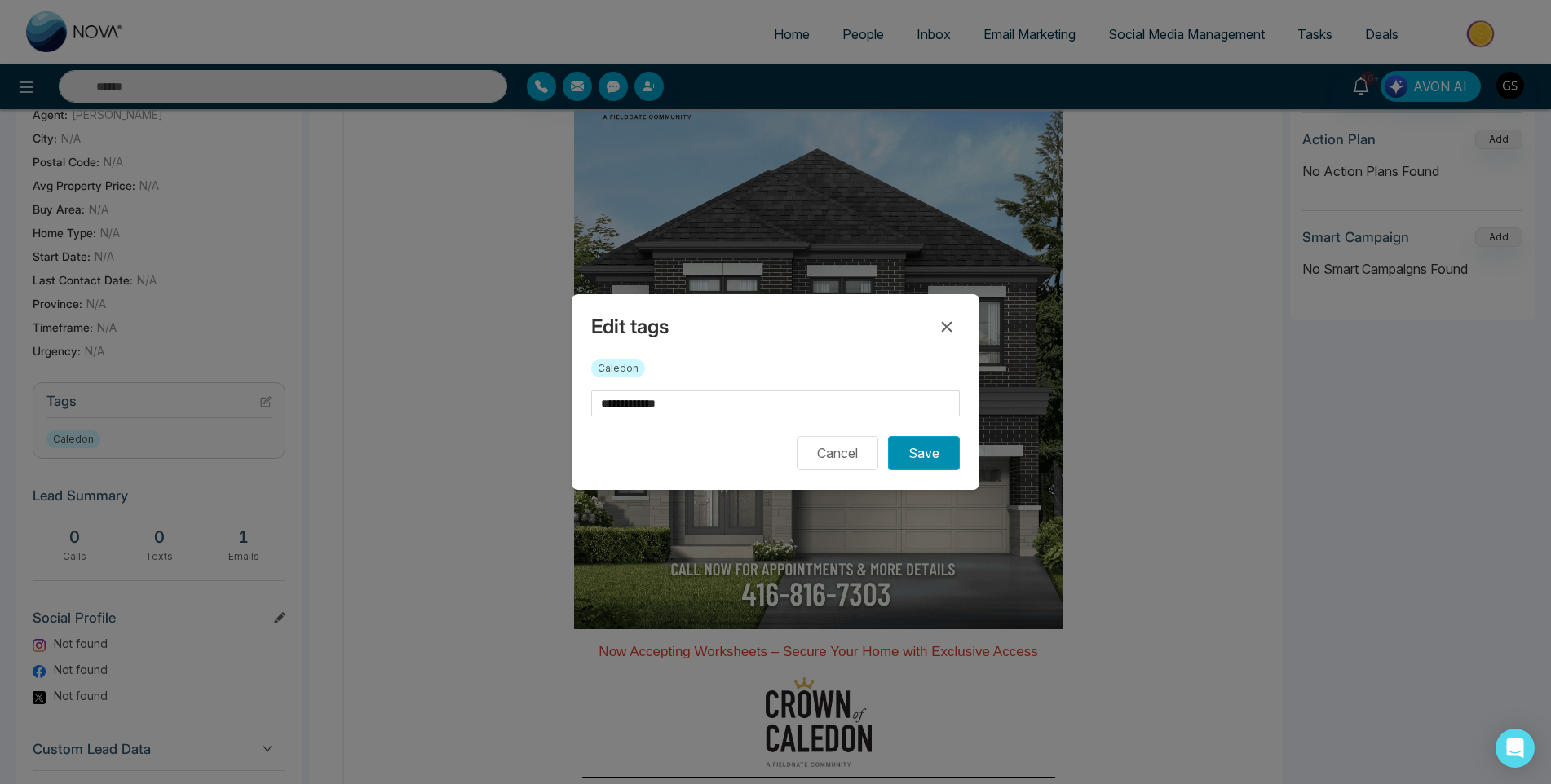
click at [916, 443] on button "Save" at bounding box center [924, 452] width 72 height 34
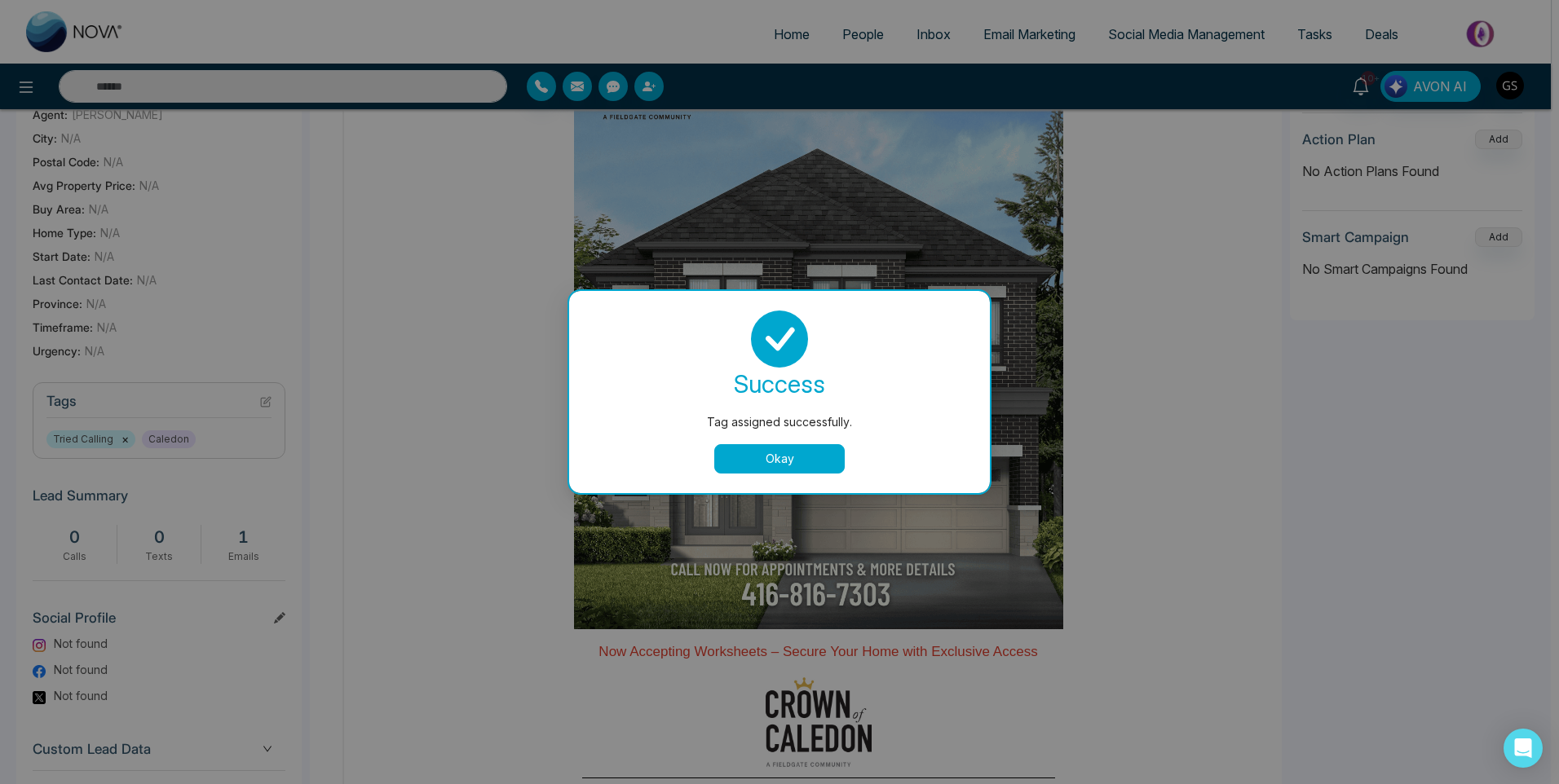
click at [1151, 339] on div "Tag assigned successfully. success Tag assigned successfully. Okay" at bounding box center [780, 392] width 1559 height 784
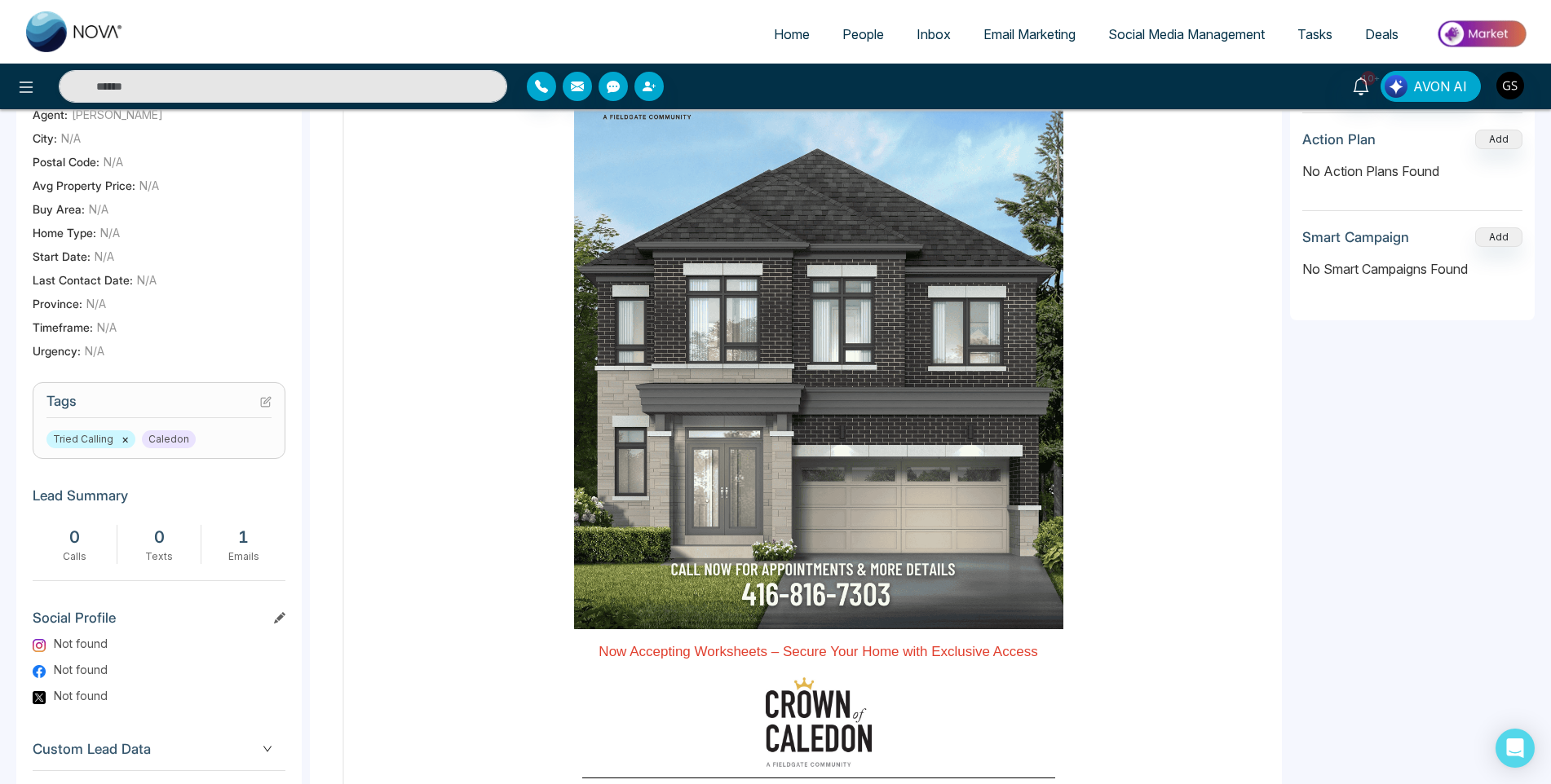
click at [865, 41] on span "People" at bounding box center [863, 34] width 42 height 17
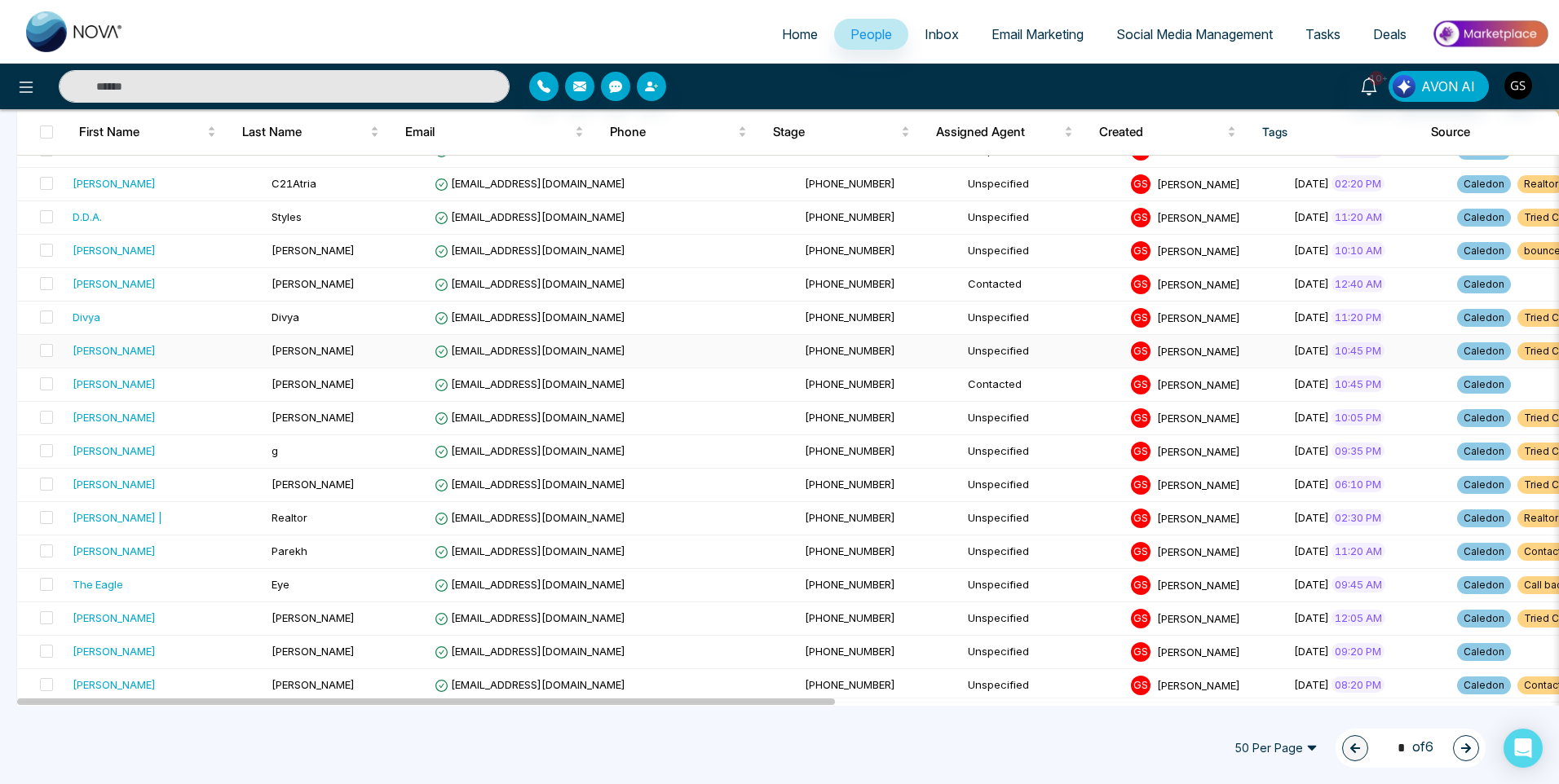
scroll to position [1304, 0]
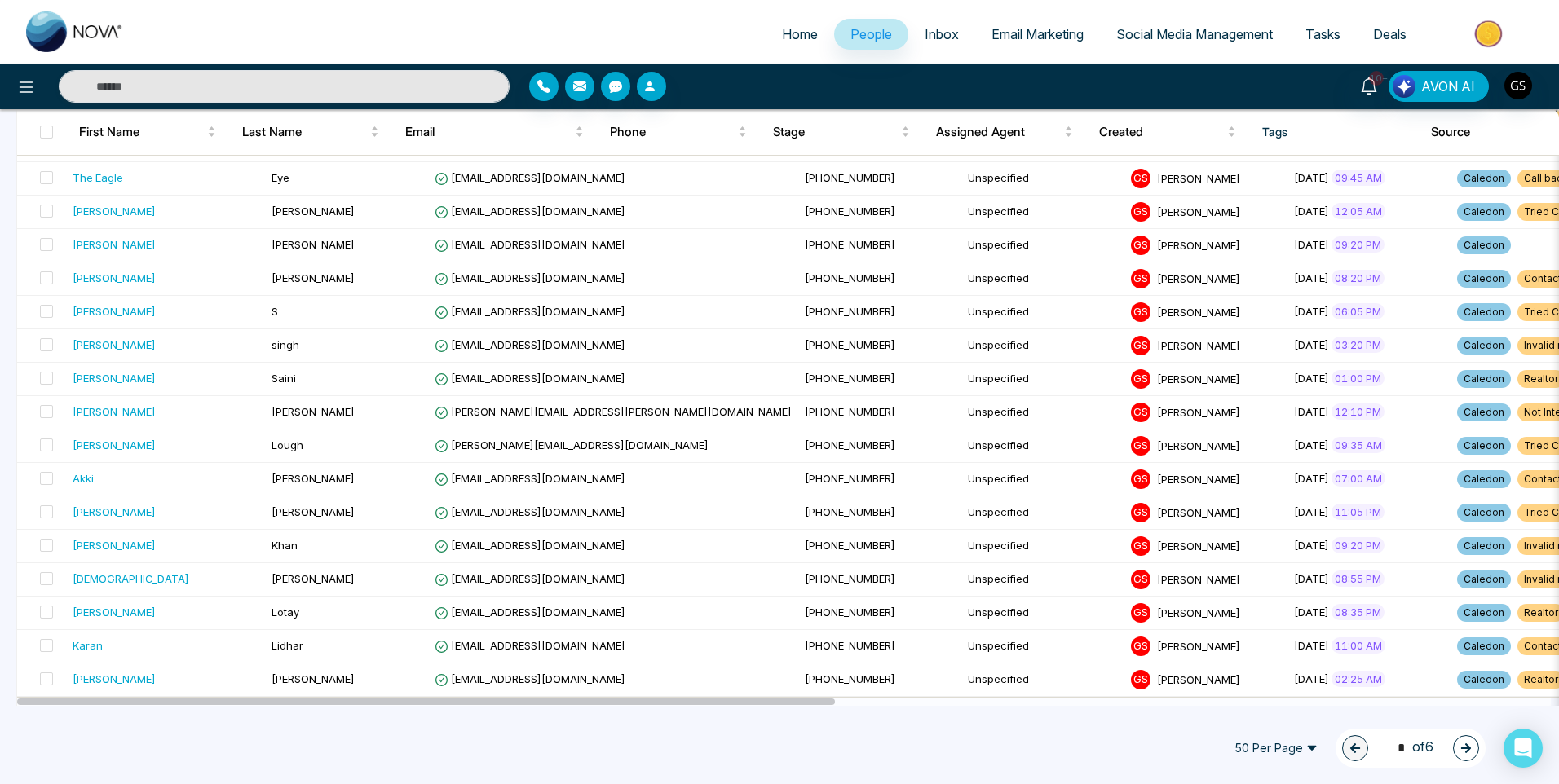
click at [1458, 741] on button "button" at bounding box center [1466, 748] width 26 height 26
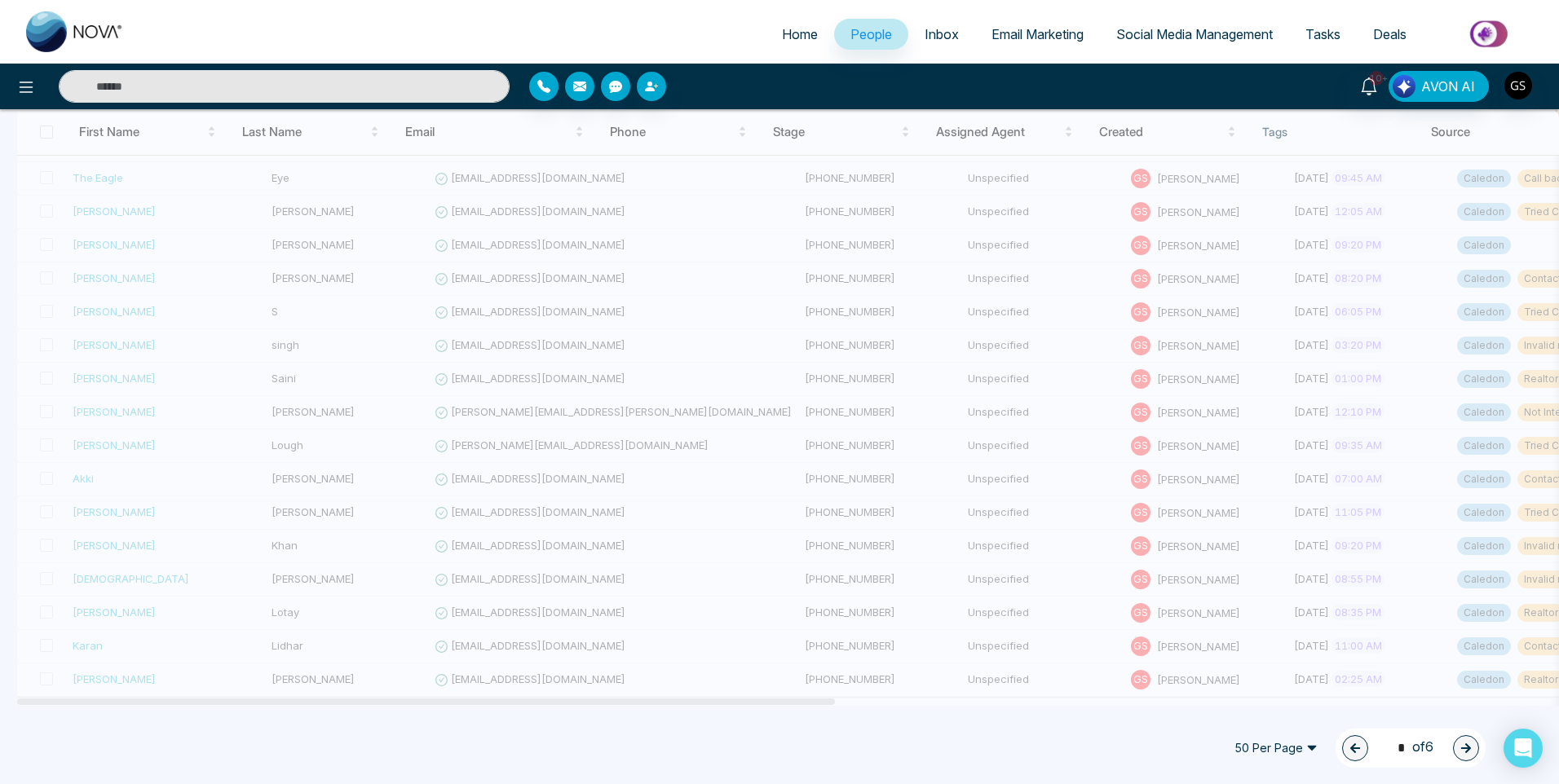
type input "*"
